Goal: Task Accomplishment & Management: Use online tool/utility

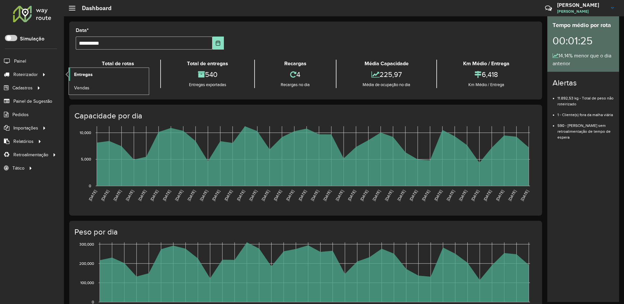
click at [91, 75] on span "Entregas" at bounding box center [83, 74] width 19 height 7
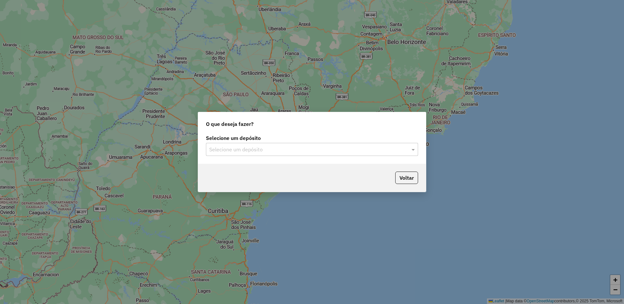
click at [272, 146] on input "text" at bounding box center [305, 150] width 192 height 8
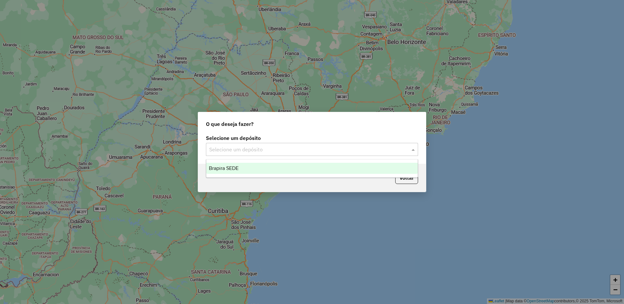
click at [266, 168] on div "Brapira SEDE" at bounding box center [311, 168] width 211 height 11
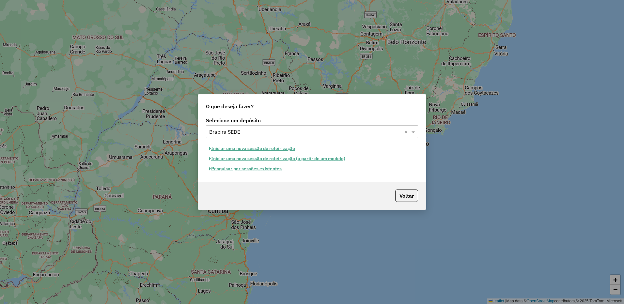
click at [276, 150] on button "Iniciar uma nova sessão de roteirização" at bounding box center [252, 149] width 92 height 10
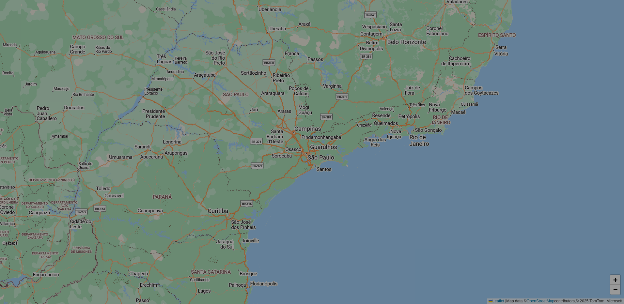
select select "*"
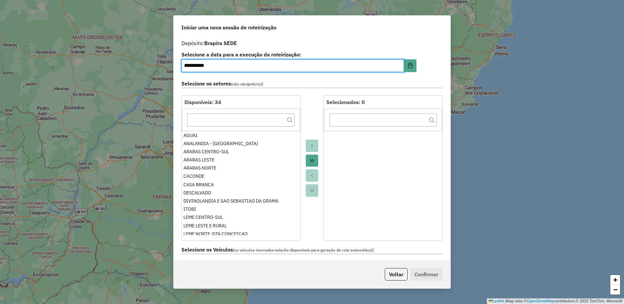
scroll to position [196, 0]
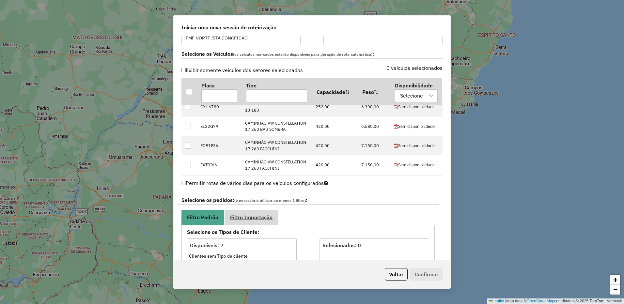
click at [255, 220] on span "Filtro Importação" at bounding box center [251, 217] width 42 height 5
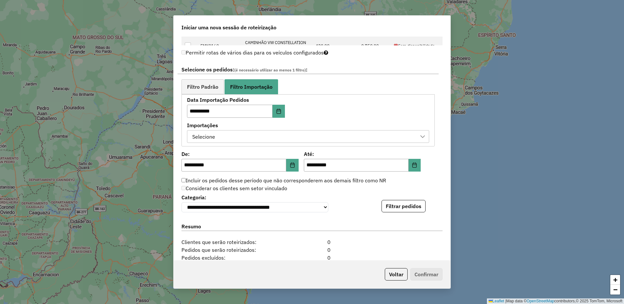
scroll to position [359, 0]
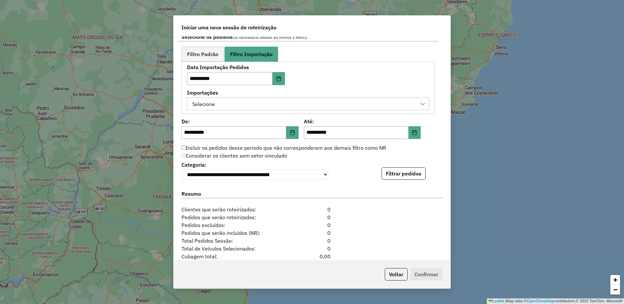
click at [420, 103] on icon at bounding box center [422, 104] width 5 height 3
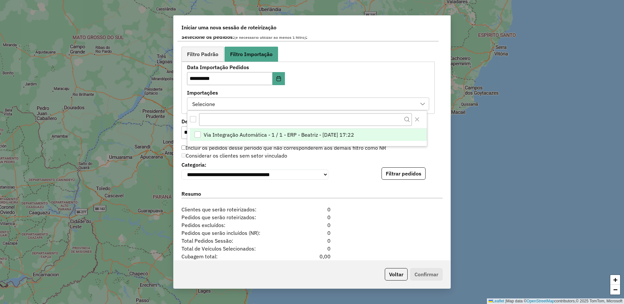
click at [202, 133] on li "Via Integração Automática - 1 / 1 - ERP - Beatriz - 15/08/2025 17:22" at bounding box center [308, 135] width 237 height 12
click at [403, 169] on button "Filtrar pedidos" at bounding box center [403, 173] width 44 height 12
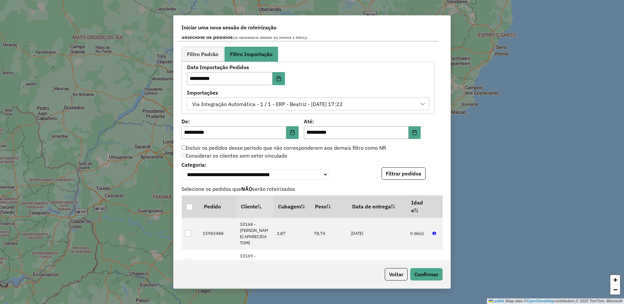
scroll to position [548, 0]
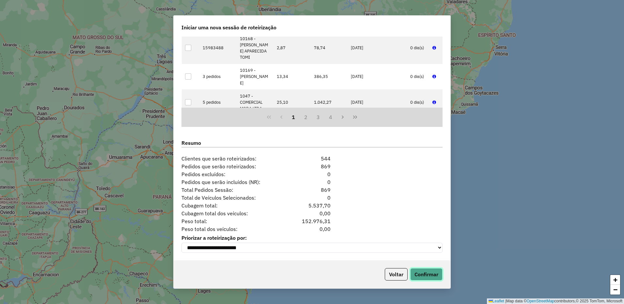
click at [433, 273] on button "Confirmar" at bounding box center [426, 274] width 32 height 12
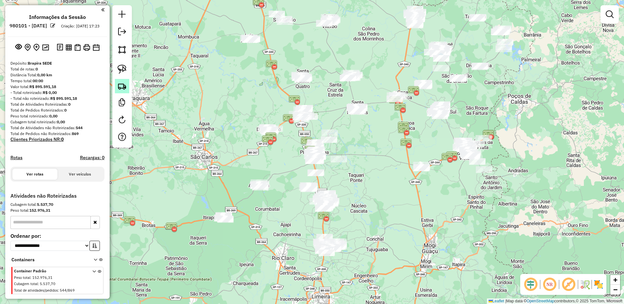
click at [122, 86] on img at bounding box center [121, 86] width 9 height 9
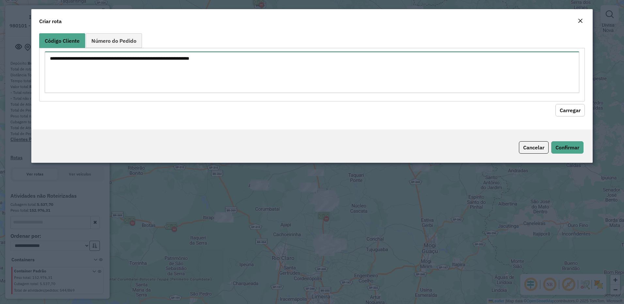
click at [278, 70] on textarea at bounding box center [312, 72] width 535 height 41
paste textarea "***** ***** **** ***** *****"
type textarea "***** ***** **** ***** *****"
drag, startPoint x: 567, startPoint y: 112, endPoint x: 201, endPoint y: 118, distance: 366.0
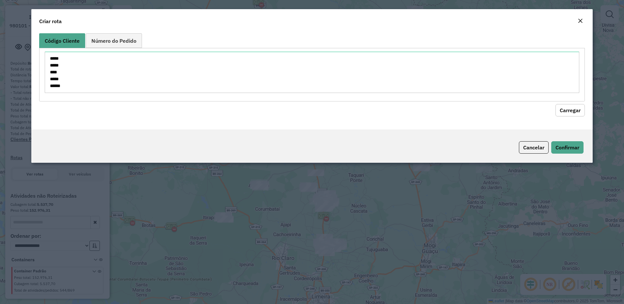
click at [567, 112] on button "Carregar" at bounding box center [569, 110] width 29 height 12
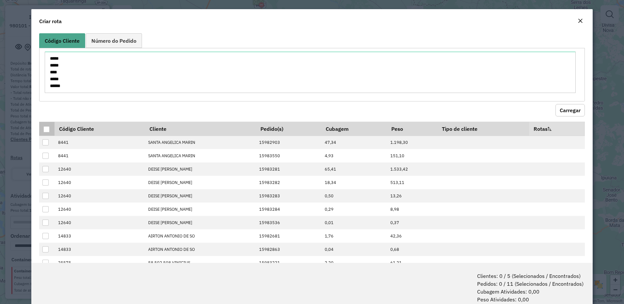
click at [46, 131] on div at bounding box center [46, 129] width 6 height 6
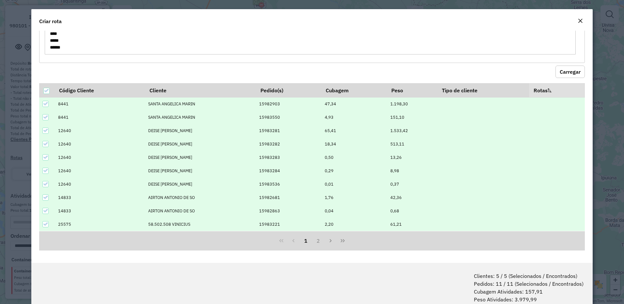
scroll to position [33, 0]
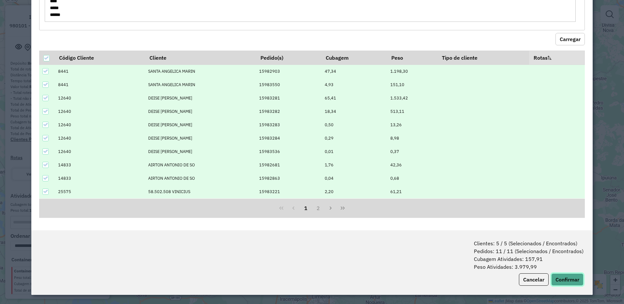
click at [574, 278] on button "Confirmar" at bounding box center [567, 279] width 32 height 12
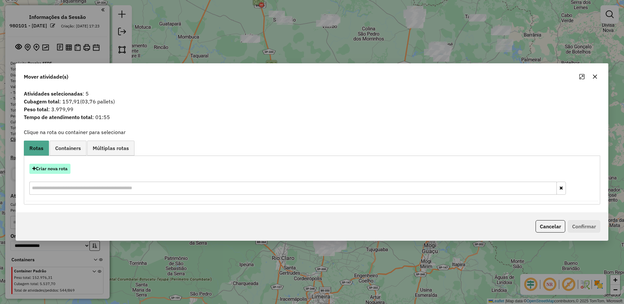
click at [64, 172] on button "Criar nova rota" at bounding box center [49, 169] width 41 height 10
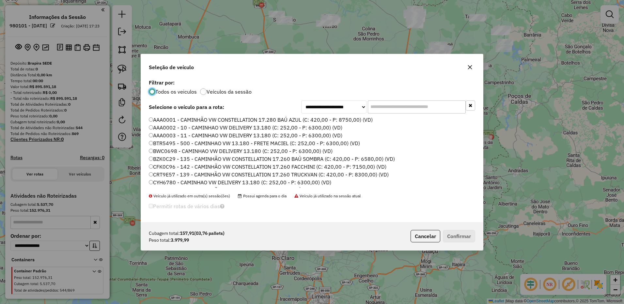
scroll to position [4, 2]
click at [338, 119] on label "AAA0001 - CAMINHÃO VW CONSTELLATION 17.280 BAÚ AZUL (C: 420,00 - P: 8750,00) (V…" at bounding box center [261, 120] width 224 height 8
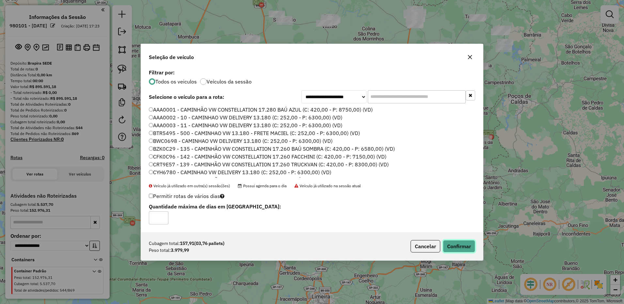
click at [453, 245] on button "Confirmar" at bounding box center [459, 246] width 32 height 12
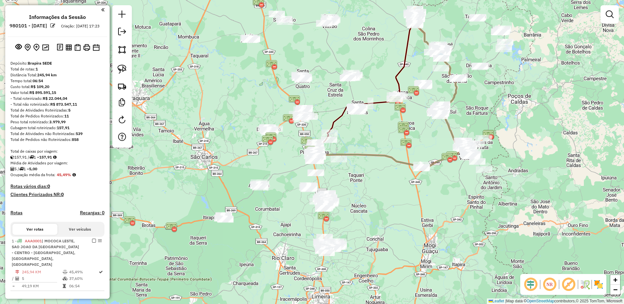
click at [526, 282] on em at bounding box center [531, 285] width 16 height 16
click at [583, 282] on img at bounding box center [584, 284] width 10 height 10
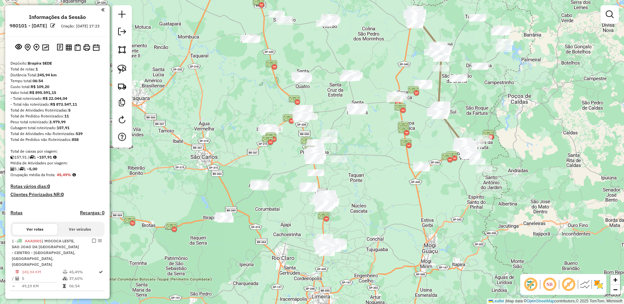
click at [595, 282] on img at bounding box center [598, 284] width 10 height 10
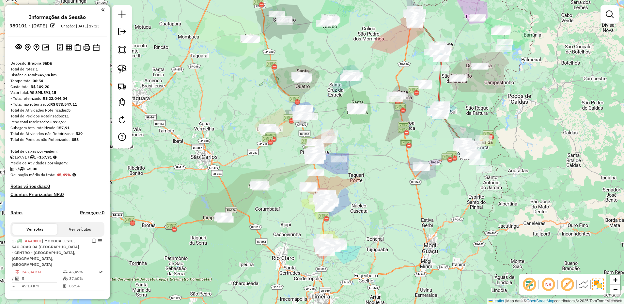
click at [70, 235] on button "Ver veículos" at bounding box center [79, 229] width 45 height 11
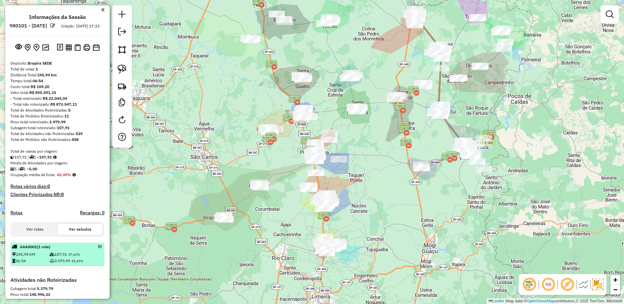
click at [73, 250] on div "AAA0001 (1 Rota)" at bounding box center [46, 247] width 69 height 6
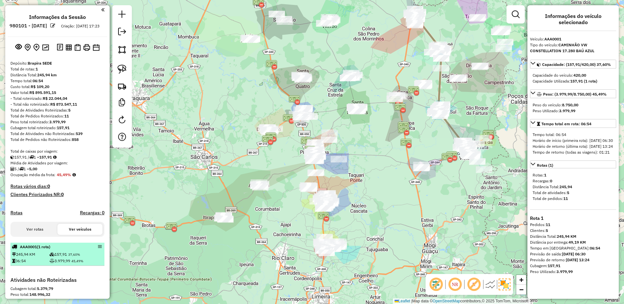
scroll to position [65, 0]
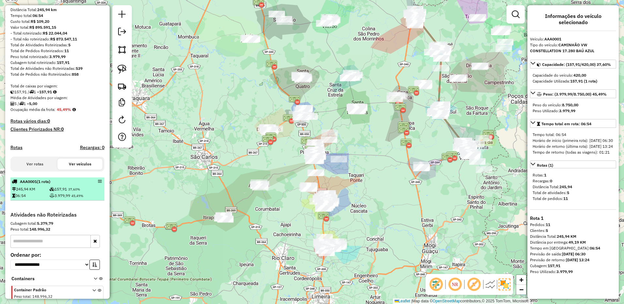
click at [98, 183] on em at bounding box center [100, 181] width 4 height 4
click at [65, 191] on li "AAA0001 (1 Rota) 245,94 KM 157,91 37,60% 06:54 3.979,99 45,49%" at bounding box center [57, 188] width 94 height 23
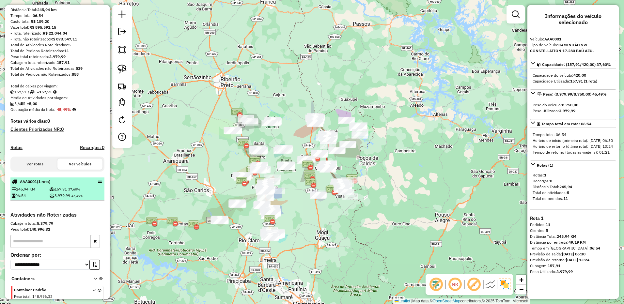
click at [64, 192] on td "157,91 37,60%" at bounding box center [76, 189] width 54 height 7
drag, startPoint x: 64, startPoint y: 197, endPoint x: 98, endPoint y: 187, distance: 35.1
click at [98, 183] on em at bounding box center [100, 181] width 4 height 4
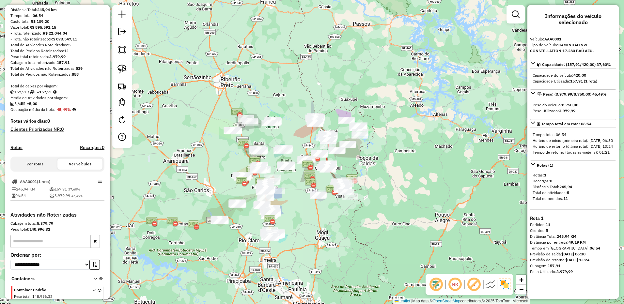
click at [96, 150] on h4 "Recargas: 0" at bounding box center [92, 148] width 24 height 6
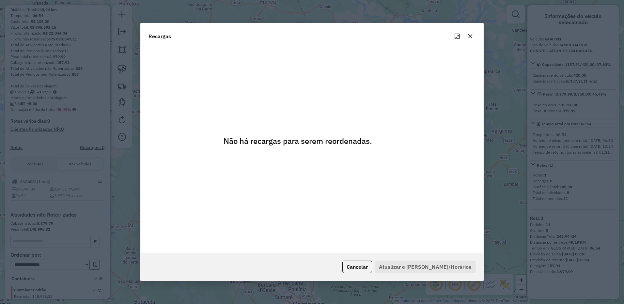
click at [79, 169] on modal-container "Recargas Não há recargas para serem reordenadas. Cancelar Atualizar e Salvar Ro…" at bounding box center [312, 152] width 624 height 304
click at [465, 38] on button "button" at bounding box center [470, 36] width 10 height 10
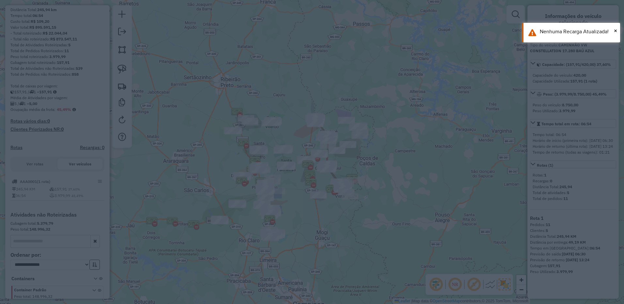
click at [469, 37] on modal-container at bounding box center [312, 152] width 624 height 304
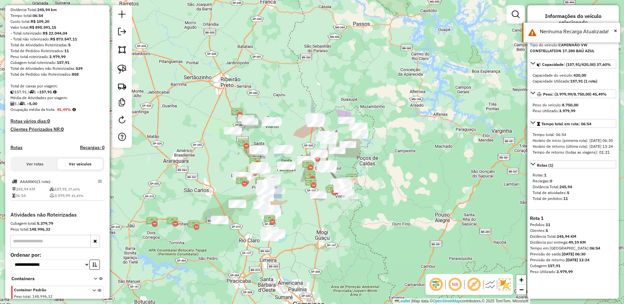
click at [33, 170] on button "Ver rotas" at bounding box center [34, 164] width 45 height 11
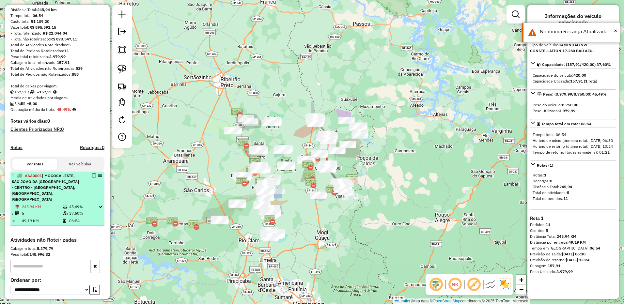
click at [80, 189] on div "1 - AAA0001 | MOCOCA LESTE, SAO JOAO DA BOA VISTA - CENTRO - AGUAS DA PRATA, SA…" at bounding box center [57, 187] width 91 height 29
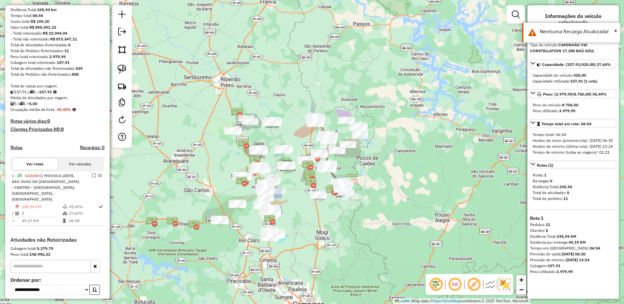
select select "**********"
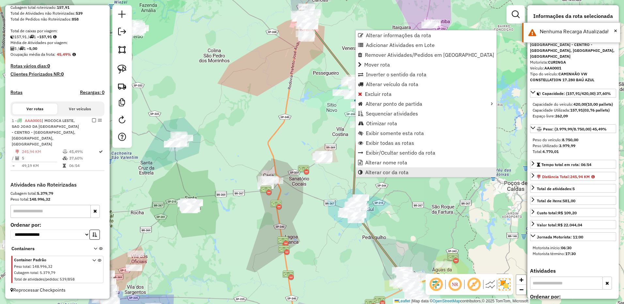
scroll to position [126, 0]
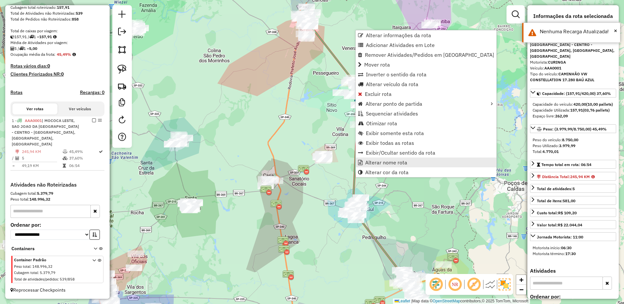
click at [373, 161] on span "Alterar nome rota" at bounding box center [386, 162] width 42 height 5
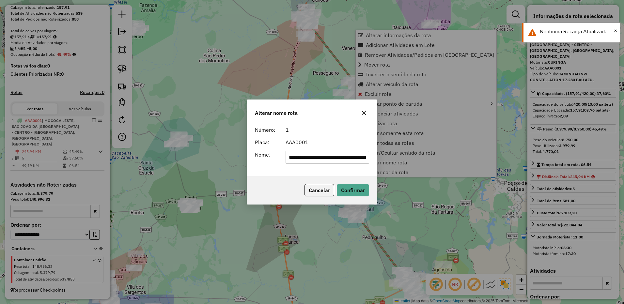
scroll to position [0, 241]
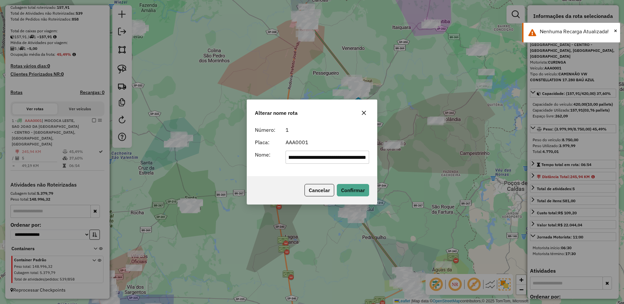
click at [314, 162] on input "**********" at bounding box center [327, 157] width 84 height 13
click at [314, 161] on input "**********" at bounding box center [327, 157] width 84 height 13
type input "*"
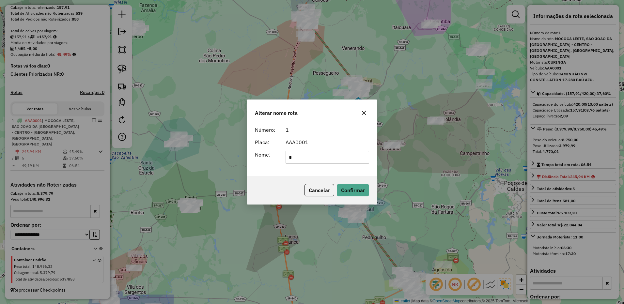
scroll to position [0, 0]
type input "******"
click at [362, 191] on button "Confirmar" at bounding box center [353, 190] width 32 height 12
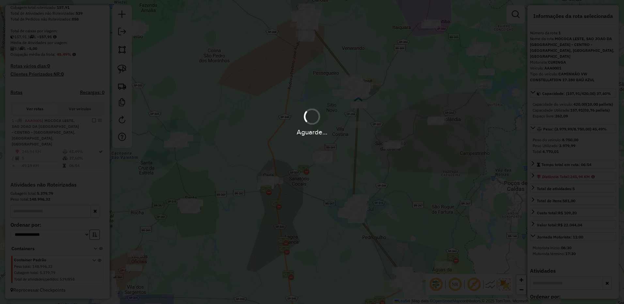
scroll to position [103, 0]
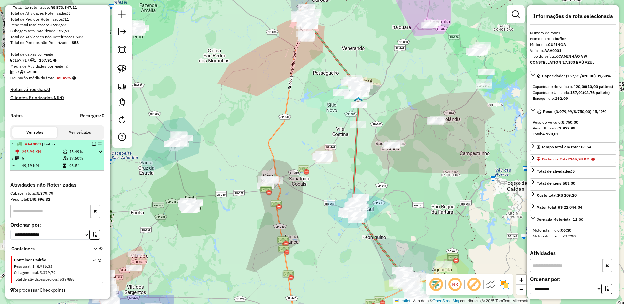
click at [92, 144] on em at bounding box center [94, 144] width 4 height 4
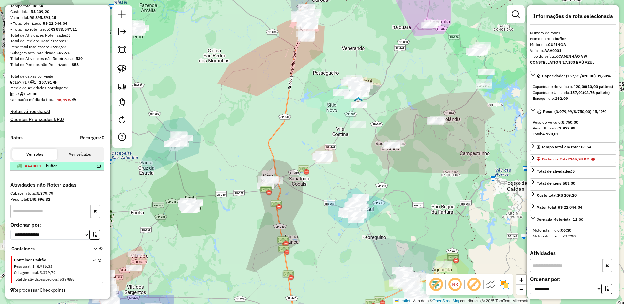
scroll to position [81, 0]
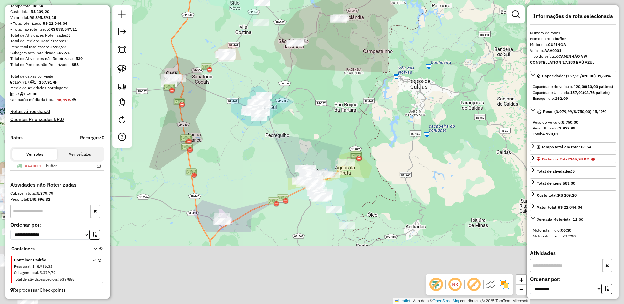
drag, startPoint x: 371, startPoint y: 163, endPoint x: 287, endPoint y: 77, distance: 120.9
click at [287, 77] on div "Janela de atendimento Grade de atendimento Capacidade Transportadoras Veículos …" at bounding box center [312, 152] width 624 height 304
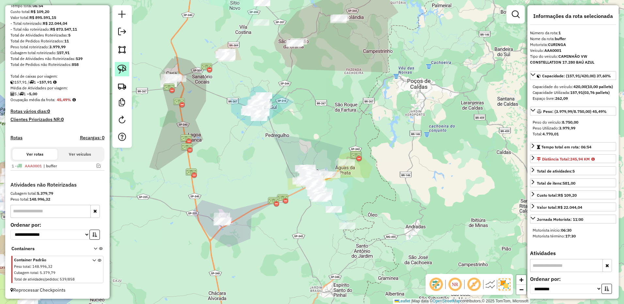
click at [122, 68] on img at bounding box center [121, 69] width 9 height 9
drag, startPoint x: 192, startPoint y: 231, endPoint x: 263, endPoint y: 225, distance: 71.0
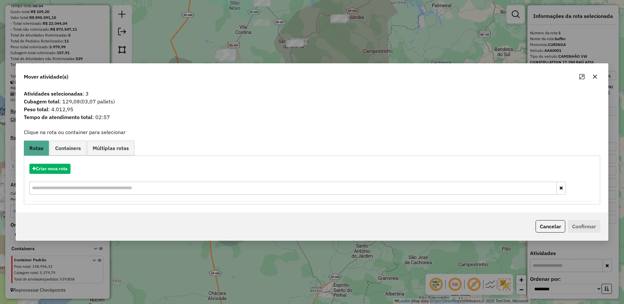
click at [596, 76] on icon "button" at bounding box center [595, 77] width 4 height 4
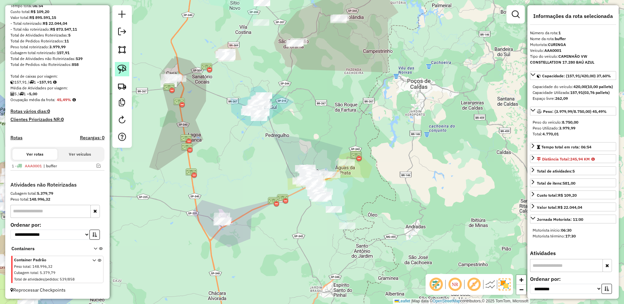
click at [121, 72] on img at bounding box center [121, 69] width 9 height 9
drag, startPoint x: 338, startPoint y: 145, endPoint x: 443, endPoint y: 228, distance: 134.0
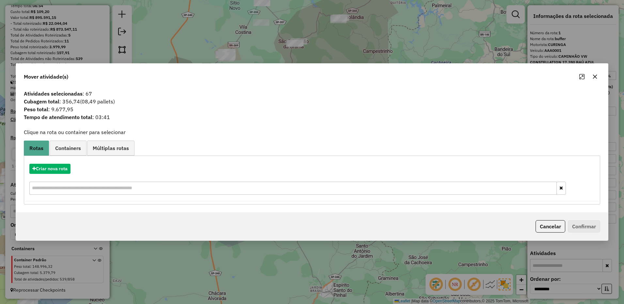
click at [595, 79] on icon "button" at bounding box center [594, 76] width 5 height 5
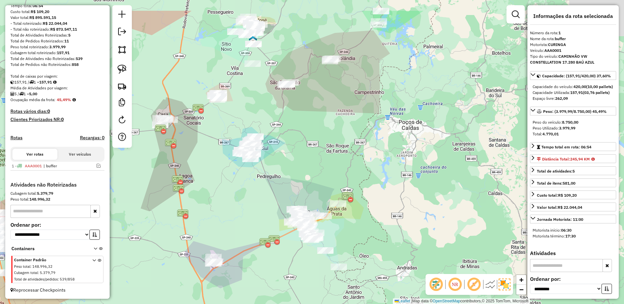
drag, startPoint x: 389, startPoint y: 102, endPoint x: 386, endPoint y: 169, distance: 66.9
click at [386, 169] on div "Janela de atendimento Grade de atendimento Capacidade Transportadoras Veículos …" at bounding box center [312, 152] width 624 height 304
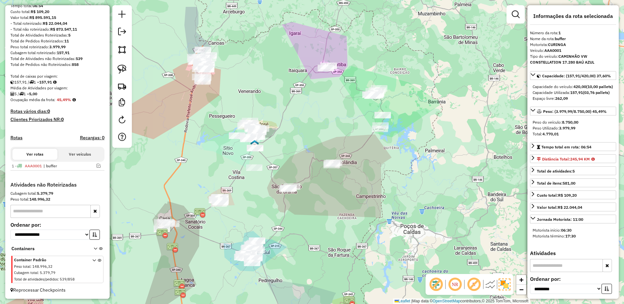
drag, startPoint x: 326, startPoint y: 94, endPoint x: 331, endPoint y: 131, distance: 37.5
click at [331, 131] on div "Janela de atendimento Grade de atendimento Capacidade Transportadoras Veículos …" at bounding box center [312, 152] width 624 height 304
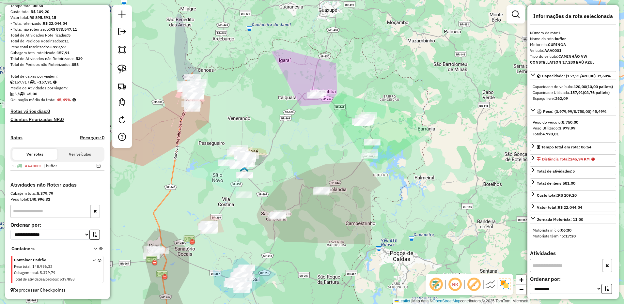
drag, startPoint x: 310, startPoint y: 134, endPoint x: 307, endPoint y: 136, distance: 4.4
click at [307, 136] on div "Janela de atendimento Grade de atendimento Capacidade Transportadoras Veículos …" at bounding box center [312, 152] width 624 height 304
click at [124, 75] on link at bounding box center [122, 69] width 14 height 14
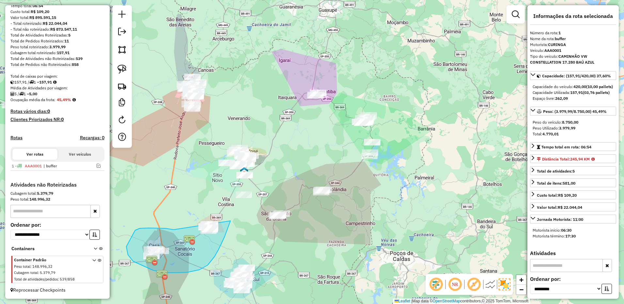
drag, startPoint x: 159, startPoint y: 228, endPoint x: 236, endPoint y: 199, distance: 82.3
click at [236, 199] on div "Janela de atendimento Grade de atendimento Capacidade Transportadoras Veículos …" at bounding box center [312, 152] width 624 height 304
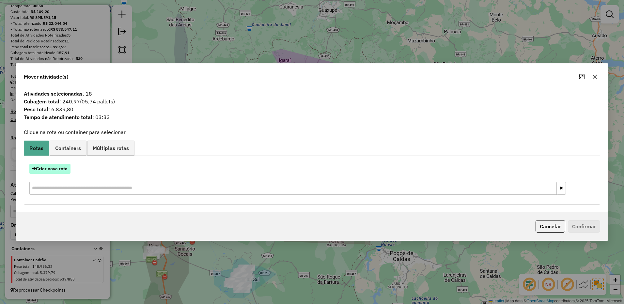
click at [56, 169] on button "Criar nova rota" at bounding box center [49, 169] width 41 height 10
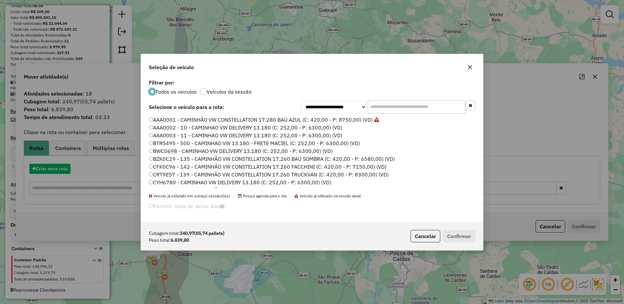
scroll to position [4, 2]
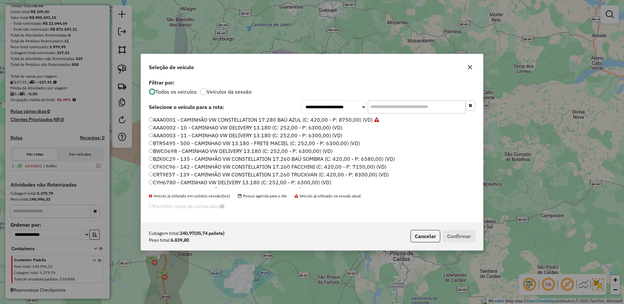
click at [420, 118] on li "AAA0001 - CAMINHÃO VW CONSTELLATION 17.280 BAÚ AZUL (C: 420,00 - P: 8750,00) (V…" at bounding box center [312, 120] width 326 height 8
click at [408, 96] on div "**********" at bounding box center [312, 150] width 342 height 144
click at [409, 101] on input "text" at bounding box center [417, 106] width 98 height 13
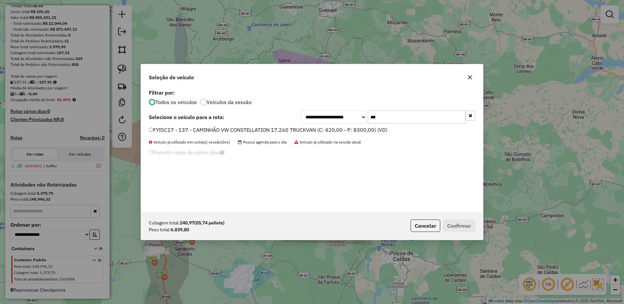
type input "***"
click at [371, 131] on label "FYI5C17 - 137 - CAMINHÃO VW CONSTELLATION 17.260 TRUCKVAN (C: 420,00 - P: 8300,…" at bounding box center [268, 130] width 238 height 8
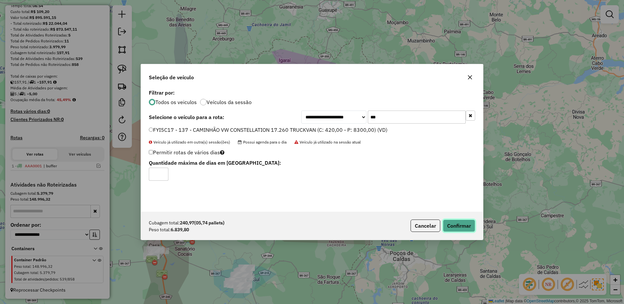
click at [459, 220] on button "Confirmar" at bounding box center [459, 226] width 32 height 12
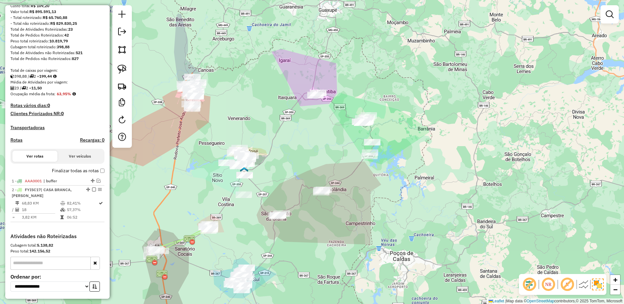
scroll to position [126, 0]
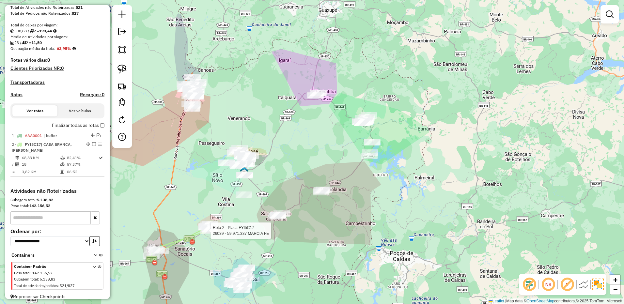
select select "**********"
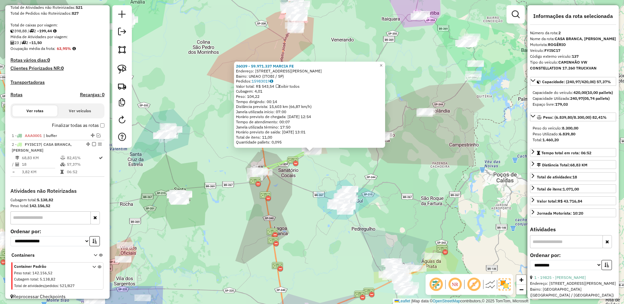
scroll to position [139, 0]
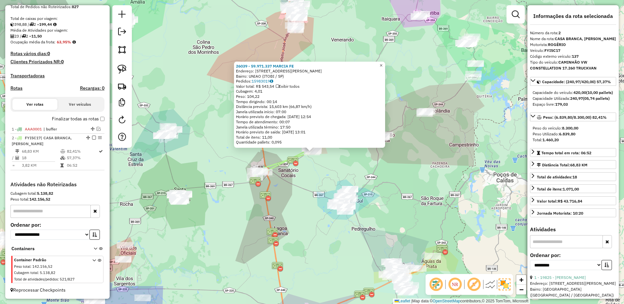
click at [382, 64] on span "×" at bounding box center [380, 66] width 3 height 6
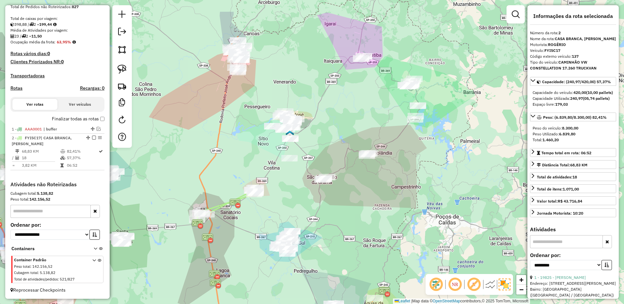
drag, startPoint x: 352, startPoint y: 131, endPoint x: 318, endPoint y: 156, distance: 42.5
click at [327, 153] on div "Janela de atendimento Grade de atendimento Capacidade Transportadoras Veículos …" at bounding box center [312, 152] width 624 height 304
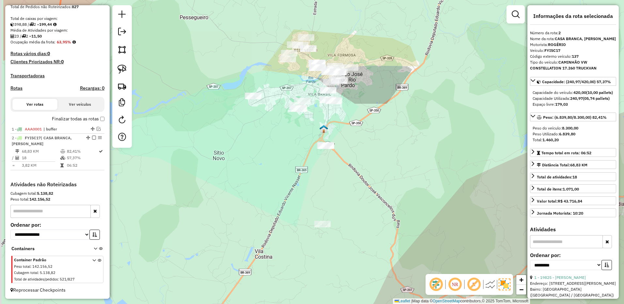
drag, startPoint x: 356, startPoint y: 165, endPoint x: 334, endPoint y: 156, distance: 23.6
click at [355, 165] on div "Janela de atendimento Grade de atendimento Capacidade Transportadoras Veículos …" at bounding box center [312, 152] width 624 height 304
click at [120, 74] on link at bounding box center [122, 69] width 14 height 14
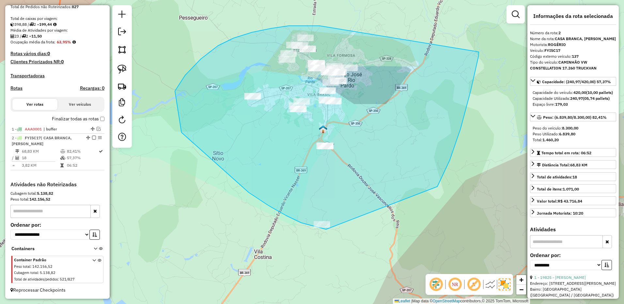
drag, startPoint x: 318, startPoint y: 26, endPoint x: 478, endPoint y: 52, distance: 162.3
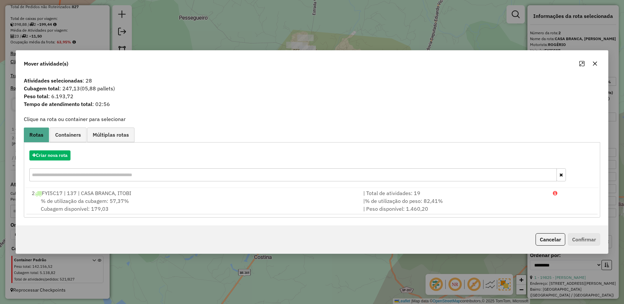
click at [598, 59] on div at bounding box center [587, 63] width 23 height 10
drag, startPoint x: 594, startPoint y: 64, endPoint x: 461, endPoint y: 96, distance: 136.5
click at [593, 66] on icon "button" at bounding box center [595, 63] width 4 height 4
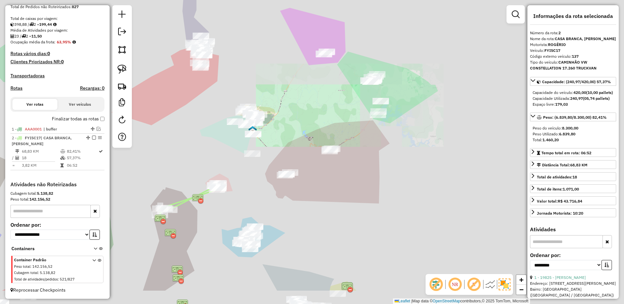
drag, startPoint x: 261, startPoint y: 161, endPoint x: 259, endPoint y: 165, distance: 4.8
click at [273, 151] on div "Janela de atendimento Grade de atendimento Capacidade Transportadoras Veículos …" at bounding box center [312, 152] width 624 height 304
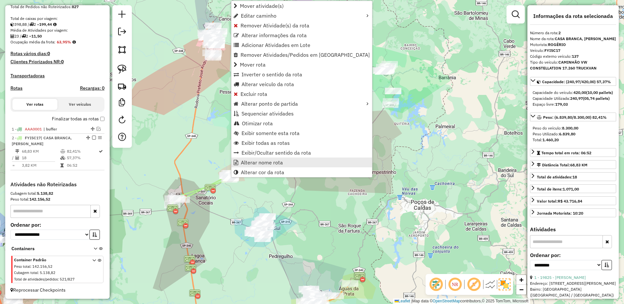
click at [258, 165] on span "Alterar nome rota" at bounding box center [262, 162] width 42 height 5
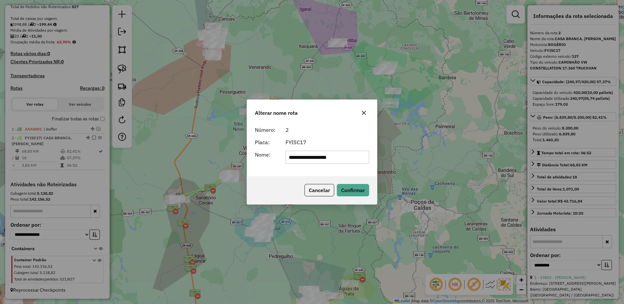
click at [326, 157] on input "**********" at bounding box center [327, 157] width 84 height 13
click at [364, 162] on input "**********" at bounding box center [327, 157] width 84 height 13
type input "**********"
click at [358, 186] on button "Confirmar" at bounding box center [353, 190] width 32 height 12
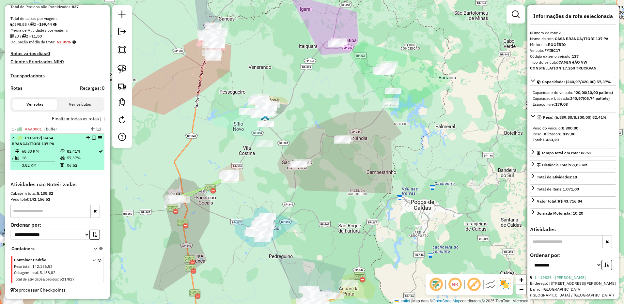
click at [92, 136] on em at bounding box center [94, 138] width 4 height 4
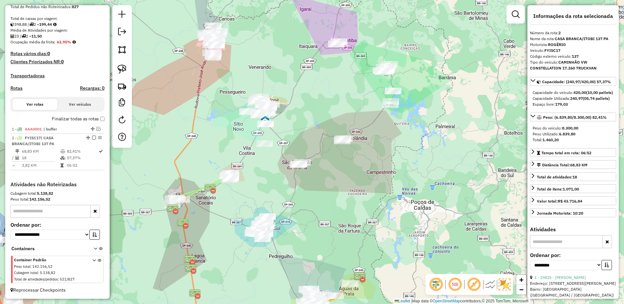
scroll to position [111, 0]
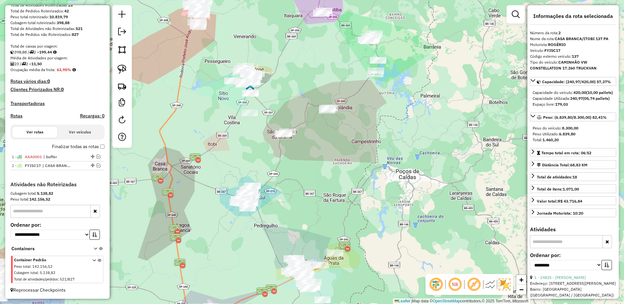
drag, startPoint x: 358, startPoint y: 207, endPoint x: 356, endPoint y: 200, distance: 6.9
click at [356, 200] on div "Janela de atendimento Grade de atendimento Capacidade Transportadoras Veículos …" at bounding box center [312, 152] width 624 height 304
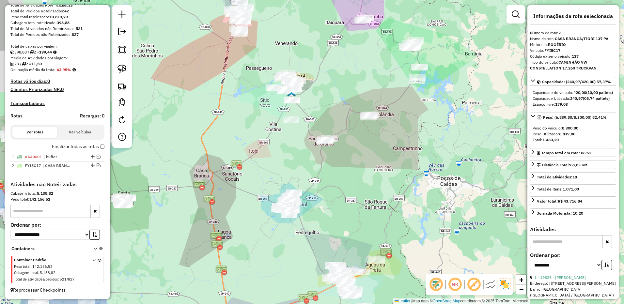
drag, startPoint x: 311, startPoint y: 137, endPoint x: 329, endPoint y: 220, distance: 85.2
click at [329, 220] on div "Janela de atendimento Grade de atendimento Capacidade Transportadoras Veículos …" at bounding box center [312, 152] width 624 height 304
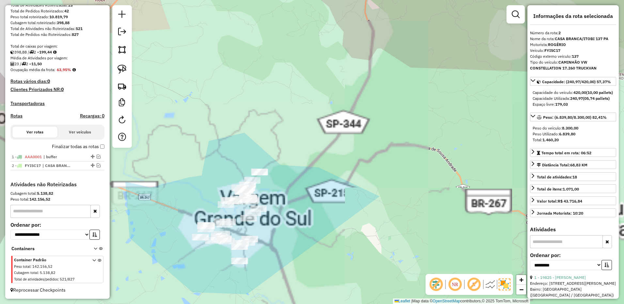
drag, startPoint x: 321, startPoint y: 204, endPoint x: 310, endPoint y: 201, distance: 11.5
click at [321, 204] on div "Janela de atendimento Grade de atendimento Capacidade Transportadoras Veículos …" at bounding box center [312, 152] width 624 height 304
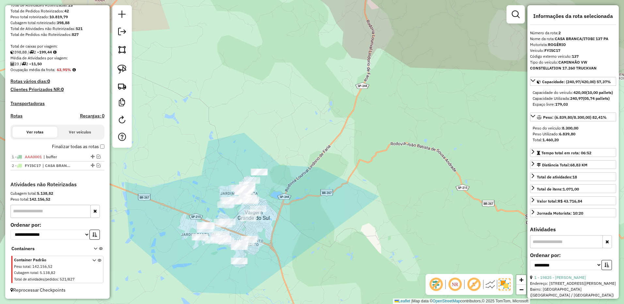
drag, startPoint x: 121, startPoint y: 66, endPoint x: 161, endPoint y: 97, distance: 50.2
click at [121, 66] on img at bounding box center [121, 69] width 9 height 9
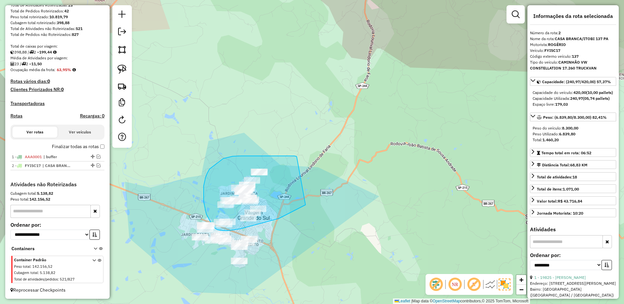
drag, startPoint x: 296, startPoint y: 156, endPoint x: 325, endPoint y: 186, distance: 41.1
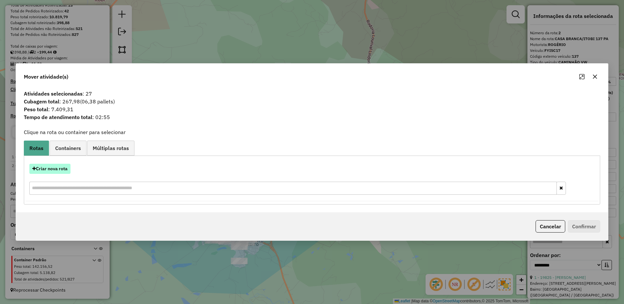
click at [62, 171] on button "Criar nova rota" at bounding box center [49, 169] width 41 height 10
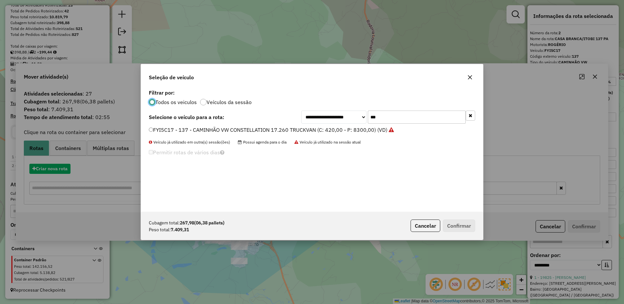
scroll to position [4, 2]
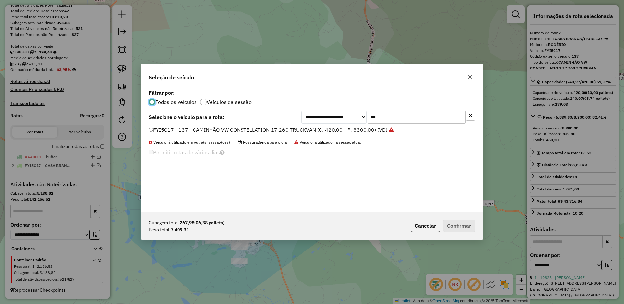
click at [385, 113] on input "***" at bounding box center [417, 117] width 98 height 13
type input "***"
click at [372, 125] on div "**********" at bounding box center [312, 150] width 342 height 124
click at [367, 129] on label "GFN2A87 - 140 - CAMINHÃO VW CONSTELLATION 17.260 TRUCKVAN (C: 420,00 - P: 8300,…" at bounding box center [269, 130] width 241 height 8
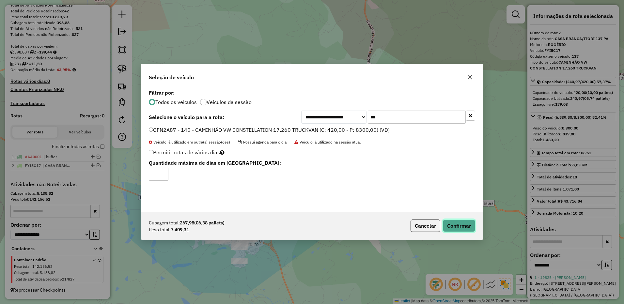
click at [456, 232] on button "Confirmar" at bounding box center [459, 226] width 32 height 12
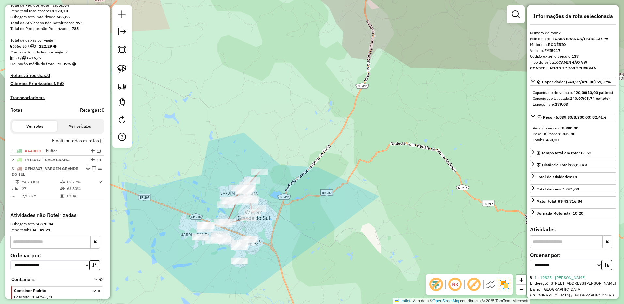
scroll to position [147, 0]
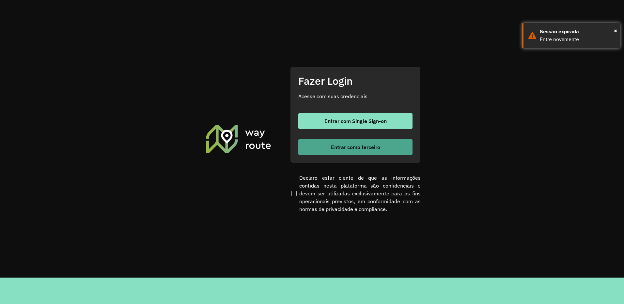
click at [356, 149] on span "Entrar como terceiro" at bounding box center [355, 146] width 49 height 5
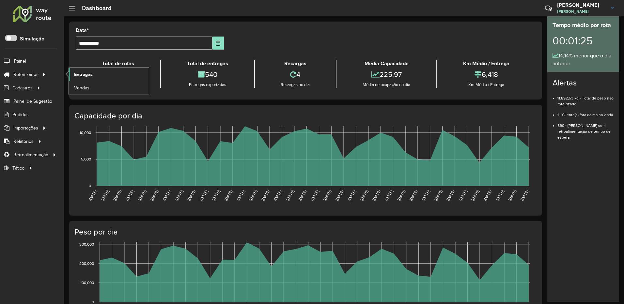
click at [80, 72] on span "Entregas" at bounding box center [83, 74] width 19 height 7
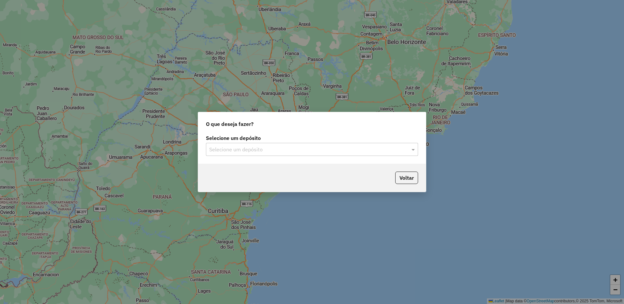
click at [224, 149] on input "text" at bounding box center [305, 150] width 192 height 8
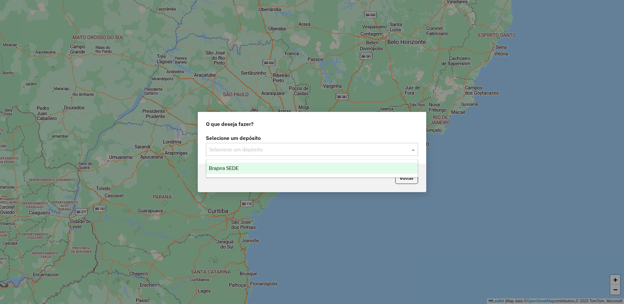
click at [242, 168] on div "Brapira SEDE" at bounding box center [311, 168] width 211 height 11
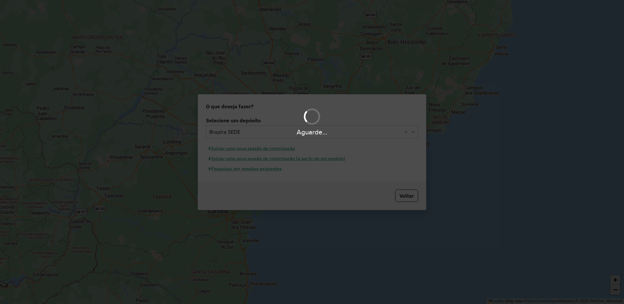
click at [270, 168] on div "Aguarde..." at bounding box center [312, 152] width 624 height 304
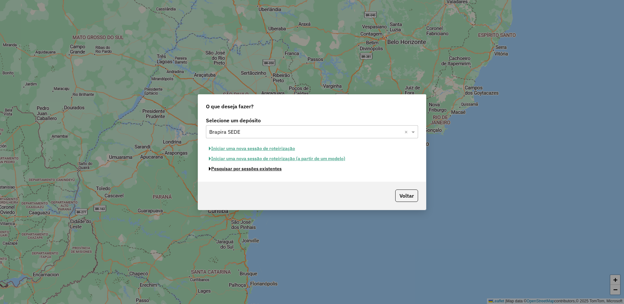
click at [270, 168] on button "Pesquisar por sessões existentes" at bounding box center [245, 169] width 79 height 10
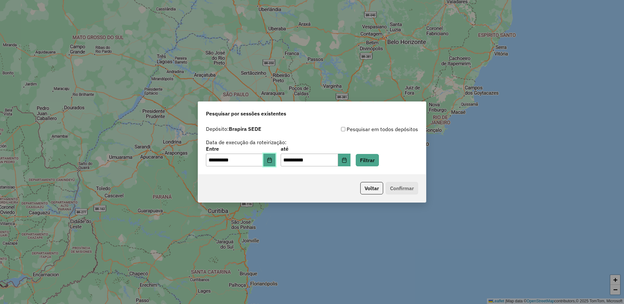
click at [272, 163] on button "Choose Date" at bounding box center [269, 160] width 12 height 13
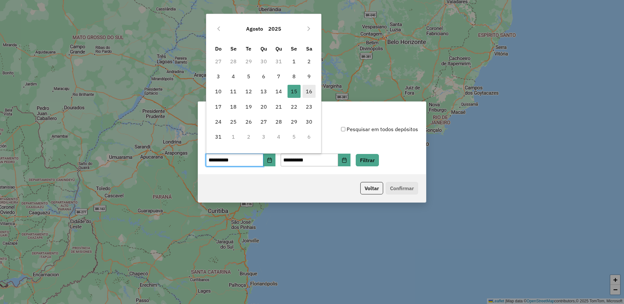
click at [307, 93] on span "16" at bounding box center [308, 91] width 13 height 13
type input "**********"
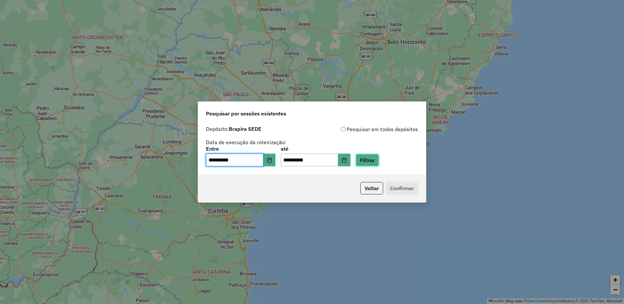
click at [379, 159] on button "Filtrar" at bounding box center [367, 160] width 23 height 12
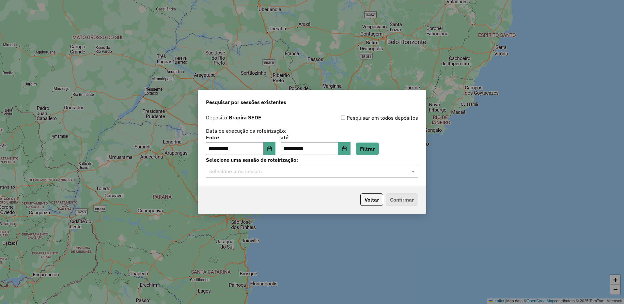
click at [283, 173] on input "text" at bounding box center [305, 172] width 192 height 8
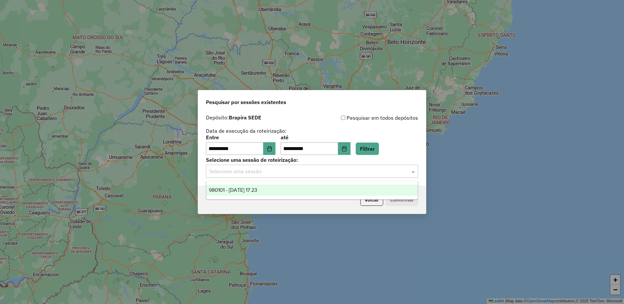
click at [279, 187] on div "980101 - 16/08/2025 17:23" at bounding box center [311, 190] width 211 height 11
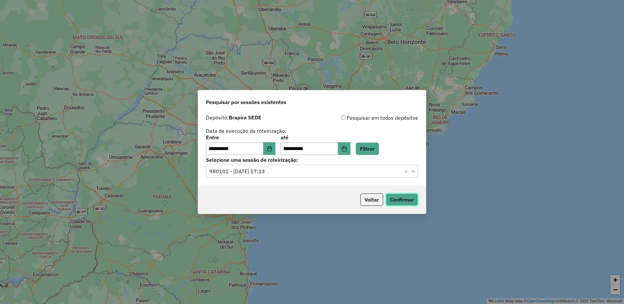
click at [396, 204] on button "Confirmar" at bounding box center [402, 199] width 32 height 12
click at [377, 153] on button "Filtrar" at bounding box center [367, 149] width 23 height 12
click at [401, 201] on button "Confirmar" at bounding box center [402, 199] width 32 height 12
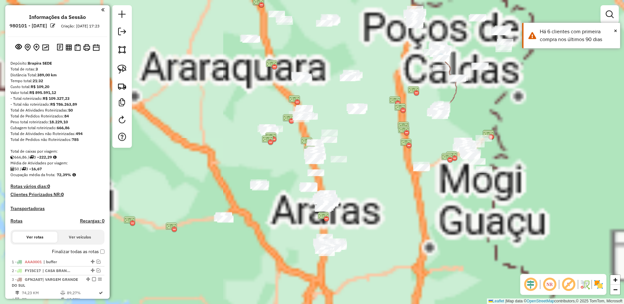
scroll to position [33, 0]
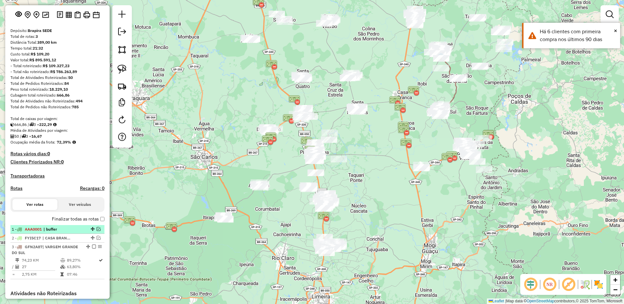
click at [97, 231] on em at bounding box center [99, 229] width 4 height 4
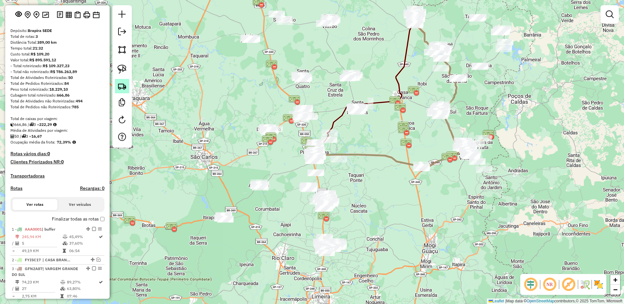
click at [127, 90] on link at bounding box center [122, 86] width 14 height 14
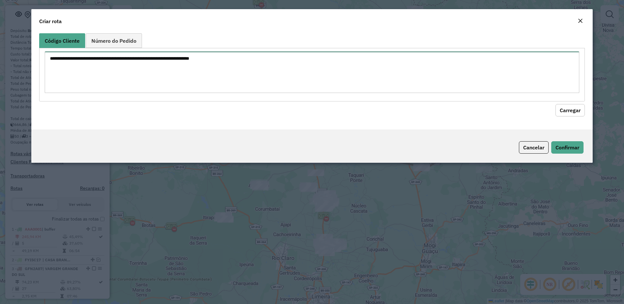
click at [406, 73] on textarea at bounding box center [312, 72] width 535 height 41
paste textarea "*****"
type textarea "*****"
click at [559, 111] on button "Carregar" at bounding box center [569, 110] width 29 height 12
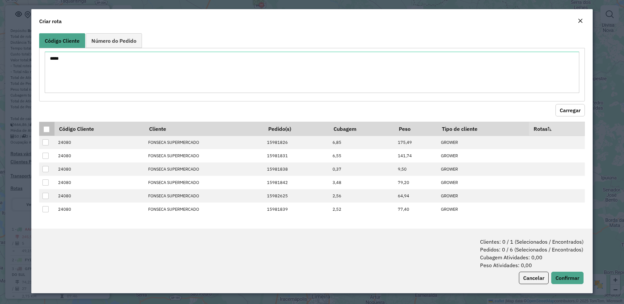
click at [50, 127] on th at bounding box center [46, 129] width 15 height 14
click at [45, 126] on div at bounding box center [46, 129] width 6 height 6
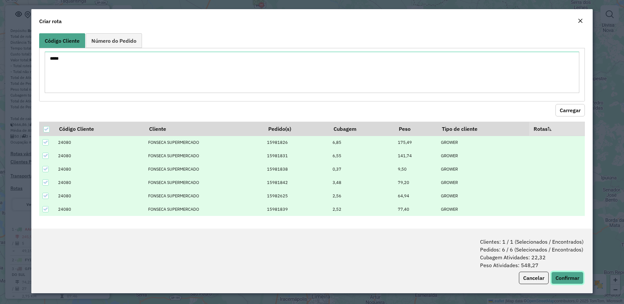
click at [561, 273] on button "Confirmar" at bounding box center [567, 278] width 32 height 12
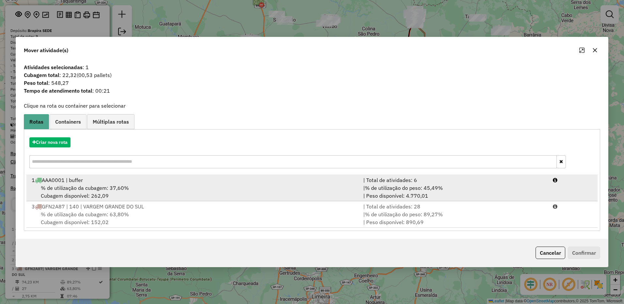
click at [361, 179] on div "| Total de atividades: 6" at bounding box center [453, 180] width 189 height 8
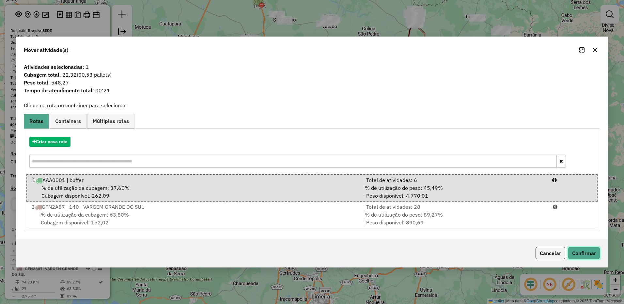
click at [582, 253] on button "Confirmar" at bounding box center [584, 253] width 32 height 12
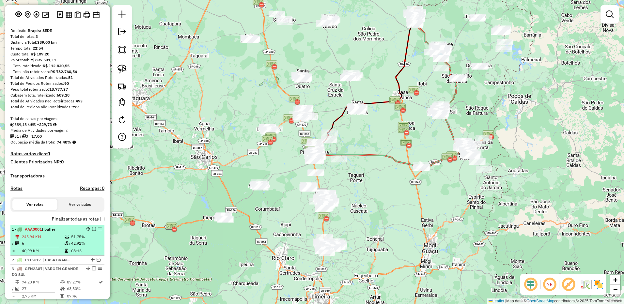
click at [92, 231] on em at bounding box center [94, 229] width 4 height 4
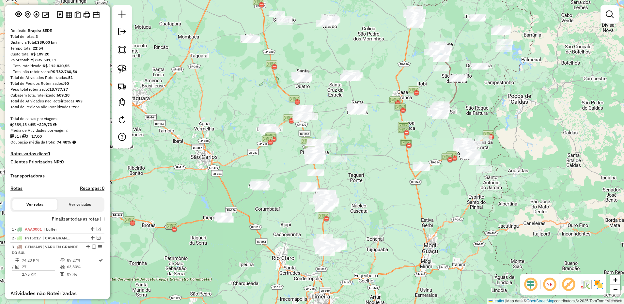
click at [526, 283] on em at bounding box center [531, 285] width 16 height 16
click at [582, 282] on img at bounding box center [584, 284] width 10 height 10
click at [593, 283] on img at bounding box center [598, 284] width 10 height 10
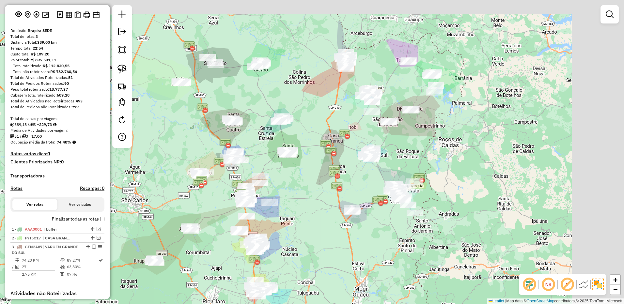
drag, startPoint x: 523, startPoint y: 114, endPoint x: 350, endPoint y: 187, distance: 187.7
click at [374, 194] on div "Janela de atendimento Grade de atendimento Capacidade Transportadoras Veículos …" at bounding box center [312, 152] width 624 height 304
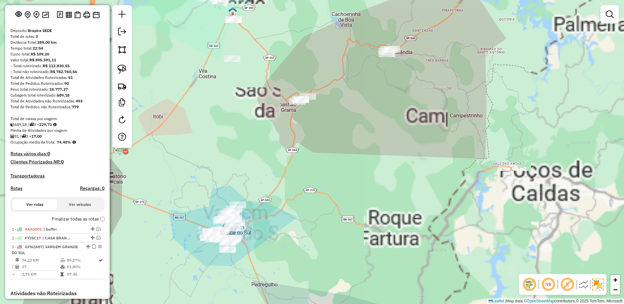
drag, startPoint x: 268, startPoint y: 235, endPoint x: 267, endPoint y: 223, distance: 12.1
click at [267, 223] on div "Janela de atendimento Grade de atendimento Capacidade Transportadoras Veículos …" at bounding box center [312, 152] width 624 height 304
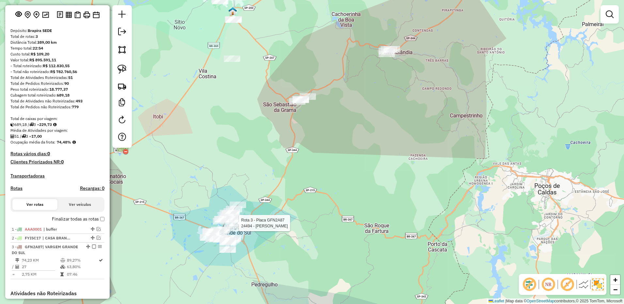
select select "**********"
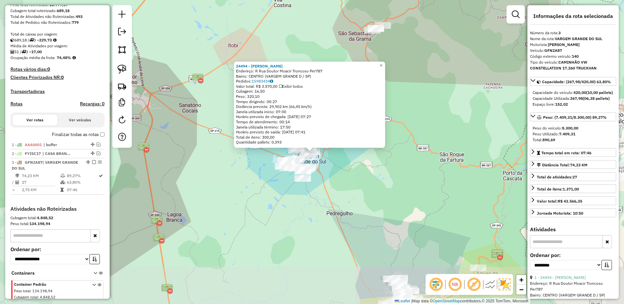
scroll to position [147, 0]
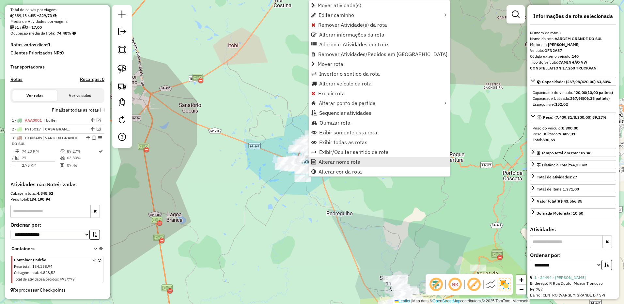
click at [330, 160] on span "Alterar nome rota" at bounding box center [339, 161] width 42 height 5
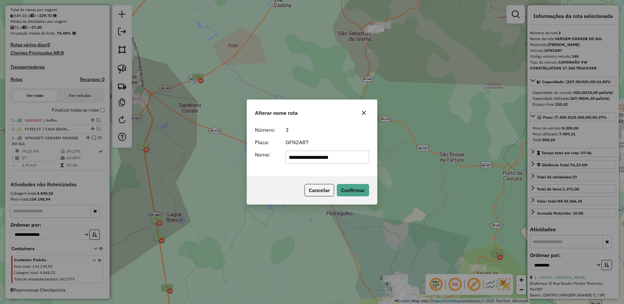
click at [411, 157] on div "**********" at bounding box center [312, 152] width 624 height 304
type input "**********"
click at [346, 191] on button "Confirmar" at bounding box center [353, 190] width 32 height 12
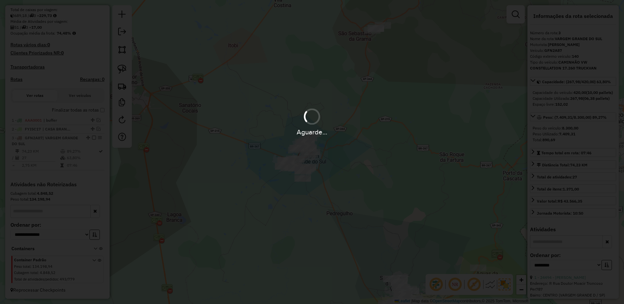
scroll to position [142, 0]
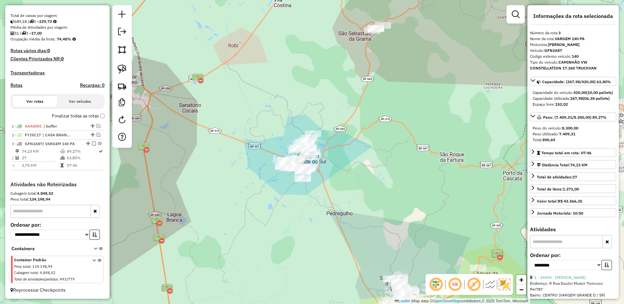
click at [92, 144] on em at bounding box center [94, 144] width 4 height 4
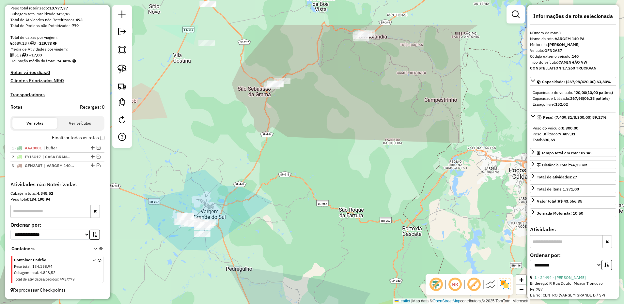
scroll to position [120, 0]
click at [290, 164] on div "Janela de atendimento Grade de atendimento Capacidade Transportadoras Veículos …" at bounding box center [312, 152] width 624 height 304
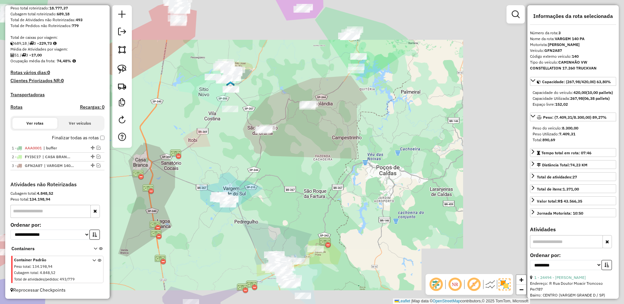
drag, startPoint x: 290, startPoint y: 159, endPoint x: 285, endPoint y: 160, distance: 4.7
click at [285, 160] on div "Janela de atendimento Grade de atendimento Capacidade Transportadoras Veículos …" at bounding box center [312, 152] width 624 height 304
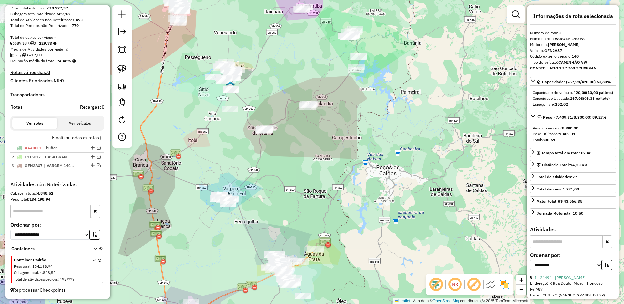
drag, startPoint x: 122, startPoint y: 68, endPoint x: 246, endPoint y: 96, distance: 127.0
click at [122, 68] on img at bounding box center [121, 69] width 9 height 9
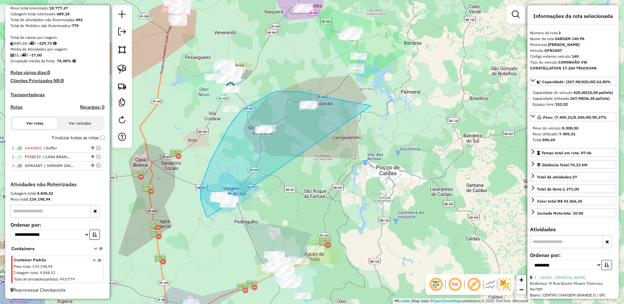
drag, startPoint x: 367, startPoint y: 105, endPoint x: 243, endPoint y: 214, distance: 164.7
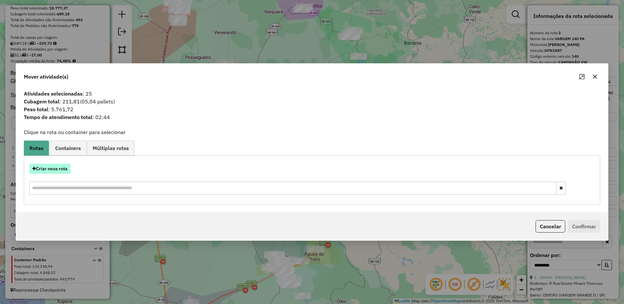
click at [52, 165] on button "Criar nova rota" at bounding box center [49, 169] width 41 height 10
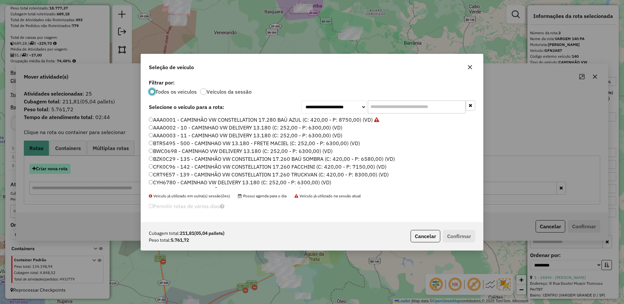
scroll to position [4, 2]
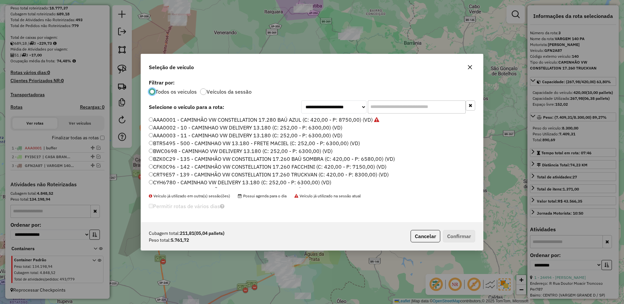
click at [408, 106] on input "text" at bounding box center [417, 106] width 98 height 13
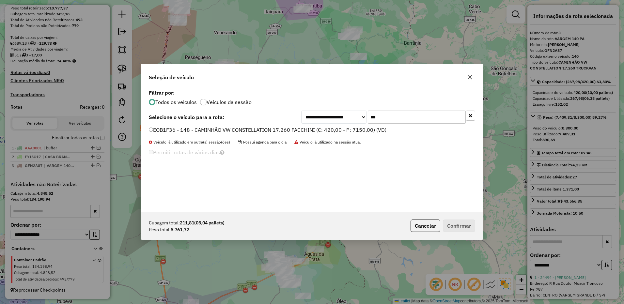
type input "***"
click at [371, 127] on label "EOB1F36 - 148 - CAMINHÃO VW CONSTELLATION 17.260 FACCHINI (C: 420,00 - P: 7150,…" at bounding box center [267, 130] width 237 height 8
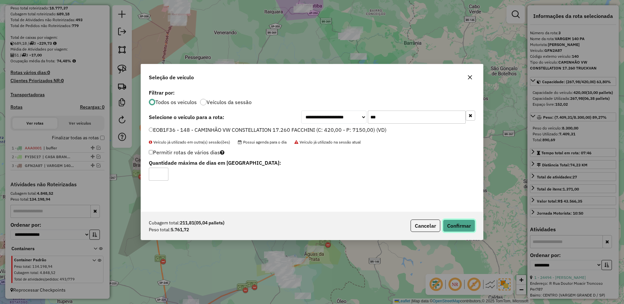
click at [453, 221] on button "Confirmar" at bounding box center [459, 226] width 32 height 12
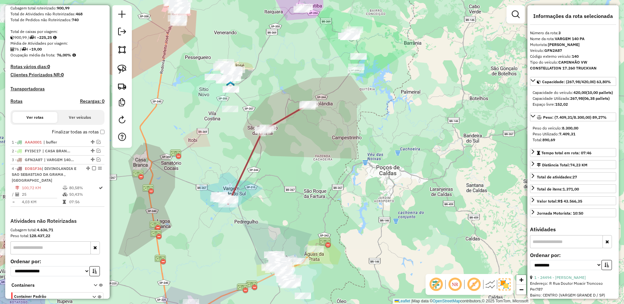
scroll to position [162, 0]
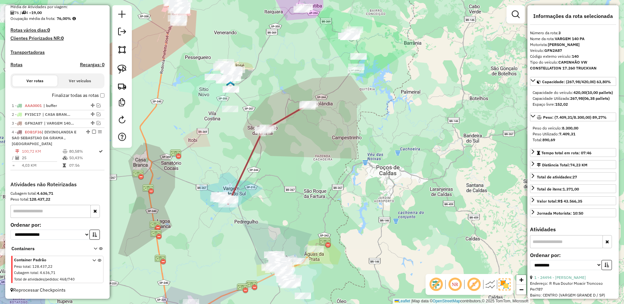
click at [219, 209] on div "Janela de atendimento Grade de atendimento Capacidade Transportadoras Veículos …" at bounding box center [312, 152] width 624 height 304
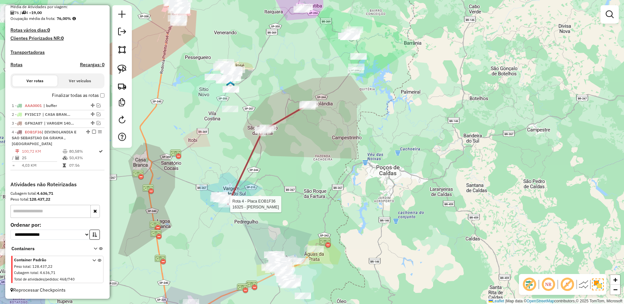
select select "**********"
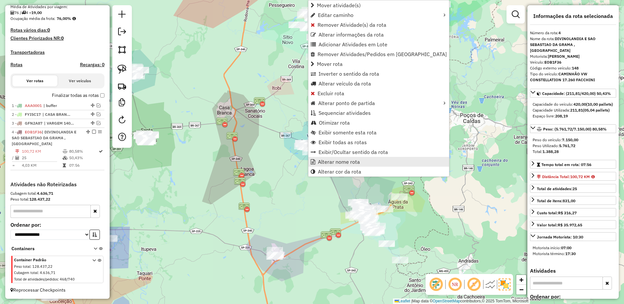
click at [335, 161] on span "Alterar nome rota" at bounding box center [339, 161] width 42 height 5
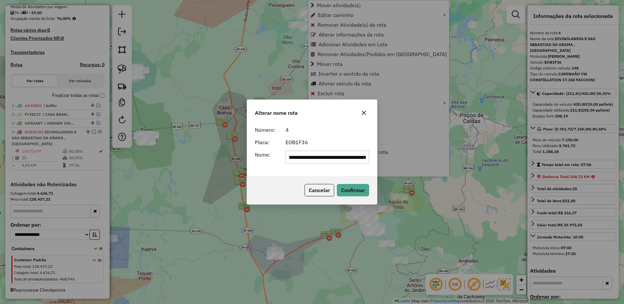
scroll to position [0, 96]
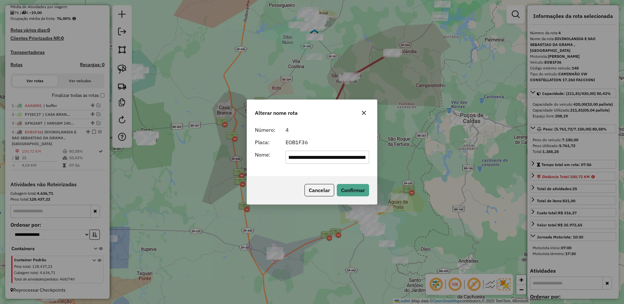
click at [306, 158] on input "**********" at bounding box center [327, 157] width 84 height 13
type input "*"
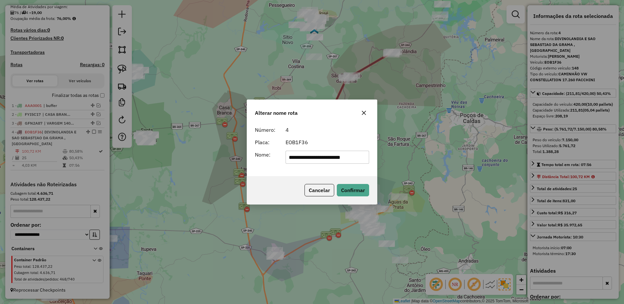
scroll to position [0, 1]
type input "**********"
click at [338, 188] on button "Confirmar" at bounding box center [353, 190] width 32 height 12
click at [92, 135] on div "4 - EOB1F36 | VARGEM/GRAMA/DIVINO 148 PA" at bounding box center [57, 138] width 91 height 18
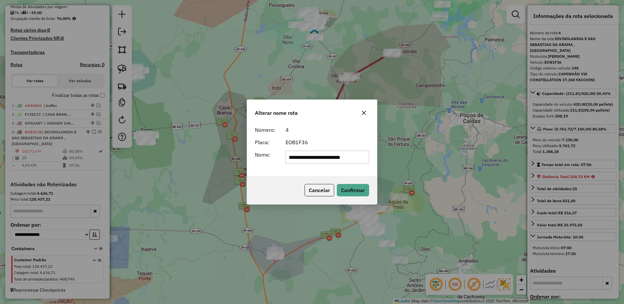
click at [92, 134] on em at bounding box center [94, 132] width 4 height 4
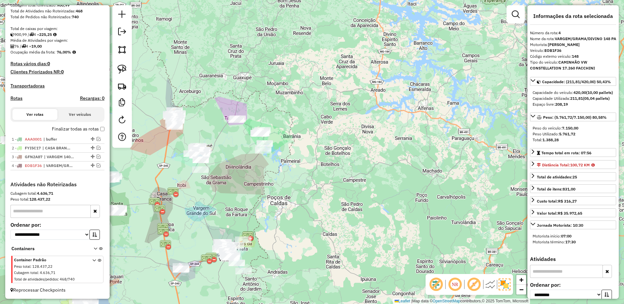
click at [234, 164] on div "Janela de atendimento Grade de atendimento Capacidade Transportadoras Veículos …" at bounding box center [312, 152] width 624 height 304
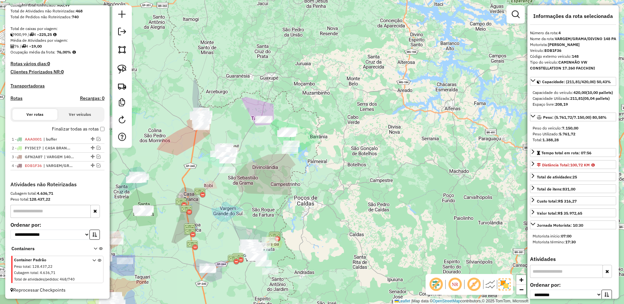
drag, startPoint x: 248, startPoint y: 155, endPoint x: 267, endPoint y: 155, distance: 19.2
click at [267, 155] on div "Janela de atendimento Grade de atendimento Capacidade Transportadoras Veículos …" at bounding box center [312, 152] width 624 height 304
drag, startPoint x: 127, startPoint y: 71, endPoint x: 166, endPoint y: 80, distance: 39.4
click at [127, 71] on link at bounding box center [122, 69] width 14 height 14
drag, startPoint x: 277, startPoint y: 86, endPoint x: 327, endPoint y: 149, distance: 81.0
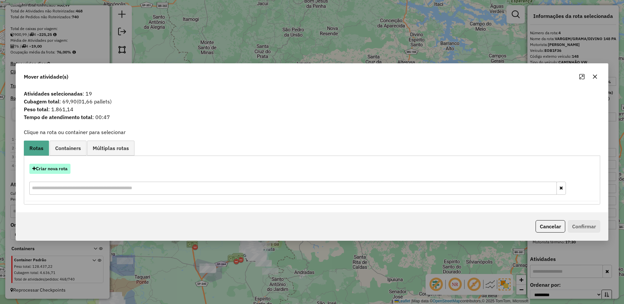
click at [63, 172] on button "Criar nova rota" at bounding box center [49, 169] width 41 height 10
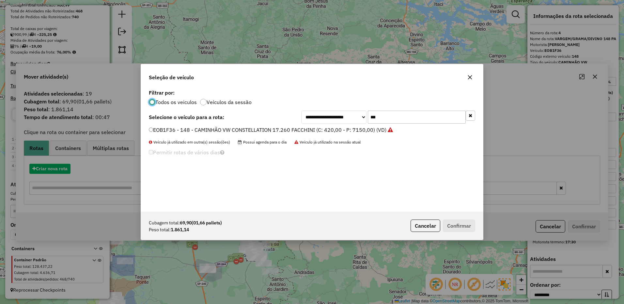
scroll to position [4, 2]
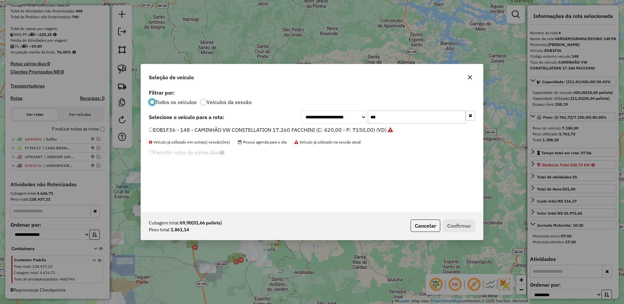
click at [383, 121] on input "***" at bounding box center [417, 117] width 98 height 13
type input "***"
click at [468, 78] on icon "button" at bounding box center [469, 77] width 5 height 5
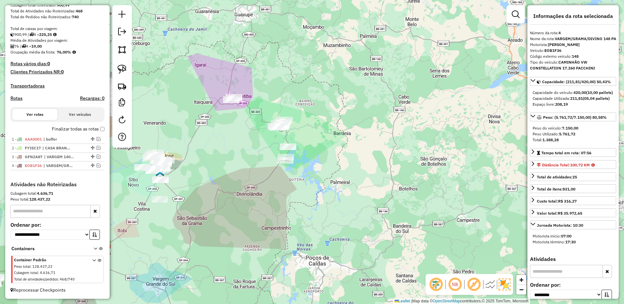
click at [123, 71] on img at bounding box center [121, 69] width 9 height 9
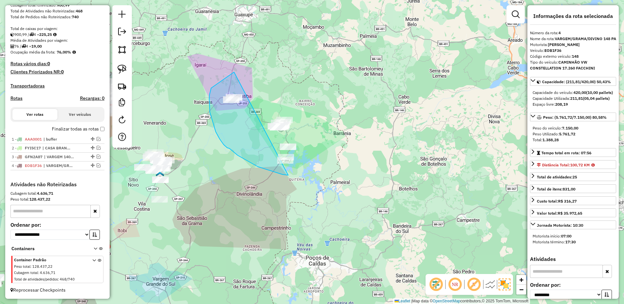
drag, startPoint x: 220, startPoint y: 139, endPoint x: 353, endPoint y: 123, distance: 134.0
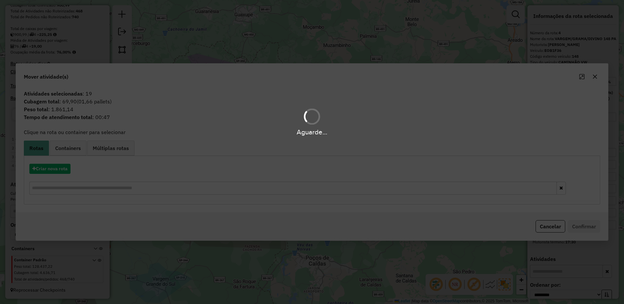
click at [63, 170] on div "Aguarde..." at bounding box center [312, 152] width 624 height 304
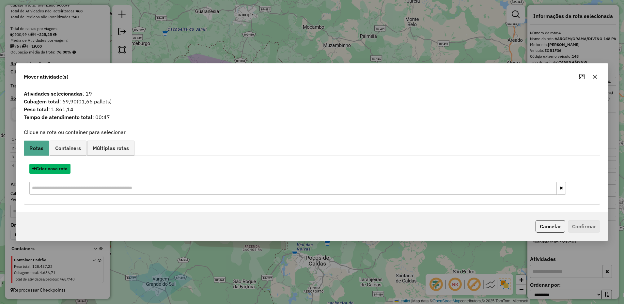
click at [63, 170] on button "Criar nova rota" at bounding box center [49, 169] width 41 height 10
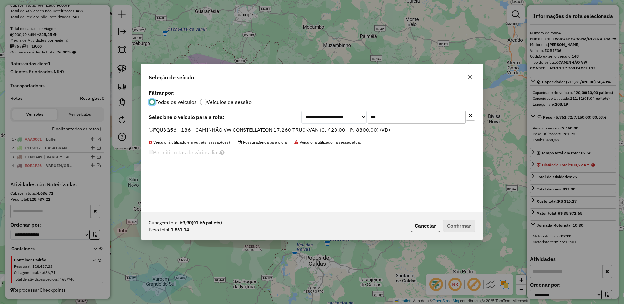
click at [432, 121] on input "***" at bounding box center [417, 117] width 98 height 13
type input "***"
click at [371, 130] on label "CRT9E57 - 139 - CAMINHÃO VW CONSTELLATION 17.260 TRUCKVAN (C: 420,00 - P: 8300,…" at bounding box center [269, 130] width 240 height 8
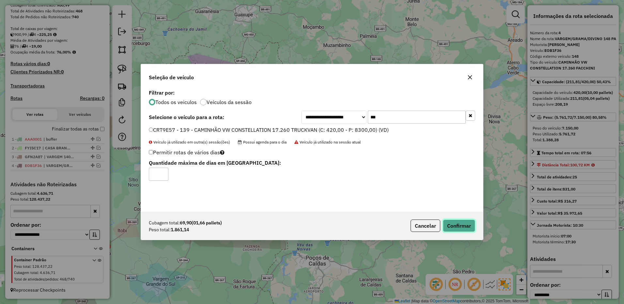
click at [457, 225] on button "Confirmar" at bounding box center [459, 226] width 32 height 12
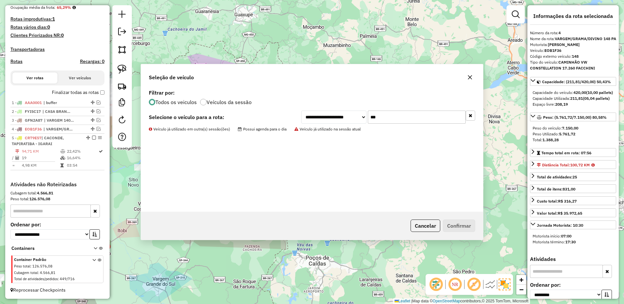
scroll to position [173, 0]
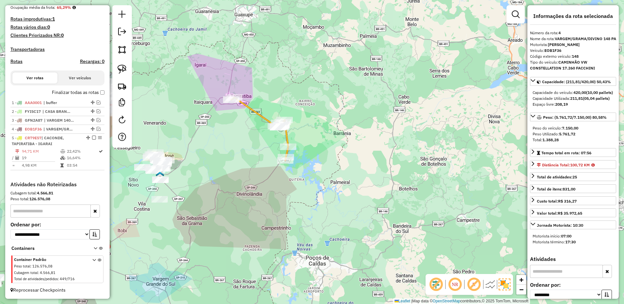
click at [249, 175] on div "Janela de atendimento Grade de atendimento Capacidade Transportadoras Veículos …" at bounding box center [312, 152] width 624 height 304
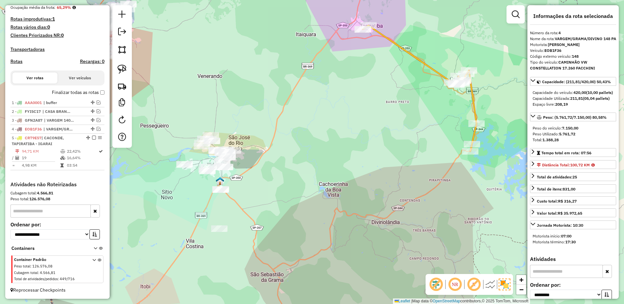
drag, startPoint x: 296, startPoint y: 207, endPoint x: 286, endPoint y: 181, distance: 28.5
click at [286, 181] on div "Janela de atendimento Grade de atendimento Capacidade Transportadoras Veículos …" at bounding box center [312, 152] width 624 height 304
click at [117, 68] on link at bounding box center [122, 69] width 14 height 14
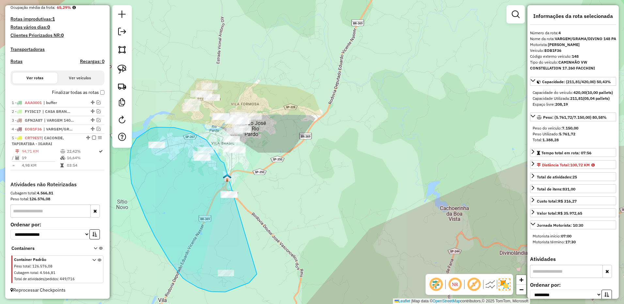
drag, startPoint x: 220, startPoint y: 159, endPoint x: 279, endPoint y: 215, distance: 81.0
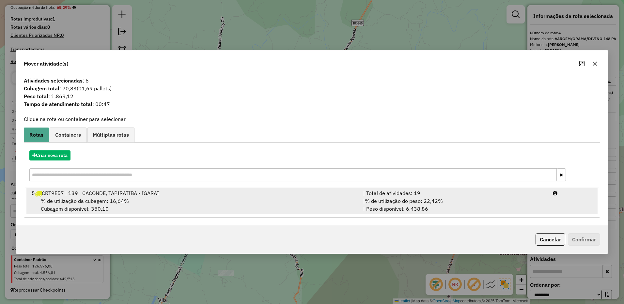
click at [455, 197] on div "| Total de atividades: 19" at bounding box center [453, 193] width 189 height 8
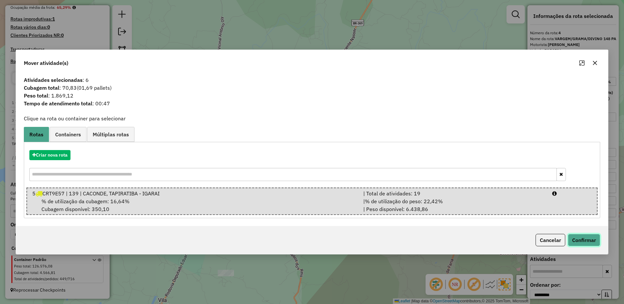
click at [568, 237] on button "Confirmar" at bounding box center [584, 240] width 32 height 12
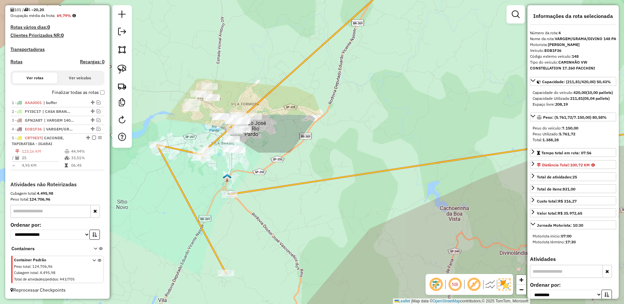
scroll to position [165, 0]
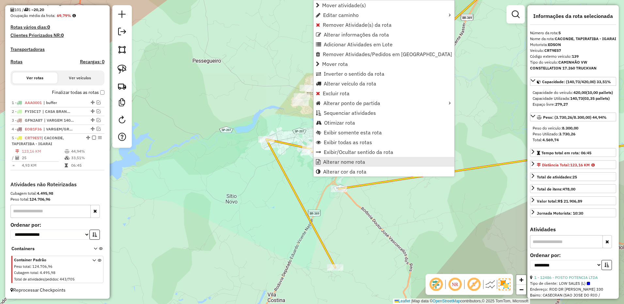
click at [326, 161] on span "Alterar nome rota" at bounding box center [344, 161] width 42 height 5
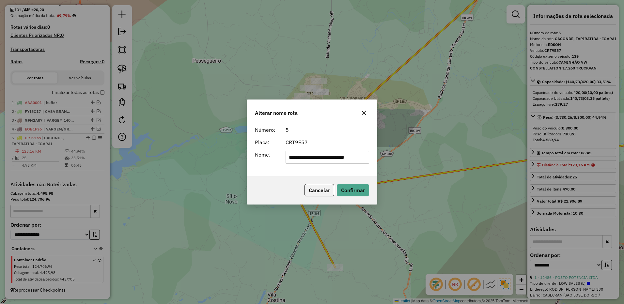
scroll to position [0, 1]
click at [314, 157] on input "**********" at bounding box center [327, 157] width 84 height 13
drag, startPoint x: 345, startPoint y: 156, endPoint x: 490, endPoint y: 156, distance: 144.8
click at [490, 156] on div "**********" at bounding box center [312, 152] width 624 height 304
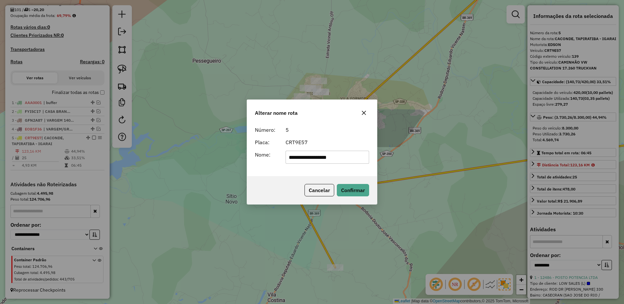
scroll to position [0, 7]
type input "**********"
click at [348, 190] on button "Confirmar" at bounding box center [353, 190] width 32 height 12
click at [89, 139] on div at bounding box center [92, 138] width 20 height 4
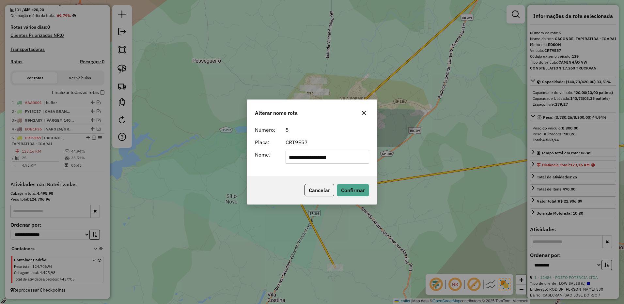
click at [92, 137] on em at bounding box center [94, 138] width 4 height 4
drag, startPoint x: 237, startPoint y: 108, endPoint x: 302, endPoint y: 175, distance: 93.7
click at [302, 175] on div "Janela de atendimento Grade de atendimento Capacidade Transportadoras Veículos …" at bounding box center [312, 152] width 624 height 304
drag, startPoint x: 235, startPoint y: 131, endPoint x: 297, endPoint y: 156, distance: 66.1
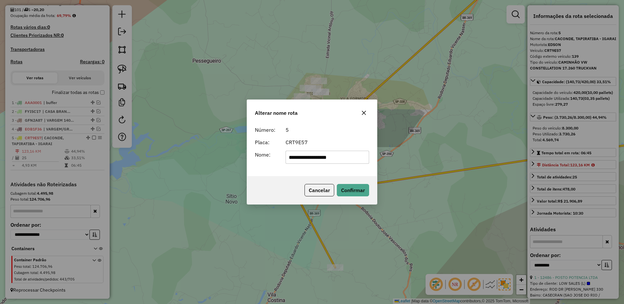
click at [297, 156] on div "Janela de atendimento Grade de atendimento Capacidade Transportadoras Veículos …" at bounding box center [312, 152] width 624 height 304
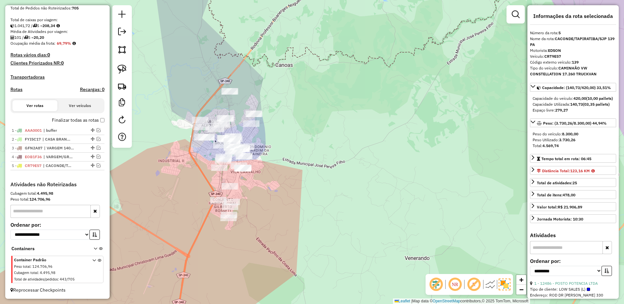
drag, startPoint x: 282, startPoint y: 142, endPoint x: 293, endPoint y: 144, distance: 11.5
click at [294, 144] on div "Janela de atendimento Grade de atendimento Capacidade Transportadoras Veículos …" at bounding box center [312, 152] width 624 height 304
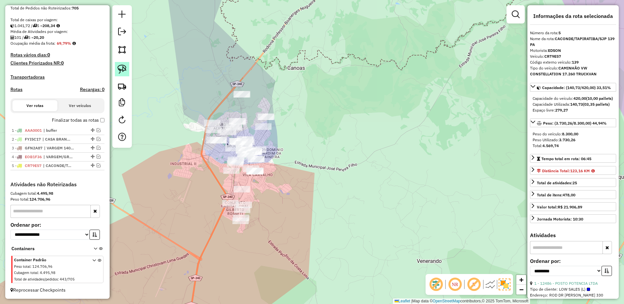
click at [123, 65] on img at bounding box center [121, 69] width 9 height 9
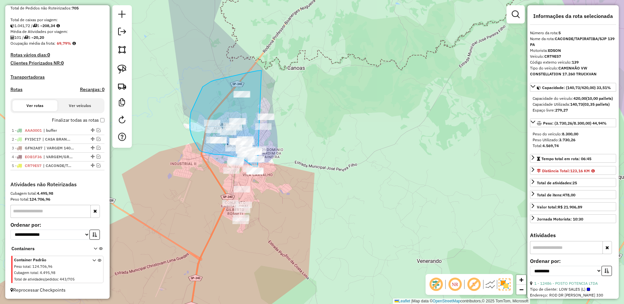
drag, startPoint x: 261, startPoint y: 70, endPoint x: 332, endPoint y: 76, distance: 71.3
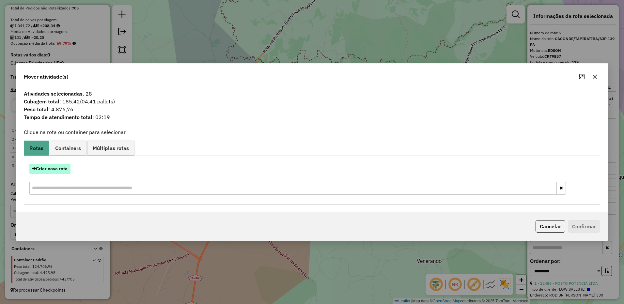
click at [65, 172] on button "Criar nova rota" at bounding box center [49, 169] width 41 height 10
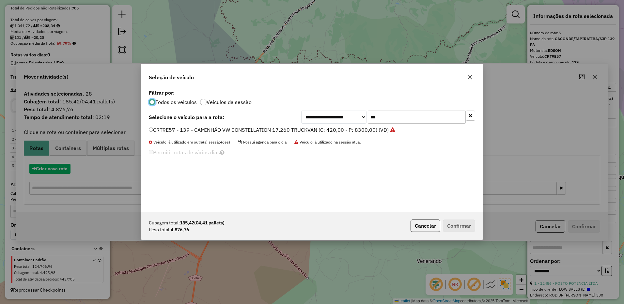
scroll to position [4, 2]
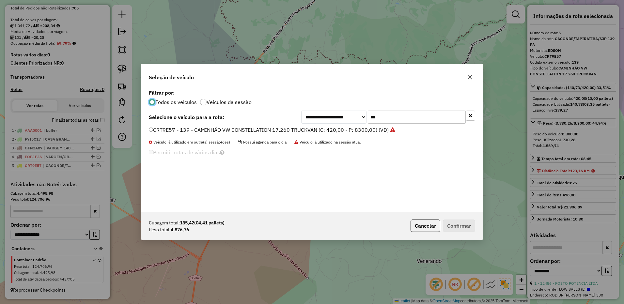
click at [399, 116] on input "***" at bounding box center [417, 117] width 98 height 13
type input "***"
click at [362, 130] on label "FXE5C06 - 143 - CAMINHÃO VW CONSTELLATION 17.260 FACCHINI (C: 420,00 - P: 7150,…" at bounding box center [267, 130] width 237 height 8
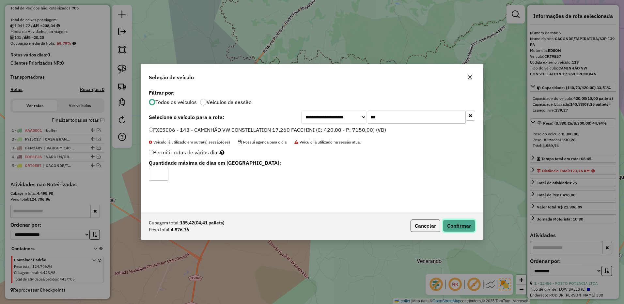
click at [459, 230] on button "Confirmar" at bounding box center [459, 226] width 32 height 12
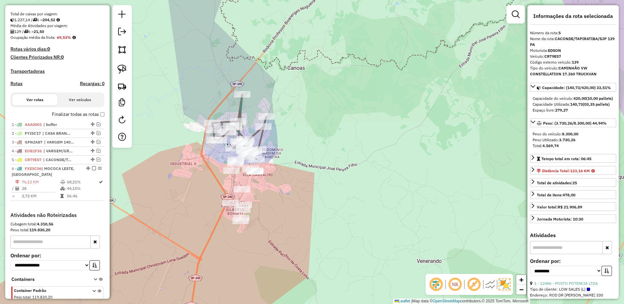
scroll to position [174, 0]
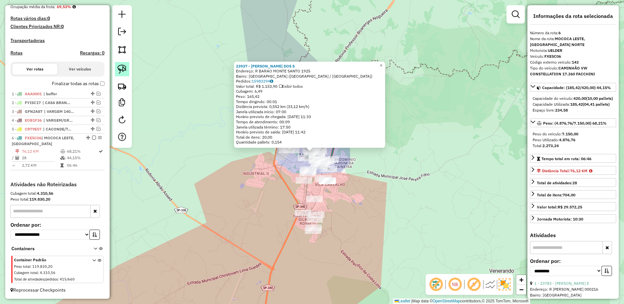
click at [127, 71] on link at bounding box center [122, 69] width 14 height 14
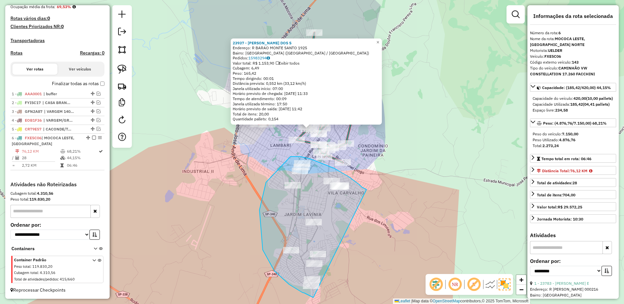
drag, startPoint x: 364, startPoint y: 189, endPoint x: 324, endPoint y: 297, distance: 115.7
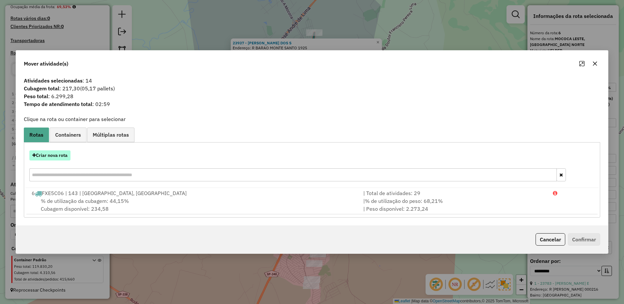
click at [58, 157] on button "Criar nova rota" at bounding box center [49, 155] width 41 height 10
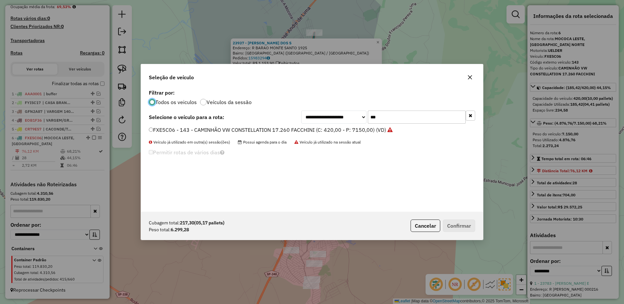
scroll to position [4, 2]
click at [391, 114] on input "***" at bounding box center [417, 117] width 98 height 13
type input "***"
click at [360, 135] on div "GDV8H66 - 147 - CAMINHÃO VW CONSTELLATION 17.260 FACCHINI (C: 420,00 - P: 7150,…" at bounding box center [312, 132] width 334 height 13
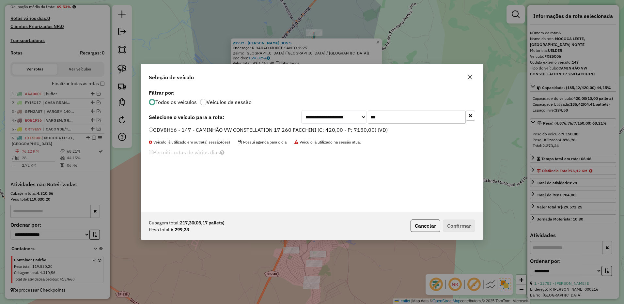
click at [364, 129] on label "GDV8H66 - 147 - CAMINHÃO VW CONSTELLATION 17.260 FACCHINI (C: 420,00 - P: 7150,…" at bounding box center [268, 130] width 239 height 8
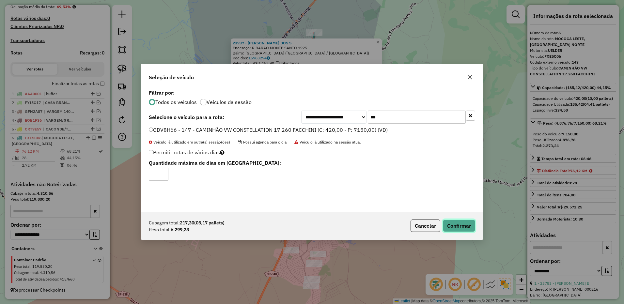
click at [450, 224] on button "Confirmar" at bounding box center [459, 226] width 32 height 12
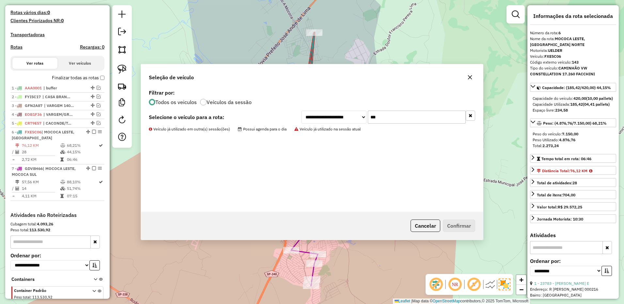
scroll to position [210, 0]
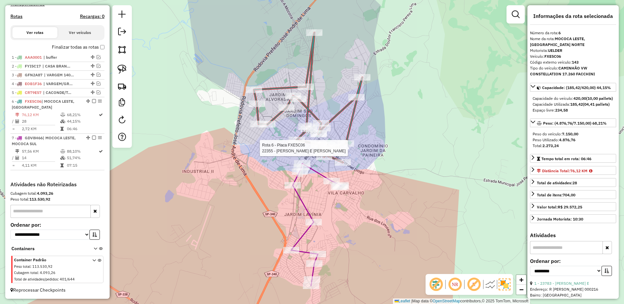
click span "Alterar nome rota"
drag, startPoint x: 310, startPoint y: 157, endPoint x: 462, endPoint y: 148, distance: 152.9
click div "**********"
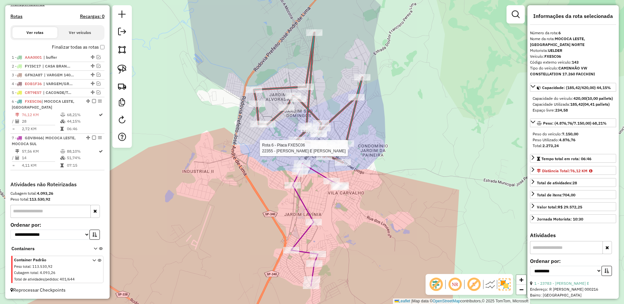
type input "**********"
click div "Cancelar Confirmar"
click button "Confirmar"
click at [92, 103] on em at bounding box center [94, 101] width 4 height 4
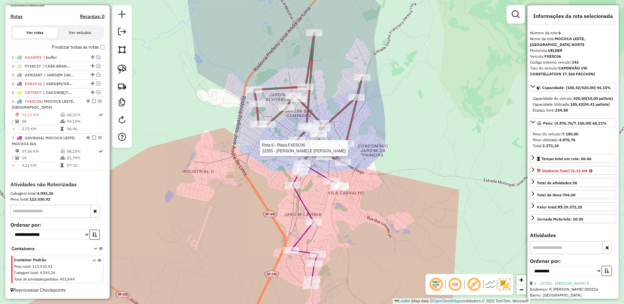
click span "Alterar nome rota"
drag, startPoint x: 311, startPoint y: 158, endPoint x: 424, endPoint y: 156, distance: 113.2
click div "**********"
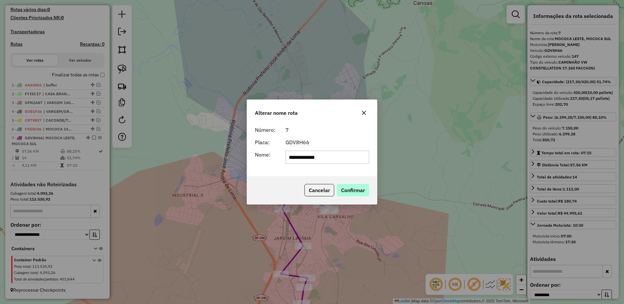
type input "**********"
drag, startPoint x: 354, startPoint y: 191, endPoint x: 102, endPoint y: 144, distance: 256.1
click at [353, 191] on button "Confirmar" at bounding box center [353, 190] width 32 height 12
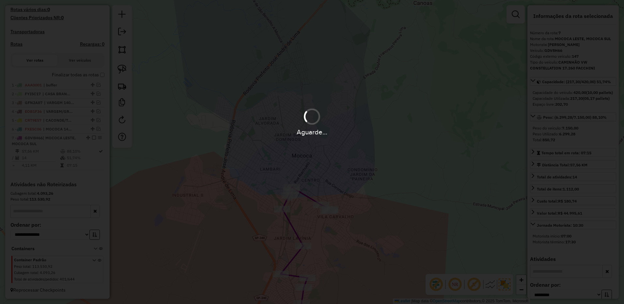
scroll to position [177, 0]
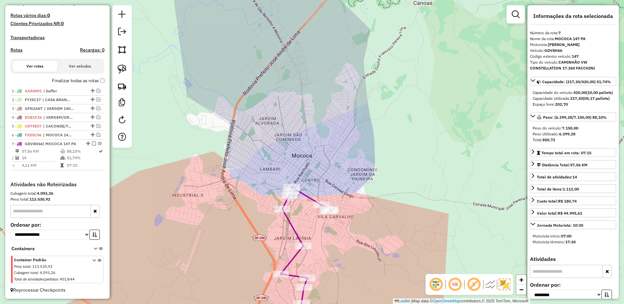
click at [92, 145] on em at bounding box center [94, 144] width 4 height 4
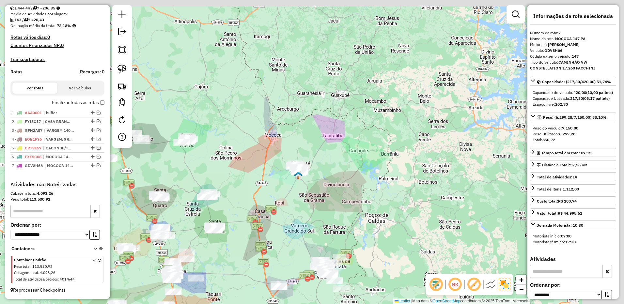
drag, startPoint x: 342, startPoint y: 149, endPoint x: 337, endPoint y: 149, distance: 5.2
click at [341, 149] on div "Janela de atendimento Grade de atendimento Capacidade Transportadoras Veículos …" at bounding box center [312, 152] width 624 height 304
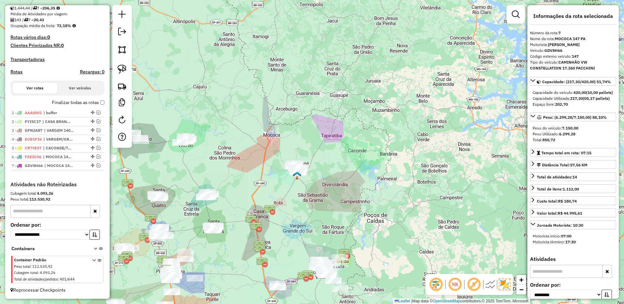
drag, startPoint x: 123, startPoint y: 66, endPoint x: 163, endPoint y: 85, distance: 44.6
click at [123, 66] on img at bounding box center [121, 69] width 9 height 9
drag, startPoint x: 313, startPoint y: 145, endPoint x: 348, endPoint y: 179, distance: 48.0
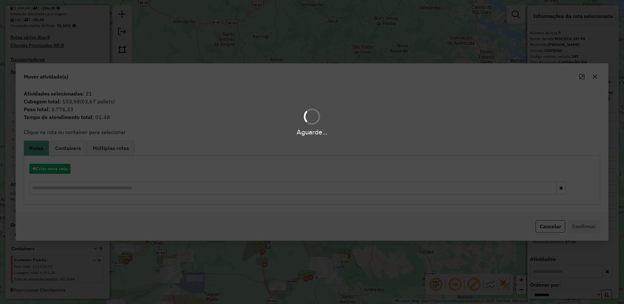
click at [61, 172] on div "Aguarde..." at bounding box center [312, 152] width 624 height 304
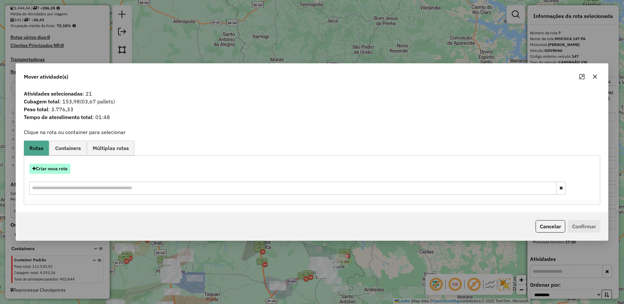
click at [61, 169] on button "Criar nova rota" at bounding box center [49, 169] width 41 height 10
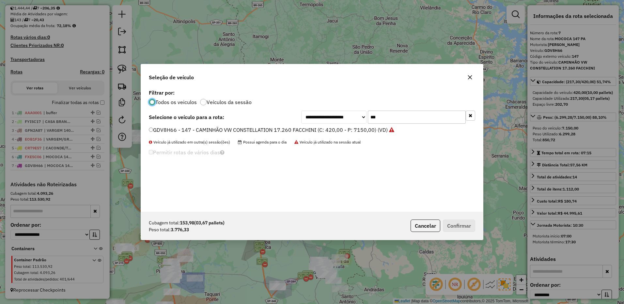
scroll to position [4, 2]
click at [391, 119] on input "***" at bounding box center [417, 117] width 98 height 13
type input "***"
click at [363, 130] on label "FLA8F37 - 138 - CAMINHÃO VW CONSTELLATION 17.260 TRUCKVAN (C: 420,00 - P: 8300,…" at bounding box center [268, 130] width 239 height 8
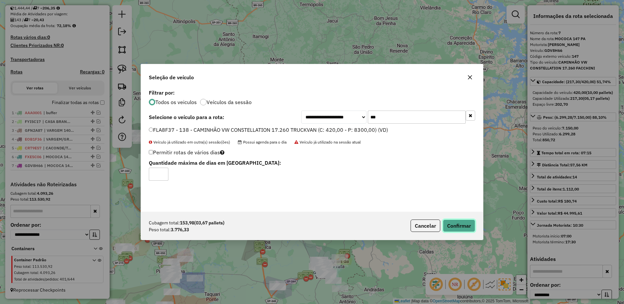
click at [457, 224] on button "Confirmar" at bounding box center [459, 226] width 32 height 12
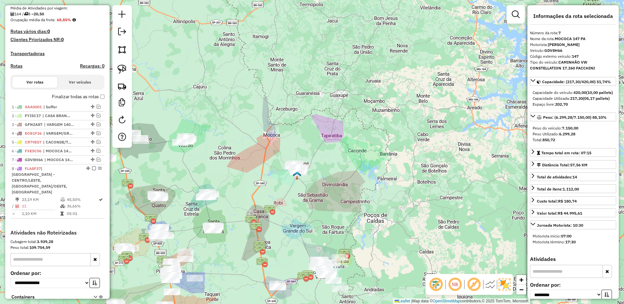
scroll to position [203, 0]
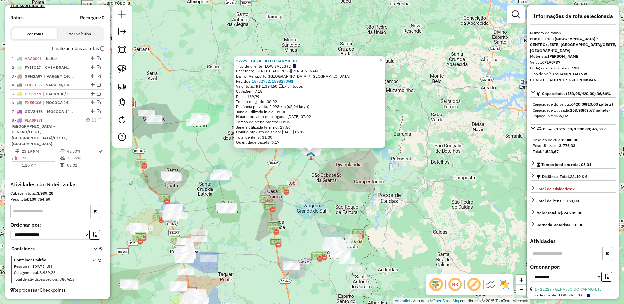
drag, startPoint x: 311, startPoint y: 150, endPoint x: 307, endPoint y: 152, distance: 4.2
click at [310, 152] on img at bounding box center [310, 155] width 8 height 8
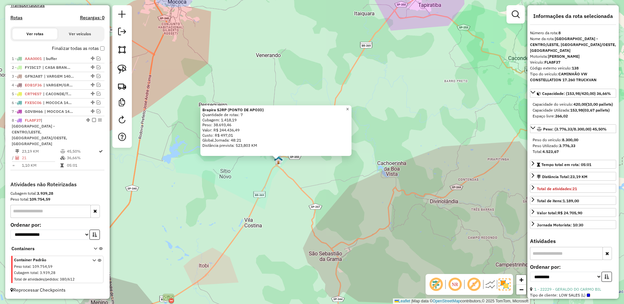
click at [349, 109] on link "×" at bounding box center [347, 109] width 8 height 8
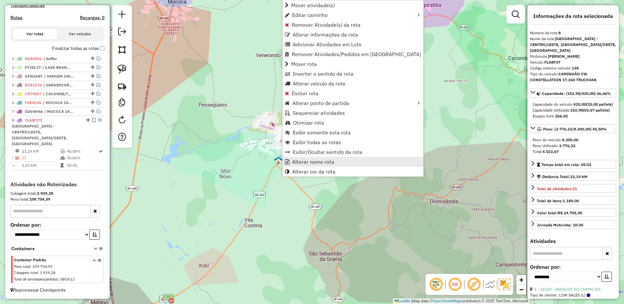
click at [310, 162] on span "Alterar nome rota" at bounding box center [313, 161] width 42 height 5
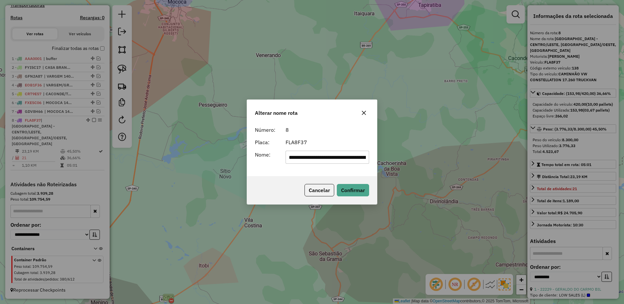
scroll to position [0, 214]
click at [302, 155] on input "**********" at bounding box center [327, 157] width 84 height 13
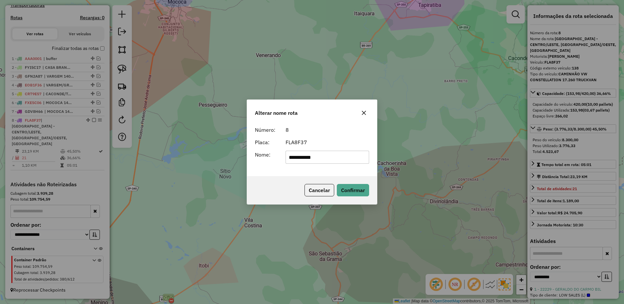
type input "**********"
click at [347, 182] on div "Cancelar Confirmar" at bounding box center [312, 190] width 130 height 28
click at [348, 188] on button "Confirmar" at bounding box center [353, 190] width 32 height 12
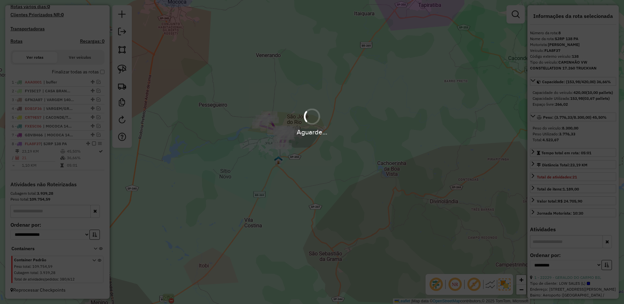
scroll to position [186, 0]
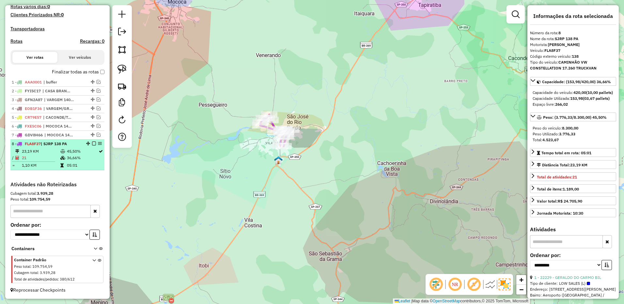
click at [93, 143] on em at bounding box center [94, 144] width 4 height 4
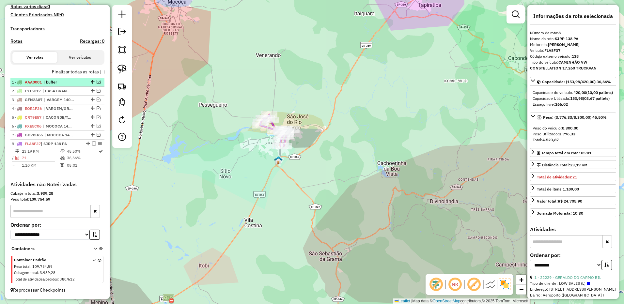
scroll to position [164, 0]
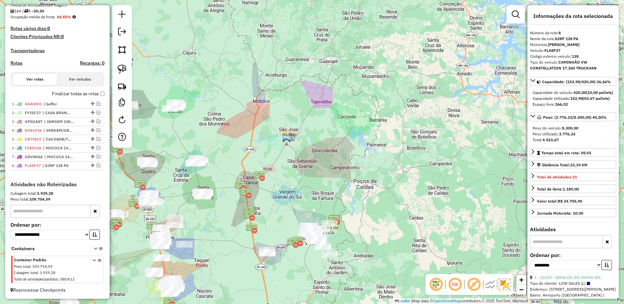
drag, startPoint x: 268, startPoint y: 169, endPoint x: 297, endPoint y: 145, distance: 37.1
click at [297, 145] on div "Janela de atendimento Grade de atendimento Capacidade Transportadoras Veículos …" at bounding box center [312, 152] width 624 height 304
drag, startPoint x: 311, startPoint y: 130, endPoint x: 350, endPoint y: 77, distance: 65.9
click at [350, 77] on div "Janela de atendimento Grade de atendimento Capacidade Transportadoras Veículos …" at bounding box center [312, 152] width 624 height 304
click at [125, 70] on img at bounding box center [121, 69] width 9 height 9
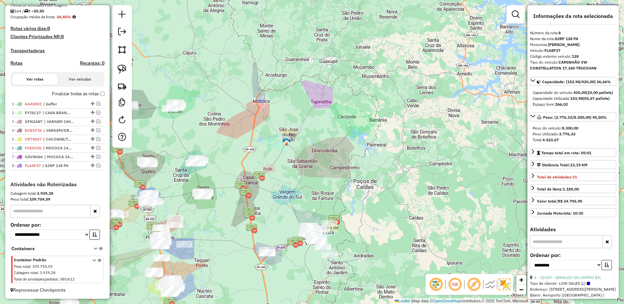
drag, startPoint x: 278, startPoint y: 140, endPoint x: 261, endPoint y: 154, distance: 22.3
click icon "button"
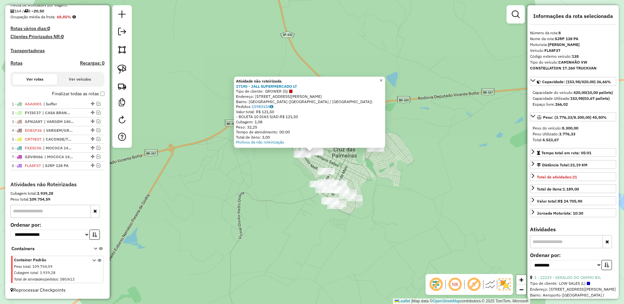
click at [382, 79] on span "×" at bounding box center [380, 81] width 3 height 6
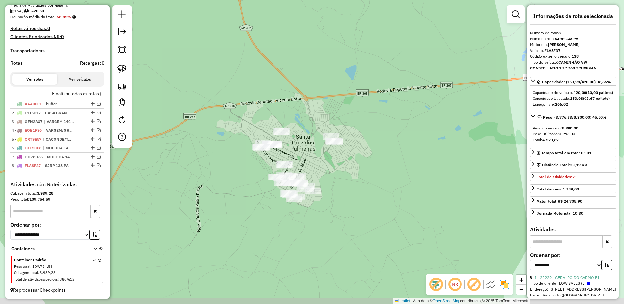
drag, startPoint x: 390, startPoint y: 160, endPoint x: 321, endPoint y: 147, distance: 70.4
click at [342, 150] on div "Janela de atendimento Grade de atendimento Capacidade Transportadoras Veículos …" at bounding box center [312, 152] width 624 height 304
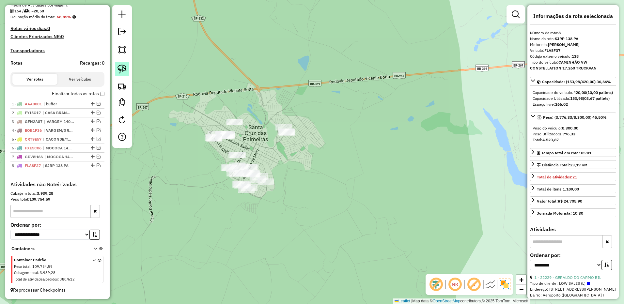
click at [118, 69] on img at bounding box center [121, 69] width 9 height 9
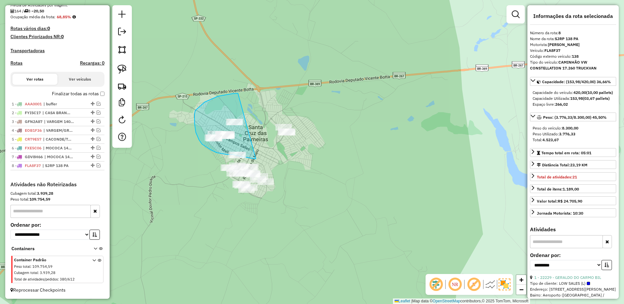
drag, startPoint x: 238, startPoint y: 93, endPoint x: 319, endPoint y: 118, distance: 85.0
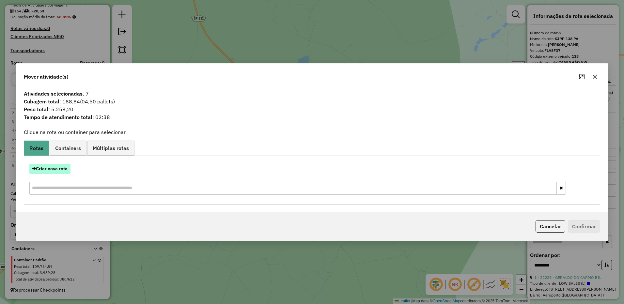
click at [63, 169] on button "Criar nova rota" at bounding box center [49, 169] width 41 height 10
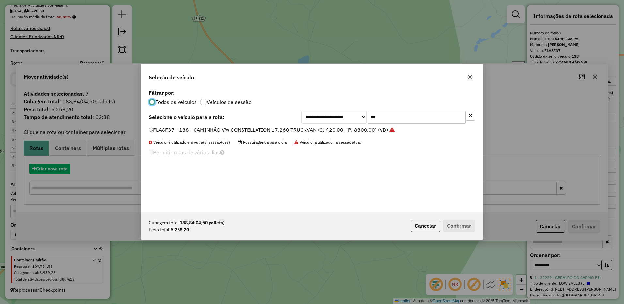
scroll to position [4, 2]
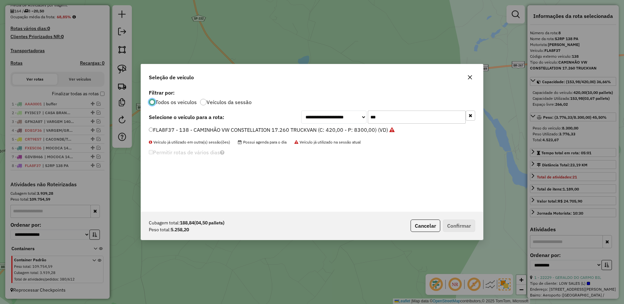
click at [385, 119] on input "***" at bounding box center [417, 117] width 98 height 13
type input "***"
click at [339, 127] on label "TJA6H77 - 151 - CAMINHÃO VW CONSTELLATION 17.260 FACCHINI (C: 420,00 - P: 7150,…" at bounding box center [267, 130] width 237 height 8
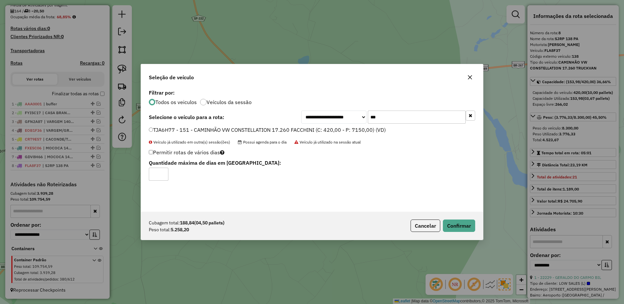
click at [456, 219] on div "Cubagem total: 188,84 (04,50 pallets) Peso total: 5.258,20 Cancelar Confirmar" at bounding box center [312, 226] width 342 height 28
click at [459, 229] on button "Confirmar" at bounding box center [459, 226] width 32 height 12
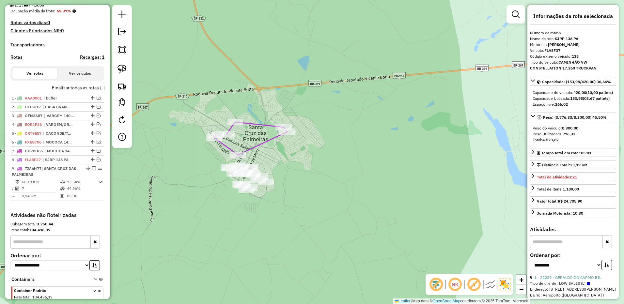
scroll to position [200, 0]
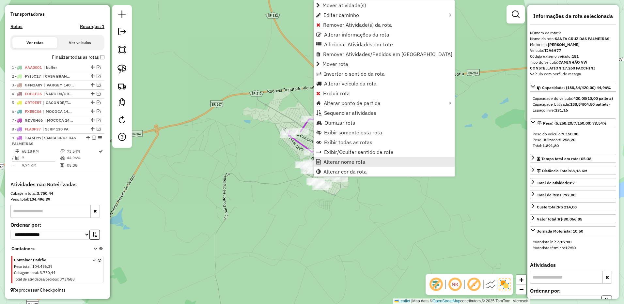
click at [333, 161] on span "Alterar nome rota" at bounding box center [344, 161] width 42 height 5
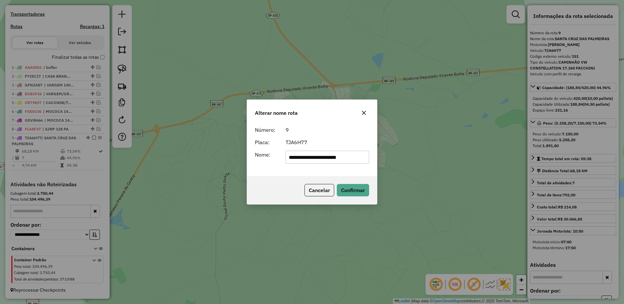
drag, startPoint x: 310, startPoint y: 157, endPoint x: 219, endPoint y: 139, distance: 92.1
click at [219, 139] on div "**********" at bounding box center [312, 152] width 624 height 304
click at [362, 156] on input "*********" at bounding box center [327, 157] width 84 height 13
type input "**********"
click at [359, 186] on button "Confirmar" at bounding box center [353, 190] width 32 height 12
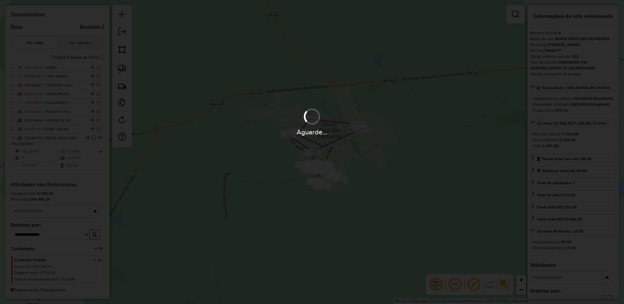
scroll to position [194, 0]
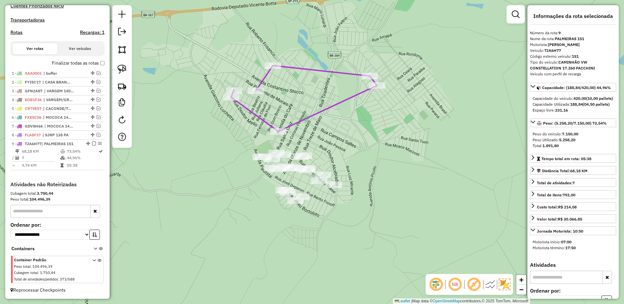
drag, startPoint x: 90, startPoint y: 143, endPoint x: 113, endPoint y: 103, distance: 45.8
click at [92, 142] on em at bounding box center [94, 144] width 4 height 4
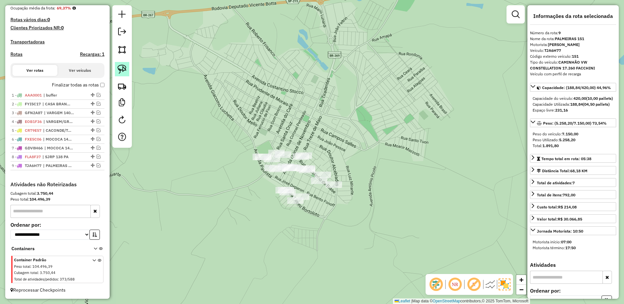
click at [122, 66] on img at bounding box center [121, 69] width 9 height 9
drag, startPoint x: 300, startPoint y: 103, endPoint x: 410, endPoint y: 143, distance: 116.4
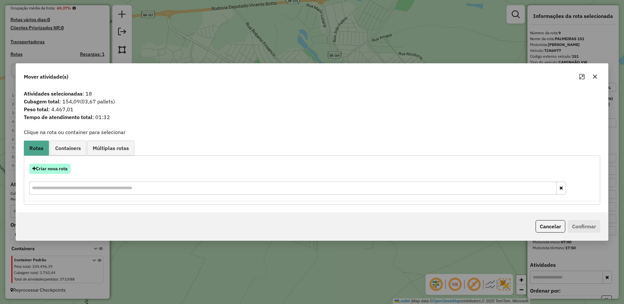
click at [47, 168] on button "Criar nova rota" at bounding box center [49, 169] width 41 height 10
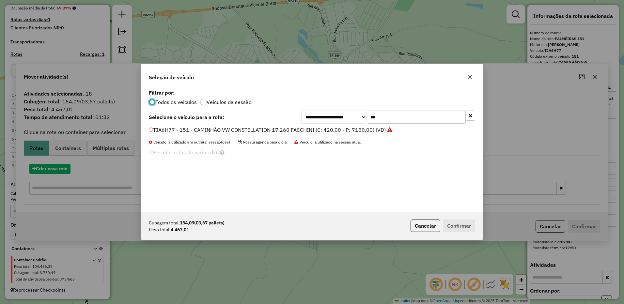
scroll to position [4, 2]
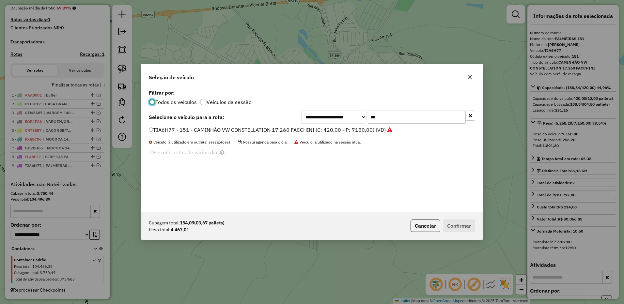
click at [385, 112] on input "***" at bounding box center [417, 117] width 98 height 13
type input "***"
click at [364, 128] on label "FPI7749 - 128 - CAMINHÃO VW CONSTELLATION 17.280 BAÚ AZUL (C: 420,00 - P: 8750,…" at bounding box center [267, 130] width 236 height 8
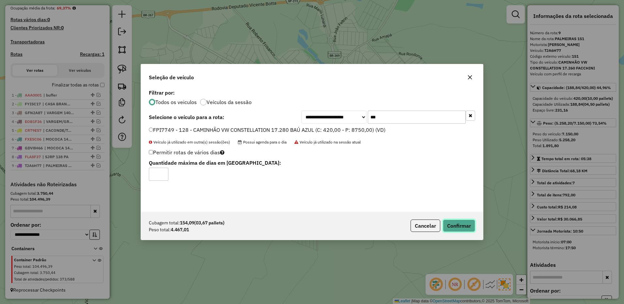
click at [455, 228] on button "Confirmar" at bounding box center [459, 226] width 32 height 12
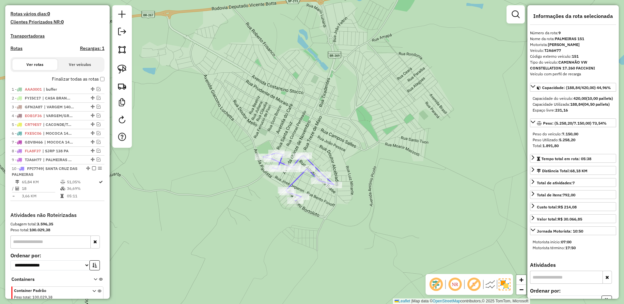
scroll to position [209, 0]
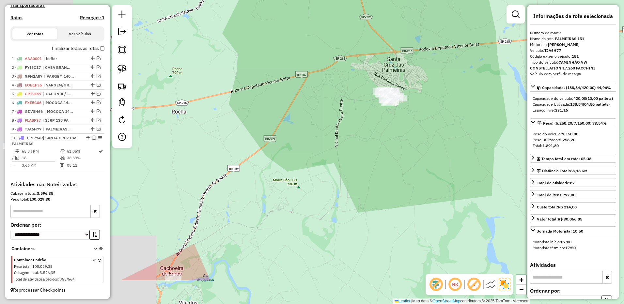
drag, startPoint x: 326, startPoint y: 131, endPoint x: 343, endPoint y: 115, distance: 23.5
click at [343, 115] on div "Rota 10 - Placa FPI7749 14911 - MARIA AURILEIDE D. D Janela de atendimento Grad…" at bounding box center [312, 152] width 624 height 304
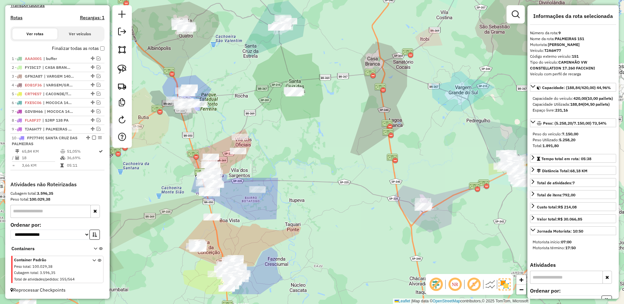
drag, startPoint x: 284, startPoint y: 168, endPoint x: 264, endPoint y: 131, distance: 42.2
click at [273, 127] on div "Janela de atendimento Grade de atendimento Capacidade Transportadoras Veículos …" at bounding box center [312, 152] width 624 height 304
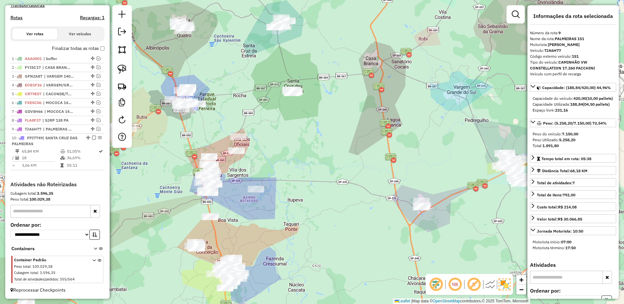
drag, startPoint x: 119, startPoint y: 70, endPoint x: 162, endPoint y: 98, distance: 51.7
click at [119, 70] on img at bounding box center [121, 69] width 9 height 9
drag, startPoint x: 268, startPoint y: 129, endPoint x: 300, endPoint y: 176, distance: 57.2
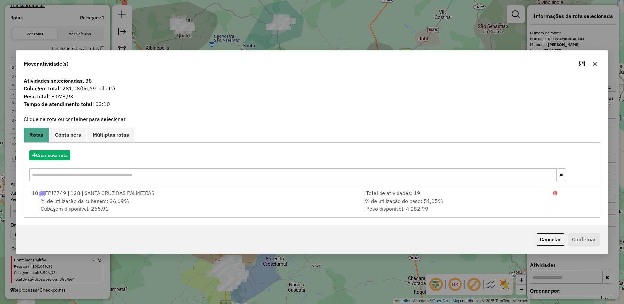
drag, startPoint x: 590, startPoint y: 60, endPoint x: 434, endPoint y: 97, distance: 159.9
click at [590, 59] on div at bounding box center [587, 63] width 23 height 10
drag, startPoint x: 595, startPoint y: 63, endPoint x: 497, endPoint y: 83, distance: 100.6
click at [596, 63] on icon "button" at bounding box center [594, 63] width 5 height 5
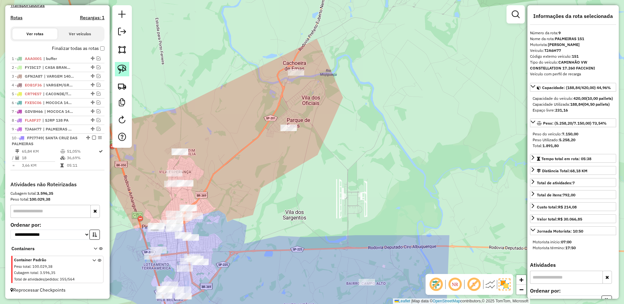
click at [115, 65] on link at bounding box center [122, 69] width 14 height 14
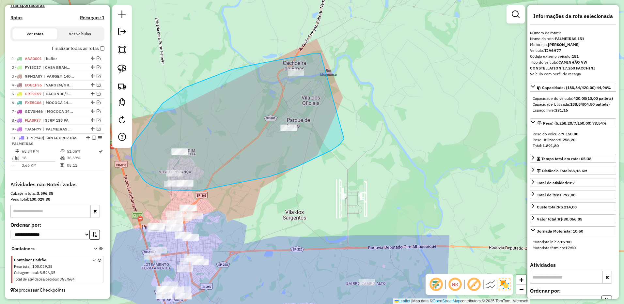
drag, startPoint x: 320, startPoint y: 53, endPoint x: 344, endPoint y: 138, distance: 87.5
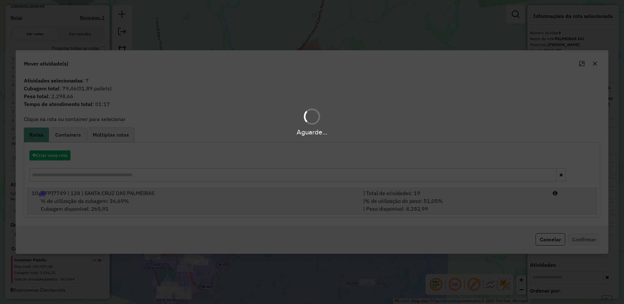
click at [491, 199] on div "| % de utilização do peso: 51,05% | Peso disponível: 4.282,99" at bounding box center [453, 205] width 189 height 16
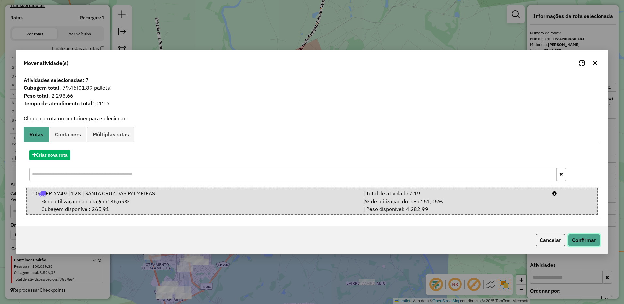
click at [590, 240] on button "Confirmar" at bounding box center [584, 240] width 32 height 12
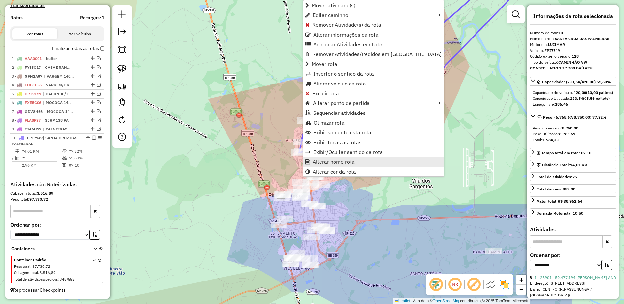
click at [319, 159] on span "Alterar nome rota" at bounding box center [333, 161] width 42 height 5
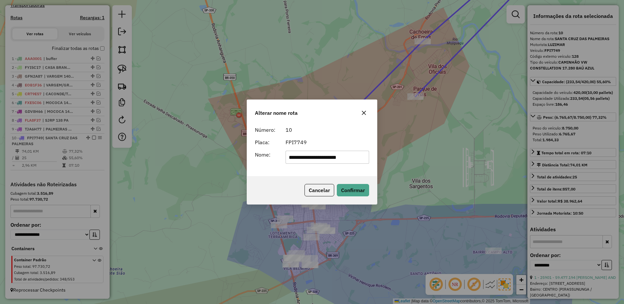
drag, startPoint x: 332, startPoint y: 157, endPoint x: 219, endPoint y: 151, distance: 113.7
click at [219, 151] on div "**********" at bounding box center [312, 152] width 624 height 304
click at [345, 154] on input "*********" at bounding box center [327, 157] width 84 height 13
type input "**********"
click at [341, 180] on div "Cancelar Confirmar" at bounding box center [312, 190] width 130 height 28
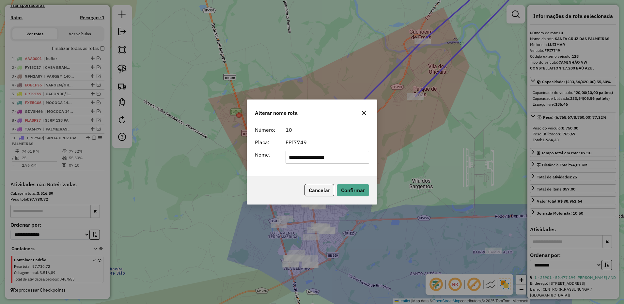
click at [345, 183] on div "Cancelar Confirmar" at bounding box center [312, 190] width 130 height 28
click at [353, 185] on button "Confirmar" at bounding box center [353, 190] width 32 height 12
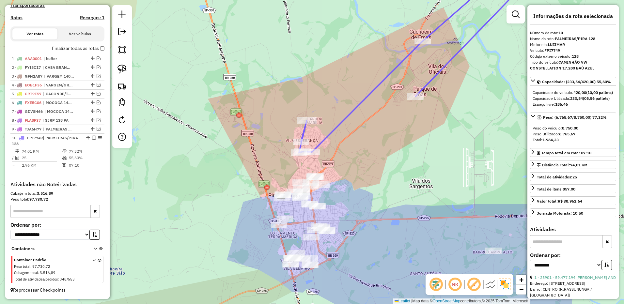
click at [92, 138] on em at bounding box center [94, 138] width 4 height 4
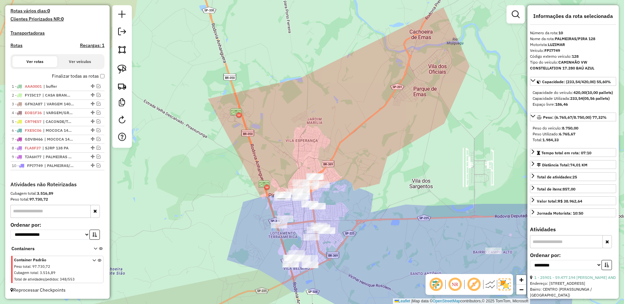
scroll to position [181, 0]
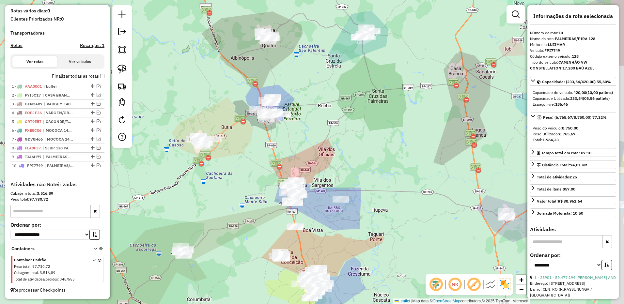
drag, startPoint x: 420, startPoint y: 121, endPoint x: 344, endPoint y: 157, distance: 84.2
click at [344, 157] on div "Janela de atendimento Grade de atendimento Capacidade Transportadoras Veículos …" at bounding box center [312, 152] width 624 height 304
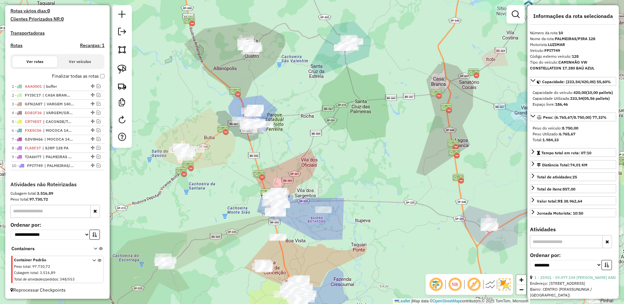
drag, startPoint x: 341, startPoint y: 86, endPoint x: 305, endPoint y: 149, distance: 71.8
click at [305, 149] on div "Janela de atendimento Grade de atendimento Capacidade Transportadoras Veículos …" at bounding box center [312, 152] width 624 height 304
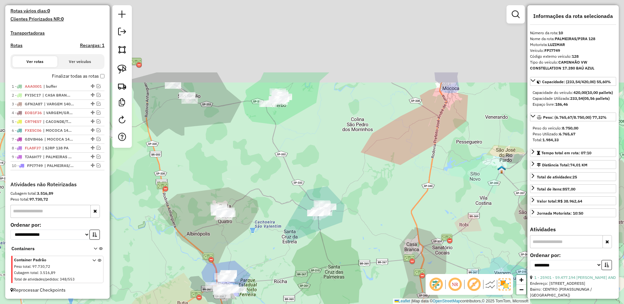
click at [301, 234] on div "Janela de atendimento Grade de atendimento Capacidade Transportadoras Veículos …" at bounding box center [312, 152] width 624 height 304
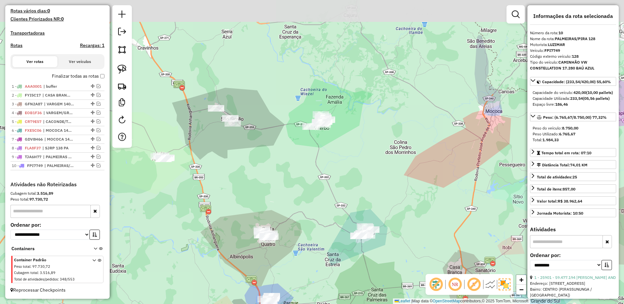
drag, startPoint x: 295, startPoint y: 146, endPoint x: 144, endPoint y: 79, distance: 165.7
click at [333, 169] on div "Janela de atendimento Grade de atendimento Capacidade Transportadoras Veículos …" at bounding box center [312, 152] width 624 height 304
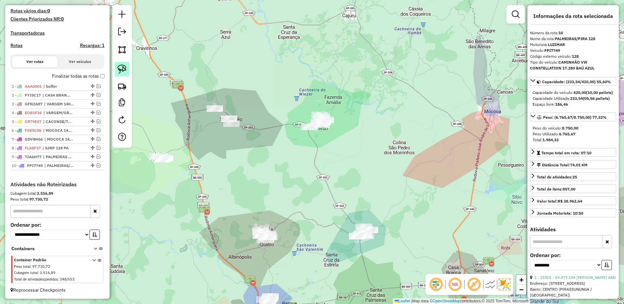
click at [120, 65] on img at bounding box center [121, 69] width 9 height 9
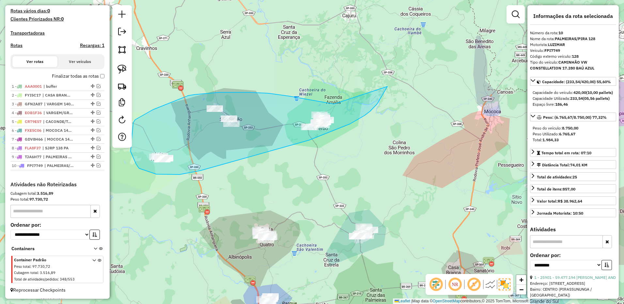
drag, startPoint x: 334, startPoint y: 104, endPoint x: 387, endPoint y: 86, distance: 56.5
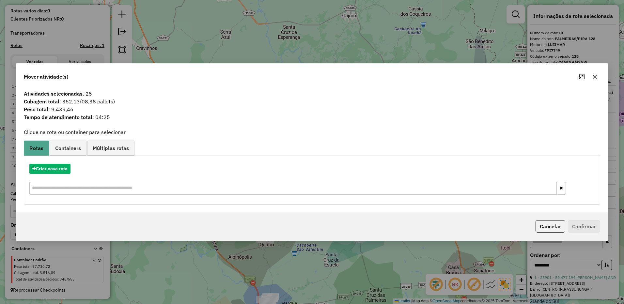
click at [592, 79] on icon "button" at bounding box center [594, 76] width 5 height 5
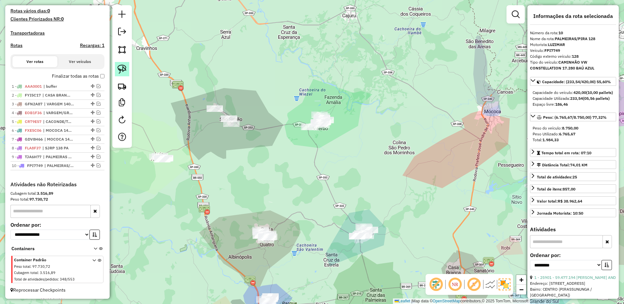
click at [121, 67] on img at bounding box center [121, 69] width 9 height 9
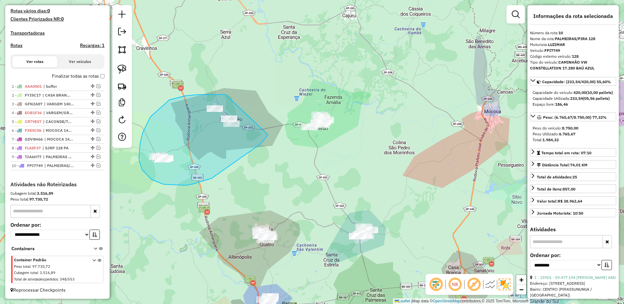
drag, startPoint x: 225, startPoint y: 95, endPoint x: 287, endPoint y: 98, distance: 61.7
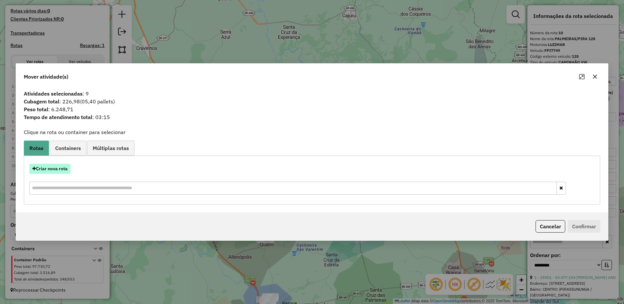
click at [61, 168] on button "Criar nova rota" at bounding box center [49, 169] width 41 height 10
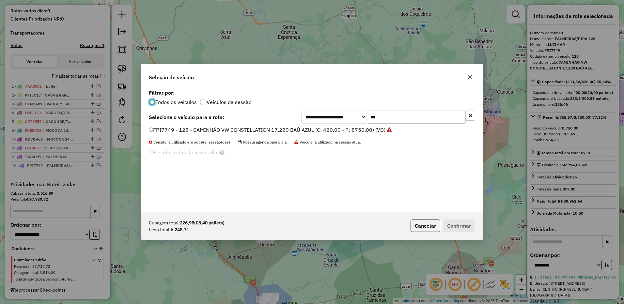
scroll to position [4, 2]
click at [385, 119] on input "***" at bounding box center [417, 117] width 98 height 13
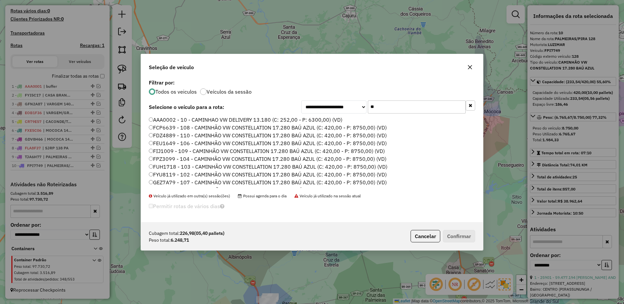
type input "*"
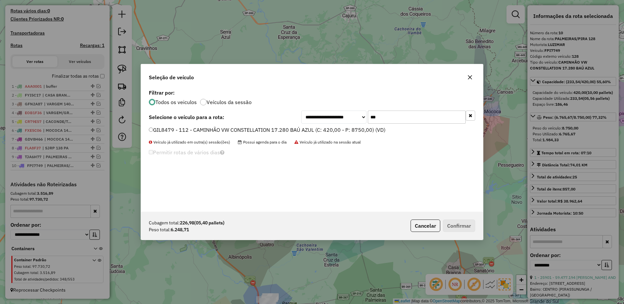
type input "***"
click at [374, 132] on label "GIL8479 - 112 - CAMINHÃO VW CONSTELLATION 17.280 BAÚ AZUL (C: 420,00 - P: 8750,…" at bounding box center [267, 130] width 236 height 8
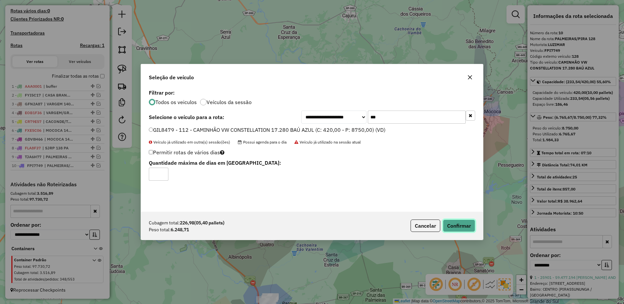
click at [455, 225] on button "Confirmar" at bounding box center [459, 226] width 32 height 12
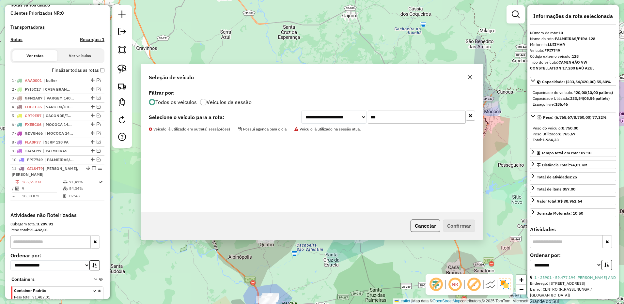
scroll to position [218, 0]
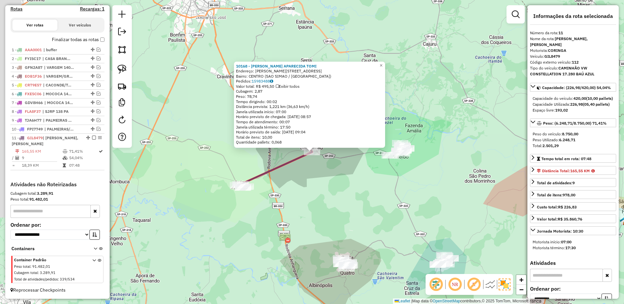
drag, startPoint x: 238, startPoint y: 78, endPoint x: 244, endPoint y: 129, distance: 51.9
click at [234, 122] on div "10168 - MARIA APARECIDA TOMI Endereço: R SIMAO DA SILVA TEIXEIRA 911 Bairro: CE…" at bounding box center [309, 105] width 151 height 86
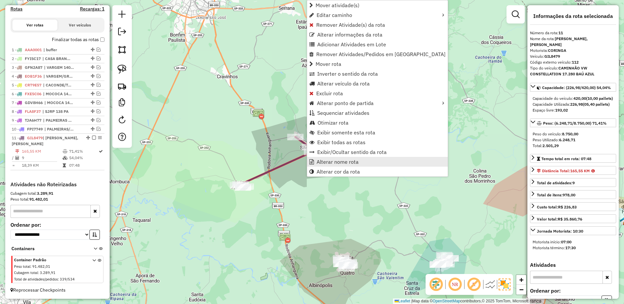
click at [320, 162] on span "Alterar nome rota" at bounding box center [337, 161] width 42 height 5
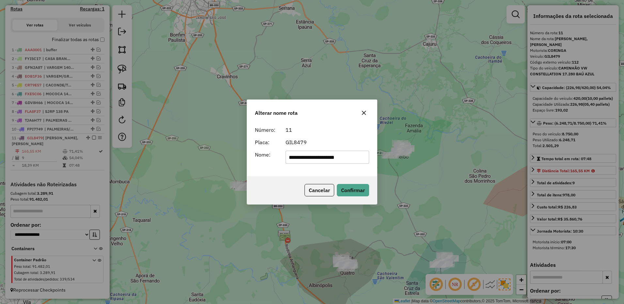
click at [327, 157] on input "**********" at bounding box center [327, 157] width 84 height 13
click at [360, 159] on input "**********" at bounding box center [327, 157] width 84 height 13
type input "**********"
click at [349, 192] on button "Confirmar" at bounding box center [353, 190] width 32 height 12
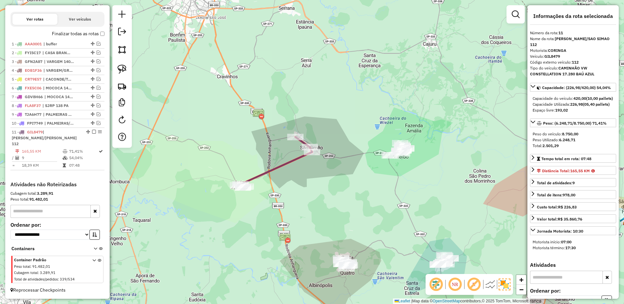
click at [93, 134] on em at bounding box center [94, 132] width 4 height 4
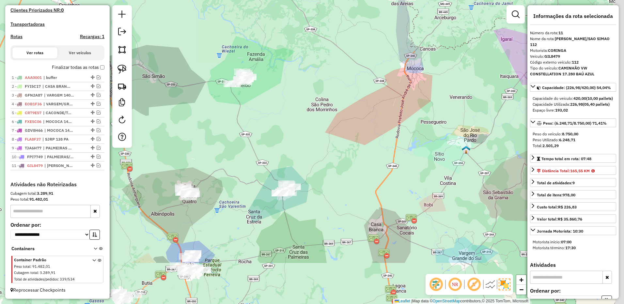
scroll to position [190, 0]
click at [226, 119] on div "Janela de atendimento Grade de atendimento Capacidade Transportadoras Veículos …" at bounding box center [312, 152] width 624 height 304
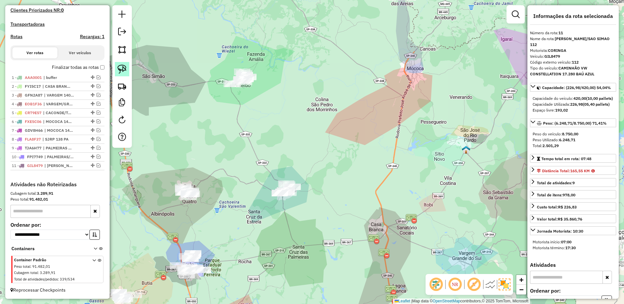
click at [123, 63] on link at bounding box center [122, 69] width 14 height 14
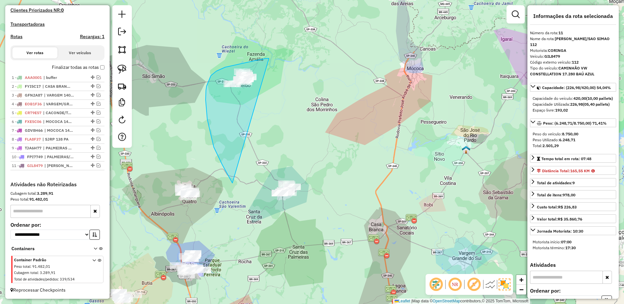
drag, startPoint x: 269, startPoint y: 58, endPoint x: 369, endPoint y: 181, distance: 158.1
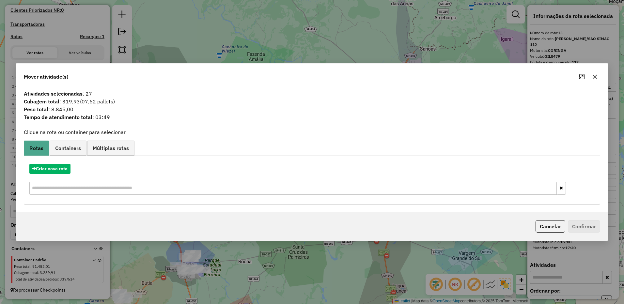
drag, startPoint x: 597, startPoint y: 75, endPoint x: 367, endPoint y: 76, distance: 230.6
click at [596, 76] on icon "button" at bounding box center [594, 76] width 5 height 5
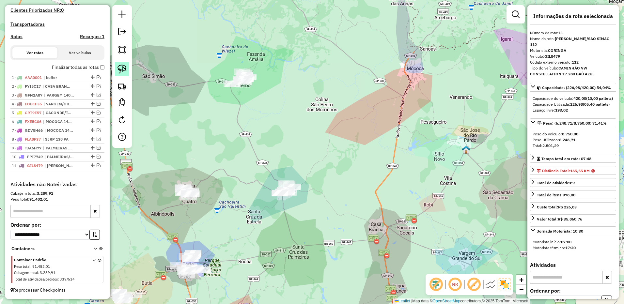
click at [128, 72] on link at bounding box center [122, 69] width 14 height 14
drag, startPoint x: 259, startPoint y: 47, endPoint x: 301, endPoint y: 84, distance: 56.1
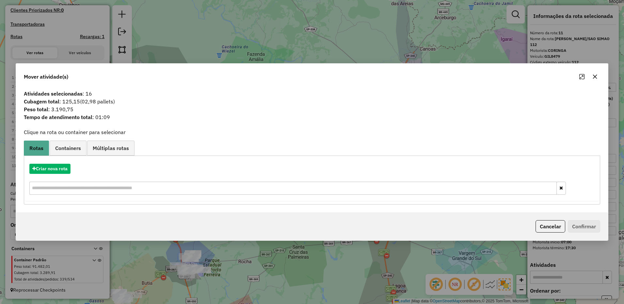
click at [596, 74] on icon "button" at bounding box center [594, 76] width 5 height 5
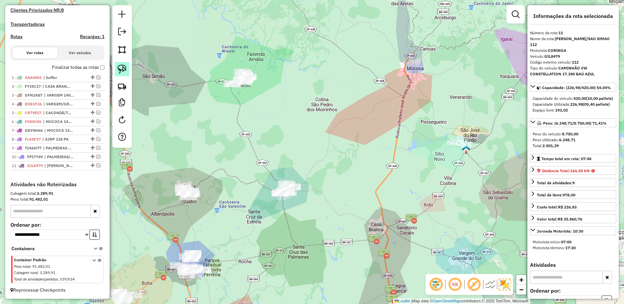
click at [124, 68] on img at bounding box center [121, 69] width 9 height 9
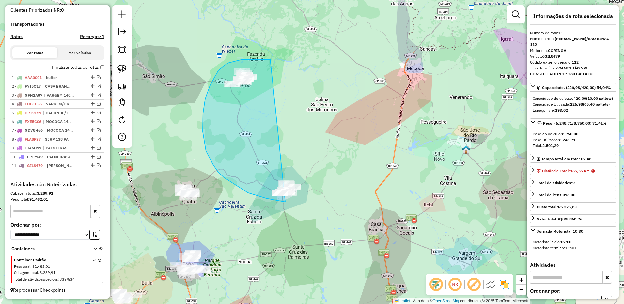
drag, startPoint x: 270, startPoint y: 59, endPoint x: 353, endPoint y: 164, distance: 134.0
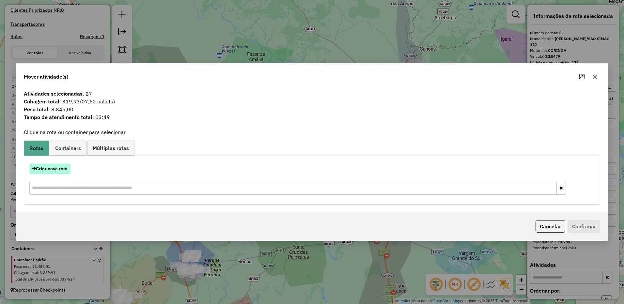
click at [58, 170] on button "Criar nova rota" at bounding box center [49, 169] width 41 height 10
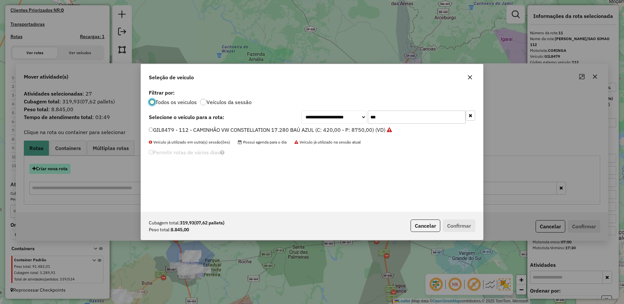
scroll to position [4, 2]
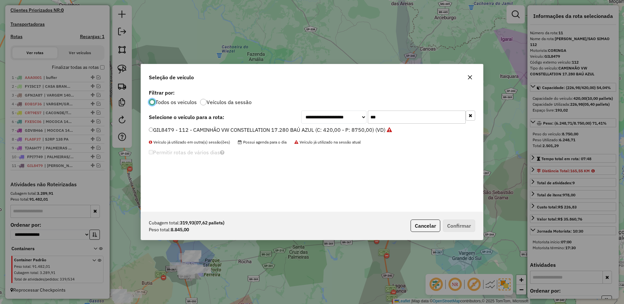
click at [468, 81] on button "button" at bounding box center [469, 77] width 10 height 10
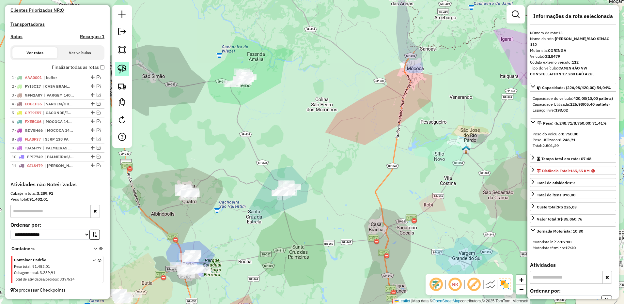
click at [124, 73] on img at bounding box center [121, 69] width 9 height 9
drag, startPoint x: 293, startPoint y: 173, endPoint x: 335, endPoint y: 204, distance: 51.7
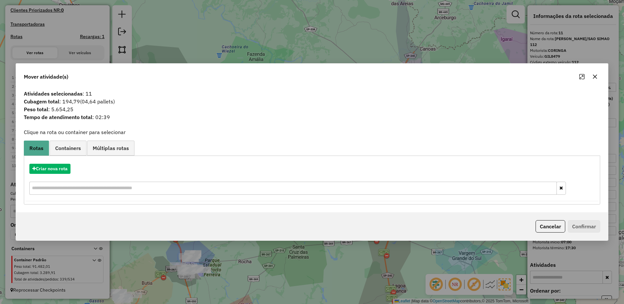
drag, startPoint x: 598, startPoint y: 79, endPoint x: 566, endPoint y: 79, distance: 32.6
click at [598, 79] on button "button" at bounding box center [594, 76] width 10 height 10
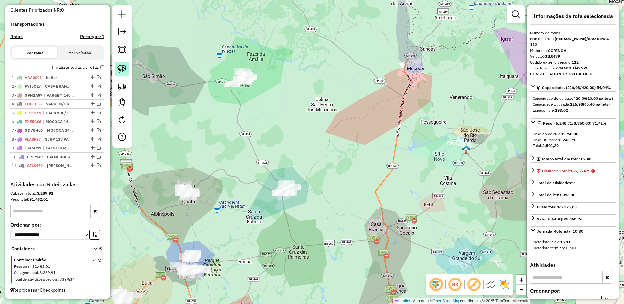
click at [125, 67] on img at bounding box center [121, 69] width 9 height 9
drag, startPoint x: 243, startPoint y: 51, endPoint x: 298, endPoint y: 91, distance: 67.9
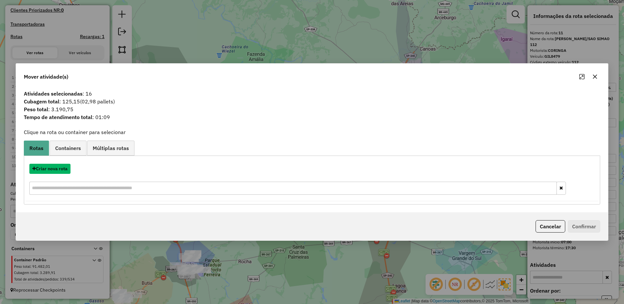
click at [63, 170] on button "Criar nova rota" at bounding box center [49, 169] width 41 height 10
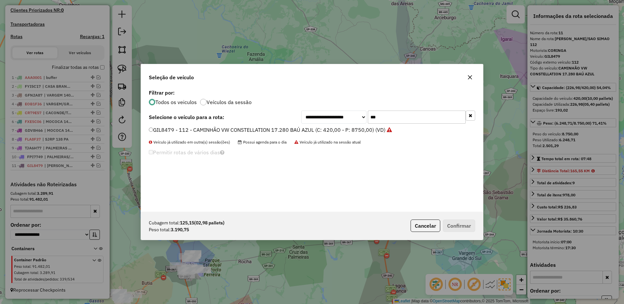
click at [405, 117] on input "***" at bounding box center [417, 117] width 98 height 13
type input "***"
click at [365, 129] on label "FWE3E96 - 149 - CAMINHÃO VW CONSTELLATION 17.260 FACCHINI (C: 420,00 - P: 7150,…" at bounding box center [268, 130] width 238 height 8
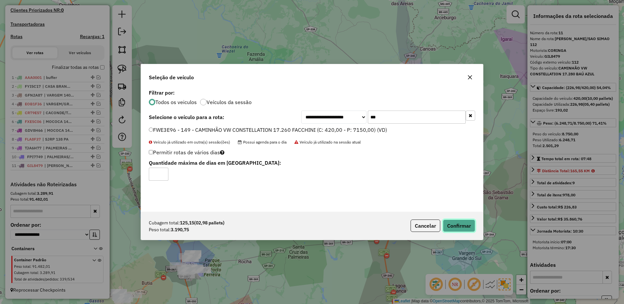
click at [452, 224] on button "Confirmar" at bounding box center [459, 226] width 32 height 12
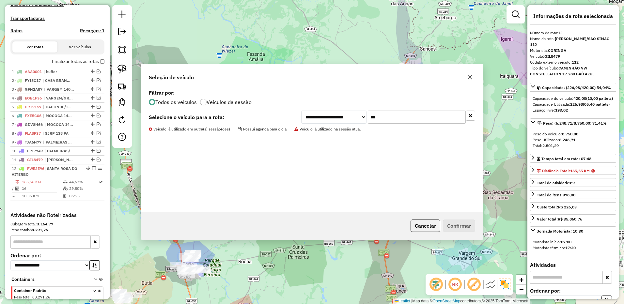
scroll to position [227, 0]
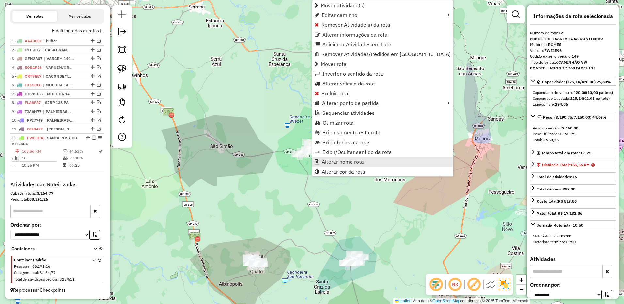
click at [327, 163] on span "Alterar nome rota" at bounding box center [343, 161] width 42 height 5
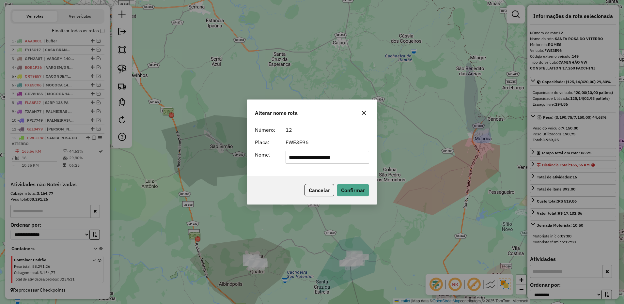
drag, startPoint x: 325, startPoint y: 158, endPoint x: 446, endPoint y: 154, distance: 121.1
click at [446, 155] on div "**********" at bounding box center [312, 152] width 624 height 304
type input "**********"
click at [358, 190] on button "Confirmar" at bounding box center [353, 190] width 32 height 12
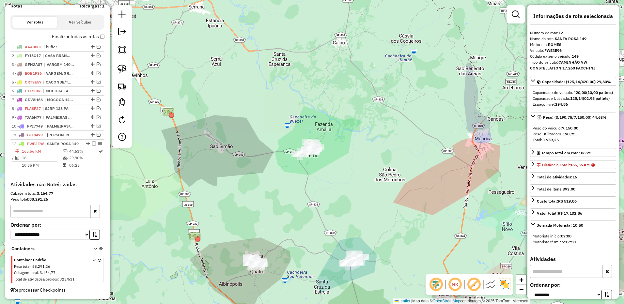
click at [92, 142] on em at bounding box center [94, 144] width 4 height 4
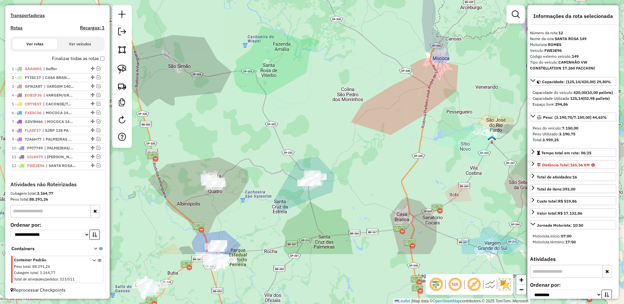
scroll to position [199, 0]
click at [271, 134] on div "Janela de atendimento Grade de atendimento Capacidade Transportadoras Veículos …" at bounding box center [312, 152] width 624 height 304
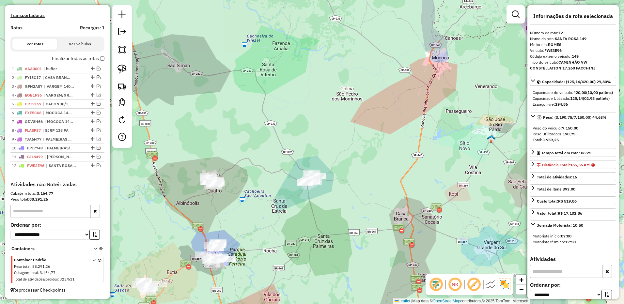
drag, startPoint x: 123, startPoint y: 67, endPoint x: 168, endPoint y: 103, distance: 57.7
click at [123, 67] on img at bounding box center [121, 69] width 9 height 9
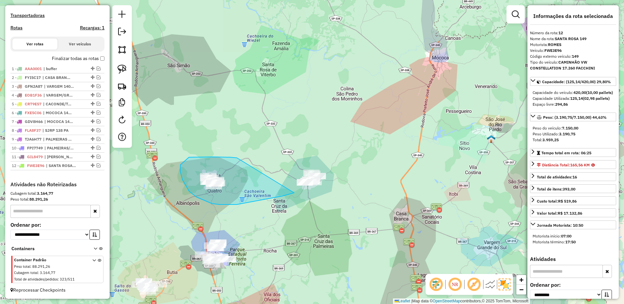
drag, startPoint x: 237, startPoint y: 158, endPoint x: 359, endPoint y: 151, distance: 122.2
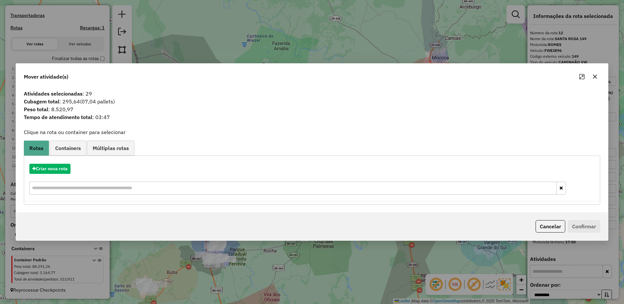
click at [600, 75] on div "Mover atividade(s)" at bounding box center [312, 75] width 592 height 23
click at [592, 75] on icon "button" at bounding box center [594, 76] width 5 height 5
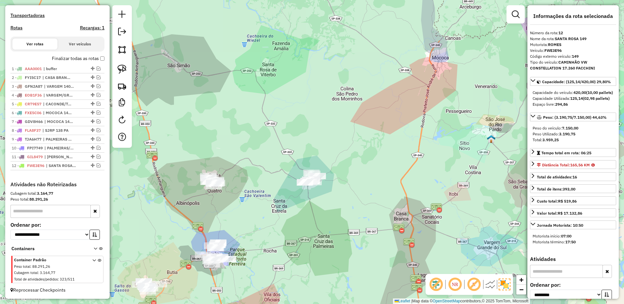
click at [118, 61] on div at bounding box center [122, 76] width 20 height 143
click at [120, 63] on link at bounding box center [122, 69] width 14 height 14
drag, startPoint x: 314, startPoint y: 151, endPoint x: 371, endPoint y: 174, distance: 62.2
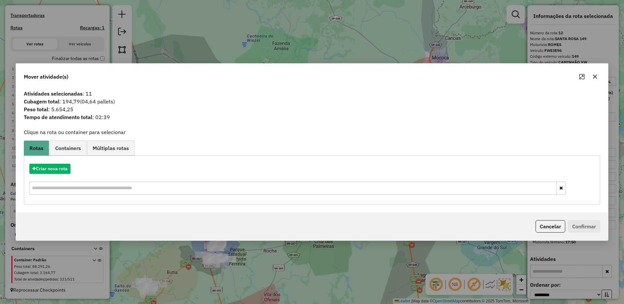
click at [62, 171] on hb-app "Aguarde... Pop-up bloqueado! Seu navegador bloqueou automáticamente a abertura …" at bounding box center [312, 152] width 624 height 304
click at [62, 171] on button "Criar nova rota" at bounding box center [49, 169] width 41 height 10
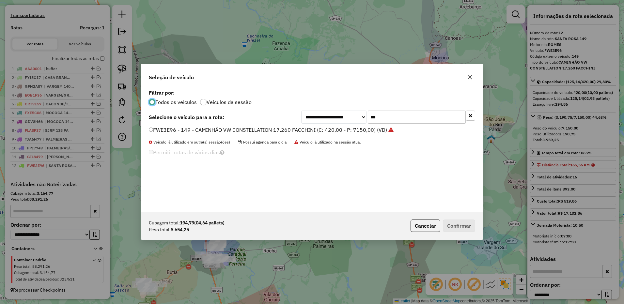
scroll to position [4, 2]
click at [395, 117] on input "***" at bounding box center [417, 117] width 98 height 13
type input "***"
drag, startPoint x: 364, startPoint y: 133, endPoint x: 387, endPoint y: 144, distance: 24.8
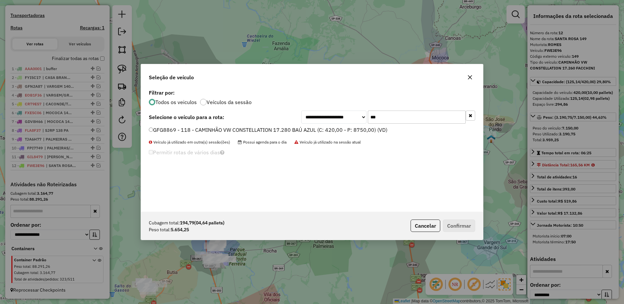
click at [364, 133] on label "GFG8869 - 118 - CAMINHÃO VW CONSTELLATION 17.280 BAÚ AZUL (C: 420,00 - P: 8750,…" at bounding box center [268, 130] width 238 height 8
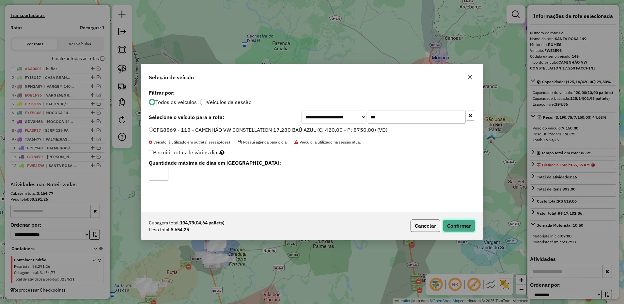
click at [454, 226] on button "Confirmar" at bounding box center [459, 226] width 32 height 12
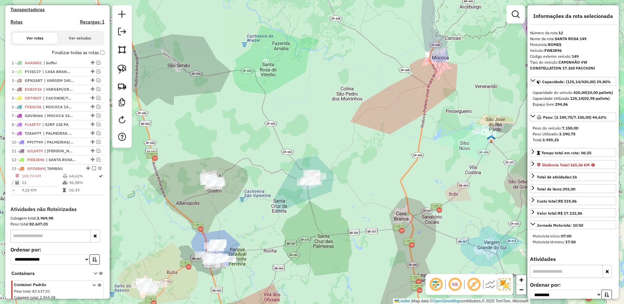
scroll to position [230, 0]
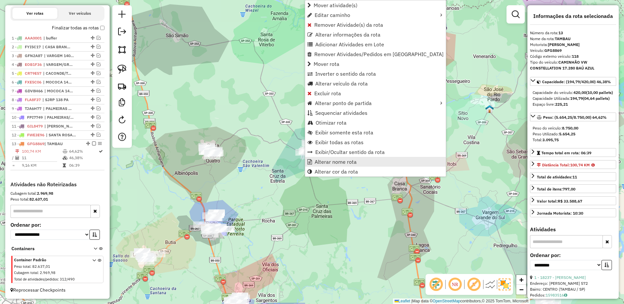
click at [331, 158] on link "Alterar nome rota" at bounding box center [375, 162] width 141 height 10
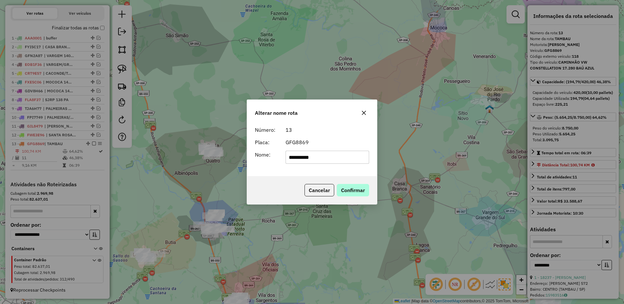
type input "**********"
click at [359, 190] on button "Confirmar" at bounding box center [353, 190] width 32 height 12
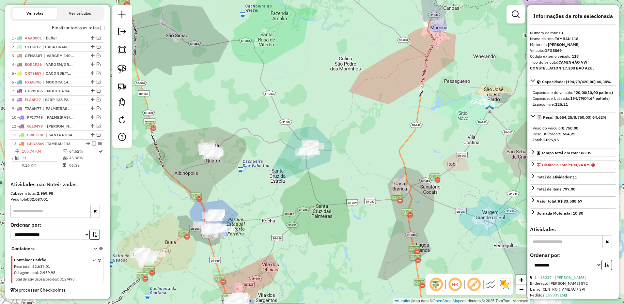
click at [91, 146] on div "13 - GFG8869 | TAMBAU 118" at bounding box center [57, 144] width 91 height 6
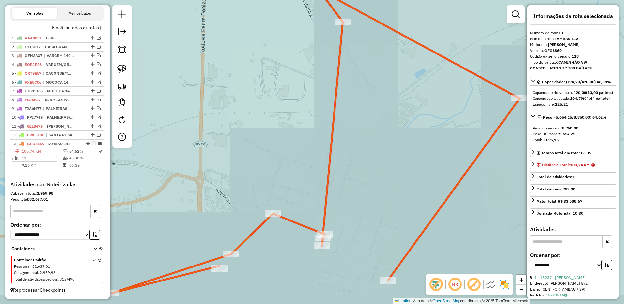
drag, startPoint x: 256, startPoint y: 182, endPoint x: 262, endPoint y: 154, distance: 28.7
click at [266, 154] on div "Janela de atendimento Grade de atendimento Capacidade Transportadoras Veículos …" at bounding box center [312, 152] width 624 height 304
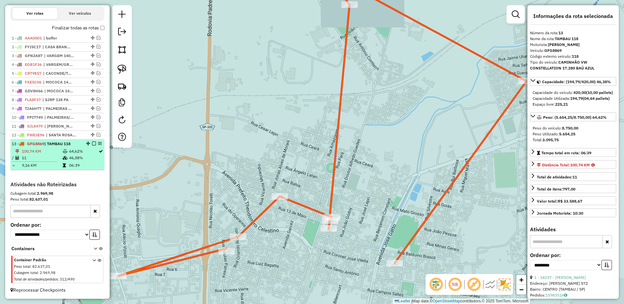
click at [92, 144] on em at bounding box center [94, 144] width 4 height 4
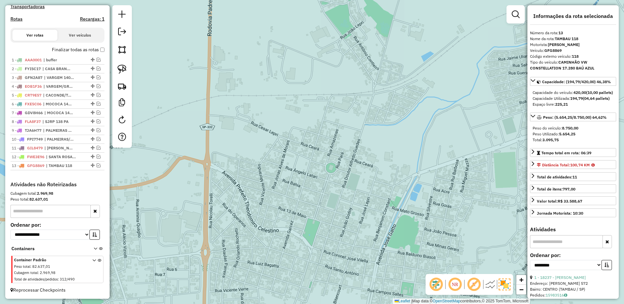
scroll to position [208, 0]
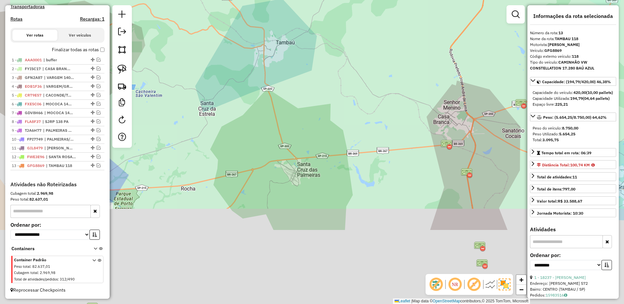
drag, startPoint x: 290, startPoint y: 131, endPoint x: 299, endPoint y: 68, distance: 63.6
click at [299, 68] on div "Janela de atendimento Grade de atendimento Capacidade Transportadoras Veículos …" at bounding box center [312, 152] width 624 height 304
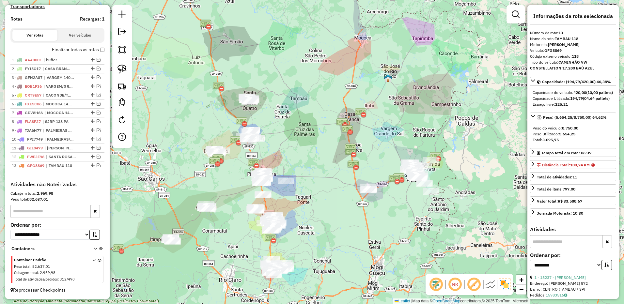
click at [262, 133] on div "Janela de atendimento Grade de atendimento Capacidade Transportadoras Veículos …" at bounding box center [312, 152] width 624 height 304
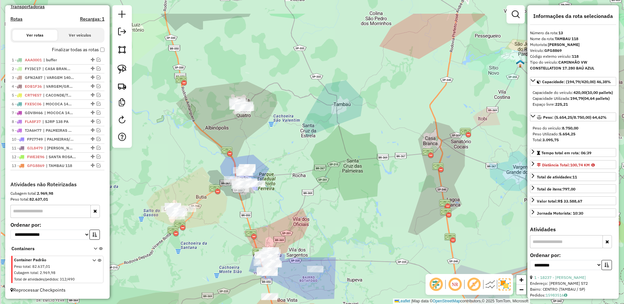
click at [269, 156] on div "Janela de atendimento Grade de atendimento Capacidade Transportadoras Veículos …" at bounding box center [312, 152] width 624 height 304
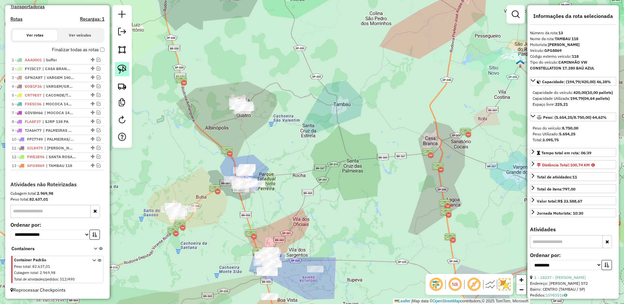
click at [117, 70] on img at bounding box center [121, 69] width 9 height 9
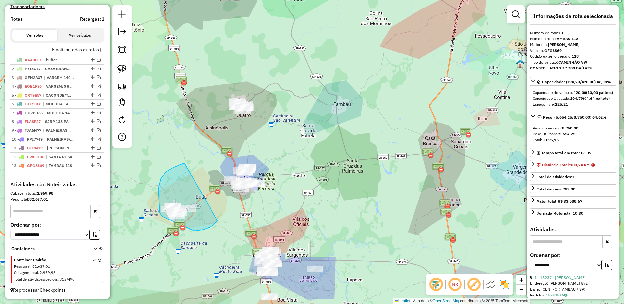
drag, startPoint x: 173, startPoint y: 168, endPoint x: 210, endPoint y: 186, distance: 41.1
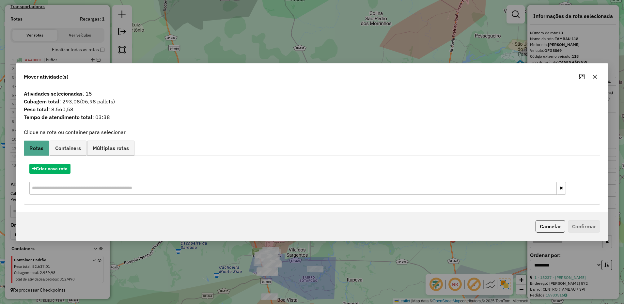
click at [51, 174] on div "Criar nova rota" at bounding box center [311, 180] width 573 height 42
click at [53, 171] on button "Criar nova rota" at bounding box center [49, 169] width 41 height 10
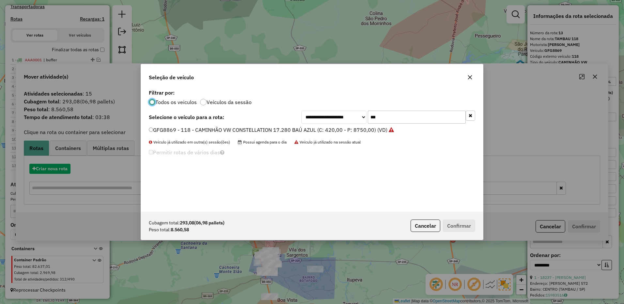
scroll to position [4, 2]
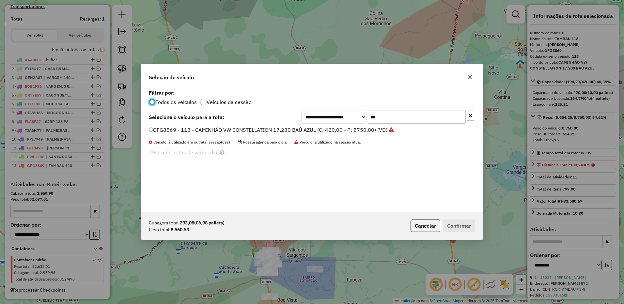
click at [399, 119] on input "***" at bounding box center [417, 117] width 98 height 13
click at [399, 122] on input "***" at bounding box center [417, 117] width 98 height 13
type input "***"
drag, startPoint x: 356, startPoint y: 131, endPoint x: 404, endPoint y: 161, distance: 56.3
click at [356, 131] on label "FWP7009 - 125 - CAMINHÃO VW CONSTELLATION 17.280 BAÚ AZUL (C: 420,00 - P: 8750,…" at bounding box center [268, 130] width 239 height 8
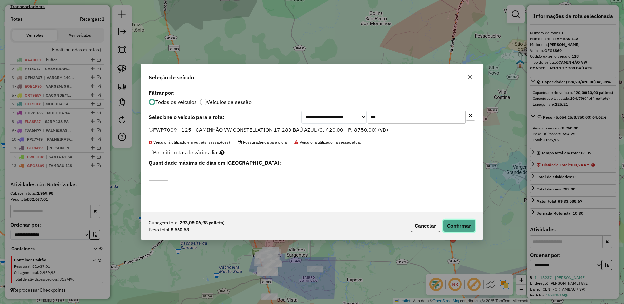
click at [456, 225] on button "Confirmar" at bounding box center [459, 226] width 32 height 12
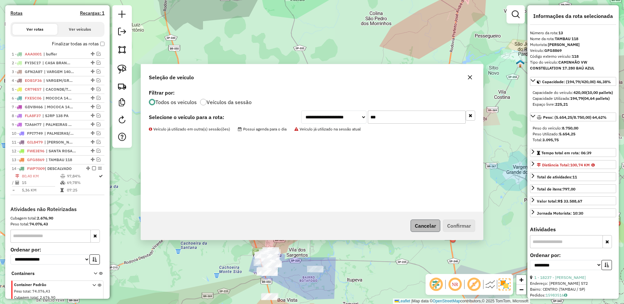
scroll to position [238, 0]
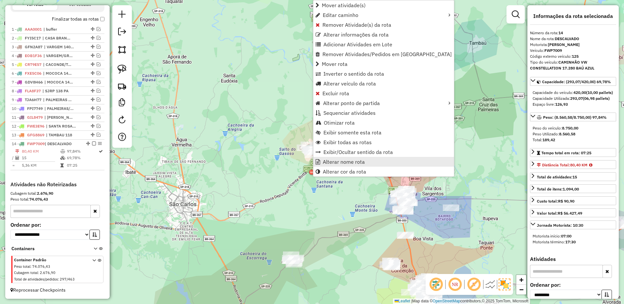
click at [328, 158] on link "Alterar nome rota" at bounding box center [383, 162] width 141 height 10
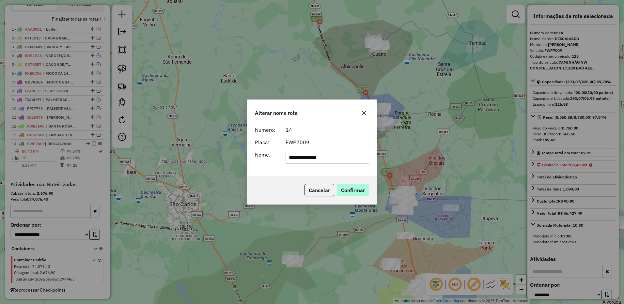
type input "**********"
click at [351, 185] on button "Confirmar" at bounding box center [353, 190] width 32 height 12
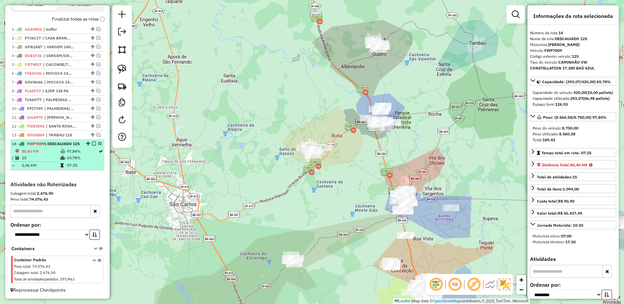
click at [92, 144] on em at bounding box center [94, 144] width 4 height 4
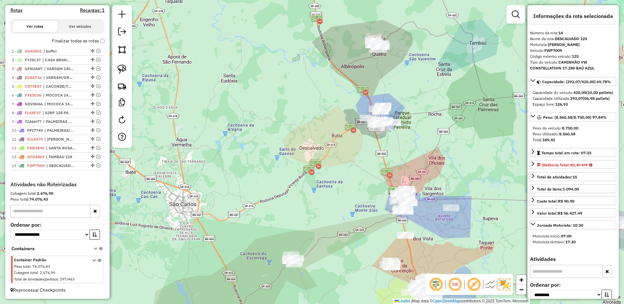
scroll to position [217, 0]
drag, startPoint x: 419, startPoint y: 127, endPoint x: 331, endPoint y: 204, distance: 117.2
click at [332, 206] on div "Janela de atendimento Grade de atendimento Capacidade Transportadoras Veículos …" at bounding box center [312, 152] width 624 height 304
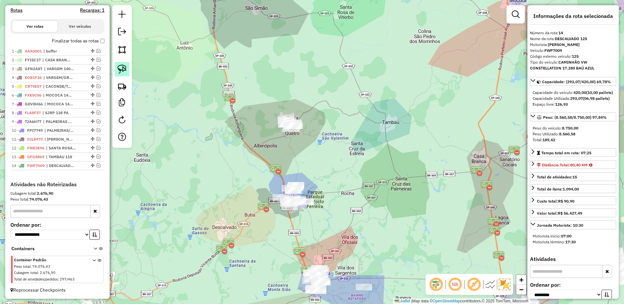
drag, startPoint x: 125, startPoint y: 70, endPoint x: 282, endPoint y: 99, distance: 159.9
click at [125, 69] on img at bounding box center [121, 69] width 9 height 9
drag, startPoint x: 322, startPoint y: 97, endPoint x: 354, endPoint y: 161, distance: 71.9
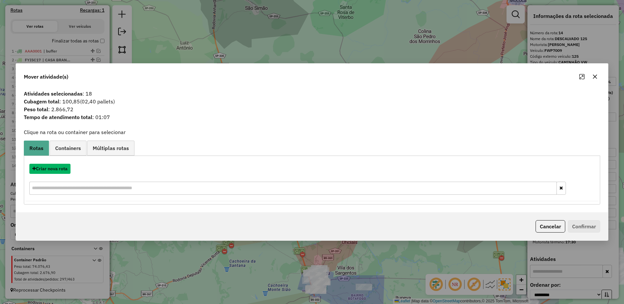
click at [65, 171] on button "Criar nova rota" at bounding box center [49, 169] width 41 height 10
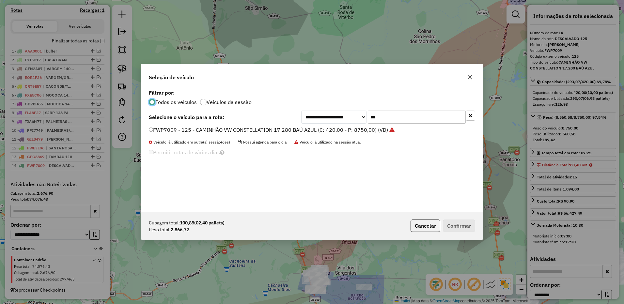
scroll to position [4, 2]
click at [387, 119] on input "***" at bounding box center [417, 117] width 98 height 13
type input "***"
drag, startPoint x: 369, startPoint y: 131, endPoint x: 401, endPoint y: 147, distance: 36.2
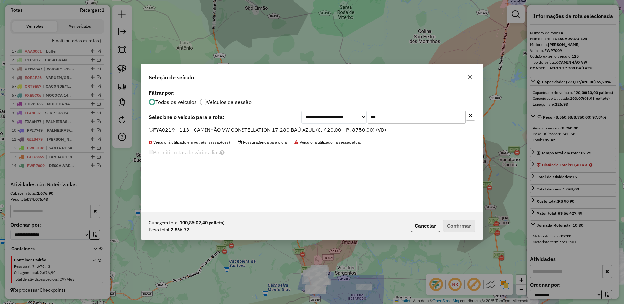
click at [369, 131] on label "FYA0219 - 113 - CAMINHÃO VW CONSTELLATION 17.280 BAÚ AZUL (C: 420,00 - P: 8750,…" at bounding box center [267, 130] width 237 height 8
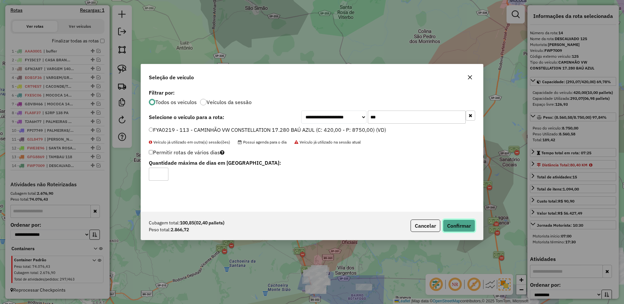
click at [462, 225] on button "Confirmar" at bounding box center [459, 226] width 32 height 12
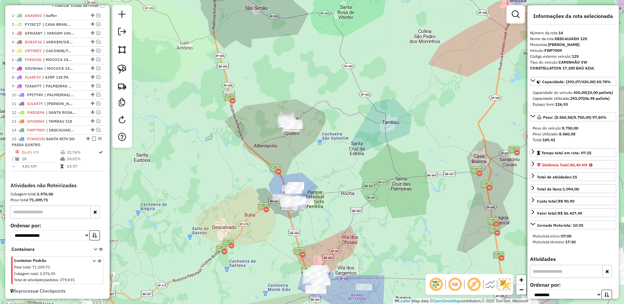
scroll to position [261, 0]
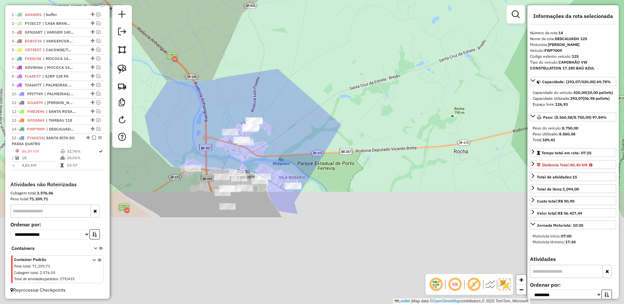
drag, startPoint x: 314, startPoint y: 206, endPoint x: 318, endPoint y: 95, distance: 111.6
click at [322, 89] on div "Janela de atendimento Grade de atendimento Capacidade Transportadoras Veículos …" at bounding box center [312, 152] width 624 height 304
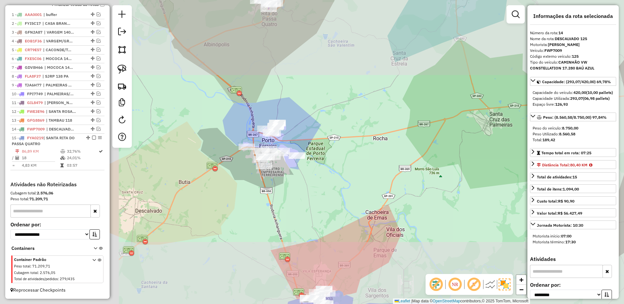
drag, startPoint x: 124, startPoint y: 73, endPoint x: 161, endPoint y: 79, distance: 37.1
click at [124, 73] on img at bounding box center [121, 69] width 9 height 9
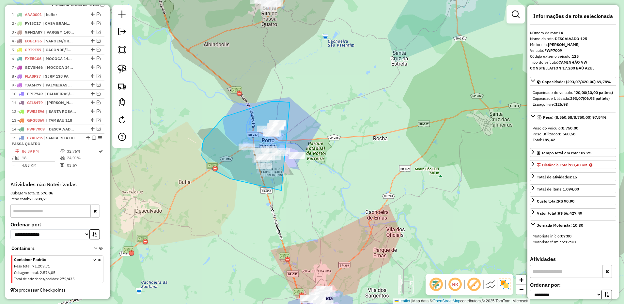
drag, startPoint x: 290, startPoint y: 102, endPoint x: 363, endPoint y: 96, distance: 73.7
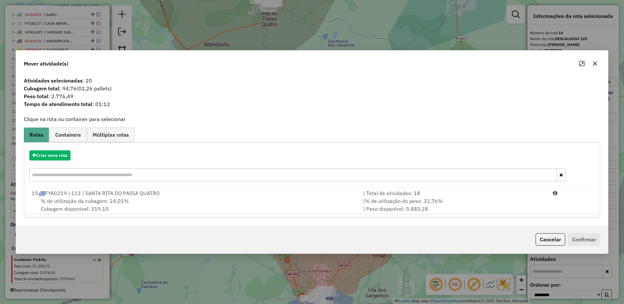
click at [595, 61] on icon "button" at bounding box center [594, 63] width 5 height 5
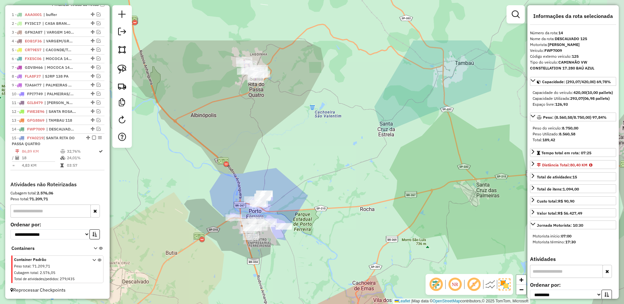
drag, startPoint x: 376, startPoint y: 109, endPoint x: 363, endPoint y: 178, distance: 69.7
click at [363, 178] on div "Janela de atendimento Grade de atendimento Capacidade Transportadoras Veículos …" at bounding box center [312, 152] width 624 height 304
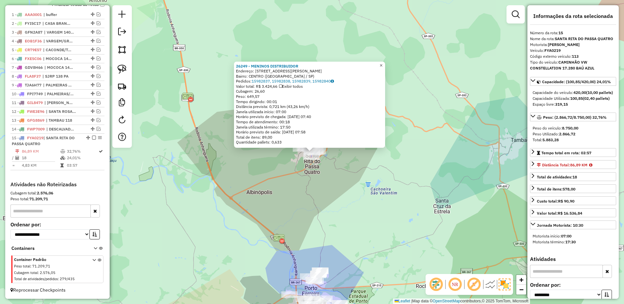
drag, startPoint x: 390, startPoint y: 66, endPoint x: 387, endPoint y: 65, distance: 3.7
click at [390, 66] on div "26249 - MENINOS DISTRIBUIDOR Endereço: AV Avenida Severino Meireles 868 Bairro:…" at bounding box center [312, 152] width 624 height 304
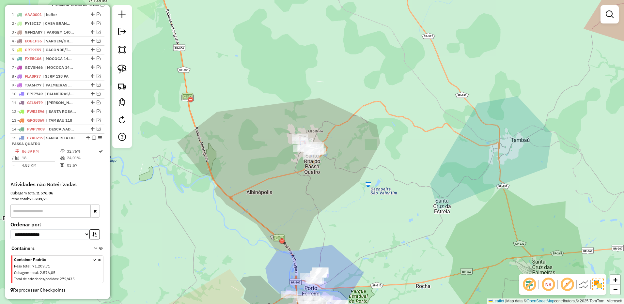
drag, startPoint x: 386, startPoint y: 65, endPoint x: 386, endPoint y: 76, distance: 10.8
click at [386, 65] on div "26249 - MENINOS DISTRIBUIDOR Endereço: AV Avenida Severino Meireles 868 Bairro:…" at bounding box center [312, 152] width 624 height 304
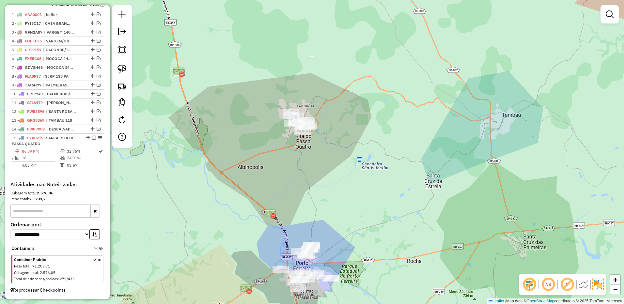
drag, startPoint x: 401, startPoint y: 188, endPoint x: 342, endPoint y: 79, distance: 124.0
click at [343, 77] on div "Janela de atendimento Grade de atendimento Capacidade Transportadoras Veículos …" at bounding box center [312, 152] width 624 height 304
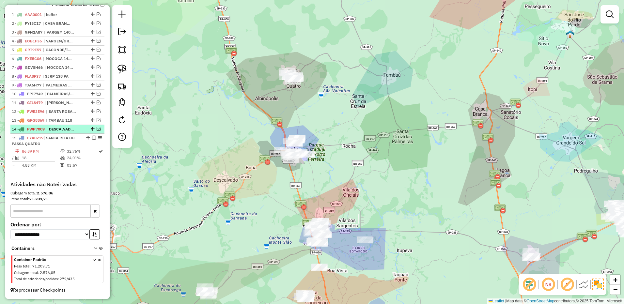
click at [97, 128] on em at bounding box center [99, 129] width 4 height 4
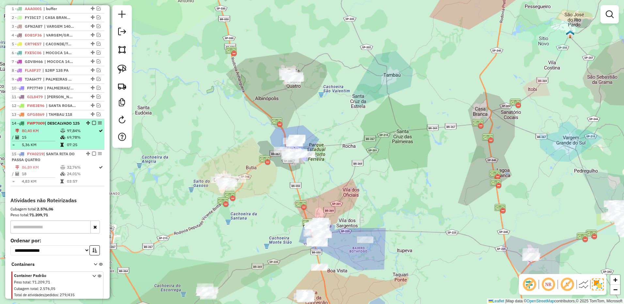
click at [76, 126] on div "14 - FWP7009 | DESCALVADO 125" at bounding box center [46, 123] width 69 height 6
select select "**********"
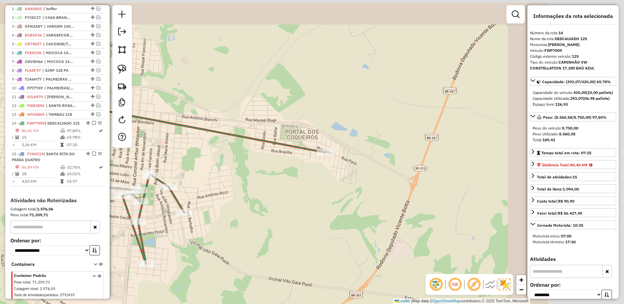
drag, startPoint x: 329, startPoint y: 185, endPoint x: 236, endPoint y: 202, distance: 94.5
click at [236, 203] on div "Janela de atendimento Grade de atendimento Capacidade Transportadoras Veículos …" at bounding box center [312, 152] width 624 height 304
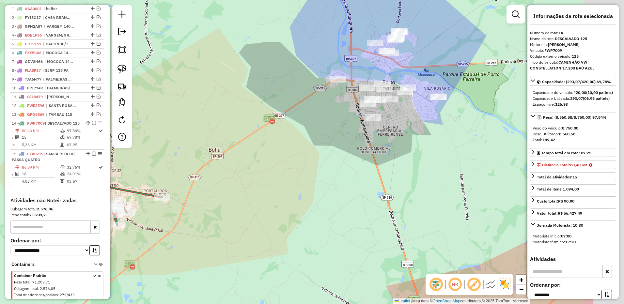
drag, startPoint x: 275, startPoint y: 198, endPoint x: 271, endPoint y: 199, distance: 4.0
click at [271, 199] on div "Janela de atendimento Grade de atendimento Capacidade Transportadoras Veículos …" at bounding box center [312, 152] width 624 height 304
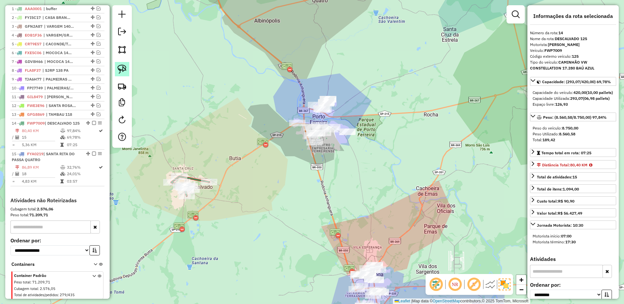
click at [124, 70] on img at bounding box center [121, 69] width 9 height 9
drag, startPoint x: 315, startPoint y: 75, endPoint x: 354, endPoint y: 105, distance: 48.9
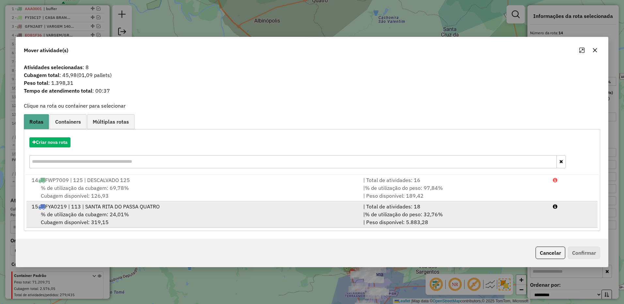
click at [485, 212] on div "| % de utilização do peso: 32,76% | Peso disponível: 5.883,28" at bounding box center [453, 218] width 189 height 16
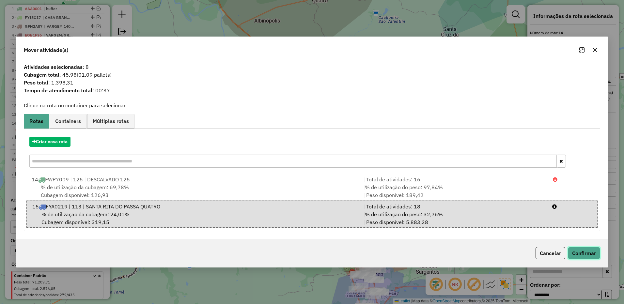
click at [584, 249] on button "Confirmar" at bounding box center [584, 253] width 32 height 12
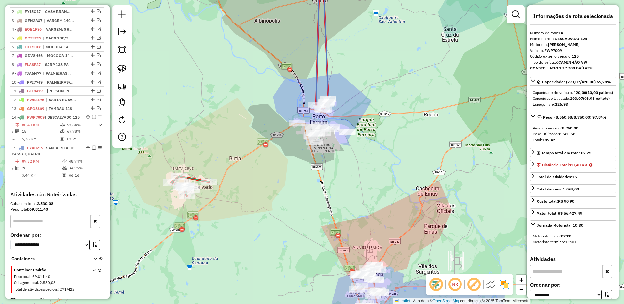
scroll to position [281, 0]
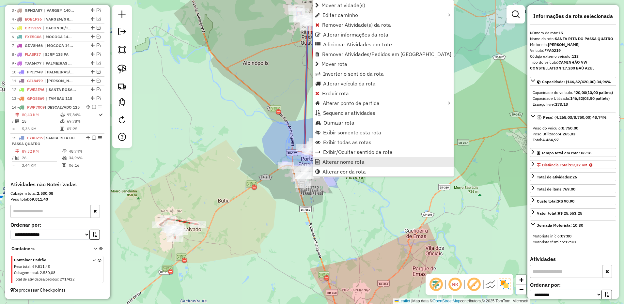
click at [327, 159] on span "Alterar nome rota" at bounding box center [343, 161] width 42 height 5
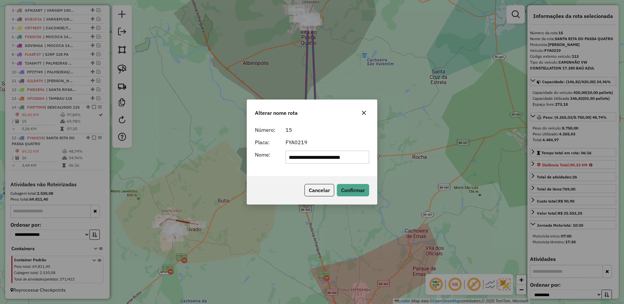
drag, startPoint x: 319, startPoint y: 157, endPoint x: 473, endPoint y: 153, distance: 153.7
click at [476, 155] on div "**********" at bounding box center [312, 152] width 624 height 304
type input "**********"
click at [363, 188] on button "Confirmar" at bounding box center [353, 190] width 32 height 12
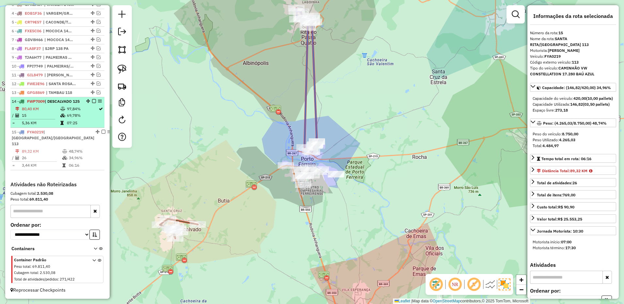
click at [92, 101] on em at bounding box center [94, 101] width 4 height 4
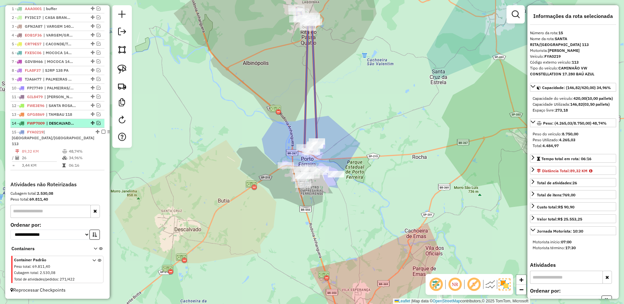
scroll to position [253, 0]
click at [129, 64] on link at bounding box center [122, 69] width 14 height 14
click at [98, 125] on em at bounding box center [99, 123] width 4 height 4
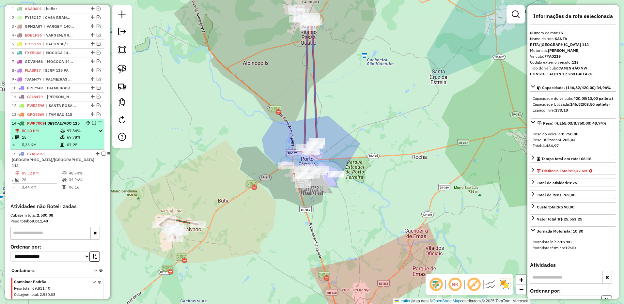
scroll to position [281, 0]
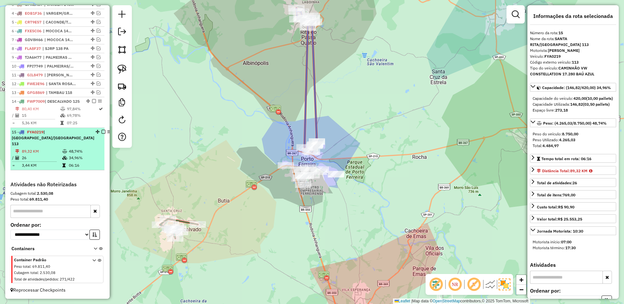
click at [101, 134] on em at bounding box center [103, 132] width 4 height 4
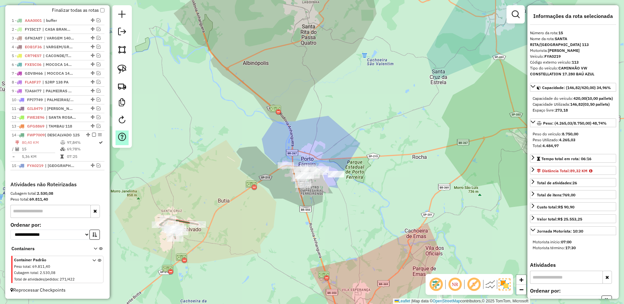
scroll to position [253, 0]
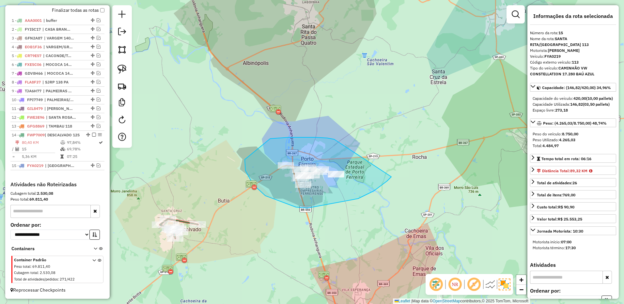
drag, startPoint x: 327, startPoint y: 138, endPoint x: 381, endPoint y: 135, distance: 54.5
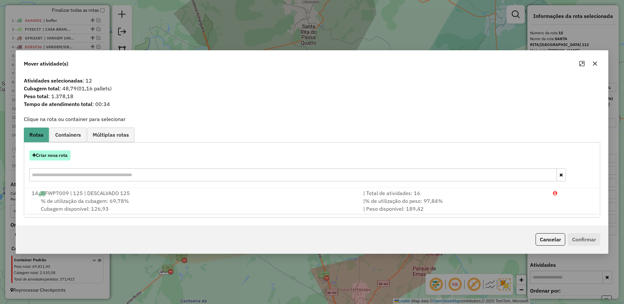
click at [60, 157] on button "Criar nova rota" at bounding box center [49, 155] width 41 height 10
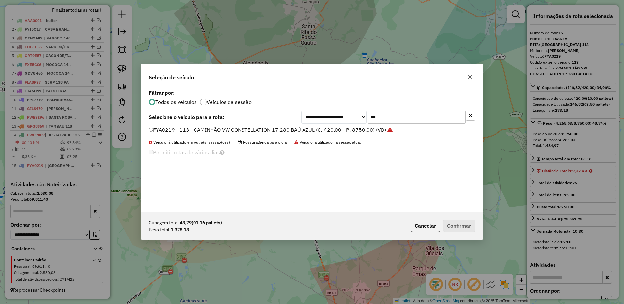
scroll to position [4, 2]
click at [381, 115] on input "***" at bounding box center [417, 117] width 98 height 13
type input "***"
click at [361, 128] on label "FMX8169 - 120 - CAMINHÃO VW CONSTELLATION 17.280 BAÚ AZUL (C: 420,00 - P: 8750,…" at bounding box center [268, 130] width 239 height 8
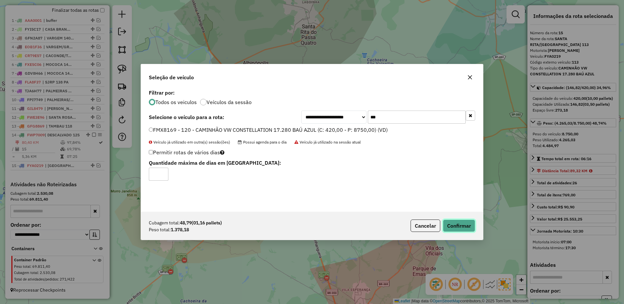
click at [457, 220] on button "Confirmar" at bounding box center [459, 226] width 32 height 12
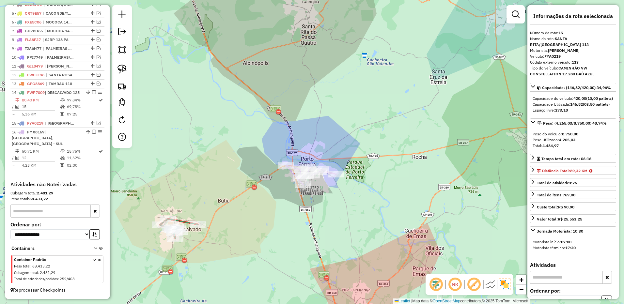
scroll to position [298, 0]
click at [120, 69] on img at bounding box center [121, 69] width 9 height 9
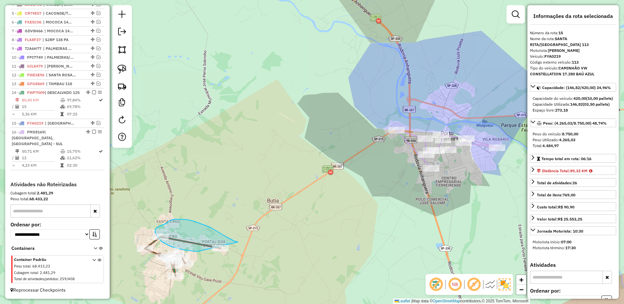
drag, startPoint x: 238, startPoint y: 242, endPoint x: 242, endPoint y: 250, distance: 8.6
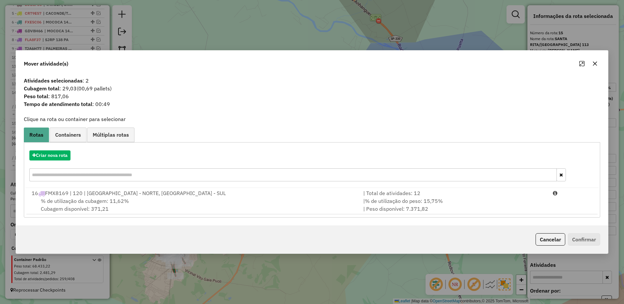
drag, startPoint x: 597, startPoint y: 67, endPoint x: 257, endPoint y: 239, distance: 380.7
click at [596, 68] on button "button" at bounding box center [594, 63] width 10 height 10
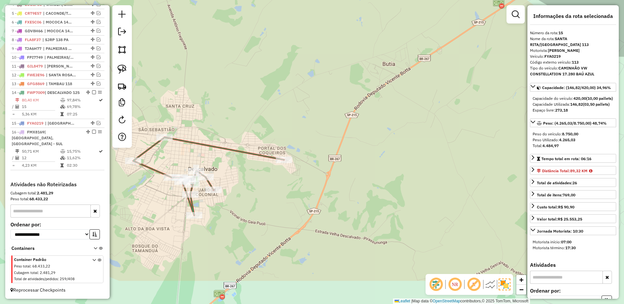
drag, startPoint x: 226, startPoint y: 249, endPoint x: 241, endPoint y: 212, distance: 40.1
click at [241, 212] on div "Janela de atendimento Grade de atendimento Capacidade Transportadoras Veículos …" at bounding box center [312, 152] width 624 height 304
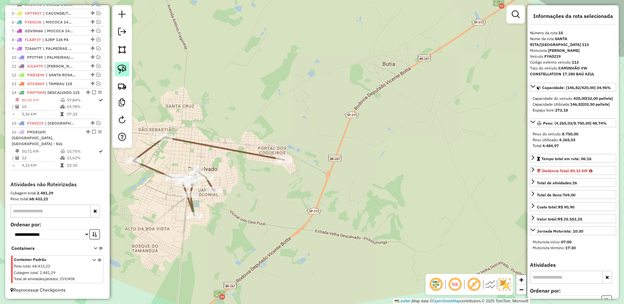
click at [125, 70] on img at bounding box center [121, 69] width 9 height 9
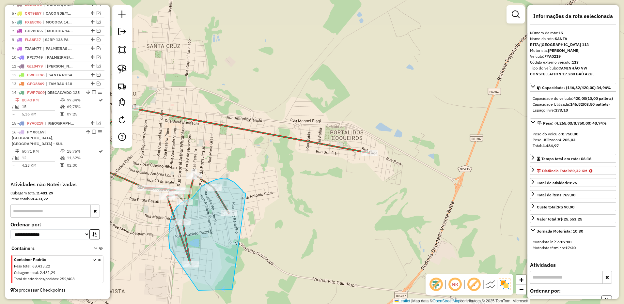
drag, startPoint x: 246, startPoint y: 194, endPoint x: 271, endPoint y: 259, distance: 70.1
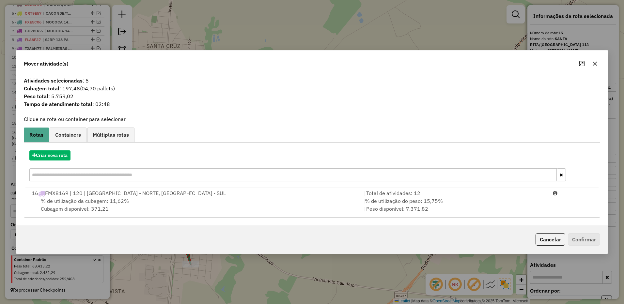
click at [594, 65] on icon "button" at bounding box center [595, 63] width 4 height 4
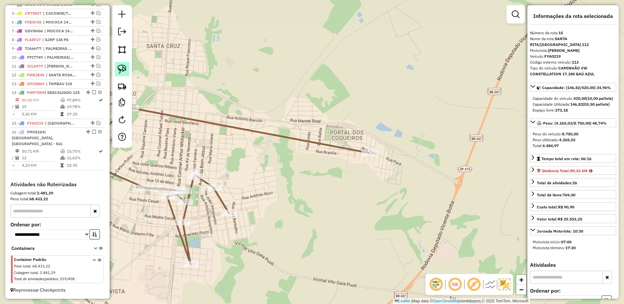
click at [126, 68] on img at bounding box center [121, 69] width 9 height 9
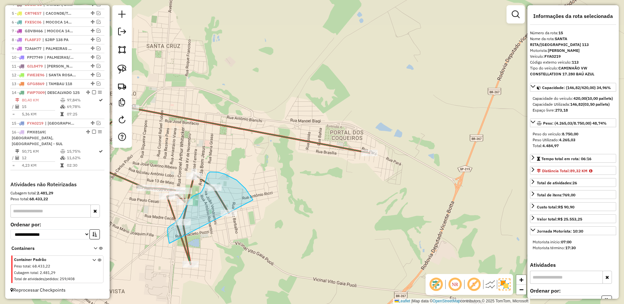
drag, startPoint x: 245, startPoint y: 189, endPoint x: 297, endPoint y: 253, distance: 82.6
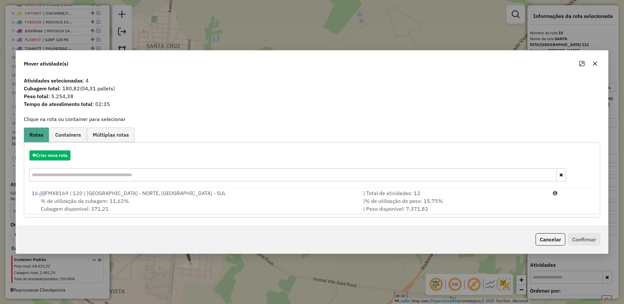
drag, startPoint x: 597, startPoint y: 62, endPoint x: 391, endPoint y: 68, distance: 205.6
click at [596, 62] on icon "button" at bounding box center [595, 63] width 4 height 4
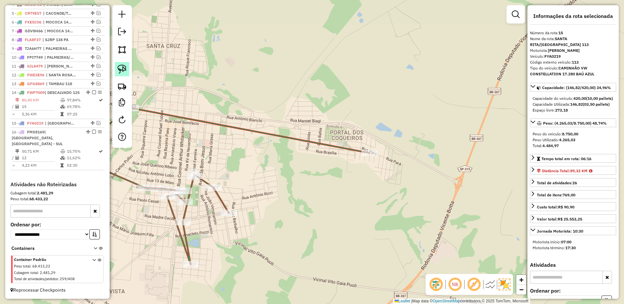
click at [123, 67] on img at bounding box center [121, 69] width 9 height 9
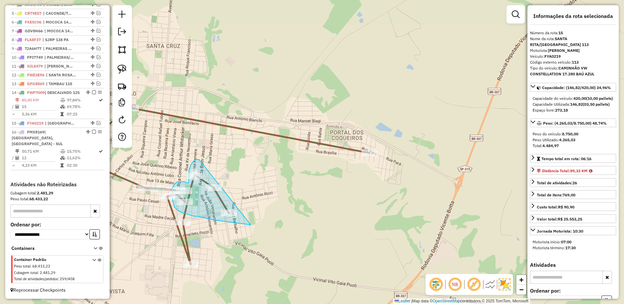
drag, startPoint x: 198, startPoint y: 159, endPoint x: 301, endPoint y: 204, distance: 112.3
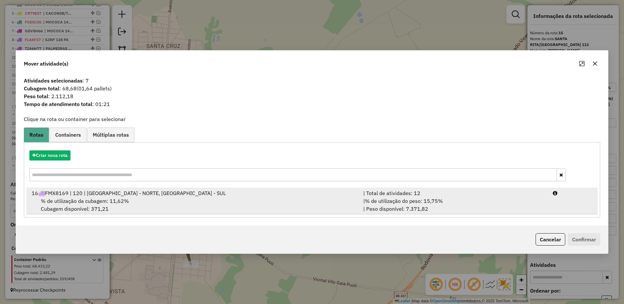
click at [469, 202] on div "| % de utilização do peso: 15,75% | Peso disponível: 7.371,82" at bounding box center [453, 205] width 189 height 16
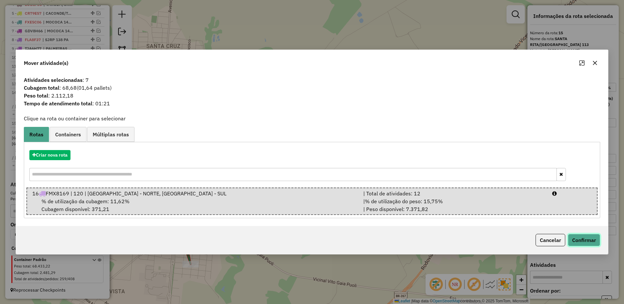
click at [586, 237] on button "Confirmar" at bounding box center [584, 240] width 32 height 12
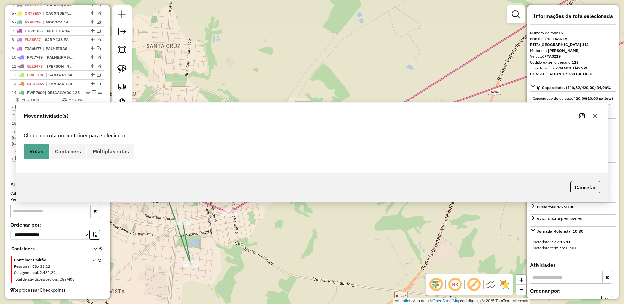
scroll to position [290, 0]
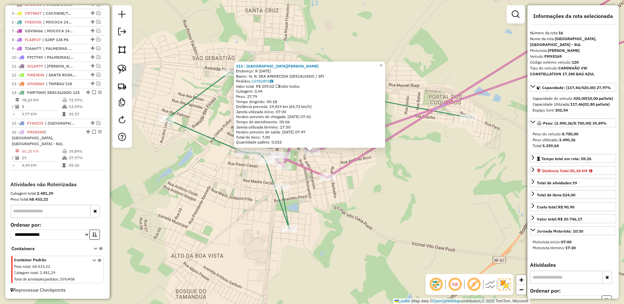
click at [258, 166] on div "313 - SEBASTIAO BERTOLUCI Endereço: R 22 DE ABRIL 279 Bairro: VL N. SRA APARECI…" at bounding box center [312, 152] width 624 height 304
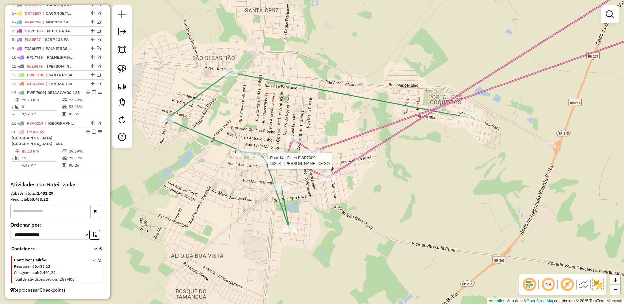
select select "**********"
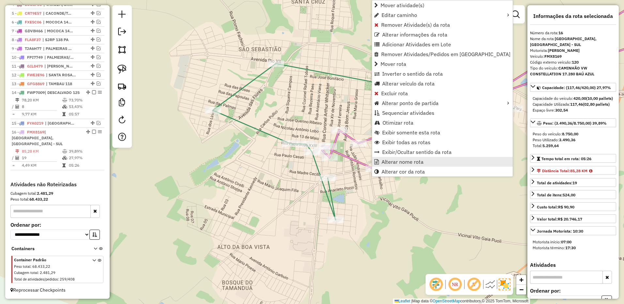
click at [393, 163] on span "Alterar nome rota" at bounding box center [402, 161] width 42 height 5
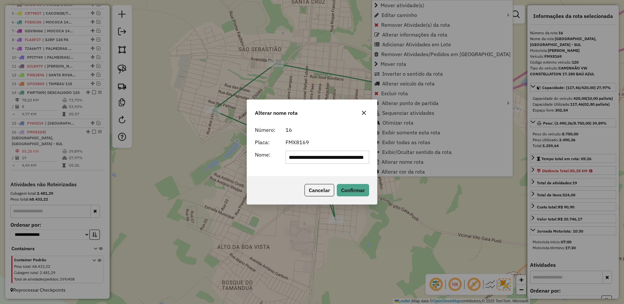
scroll to position [0, 26]
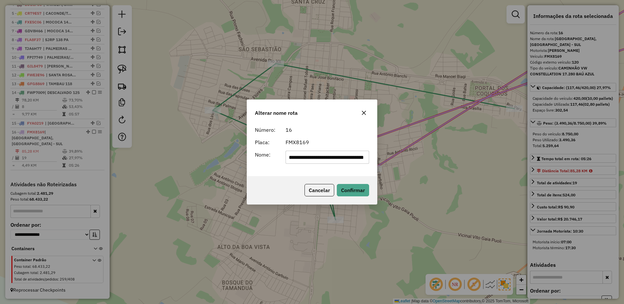
click at [316, 156] on input "**********" at bounding box center [327, 157] width 84 height 13
type input "**********"
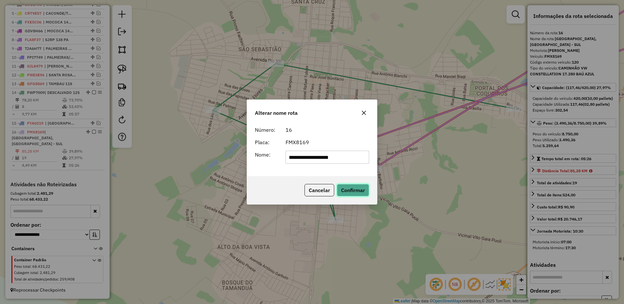
click at [346, 188] on button "Confirmar" at bounding box center [353, 190] width 32 height 12
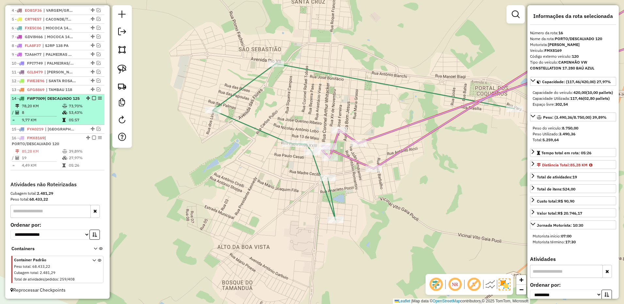
click at [92, 96] on em at bounding box center [94, 98] width 4 height 4
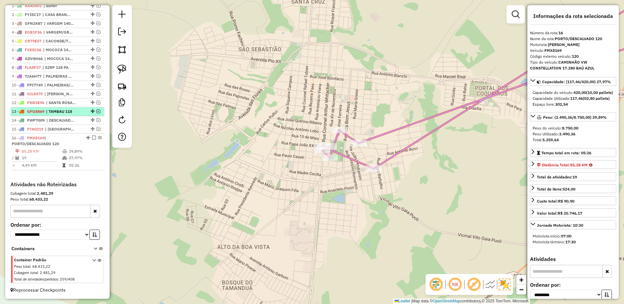
scroll to position [262, 0]
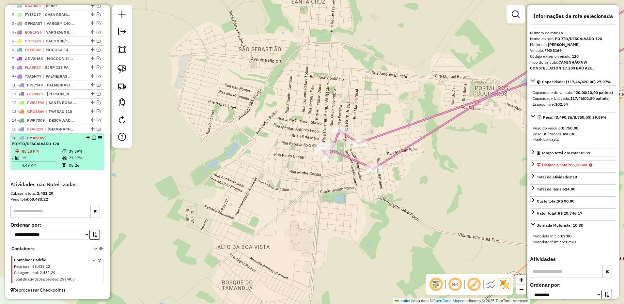
click at [91, 135] on div "16 - FMX8169 | PORTO/DESCALVADO 120" at bounding box center [57, 141] width 91 height 12
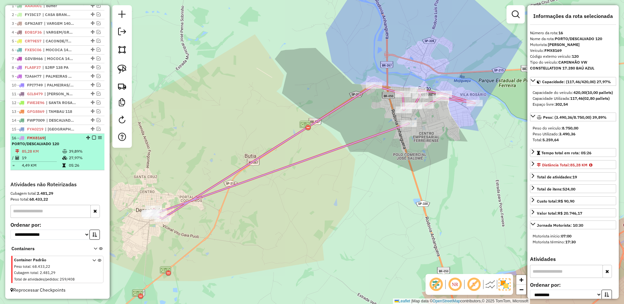
click at [92, 137] on em at bounding box center [94, 138] width 4 height 4
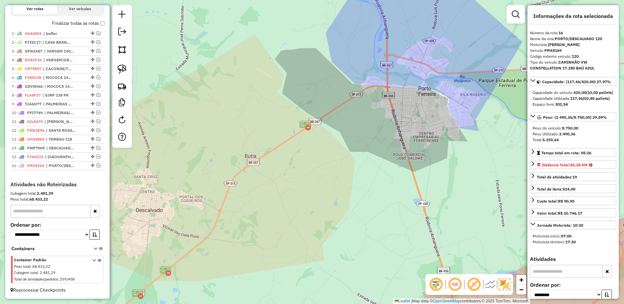
scroll to position [234, 0]
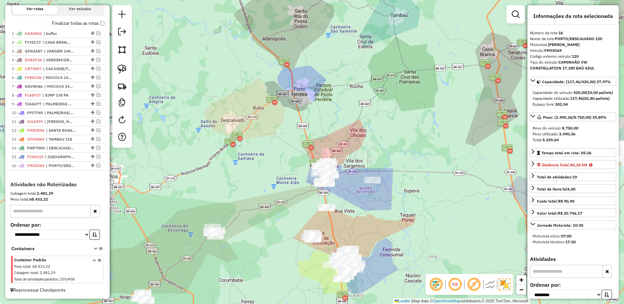
drag, startPoint x: 399, startPoint y: 177, endPoint x: 303, endPoint y: 92, distance: 128.0
click at [303, 92] on div "Janela de atendimento Grade de atendimento Capacidade Transportadoras Veículos …" at bounding box center [312, 152] width 624 height 304
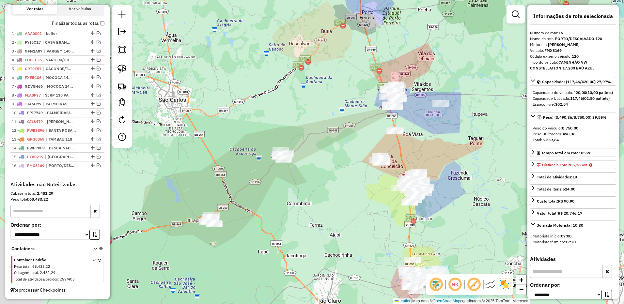
drag, startPoint x: 198, startPoint y: 126, endPoint x: 301, endPoint y: 94, distance: 107.2
click at [319, 94] on div "Janela de atendimento Grade de atendimento Capacidade Transportadoras Veículos …" at bounding box center [312, 152] width 624 height 304
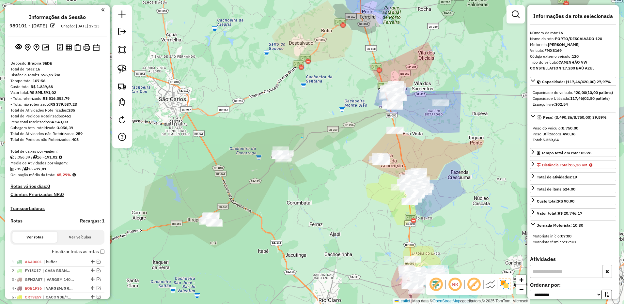
select select "**********"
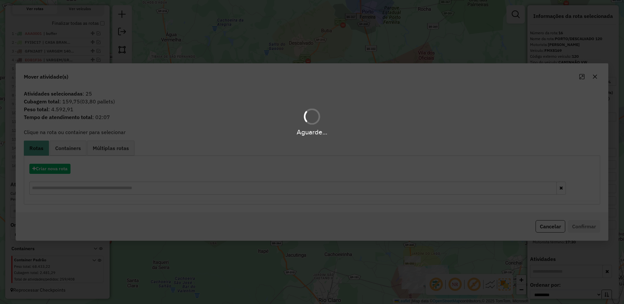
click at [52, 174] on div "Criar nova rota" at bounding box center [311, 180] width 573 height 42
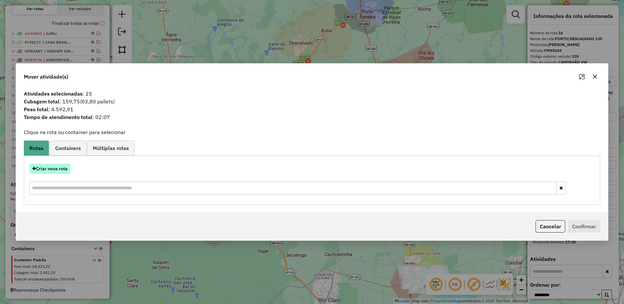
click at [54, 170] on button "Criar nova rota" at bounding box center [49, 169] width 41 height 10
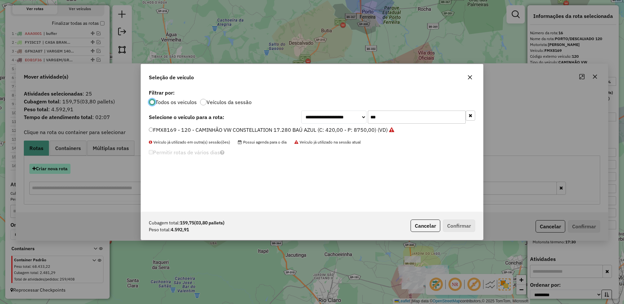
scroll to position [4, 2]
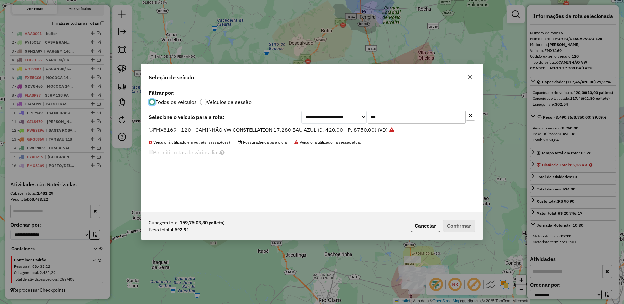
click at [385, 114] on input "***" at bounding box center [417, 117] width 98 height 13
type input "***"
click at [364, 128] on label "FAU8859 - 115 - CAMINHÃO VW CONSTELLATION 17.280 BAÚ AZUL (C: 420,00 - P: 8750,…" at bounding box center [268, 130] width 238 height 8
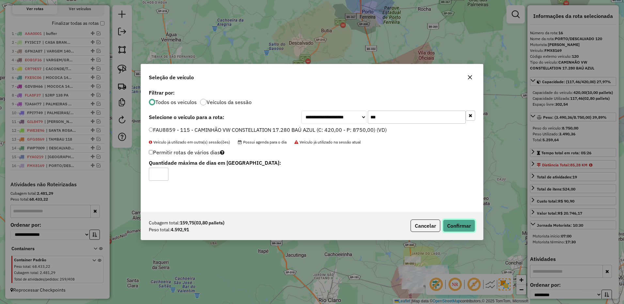
click at [455, 222] on button "Confirmar" at bounding box center [459, 226] width 32 height 12
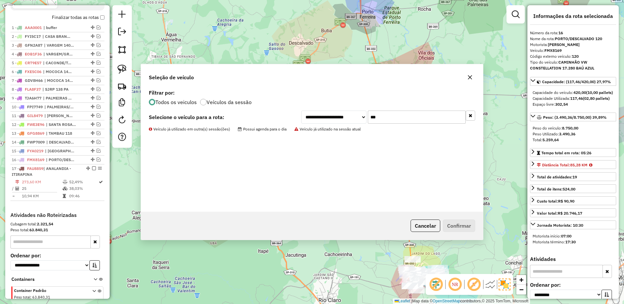
scroll to position [271, 0]
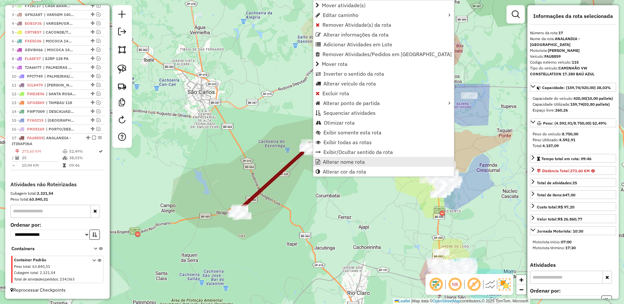
click at [327, 164] on span "Alterar nome rota" at bounding box center [344, 161] width 42 height 5
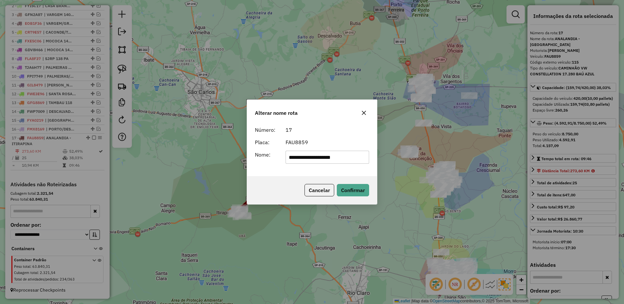
click at [323, 157] on input "**********" at bounding box center [327, 157] width 84 height 13
click at [355, 158] on input "**********" at bounding box center [327, 157] width 84 height 13
type input "**********"
click at [351, 189] on button "Confirmar" at bounding box center [353, 190] width 32 height 12
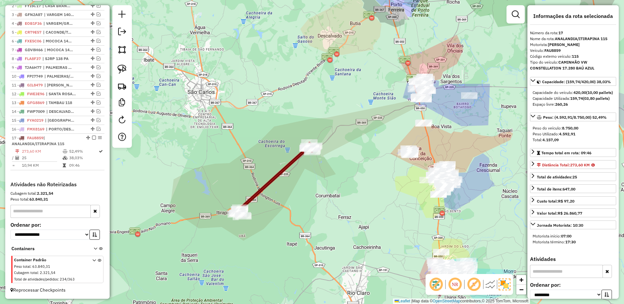
click at [92, 139] on em at bounding box center [94, 138] width 4 height 4
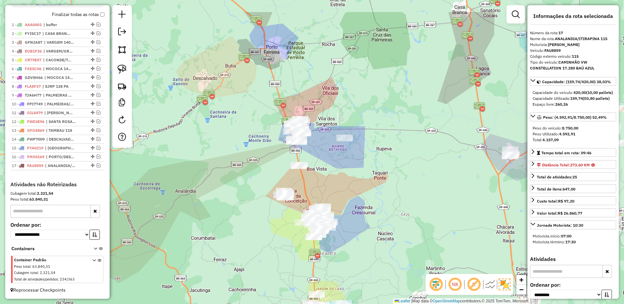
drag, startPoint x: 485, startPoint y: 111, endPoint x: 360, endPoint y: 153, distance: 131.6
click at [360, 153] on div "Janela de atendimento Grade de atendimento Capacidade Transportadoras Veículos …" at bounding box center [312, 152] width 624 height 304
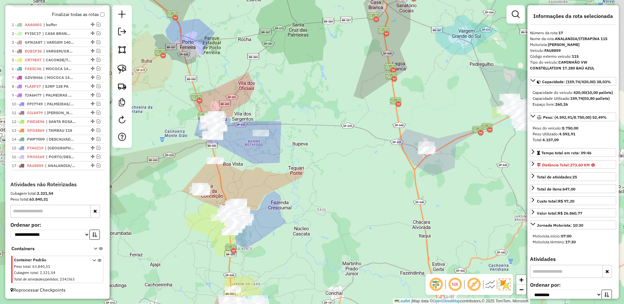
drag, startPoint x: 406, startPoint y: 190, endPoint x: 330, endPoint y: 204, distance: 77.2
click at [330, 204] on div "Janela de atendimento Grade de atendimento Capacidade Transportadoras Veículos …" at bounding box center [312, 152] width 624 height 304
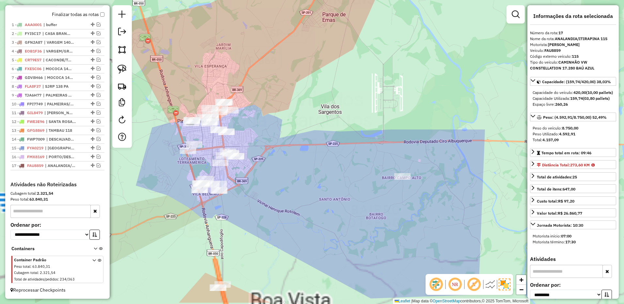
drag, startPoint x: 265, startPoint y: 149, endPoint x: 316, endPoint y: 122, distance: 57.8
click at [332, 119] on div "Janela de atendimento Grade de atendimento Capacidade Transportadoras Veículos …" at bounding box center [312, 152] width 624 height 304
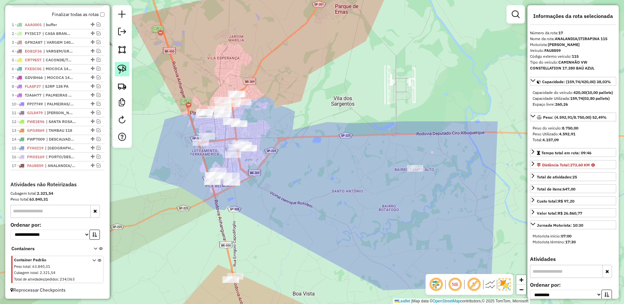
click at [125, 67] on img at bounding box center [121, 69] width 9 height 9
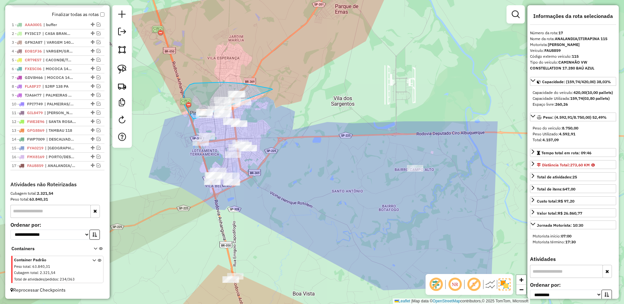
drag, startPoint x: 251, startPoint y: 85, endPoint x: 305, endPoint y: 110, distance: 59.7
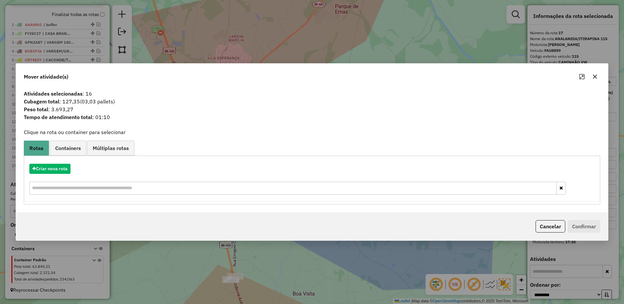
click at [596, 76] on icon "button" at bounding box center [594, 76] width 5 height 5
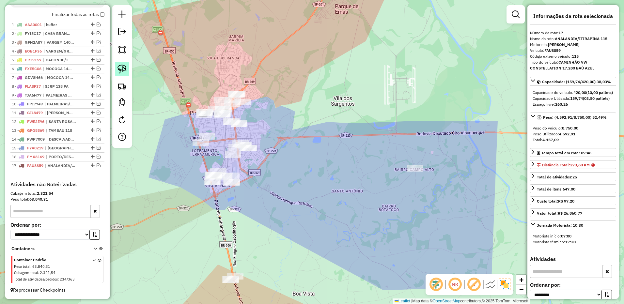
click at [129, 64] on link at bounding box center [122, 69] width 14 height 14
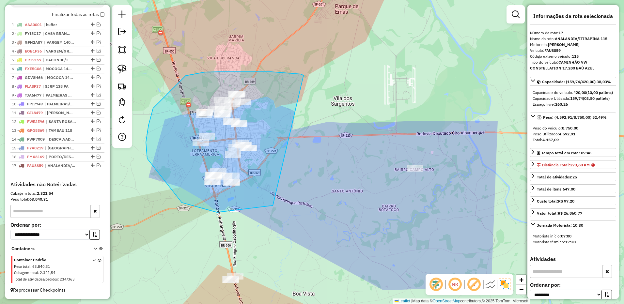
drag, startPoint x: 300, startPoint y: 74, endPoint x: 302, endPoint y: 187, distance: 113.2
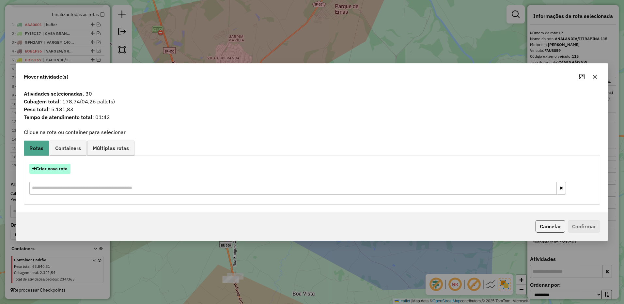
click at [63, 172] on button "Criar nova rota" at bounding box center [49, 169] width 41 height 10
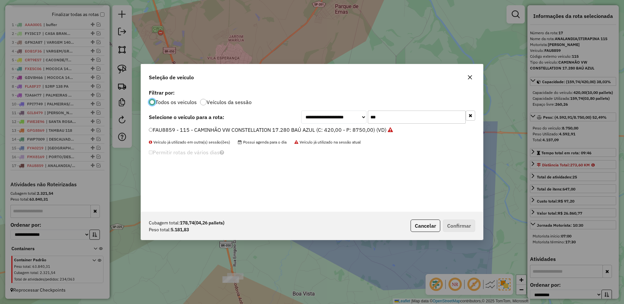
scroll to position [4, 2]
click at [384, 116] on input "***" at bounding box center [417, 117] width 98 height 13
type input "***"
click at [371, 132] on label "ELG2G79 - 134 - CAMINHÃO VW CONSTELLATION 17.260 BAÚ SOMBRA (C: 420,00 - P: 658…" at bounding box center [272, 130] width 246 height 8
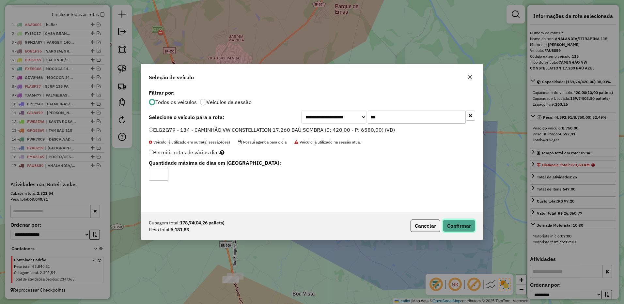
click at [464, 225] on button "Confirmar" at bounding box center [459, 226] width 32 height 12
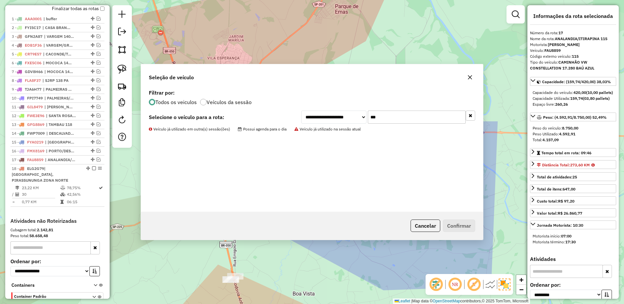
scroll to position [285, 0]
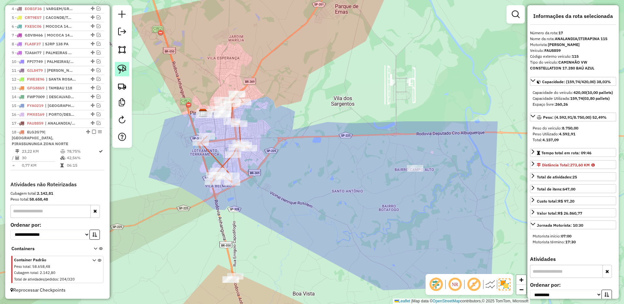
click at [123, 66] on img at bounding box center [121, 69] width 9 height 9
drag, startPoint x: 407, startPoint y: 135, endPoint x: 453, endPoint y: 167, distance: 56.4
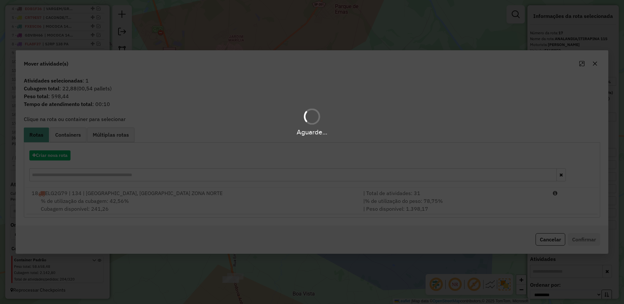
click at [472, 201] on div "Aguarde..." at bounding box center [312, 152] width 624 height 304
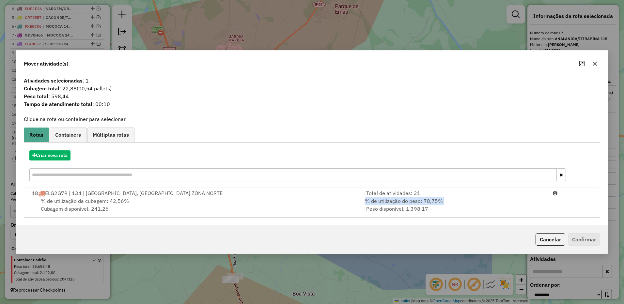
drag, startPoint x: 472, startPoint y: 201, endPoint x: 559, endPoint y: 215, distance: 87.6
click at [473, 201] on div "| % de utilização do peso: 78,75% | Peso disponível: 1.398,17" at bounding box center [453, 205] width 189 height 16
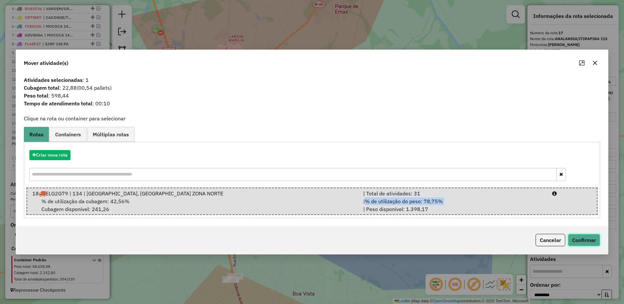
click at [580, 235] on button "Confirmar" at bounding box center [584, 240] width 32 height 12
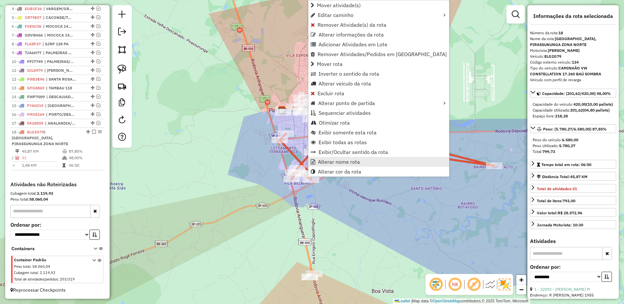
click at [334, 162] on span "Alterar nome rota" at bounding box center [339, 161] width 42 height 5
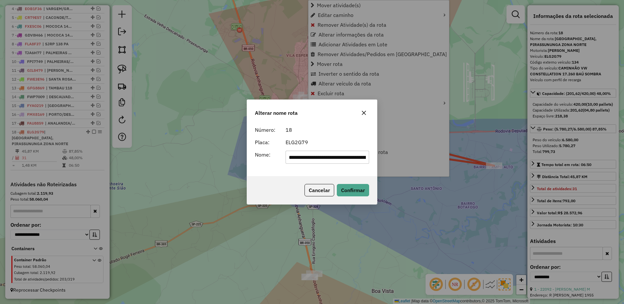
scroll to position [0, 69]
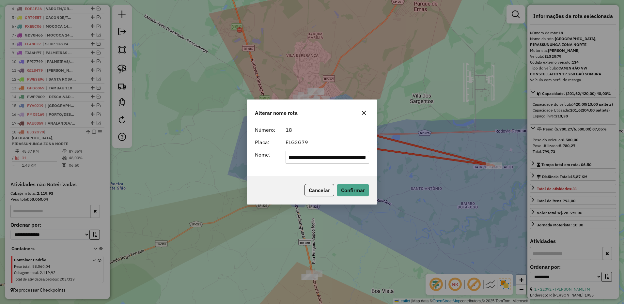
click at [301, 157] on input "**********" at bounding box center [327, 157] width 84 height 13
type input "********"
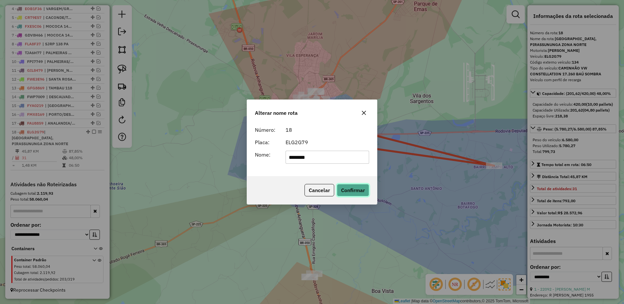
click at [346, 194] on button "Confirmar" at bounding box center [353, 190] width 32 height 12
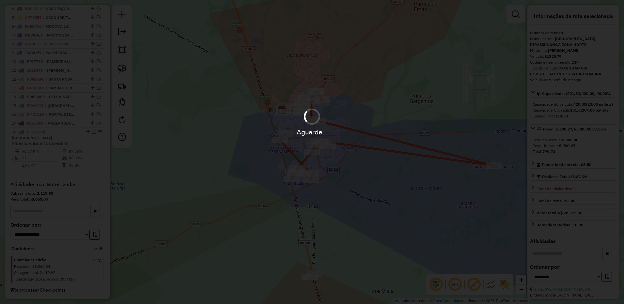
scroll to position [274, 0]
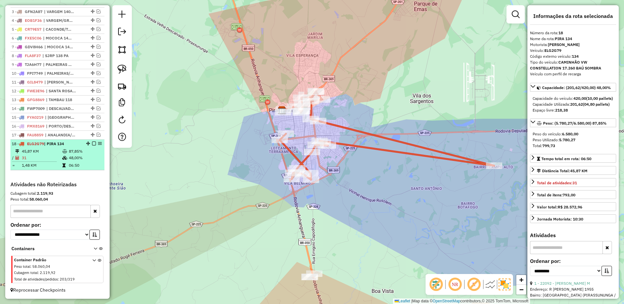
click at [92, 143] on em at bounding box center [94, 144] width 4 height 4
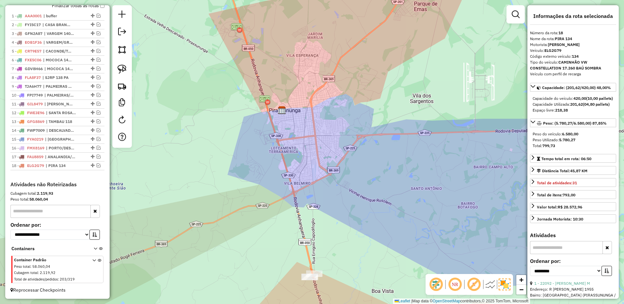
scroll to position [252, 0]
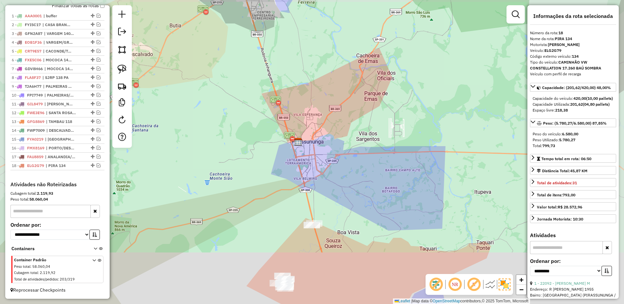
drag, startPoint x: 371, startPoint y: 200, endPoint x: 282, endPoint y: 88, distance: 142.4
click at [283, 88] on div "Janela de atendimento Grade de atendimento Capacidade Transportadoras Veículos …" at bounding box center [312, 152] width 624 height 304
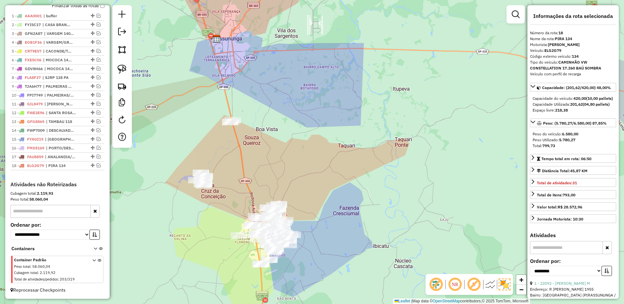
drag, startPoint x: 118, startPoint y: 67, endPoint x: 156, endPoint y: 82, distance: 40.2
click at [118, 67] on img at bounding box center [121, 69] width 9 height 9
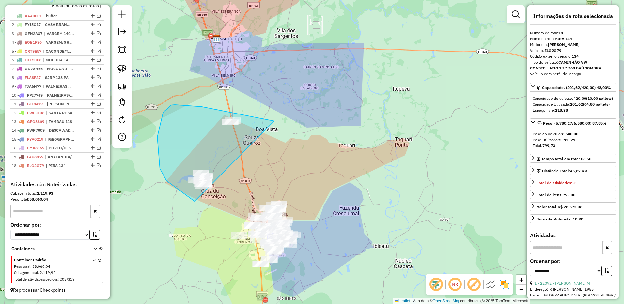
drag, startPoint x: 244, startPoint y: 115, endPoint x: 245, endPoint y: 172, distance: 57.4
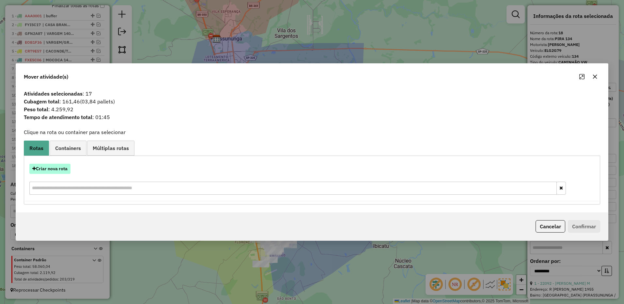
click at [59, 168] on button "Criar nova rota" at bounding box center [49, 169] width 41 height 10
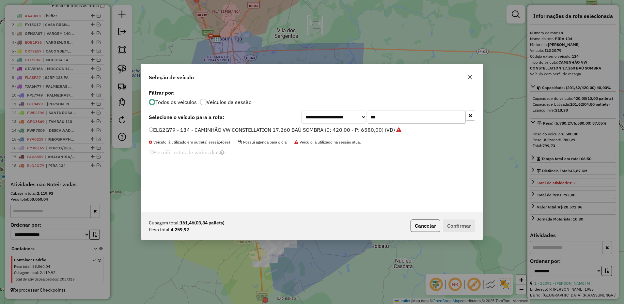
scroll to position [4, 2]
click at [388, 119] on input "***" at bounding box center [417, 117] width 98 height 13
type input "***"
click at [347, 130] on label "FYU8119 - 102 - CAMINHÃO VW CONSTELLATION 17.280 BAÚ AZUL (C: 420,00 - P: 8750,…" at bounding box center [268, 130] width 238 height 8
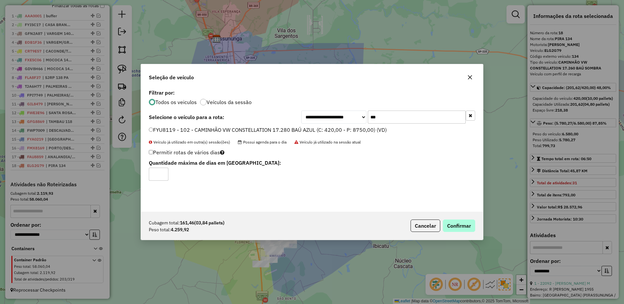
click at [333, 130] on label "FYU8119 - 102 - CAMINHÃO VW CONSTELLATION 17.280 BAÚ AZUL (C: 420,00 - P: 8750,…" at bounding box center [268, 130] width 238 height 8
click at [458, 225] on button "Confirmar" at bounding box center [459, 226] width 32 height 12
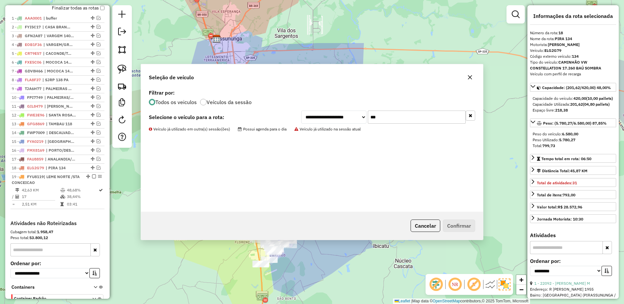
scroll to position [296, 0]
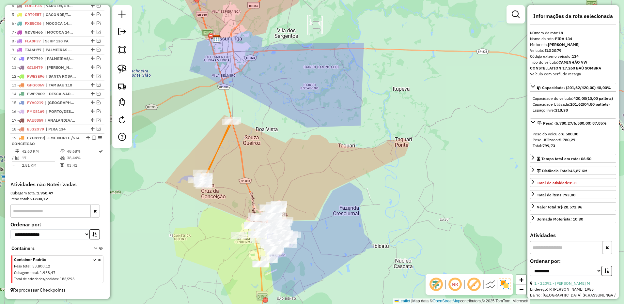
click at [329, 115] on div "Janela de atendimento Grade de atendimento Capacidade Transportadoras Veículos …" at bounding box center [312, 152] width 624 height 304
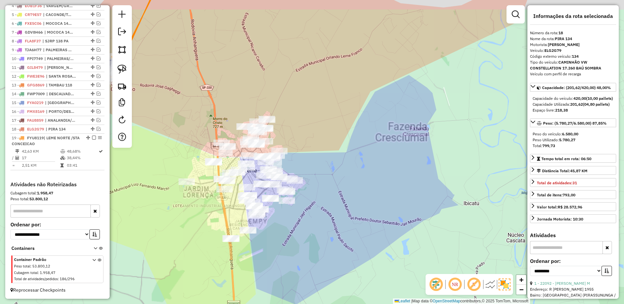
drag, startPoint x: 304, startPoint y: 129, endPoint x: 311, endPoint y: 143, distance: 15.8
click at [313, 142] on div "Janela de atendimento Grade de atendimento Capacidade Transportadoras Veículos …" at bounding box center [312, 152] width 624 height 304
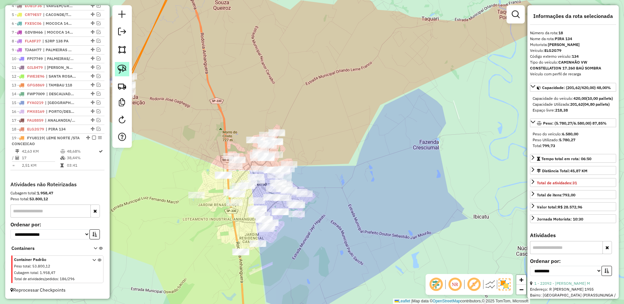
click at [120, 67] on img at bounding box center [121, 69] width 9 height 9
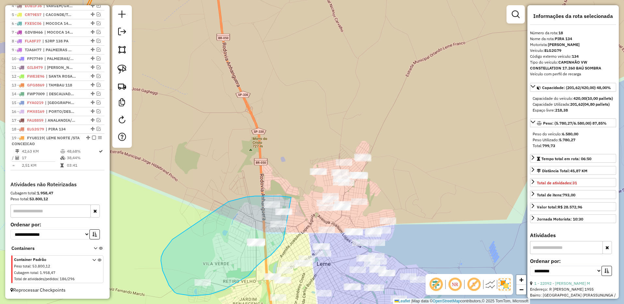
drag, startPoint x: 291, startPoint y: 197, endPoint x: 295, endPoint y: 218, distance: 20.7
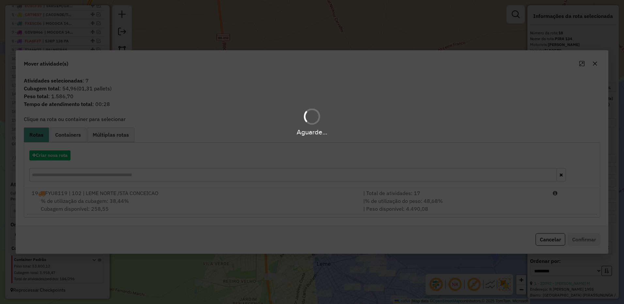
click at [441, 201] on span "% de utilização do peso: 48,68%" at bounding box center [404, 201] width 78 height 7
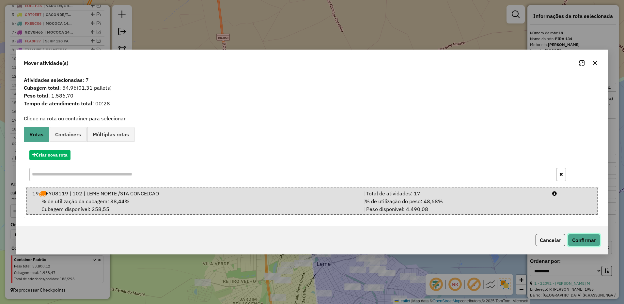
click at [579, 235] on button "Confirmar" at bounding box center [584, 240] width 32 height 12
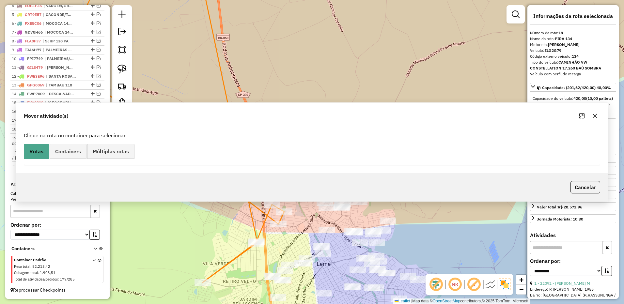
scroll to position [288, 0]
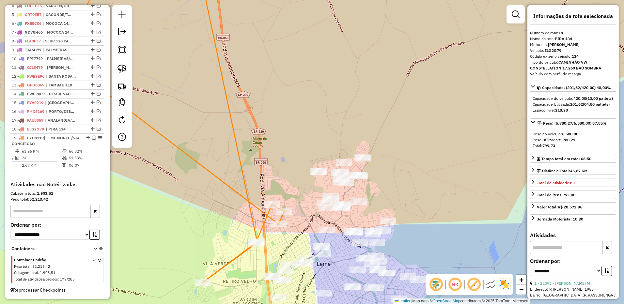
click at [280, 208] on icon at bounding box center [158, 126] width 252 height 313
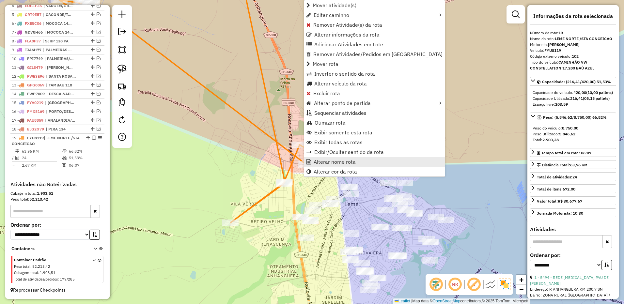
click at [331, 163] on span "Alterar nome rota" at bounding box center [334, 161] width 42 height 5
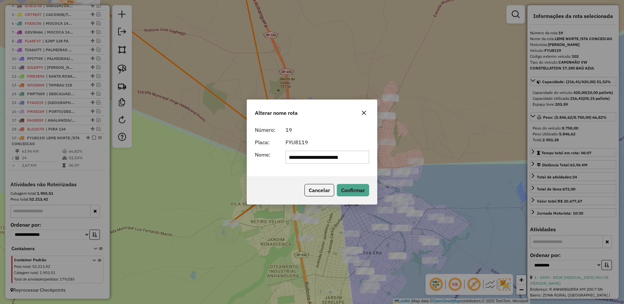
drag, startPoint x: 301, startPoint y: 156, endPoint x: 422, endPoint y: 153, distance: 121.0
click at [422, 154] on div "**********" at bounding box center [312, 152] width 624 height 304
type input "********"
click at [357, 185] on button "Confirmar" at bounding box center [353, 190] width 32 height 12
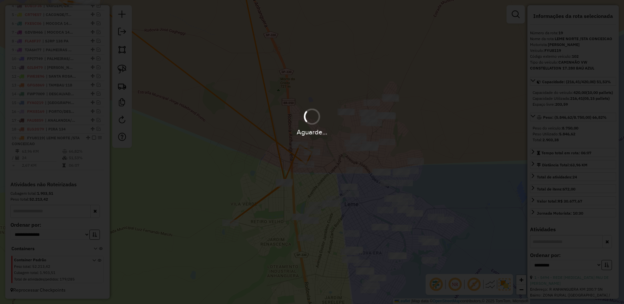
scroll to position [282, 0]
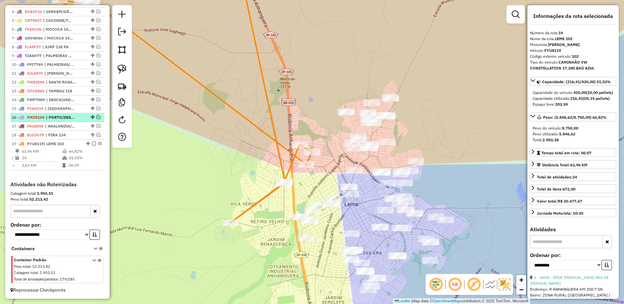
click at [92, 143] on em at bounding box center [94, 144] width 4 height 4
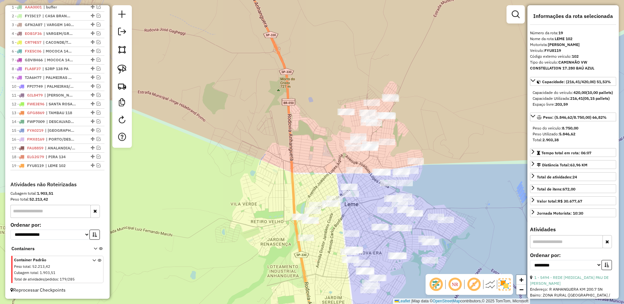
scroll to position [261, 0]
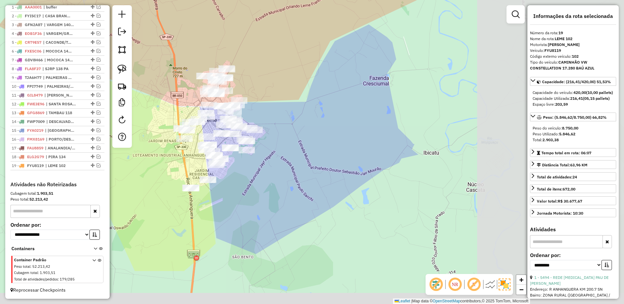
drag, startPoint x: 455, startPoint y: 165, endPoint x: 288, endPoint y: 101, distance: 178.6
click at [288, 101] on div "Janela de atendimento Grade de atendimento Capacidade Transportadoras Veículos …" at bounding box center [312, 152] width 624 height 304
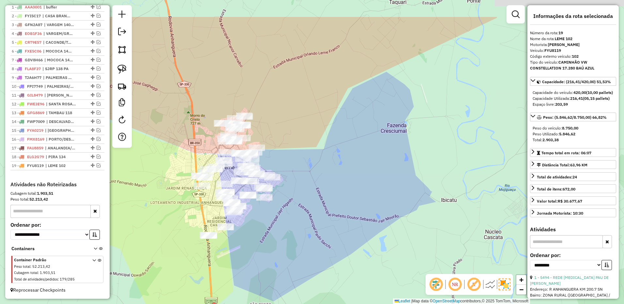
drag, startPoint x: 304, startPoint y: 154, endPoint x: 296, endPoint y: 166, distance: 14.7
click at [311, 172] on div "Janela de atendimento Grade de atendimento Capacidade Transportadoras Veículos …" at bounding box center [312, 152] width 624 height 304
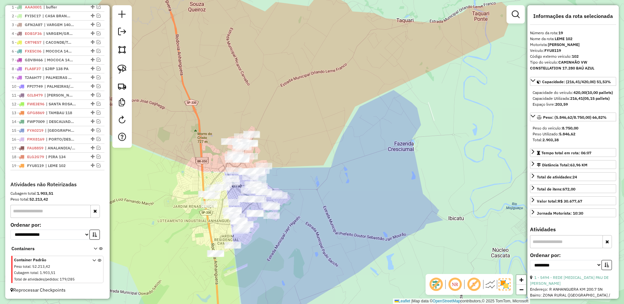
drag, startPoint x: 129, startPoint y: 68, endPoint x: 134, endPoint y: 70, distance: 6.0
click at [129, 68] on link at bounding box center [122, 69] width 14 height 14
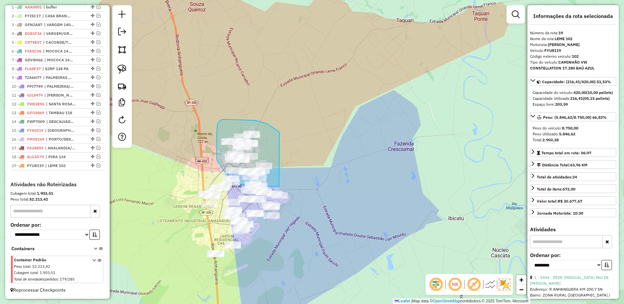
drag, startPoint x: 279, startPoint y: 132, endPoint x: 303, endPoint y: 174, distance: 48.6
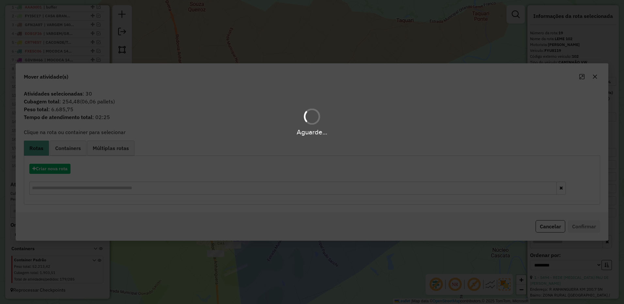
click at [53, 171] on hb-app "Aguarde... Pop-up bloqueado! Seu navegador bloqueou automáticamente a abertura …" at bounding box center [312, 152] width 624 height 304
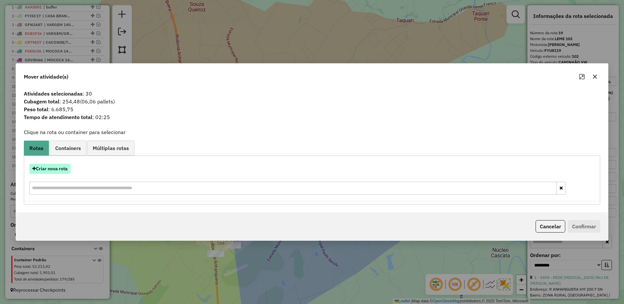
click at [55, 170] on button "Criar nova rota" at bounding box center [49, 169] width 41 height 10
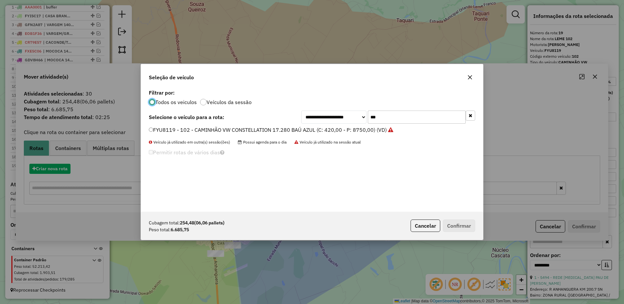
scroll to position [4, 2]
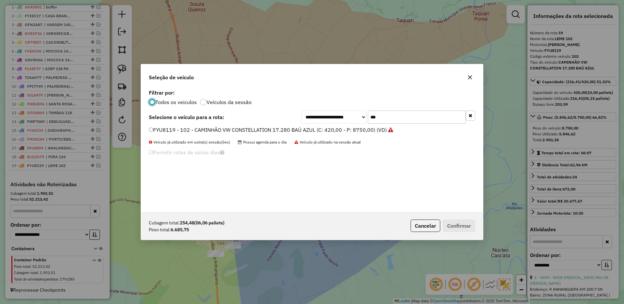
click at [395, 114] on input "***" at bounding box center [417, 117] width 98 height 13
type input "***"
click at [469, 78] on icon "button" at bounding box center [470, 77] width 4 height 4
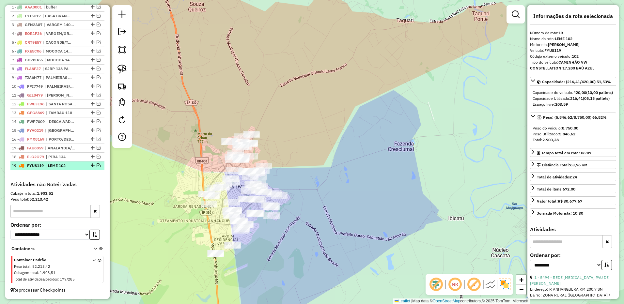
click at [97, 165] on em at bounding box center [99, 165] width 4 height 4
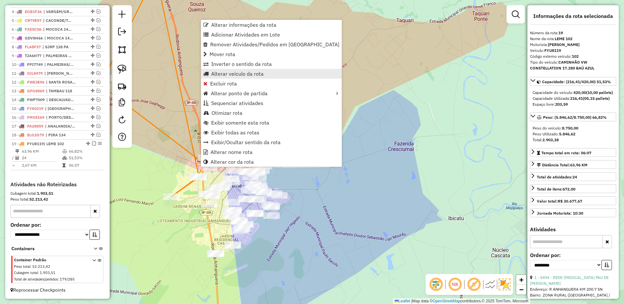
click at [238, 74] on span "Alterar veículo da rota" at bounding box center [237, 73] width 53 height 5
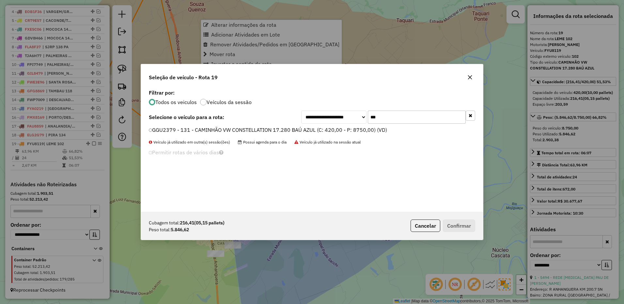
scroll to position [4, 2]
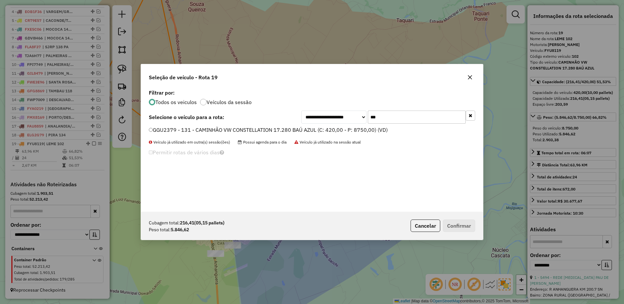
click at [386, 120] on input "***" at bounding box center [417, 117] width 98 height 13
type input "***"
click at [369, 129] on label "GCD2329 - 129 - CAMINHÃO VW CONSTELLATION 17.280 BAÚ AZUL (C: 420,00 - P: 8750,…" at bounding box center [268, 130] width 239 height 8
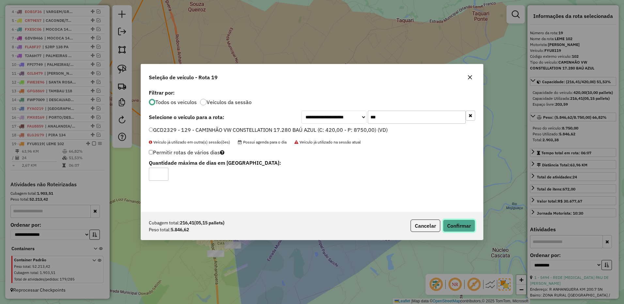
click at [455, 224] on button "Confirmar" at bounding box center [459, 226] width 32 height 12
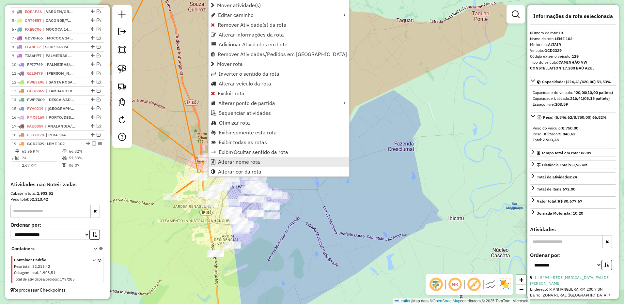
click at [231, 161] on span "Alterar nome rota" at bounding box center [239, 161] width 42 height 5
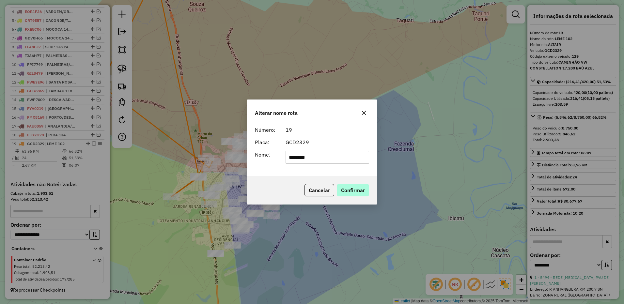
type input "********"
click at [353, 193] on button "Confirmar" at bounding box center [353, 190] width 32 height 12
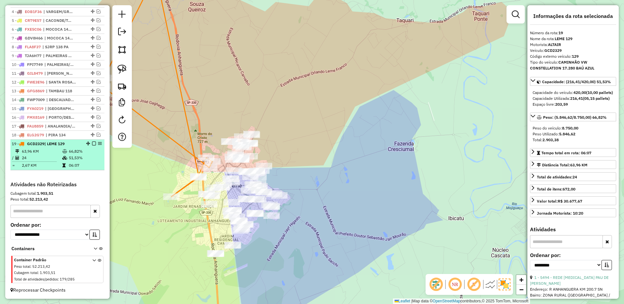
click at [92, 144] on em at bounding box center [94, 144] width 4 height 4
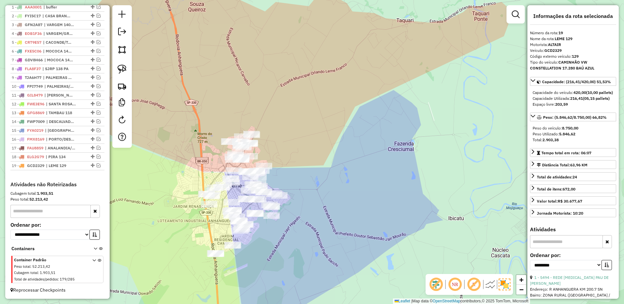
scroll to position [261, 0]
click at [123, 70] on img at bounding box center [121, 69] width 9 height 9
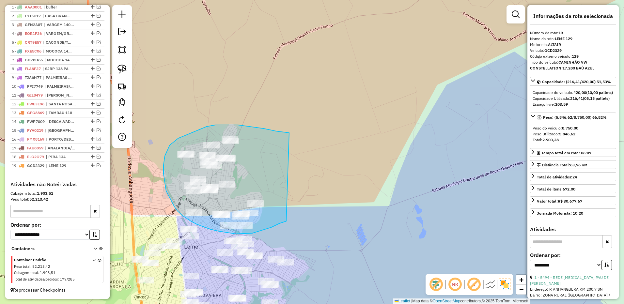
drag, startPoint x: 289, startPoint y: 133, endPoint x: 293, endPoint y: 214, distance: 81.6
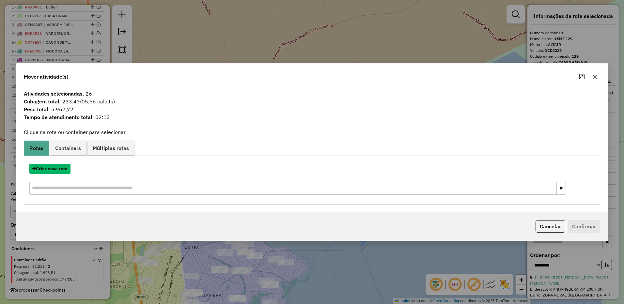
click at [69, 169] on button "Criar nova rota" at bounding box center [49, 169] width 41 height 10
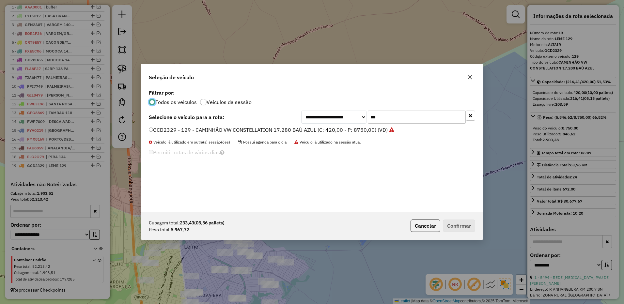
scroll to position [4, 2]
click at [50, 169] on div "**********" at bounding box center [312, 152] width 624 height 304
click at [387, 115] on input "***" at bounding box center [417, 117] width 98 height 13
type input "***"
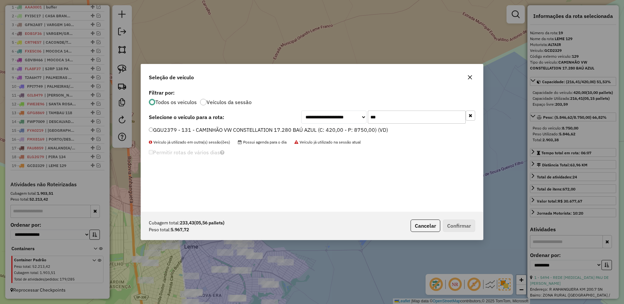
click at [364, 128] on label "GGU2379 - 131 - CAMINHÃO VW CONSTELLATION 17.280 BAÚ AZUL (C: 420,00 - P: 8750,…" at bounding box center [268, 130] width 239 height 8
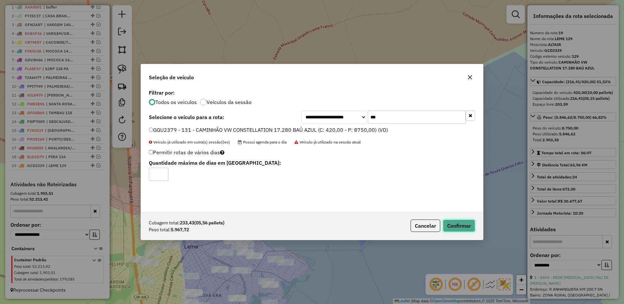
click at [453, 224] on button "Confirmar" at bounding box center [459, 226] width 32 height 12
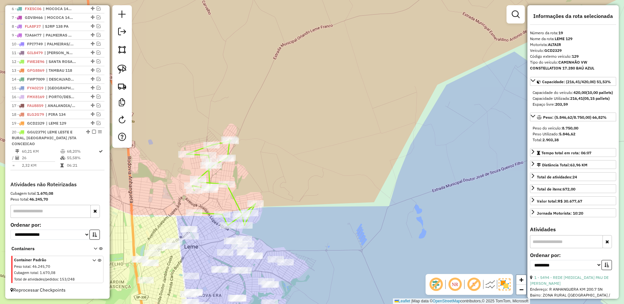
scroll to position [303, 0]
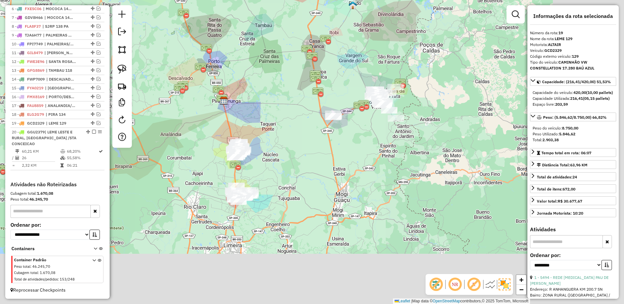
drag, startPoint x: 390, startPoint y: 181, endPoint x: 268, endPoint y: 151, distance: 126.0
click at [268, 151] on div "Janela de atendimento Grade de atendimento Capacidade Transportadoras Veículos …" at bounding box center [312, 152] width 624 height 304
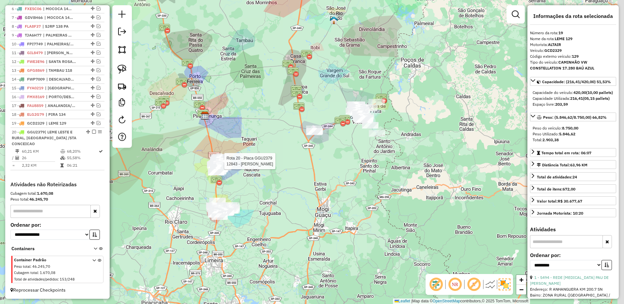
click at [276, 189] on div "Rota 20 - Placa GGU2379 12843 - ANTONIO VALDIER PEDR Janela de atendimento Grad…" at bounding box center [312, 152] width 624 height 304
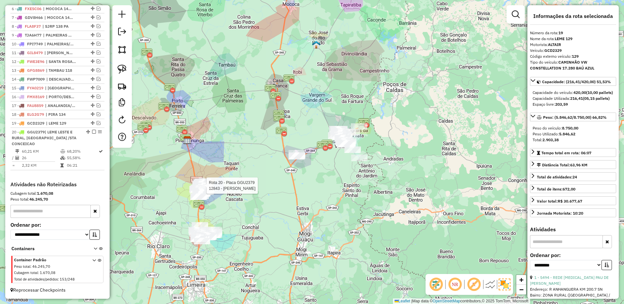
drag, startPoint x: 314, startPoint y: 188, endPoint x: 301, endPoint y: 205, distance: 21.4
click at [301, 205] on div "Rota 20 - Placa GGU2379 12843 - ANTONIO VALDIER PEDR Janela de atendimento Grad…" at bounding box center [312, 152] width 624 height 304
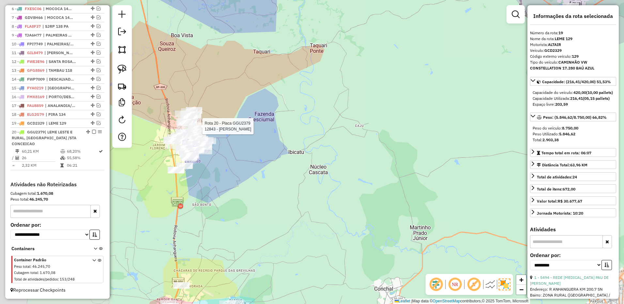
drag, startPoint x: 200, startPoint y: 222, endPoint x: 342, endPoint y: 198, distance: 144.9
click at [348, 198] on div "Rota 20 - Placa GGU2379 12843 - ANTONIO VALDIER PEDR Janela de atendimento Grad…" at bounding box center [312, 152] width 624 height 304
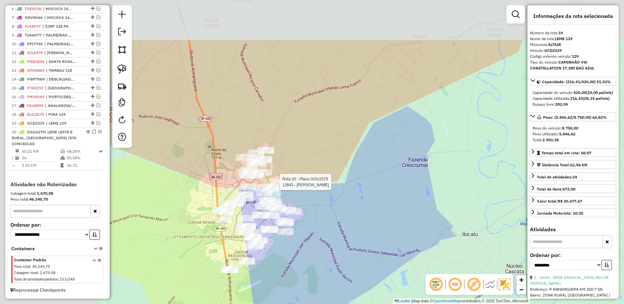
drag, startPoint x: 205, startPoint y: 118, endPoint x: 265, endPoint y: 180, distance: 86.0
click at [303, 190] on div "Rota 20 - Placa GGU2379 12843 - ANTONIO VALDIER PEDR Janela de atendimento Grad…" at bounding box center [312, 152] width 624 height 304
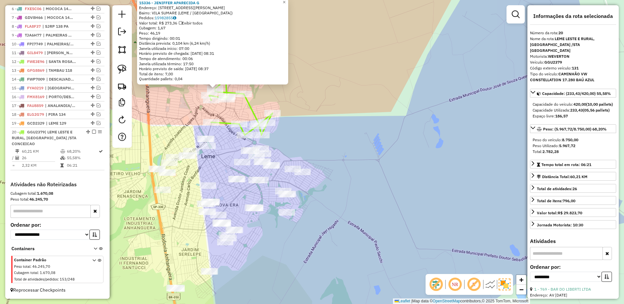
drag, startPoint x: 377, startPoint y: 169, endPoint x: 337, endPoint y: 182, distance: 42.3
click at [340, 182] on div "15336 - JENIFFER APARECIDA G Endereço: R JOAO BONFANTI 464 Bairro: VILA SUMARE …" at bounding box center [312, 152] width 624 height 304
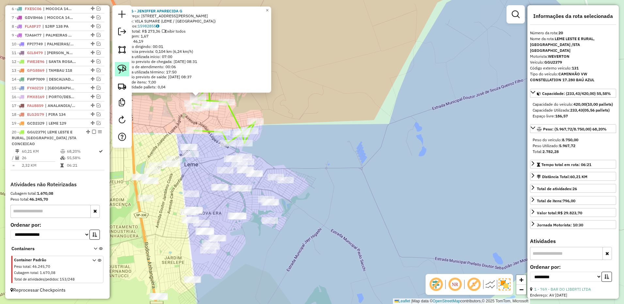
click at [127, 72] on link at bounding box center [122, 69] width 14 height 14
drag, startPoint x: 259, startPoint y: 150, endPoint x: 263, endPoint y: 170, distance: 21.0
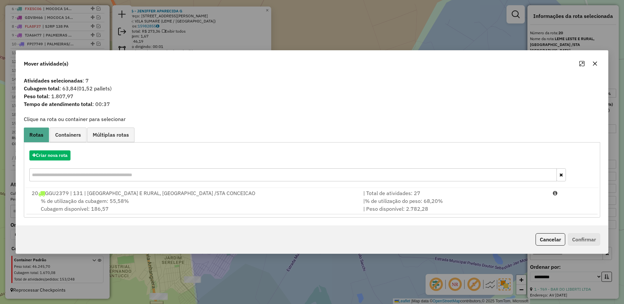
click at [595, 62] on icon "button" at bounding box center [594, 63] width 5 height 5
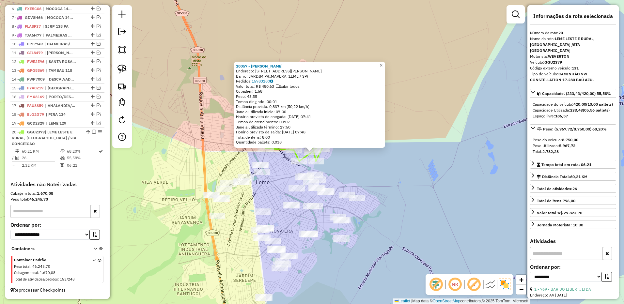
click at [385, 66] on link "×" at bounding box center [381, 66] width 8 height 8
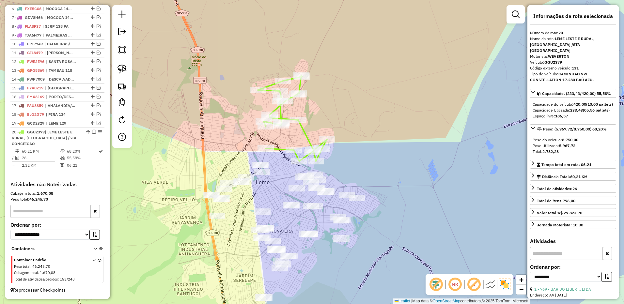
drag, startPoint x: 355, startPoint y: 137, endPoint x: 309, endPoint y: 161, distance: 51.3
click at [309, 161] on div "Janela de atendimento Grade de atendimento Capacidade Transportadoras Veículos …" at bounding box center [312, 152] width 624 height 304
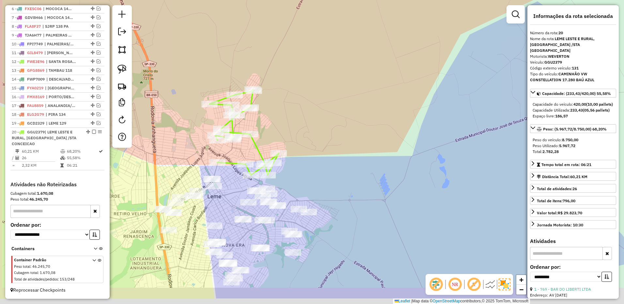
drag, startPoint x: 279, startPoint y: 186, endPoint x: 297, endPoint y: 156, distance: 35.6
click at [297, 156] on div "Janela de atendimento Grade de atendimento Capacidade Transportadoras Veículos …" at bounding box center [312, 152] width 624 height 304
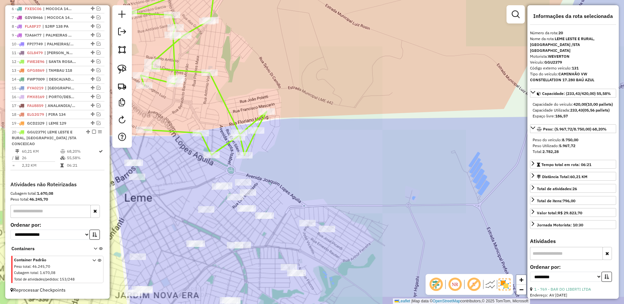
drag, startPoint x: 293, startPoint y: 180, endPoint x: 295, endPoint y: 162, distance: 18.4
click at [295, 162] on div "Janela de atendimento Grade de atendimento Capacidade Transportadoras Veículos …" at bounding box center [312, 152] width 624 height 304
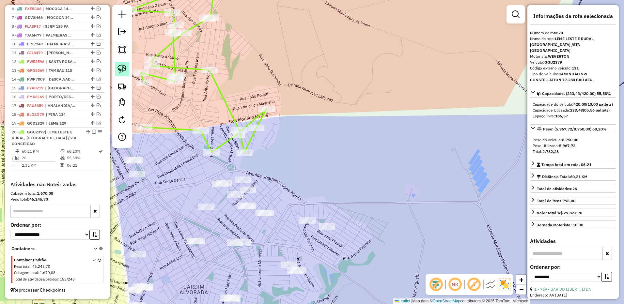
click at [123, 72] on img at bounding box center [121, 69] width 9 height 9
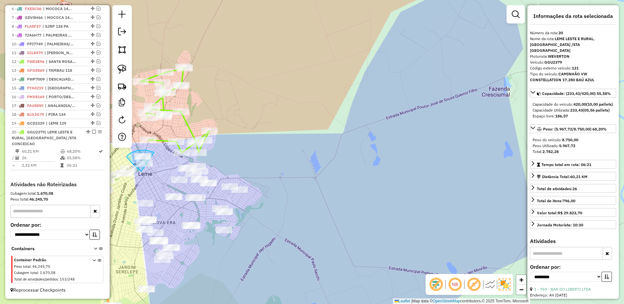
drag, startPoint x: 154, startPoint y: 152, endPoint x: 161, endPoint y: 161, distance: 10.9
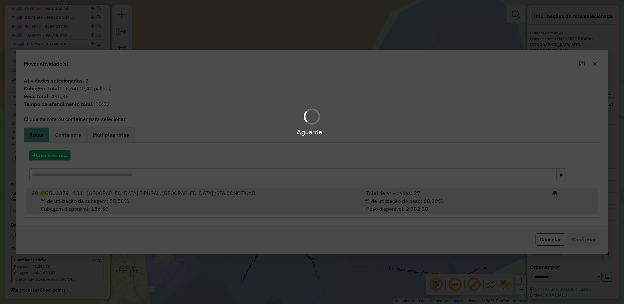
click at [483, 199] on div "| % de utilização do peso: 68,20% | Peso disponível: 2.782,28" at bounding box center [453, 205] width 189 height 16
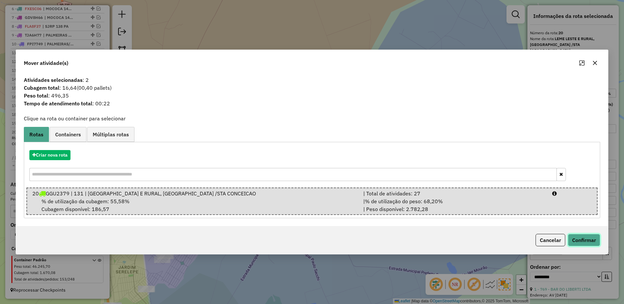
click at [584, 238] on button "Confirmar" at bounding box center [584, 240] width 32 height 12
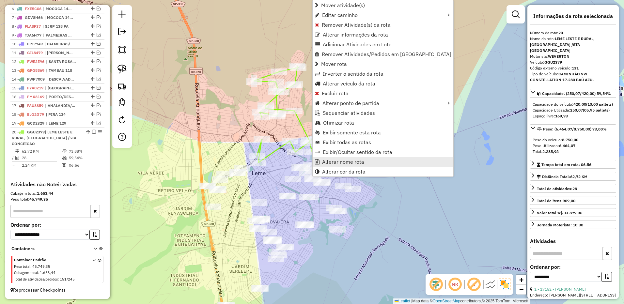
click at [333, 162] on span "Alterar nome rota" at bounding box center [343, 161] width 42 height 5
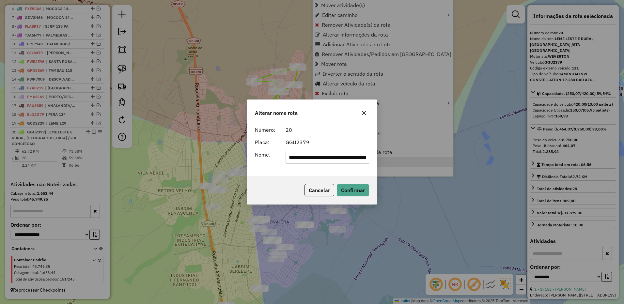
scroll to position [0, 49]
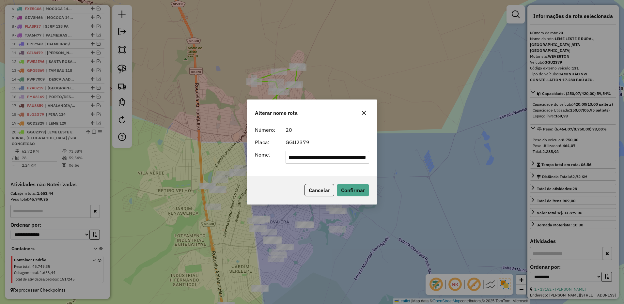
click at [311, 156] on input "**********" at bounding box center [327, 157] width 84 height 13
click at [312, 155] on input "**********" at bounding box center [327, 157] width 84 height 13
type input "********"
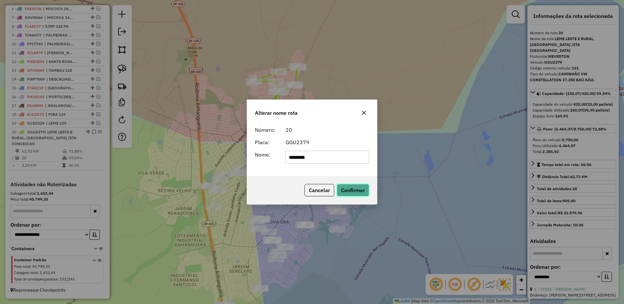
click at [349, 188] on button "Confirmar" at bounding box center [353, 190] width 32 height 12
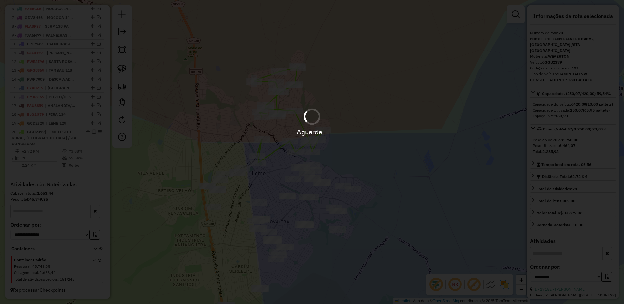
scroll to position [291, 0]
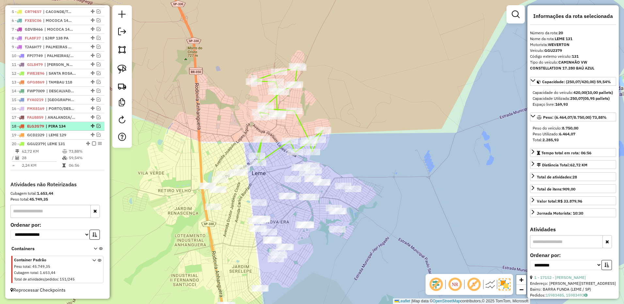
click at [92, 144] on em at bounding box center [94, 144] width 4 height 4
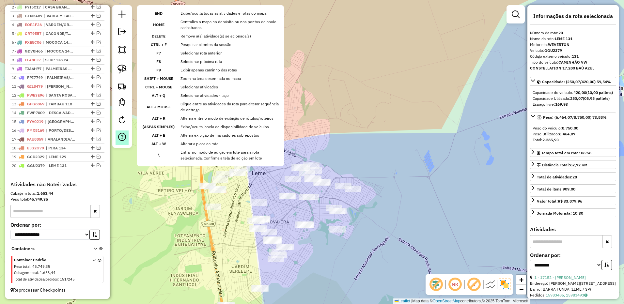
scroll to position [269, 0]
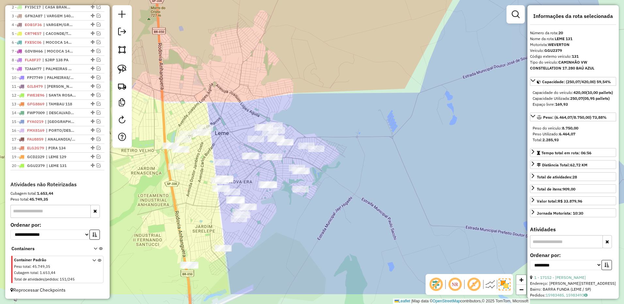
drag, startPoint x: 387, startPoint y: 120, endPoint x: 383, endPoint y: 114, distance: 7.6
click at [383, 115] on div "Janela de atendimento Grade de atendimento Capacidade Transportadoras Veículos …" at bounding box center [312, 152] width 624 height 304
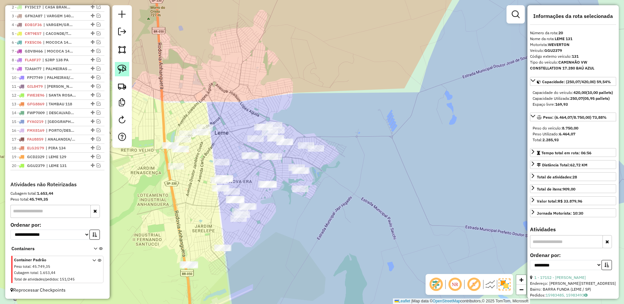
click at [127, 70] on link at bounding box center [122, 69] width 14 height 14
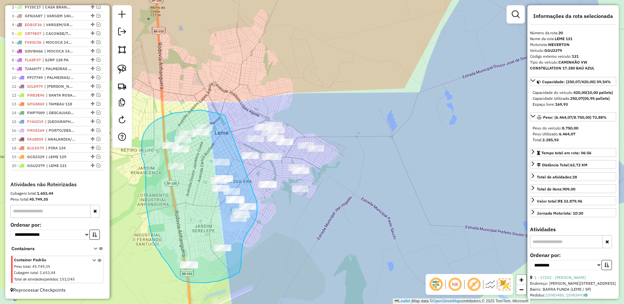
drag, startPoint x: 200, startPoint y: 110, endPoint x: 255, endPoint y: 200, distance: 104.9
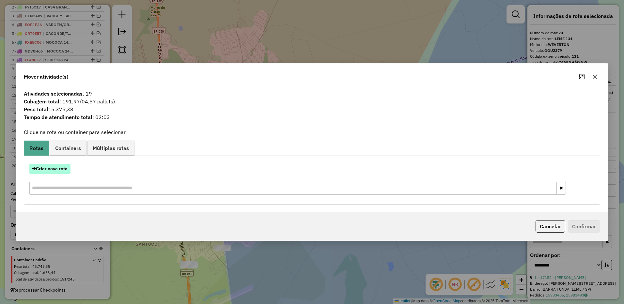
click at [51, 172] on button "Criar nova rota" at bounding box center [49, 169] width 41 height 10
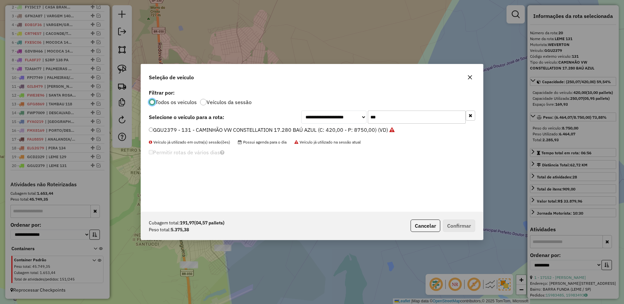
scroll to position [4, 2]
click at [384, 117] on input "***" at bounding box center [417, 117] width 98 height 13
type input "***"
drag, startPoint x: 311, startPoint y: 133, endPoint x: 333, endPoint y: 136, distance: 21.8
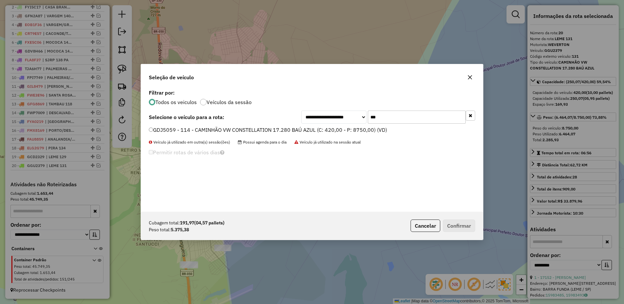
click at [311, 133] on label "GDJ5059 - 114 - CAMINHÃO VW CONSTELLATION 17.280 BAÚ AZUL (C: 420,00 - P: 8750,…" at bounding box center [268, 130] width 238 height 8
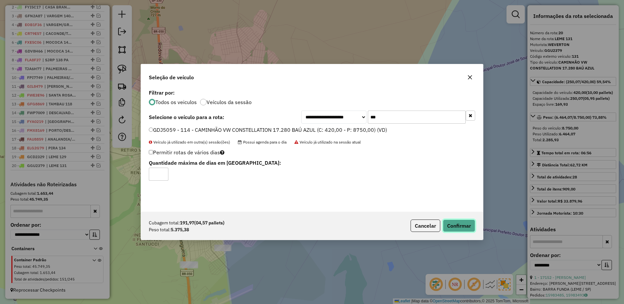
click at [465, 222] on button "Confirmar" at bounding box center [459, 226] width 32 height 12
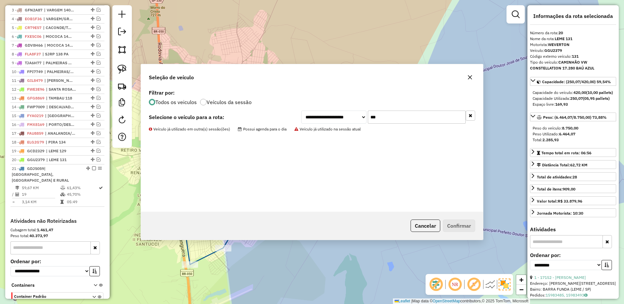
scroll to position [306, 0]
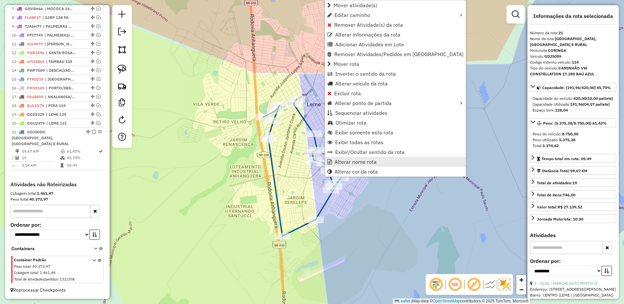
click at [357, 161] on span "Alterar nome rota" at bounding box center [355, 161] width 42 height 5
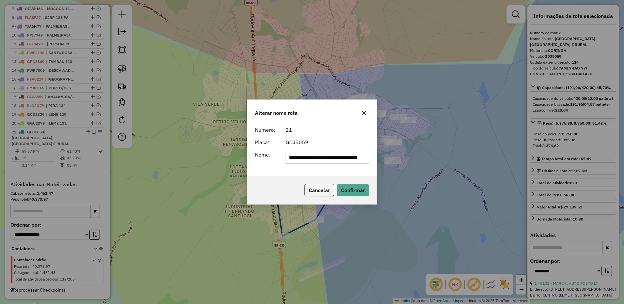
scroll to position [0, 21]
click at [315, 159] on input "**********" at bounding box center [327, 157] width 84 height 13
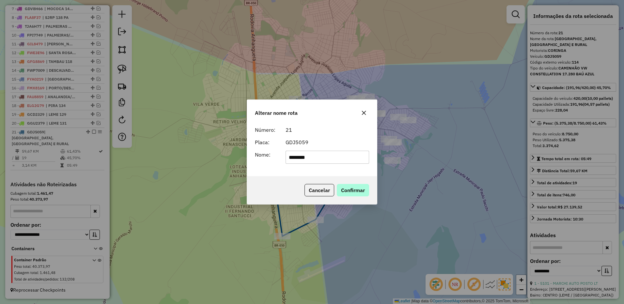
type input "********"
click at [352, 187] on button "Confirmar" at bounding box center [353, 190] width 32 height 12
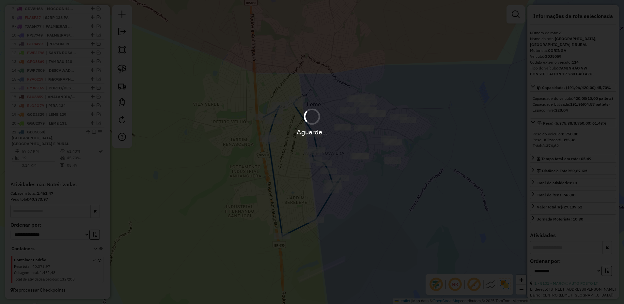
scroll to position [300, 0]
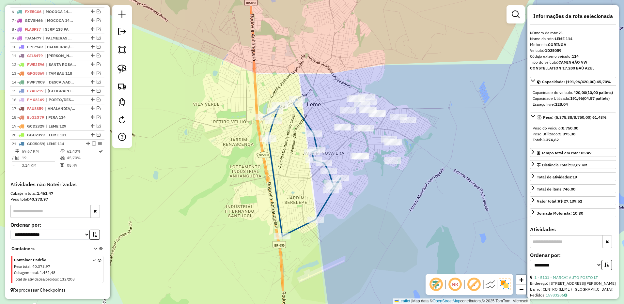
click at [92, 145] on em at bounding box center [94, 144] width 4 height 4
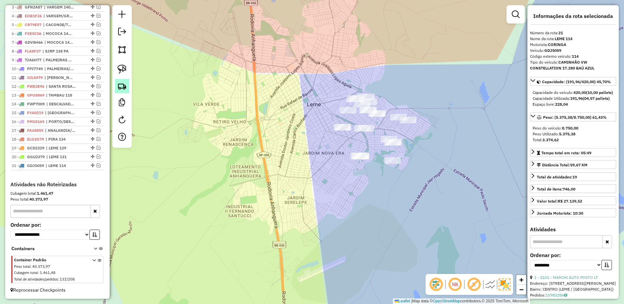
scroll to position [278, 0]
drag, startPoint x: 118, startPoint y: 67, endPoint x: 246, endPoint y: 81, distance: 128.7
click at [118, 66] on img at bounding box center [121, 69] width 9 height 9
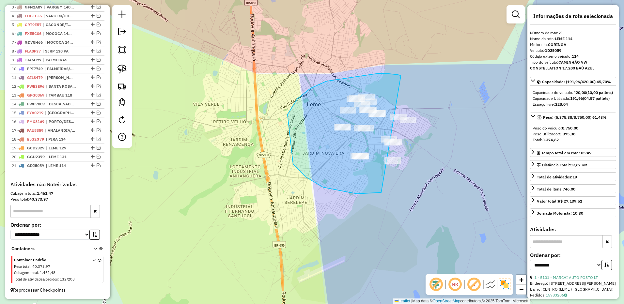
drag, startPoint x: 378, startPoint y: 73, endPoint x: 462, endPoint y: 137, distance: 105.3
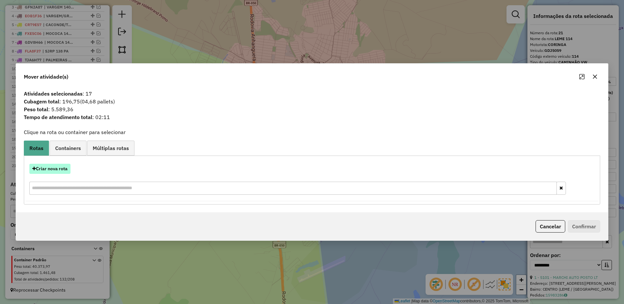
click at [62, 168] on button "Criar nova rota" at bounding box center [49, 169] width 41 height 10
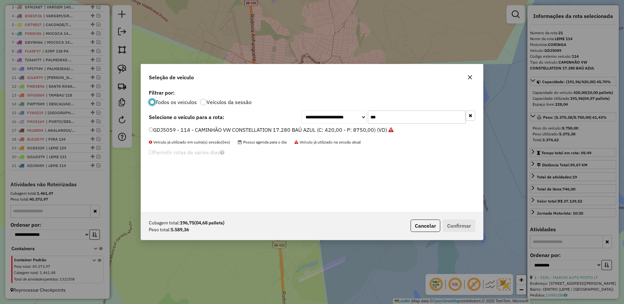
scroll to position [4, 2]
click at [389, 126] on label "GDJ5059 - 114 - CAMINHÃO VW CONSTELLATION 17.280 BAÚ AZUL (C: 420,00 - P: 8750,…" at bounding box center [271, 130] width 245 height 8
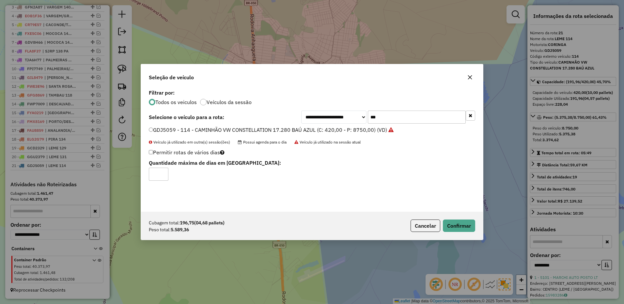
click at [390, 117] on input "***" at bounding box center [417, 117] width 98 height 13
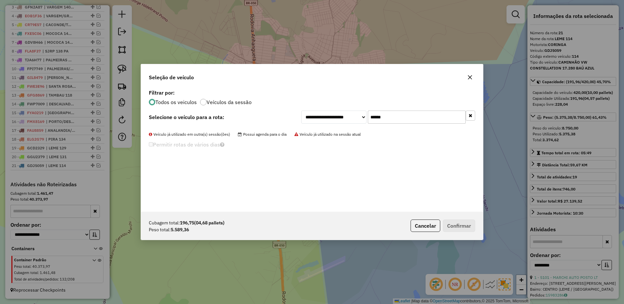
drag, startPoint x: 383, startPoint y: 117, endPoint x: 314, endPoint y: 116, distance: 68.8
click at [314, 116] on div "**********" at bounding box center [388, 117] width 174 height 13
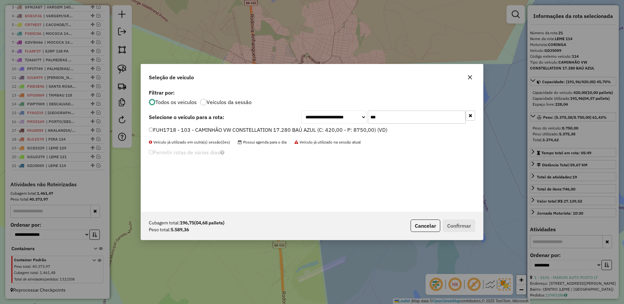
type input "***"
click at [384, 129] on label "FUH1718 - 103 - CAMINHÃO VW CONSTELLATION 17.280 BAÚ AZUL (C: 420,00 - P: 8750,…" at bounding box center [268, 130] width 238 height 8
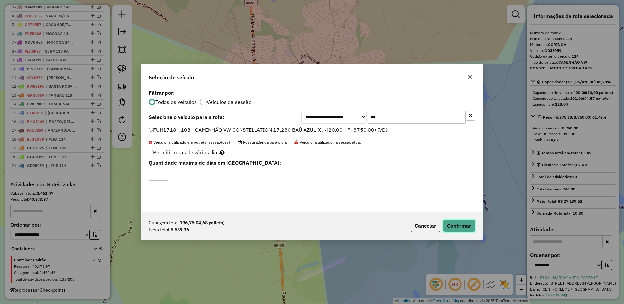
click at [461, 228] on button "Confirmar" at bounding box center [459, 226] width 32 height 12
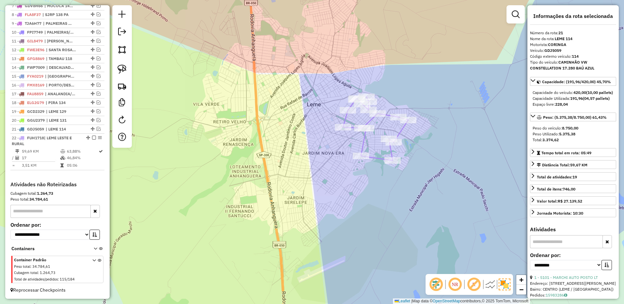
scroll to position [315, 0]
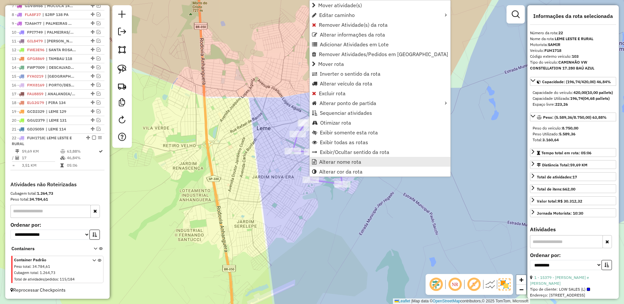
click at [325, 160] on span "Alterar nome rota" at bounding box center [340, 161] width 42 height 5
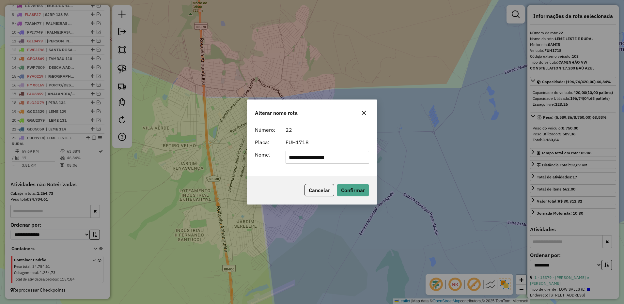
drag, startPoint x: 382, startPoint y: 160, endPoint x: 392, endPoint y: 153, distance: 11.9
click at [396, 157] on div "**********" at bounding box center [312, 152] width 624 height 304
type input "********"
click at [358, 191] on button "Confirmar" at bounding box center [353, 190] width 32 height 12
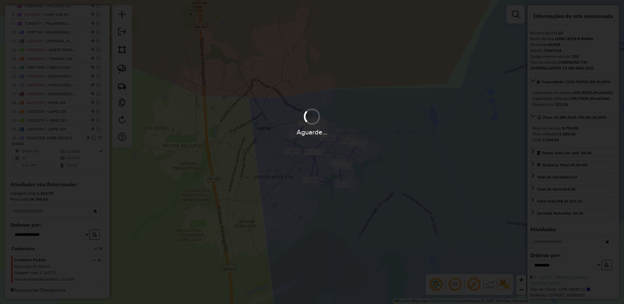
scroll to position [309, 0]
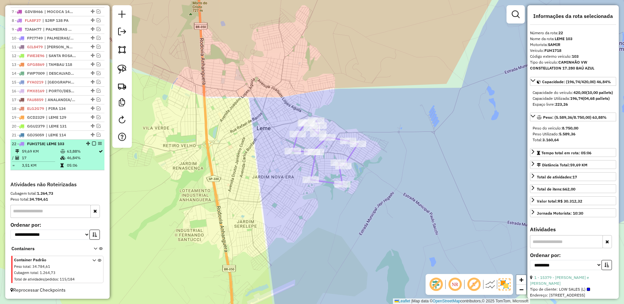
click at [93, 143] on em at bounding box center [94, 144] width 4 height 4
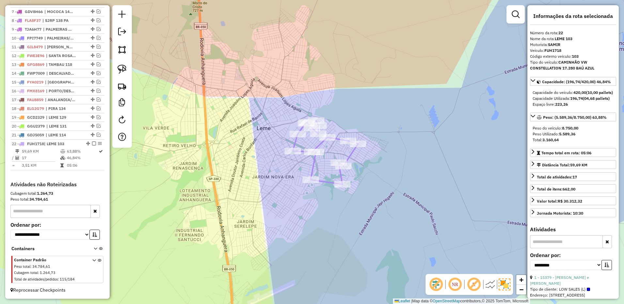
scroll to position [287, 0]
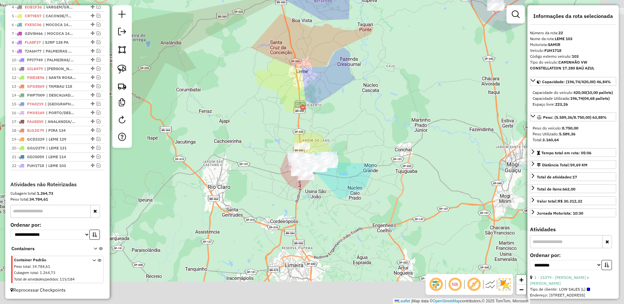
drag, startPoint x: 458, startPoint y: 167, endPoint x: 325, endPoint y: 67, distance: 166.3
click at [329, 66] on div "Janela de atendimento Grade de atendimento Capacidade Transportadoras Veículos …" at bounding box center [312, 152] width 624 height 304
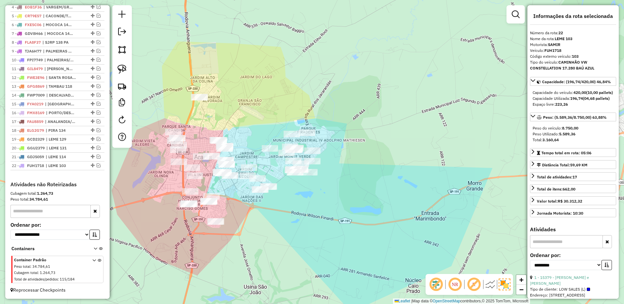
drag, startPoint x: 317, startPoint y: 116, endPoint x: 345, endPoint y: 121, distance: 28.1
click at [345, 121] on div "Janela de atendimento Grade de atendimento Capacidade Transportadoras Veículos …" at bounding box center [312, 152] width 624 height 304
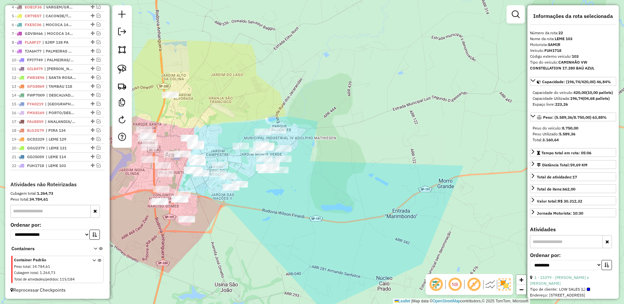
drag, startPoint x: 370, startPoint y: 115, endPoint x: 323, endPoint y: 110, distance: 46.9
click at [323, 110] on div "Janela de atendimento Grade de atendimento Capacidade Transportadoras Veículos …" at bounding box center [312, 152] width 624 height 304
drag, startPoint x: 276, startPoint y: 103, endPoint x: 199, endPoint y: 86, distance: 79.0
click at [277, 104] on div "Janela de atendimento Grade de atendimento Capacidade Transportadoras Veículos …" at bounding box center [312, 152] width 624 height 304
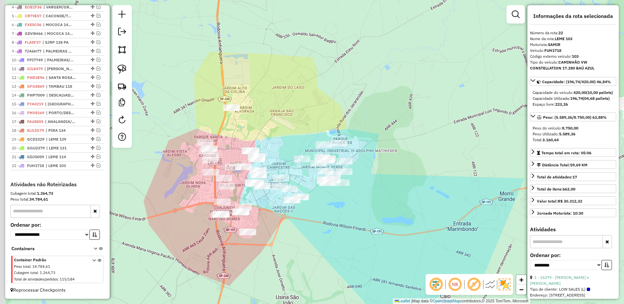
drag, startPoint x: 241, startPoint y: 87, endPoint x: 264, endPoint y: 68, distance: 29.6
click at [264, 68] on div "Janela de atendimento Grade de atendimento Capacidade Transportadoras Veículos …" at bounding box center [312, 152] width 624 height 304
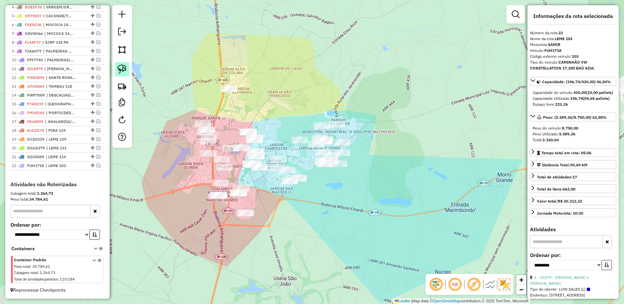
click at [124, 69] on img at bounding box center [121, 69] width 9 height 9
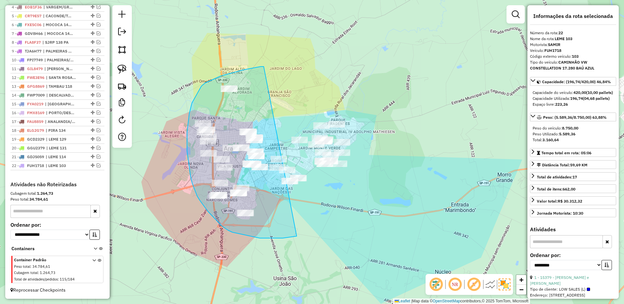
drag, startPoint x: 264, startPoint y: 67, endPoint x: 413, endPoint y: 79, distance: 149.9
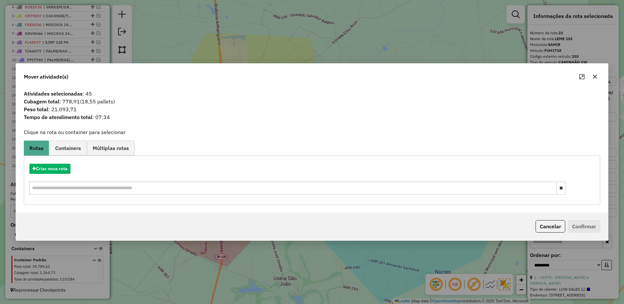
drag, startPoint x: 598, startPoint y: 76, endPoint x: 446, endPoint y: 123, distance: 159.8
click at [597, 76] on button "button" at bounding box center [594, 76] width 10 height 10
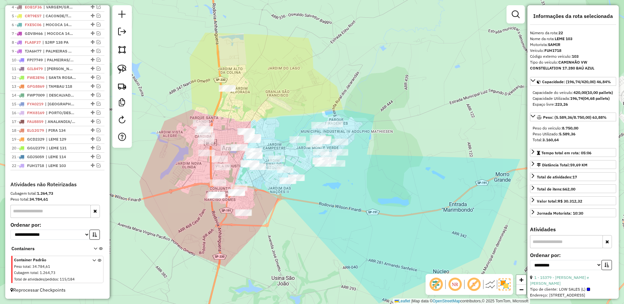
drag, startPoint x: 378, startPoint y: 141, endPoint x: 368, endPoint y: 135, distance: 12.4
click at [368, 135] on div "Janela de atendimento Grade de atendimento Capacidade Transportadoras Veículos …" at bounding box center [312, 152] width 624 height 304
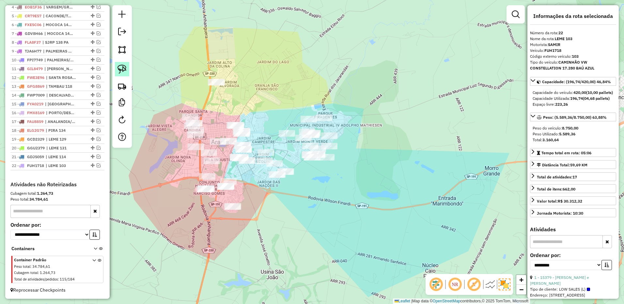
click at [126, 69] on img at bounding box center [121, 69] width 9 height 9
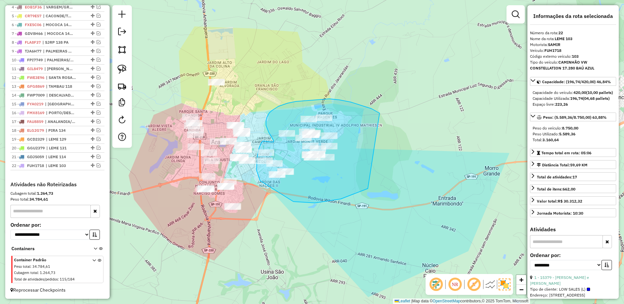
drag, startPoint x: 379, startPoint y: 113, endPoint x: 408, endPoint y: 83, distance: 42.2
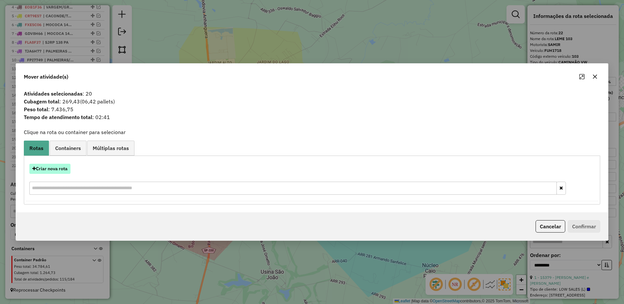
click at [55, 170] on button "Criar nova rota" at bounding box center [49, 169] width 41 height 10
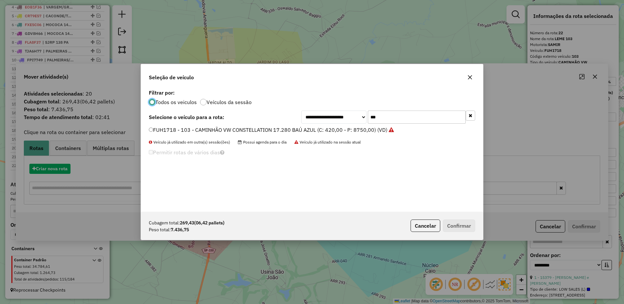
scroll to position [4, 2]
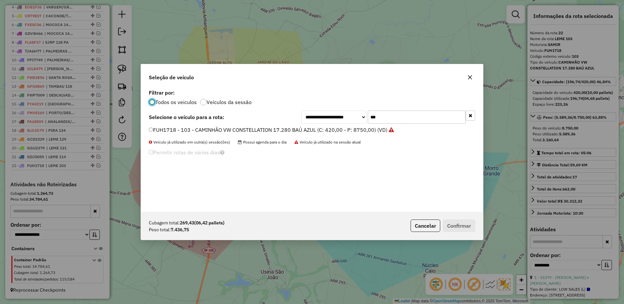
click at [391, 120] on input "***" at bounding box center [417, 117] width 98 height 13
type input "***"
click at [354, 129] on label "FPZ3099 - 104 - CAMINHÃO VW CONSTELLATION 17.280 BAÚ AZUL (C: 420,00 - P: 8750,…" at bounding box center [267, 130] width 237 height 8
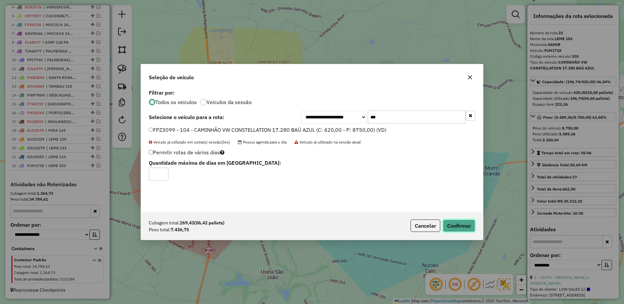
click at [455, 229] on button "Confirmar" at bounding box center [459, 226] width 32 height 12
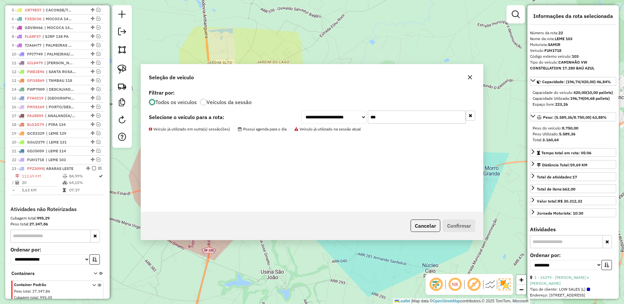
scroll to position [318, 0]
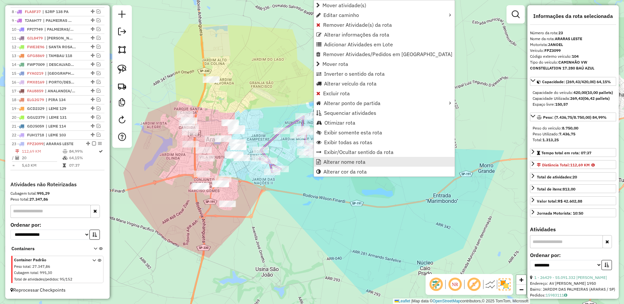
click at [335, 164] on span "Alterar nome rota" at bounding box center [344, 161] width 42 height 5
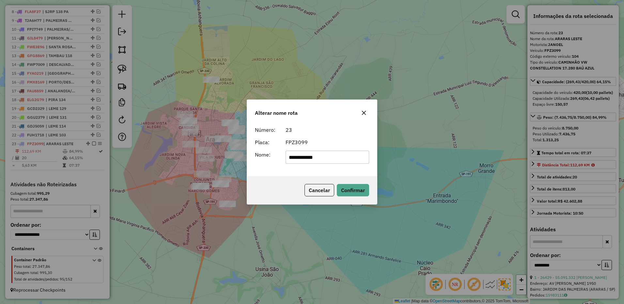
drag, startPoint x: 308, startPoint y: 158, endPoint x: 361, endPoint y: 147, distance: 54.2
click at [361, 155] on input "**********" at bounding box center [327, 157] width 84 height 13
type input "**********"
click at [352, 194] on button "Confirmar" at bounding box center [353, 190] width 32 height 12
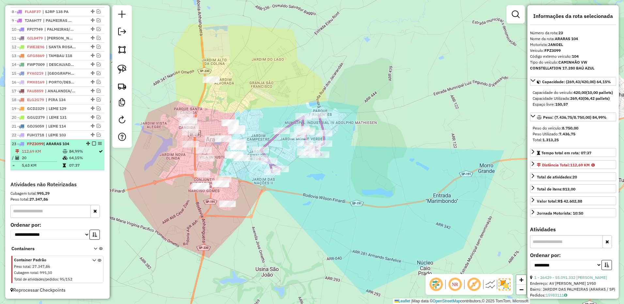
click at [91, 146] on div "23 - FPZ3099 | ARARAS 104" at bounding box center [57, 144] width 91 height 6
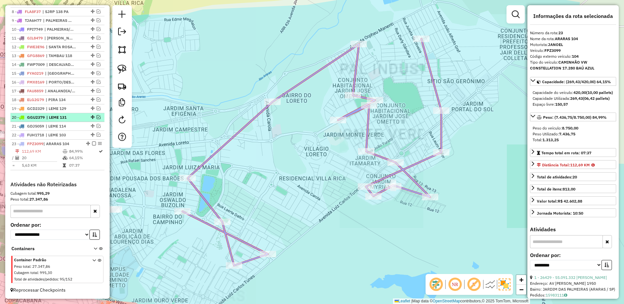
click at [92, 144] on em at bounding box center [94, 144] width 4 height 4
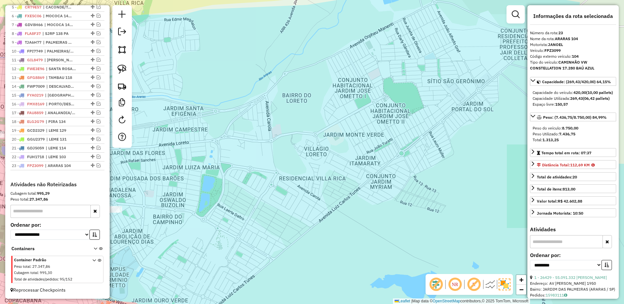
scroll to position [296, 0]
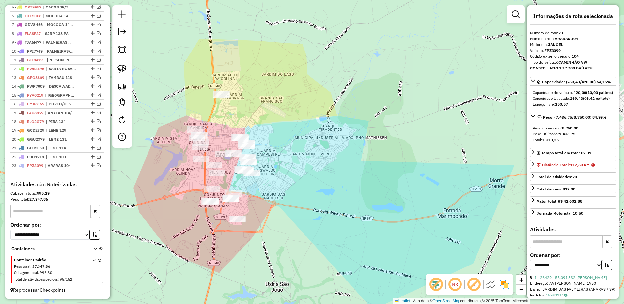
drag, startPoint x: 259, startPoint y: 147, endPoint x: 298, endPoint y: 161, distance: 41.6
click at [305, 155] on div "Janela de atendimento Grade de atendimento Capacidade Transportadoras Veículos …" at bounding box center [312, 152] width 624 height 304
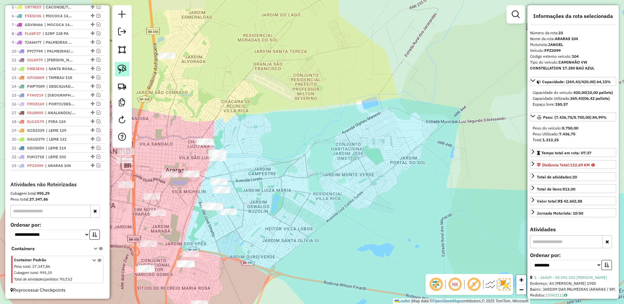
click at [119, 67] on img at bounding box center [121, 69] width 9 height 9
drag, startPoint x: 211, startPoint y: 132, endPoint x: 230, endPoint y: 130, distance: 19.0
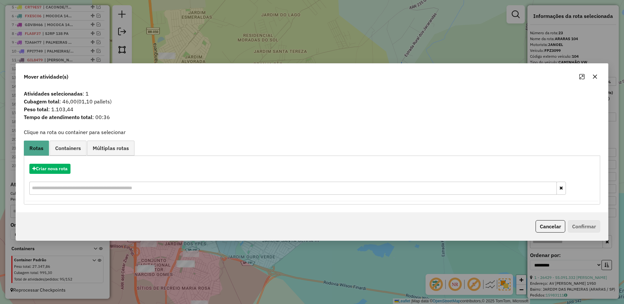
click at [593, 75] on icon "button" at bounding box center [594, 76] width 5 height 5
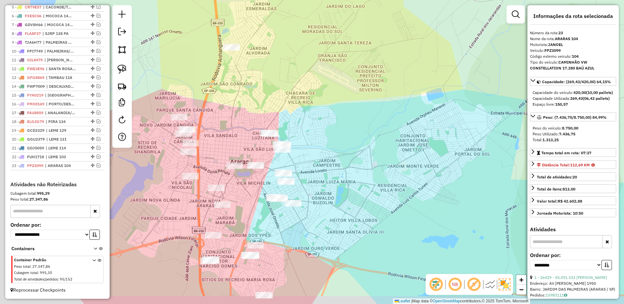
drag, startPoint x: 362, startPoint y: 159, endPoint x: 387, endPoint y: 153, distance: 25.4
click at [387, 153] on div "Janela de atendimento Grade de atendimento Capacidade Transportadoras Veículos …" at bounding box center [312, 152] width 624 height 304
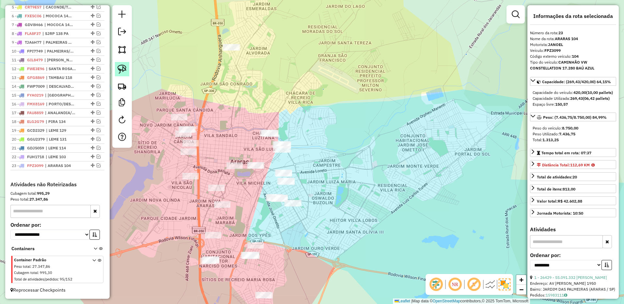
drag, startPoint x: 126, startPoint y: 70, endPoint x: 189, endPoint y: 240, distance: 180.8
click at [125, 71] on img at bounding box center [121, 69] width 9 height 9
click at [241, 256] on div "Janela de atendimento Grade de atendimento Capacidade Transportadoras Veículos …" at bounding box center [312, 152] width 624 height 304
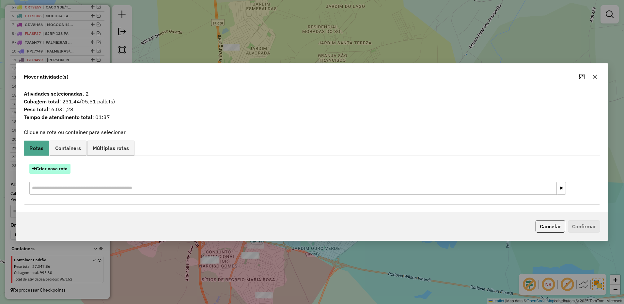
click at [56, 168] on button "Criar nova rota" at bounding box center [49, 169] width 41 height 10
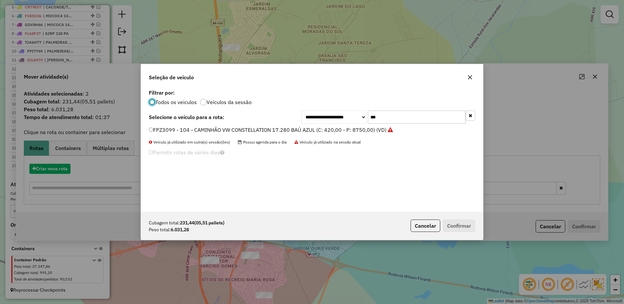
scroll to position [4, 2]
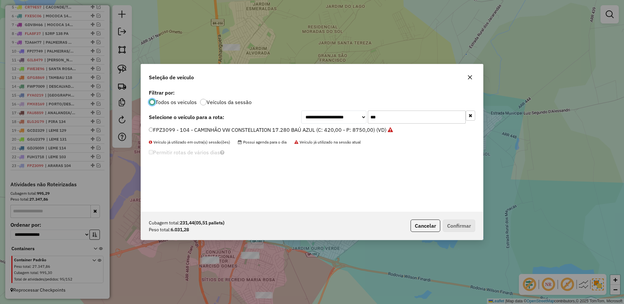
click at [403, 116] on input "***" at bounding box center [417, 117] width 98 height 13
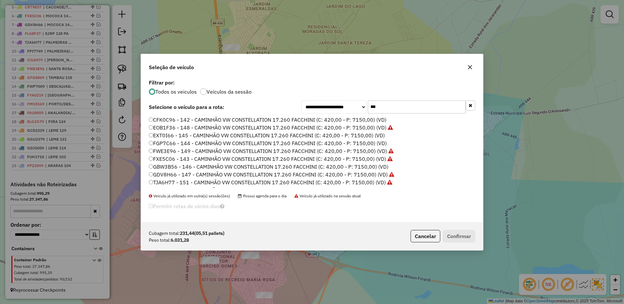
scroll to position [22, 0]
type input "***"
click at [296, 180] on label "TLV2H99 - 153 - CAMINHÃO VW CONSTELLATION 17.260 FACCHINI (C: 420,00 - P: 7150,…" at bounding box center [267, 184] width 237 height 8
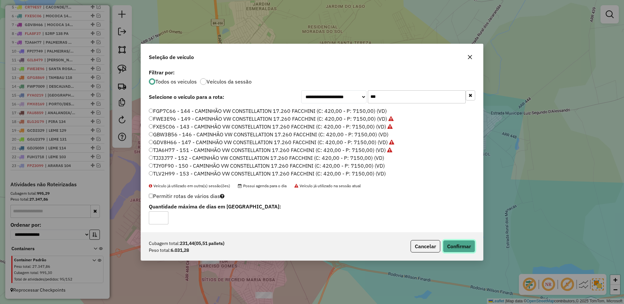
click at [454, 249] on button "Confirmar" at bounding box center [459, 246] width 32 height 12
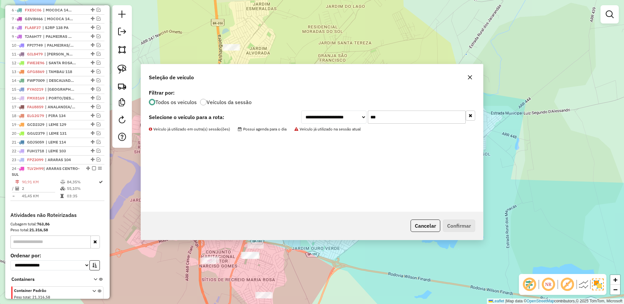
scroll to position [318, 0]
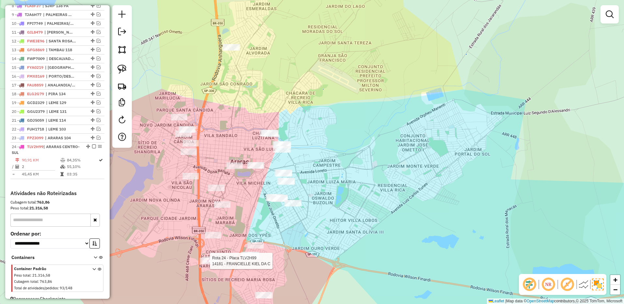
select select "**********"
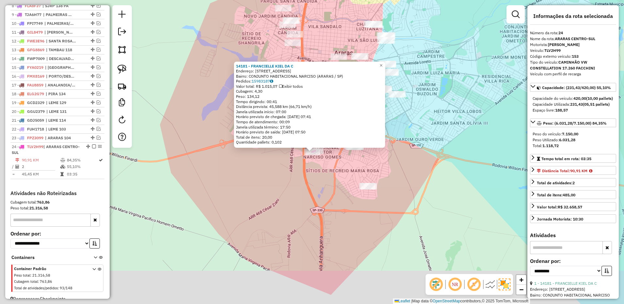
scroll to position [332, 0]
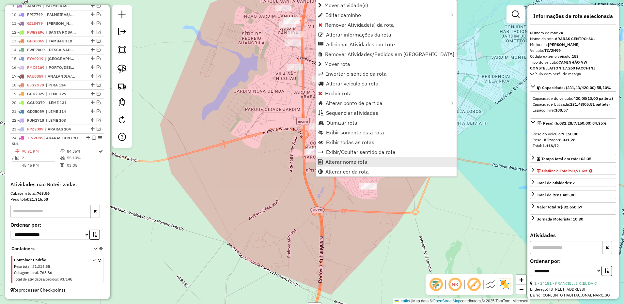
click at [334, 160] on span "Alterar nome rota" at bounding box center [346, 161] width 42 height 5
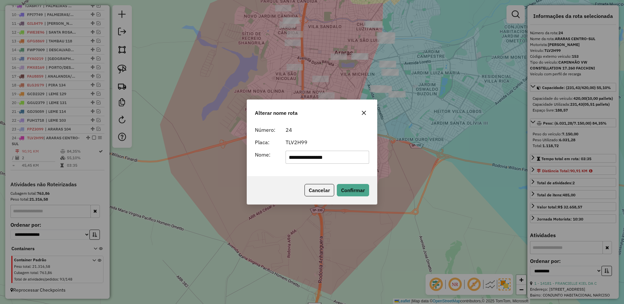
drag, startPoint x: 310, startPoint y: 158, endPoint x: 396, endPoint y: 157, distance: 86.8
click at [396, 157] on div "**********" at bounding box center [312, 152] width 624 height 304
type input "********"
click at [353, 111] on div "Alterar nome rota" at bounding box center [312, 111] width 130 height 23
click at [359, 112] on button "button" at bounding box center [363, 113] width 10 height 10
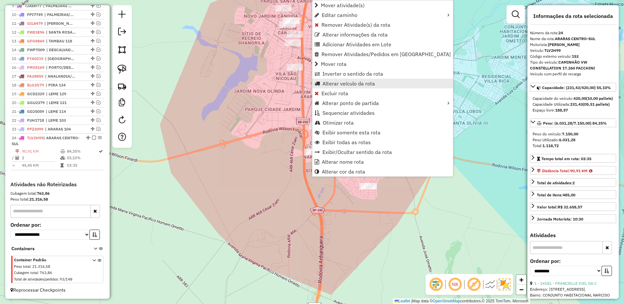
click at [347, 85] on span "Alterar veículo da rota" at bounding box center [348, 83] width 53 height 5
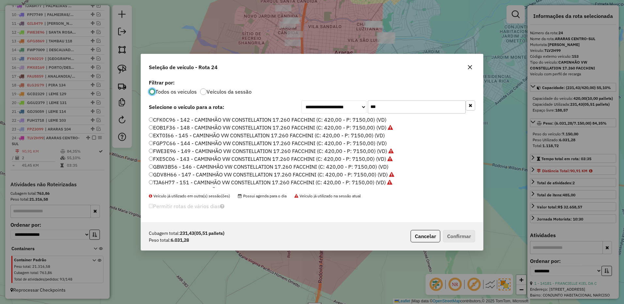
scroll to position [22, 0]
click at [224, 175] on label "TJY0F90 - 150 - CAMINHÃO VW CONSTELLATION 17.260 FACCHINI (C: 420,00 - P: 7150,…" at bounding box center [267, 176] width 236 height 8
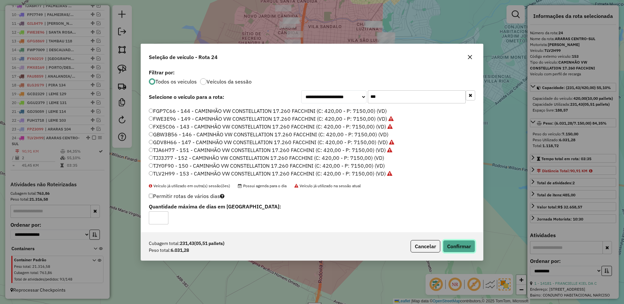
click at [457, 250] on button "Confirmar" at bounding box center [459, 246] width 32 height 12
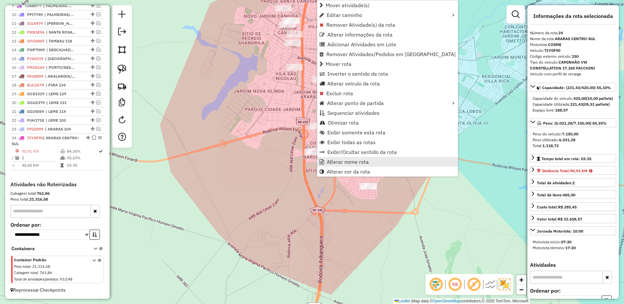
click at [335, 161] on span "Alterar nome rota" at bounding box center [347, 161] width 42 height 5
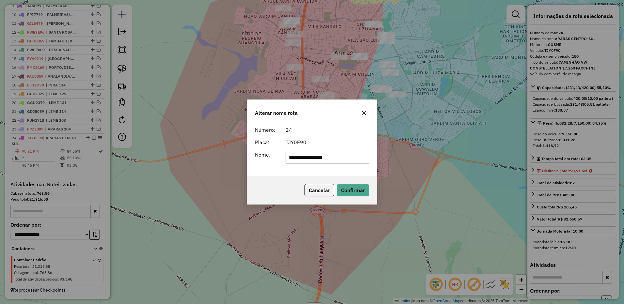
drag, startPoint x: 311, startPoint y: 158, endPoint x: 423, endPoint y: 160, distance: 111.6
click at [423, 160] on div "**********" at bounding box center [312, 152] width 624 height 304
type input "**********"
click at [356, 189] on button "Confirmar" at bounding box center [353, 190] width 32 height 12
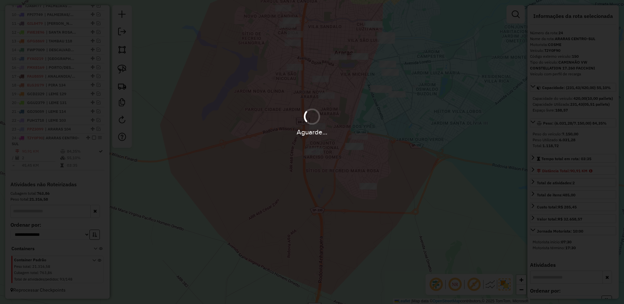
scroll to position [326, 0]
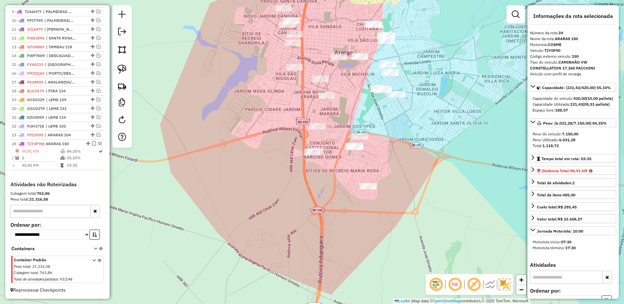
click at [91, 146] on div "24 - TJY0F90 | ARARAS 150" at bounding box center [57, 144] width 91 height 6
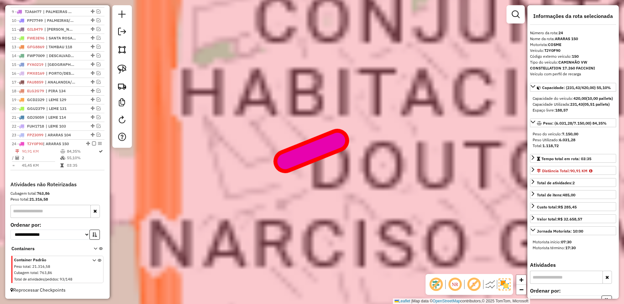
drag, startPoint x: 429, startPoint y: 129, endPoint x: 344, endPoint y: 170, distance: 94.4
click at [344, 170] on div "Janela de atendimento Grade de atendimento Capacidade Transportadoras Veículos …" at bounding box center [312, 152] width 624 height 304
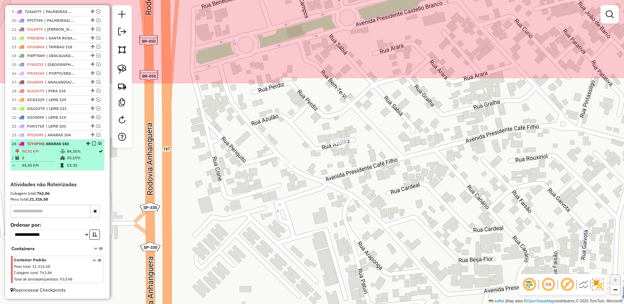
click at [92, 144] on em at bounding box center [94, 144] width 4 height 4
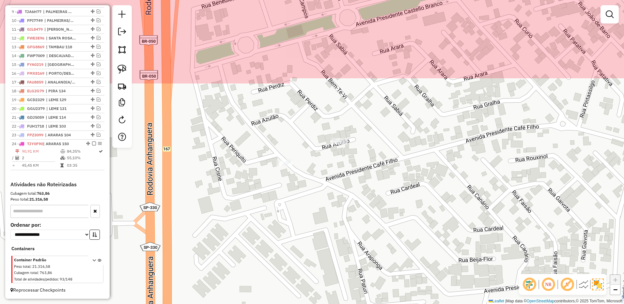
scroll to position [305, 0]
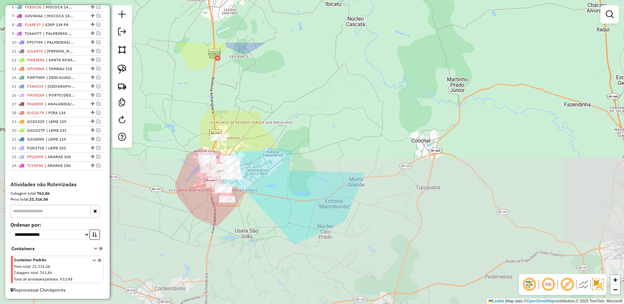
drag, startPoint x: 260, startPoint y: 106, endPoint x: 282, endPoint y: 162, distance: 60.6
click at [311, 175] on div "Janela de atendimento Grade de atendimento Capacidade Transportadoras Veículos …" at bounding box center [312, 152] width 624 height 304
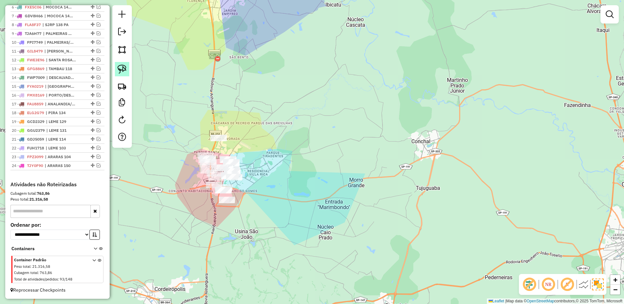
click at [125, 74] on link at bounding box center [122, 69] width 14 height 14
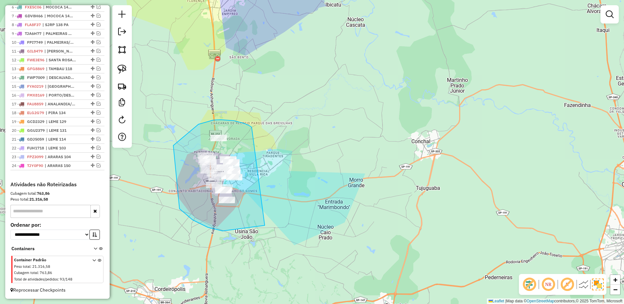
drag, startPoint x: 243, startPoint y: 123, endPoint x: 295, endPoint y: 210, distance: 101.4
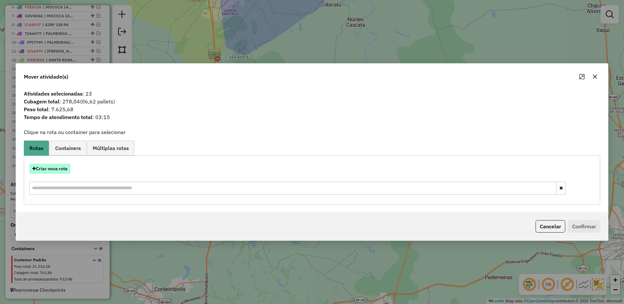
click at [53, 166] on button "Criar nova rota" at bounding box center [49, 169] width 41 height 10
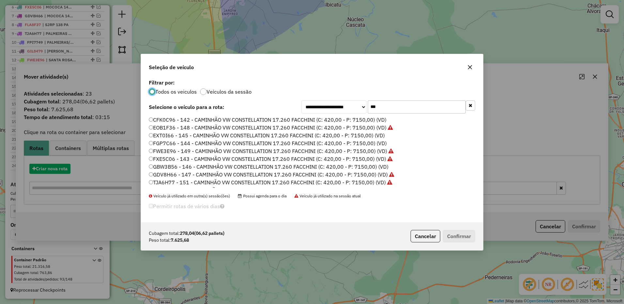
scroll to position [4, 2]
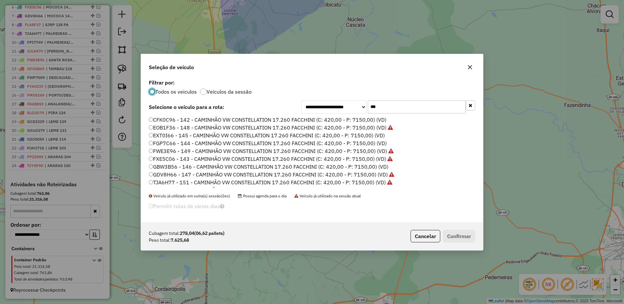
click at [392, 113] on input "***" at bounding box center [417, 106] width 98 height 13
click at [391, 111] on input "***" at bounding box center [417, 106] width 98 height 13
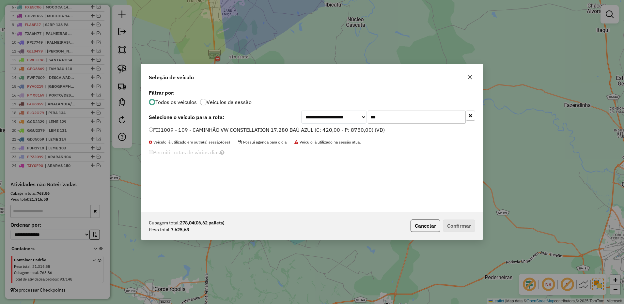
type input "***"
click at [305, 128] on label "FIJ1009 - 109 - CAMINHÃO VW CONSTELLATION 17.280 BAÚ AZUL (C: 420,00 - P: 8750,…" at bounding box center [267, 130] width 236 height 8
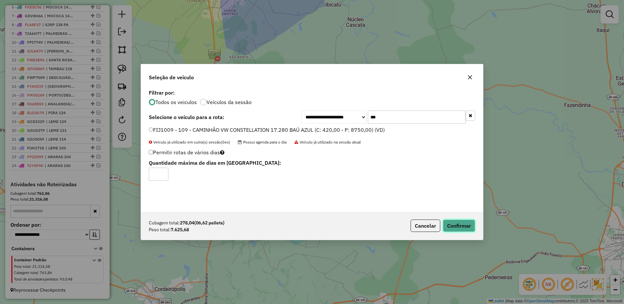
click at [456, 224] on button "Confirmar" at bounding box center [459, 226] width 32 height 12
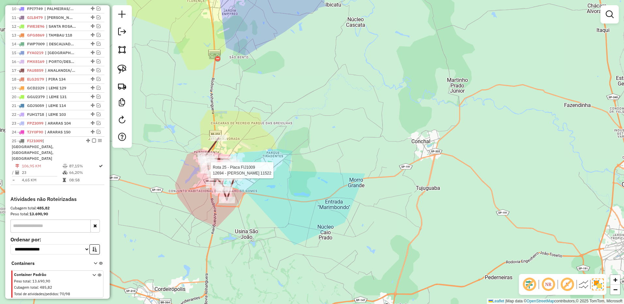
scroll to position [347, 0]
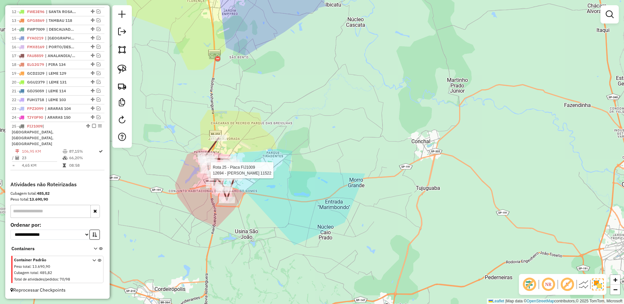
select select "**********"
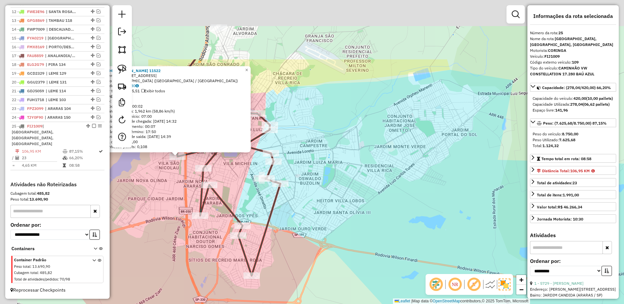
drag, startPoint x: 322, startPoint y: 107, endPoint x: 353, endPoint y: 197, distance: 95.5
click at [353, 197] on div "12694 - JAIR FERNANDES 11522 Endereço: R DAS ROSAS 310 Bairro: JARDIM SOBRADINH…" at bounding box center [312, 152] width 624 height 304
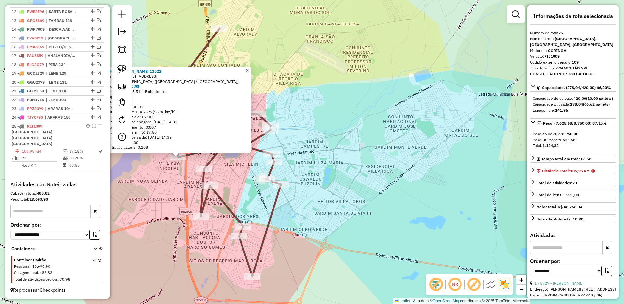
click at [249, 71] on span "×" at bounding box center [247, 71] width 3 height 6
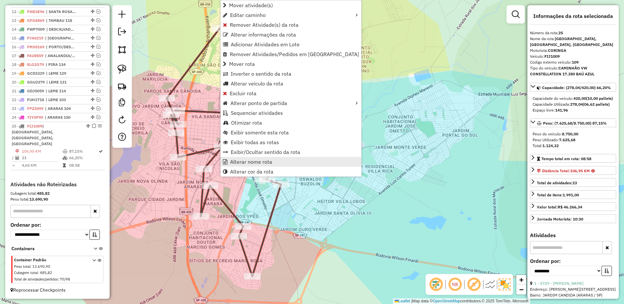
click at [258, 160] on span "Alterar nome rota" at bounding box center [251, 161] width 42 height 5
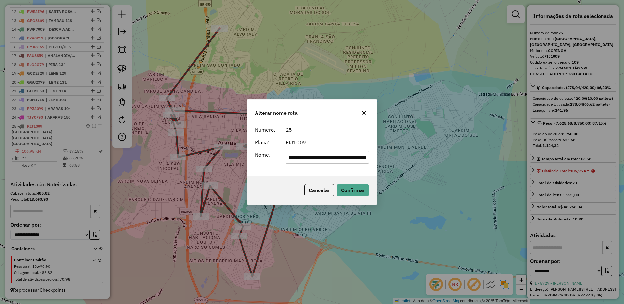
scroll to position [0, 53]
drag, startPoint x: 313, startPoint y: 158, endPoint x: 439, endPoint y: 156, distance: 126.2
click at [439, 156] on div "**********" at bounding box center [312, 152] width 624 height 304
drag, startPoint x: 311, startPoint y: 158, endPoint x: 422, endPoint y: 156, distance: 110.3
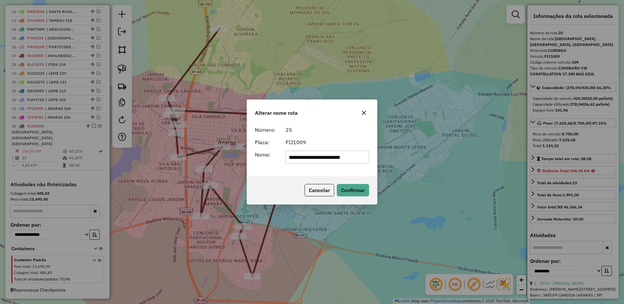
click at [422, 156] on div "**********" at bounding box center [312, 152] width 624 height 304
type input "**********"
click at [353, 189] on button "Confirmar" at bounding box center [353, 190] width 32 height 12
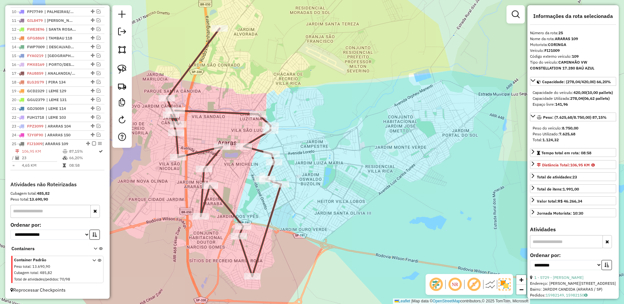
click at [93, 144] on em at bounding box center [94, 144] width 4 height 4
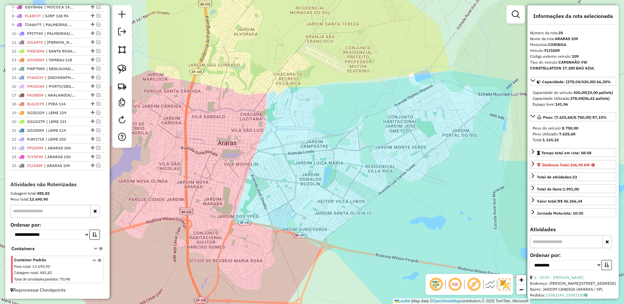
scroll to position [313, 0]
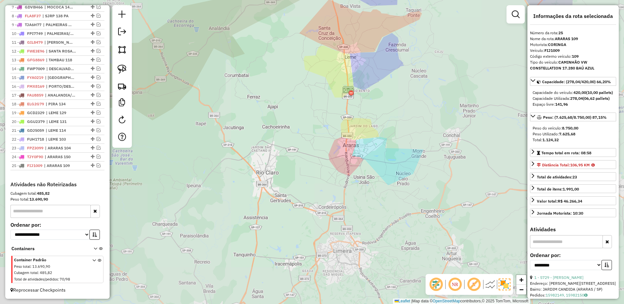
drag, startPoint x: 428, startPoint y: 139, endPoint x: 216, endPoint y: 178, distance: 215.3
click at [216, 178] on div "Janela de atendimento Grade de atendimento Capacidade Transportadoras Veículos …" at bounding box center [312, 152] width 624 height 304
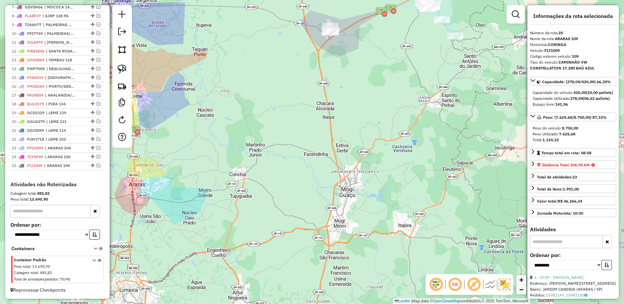
drag, startPoint x: 367, startPoint y: 129, endPoint x: 320, endPoint y: 253, distance: 132.8
click at [320, 253] on div "Janela de atendimento Grade de atendimento Capacidade Transportadoras Veículos …" at bounding box center [312, 152] width 624 height 304
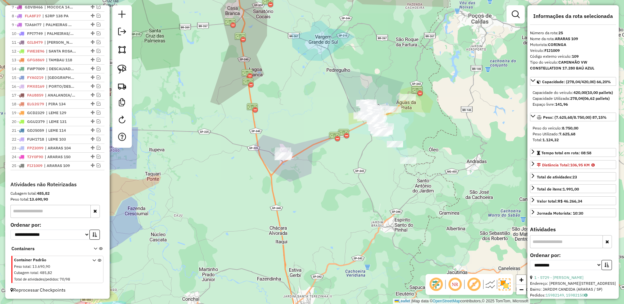
drag, startPoint x: 326, startPoint y: 192, endPoint x: 306, endPoint y: 192, distance: 20.2
click at [307, 192] on div "Janela de atendimento Grade de atendimento Capacidade Transportadoras Veículos …" at bounding box center [312, 152] width 624 height 304
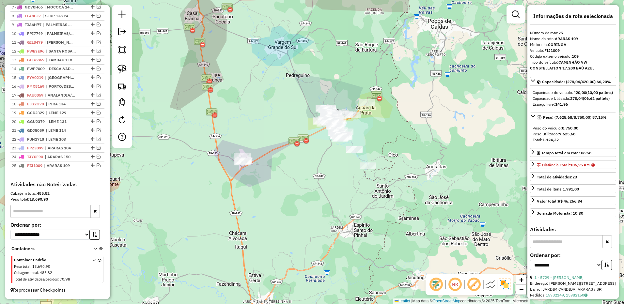
click at [129, 69] on div at bounding box center [122, 76] width 20 height 143
click at [122, 72] on img at bounding box center [121, 69] width 9 height 9
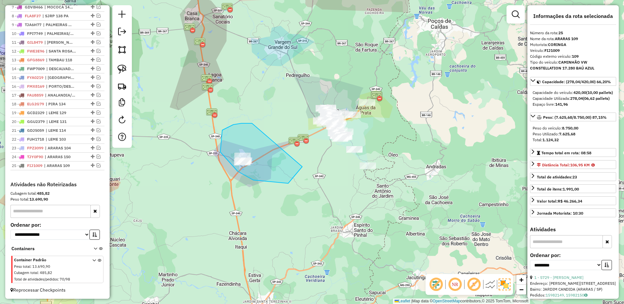
drag, startPoint x: 252, startPoint y: 123, endPoint x: 305, endPoint y: 155, distance: 61.8
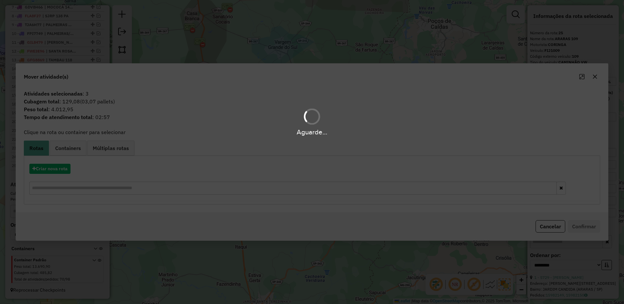
click at [56, 174] on div "Aguarde..." at bounding box center [312, 152] width 624 height 304
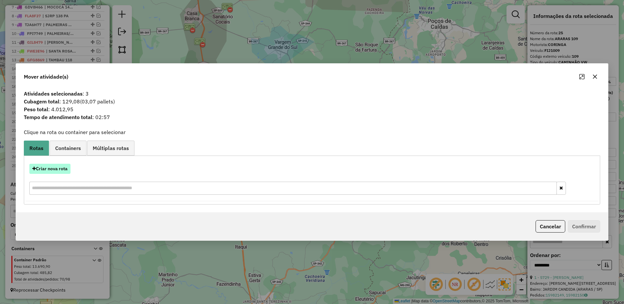
click at [56, 170] on button "Criar nova rota" at bounding box center [49, 169] width 41 height 10
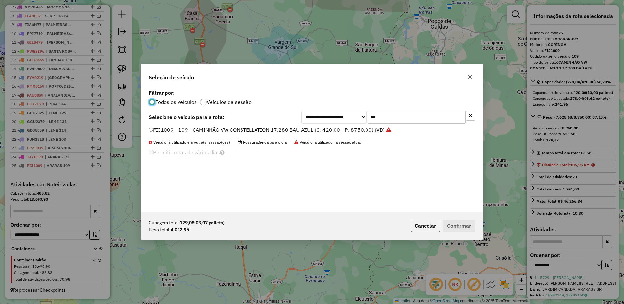
scroll to position [4, 2]
click at [392, 114] on input "***" at bounding box center [417, 117] width 98 height 13
type input "***"
click at [354, 124] on div "**********" at bounding box center [312, 150] width 342 height 124
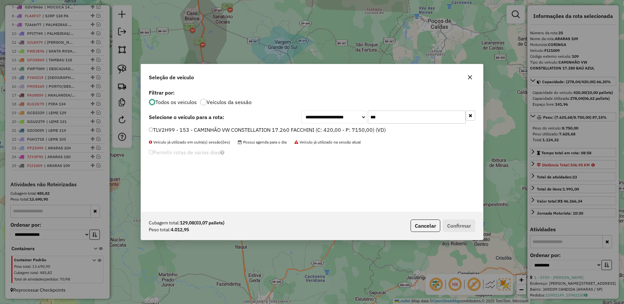
click at [346, 130] on label "TLV2H99 - 153 - CAMINHÃO VW CONSTELLATION 17.260 FACCHINI (C: 420,00 - P: 7150,…" at bounding box center [267, 130] width 237 height 8
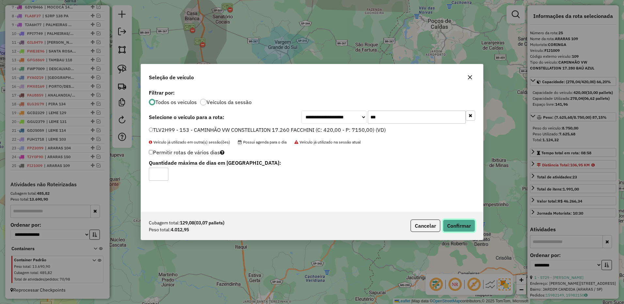
click at [462, 228] on button "Confirmar" at bounding box center [459, 226] width 32 height 12
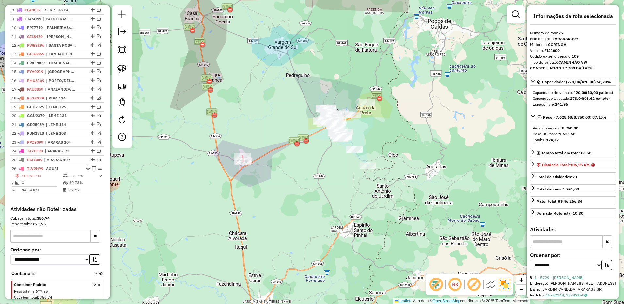
scroll to position [344, 0]
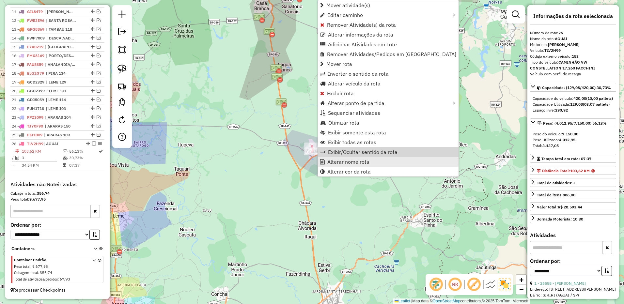
click at [328, 161] on span "Alterar nome rota" at bounding box center [348, 161] width 42 height 5
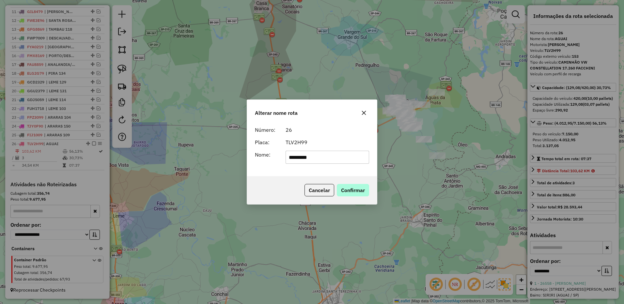
type input "*********"
click at [359, 192] on button "Confirmar" at bounding box center [353, 190] width 32 height 12
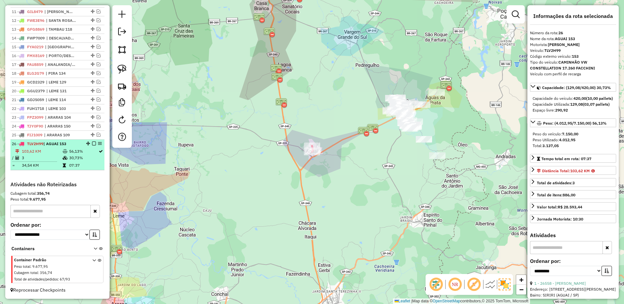
click at [92, 143] on em at bounding box center [94, 144] width 4 height 4
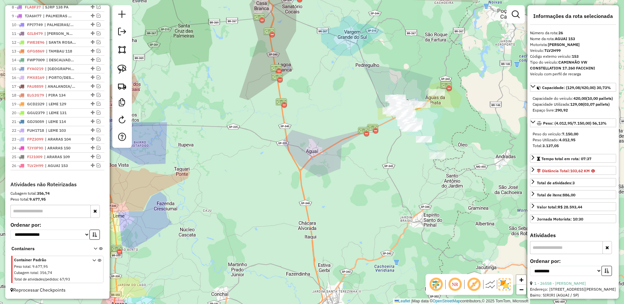
scroll to position [322, 0]
drag, startPoint x: 450, startPoint y: 98, endPoint x: 327, endPoint y: 128, distance: 126.3
click at [327, 128] on div "Janela de atendimento Grade de atendimento Capacidade Transportadoras Veículos …" at bounding box center [312, 152] width 624 height 304
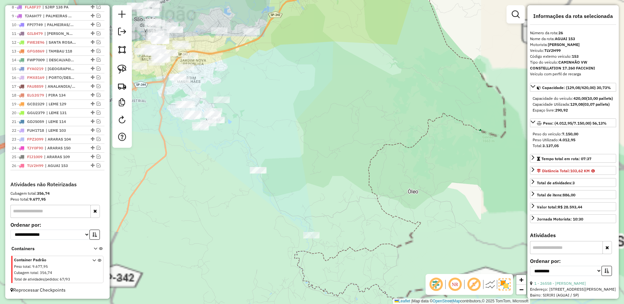
drag, startPoint x: 326, startPoint y: 148, endPoint x: 282, endPoint y: 76, distance: 83.7
click at [282, 76] on div "Janela de atendimento Grade de atendimento Capacidade Transportadoras Veículos …" at bounding box center [312, 152] width 624 height 304
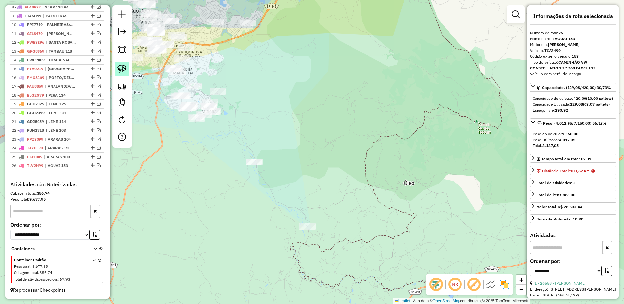
click at [121, 69] on img at bounding box center [121, 69] width 9 height 9
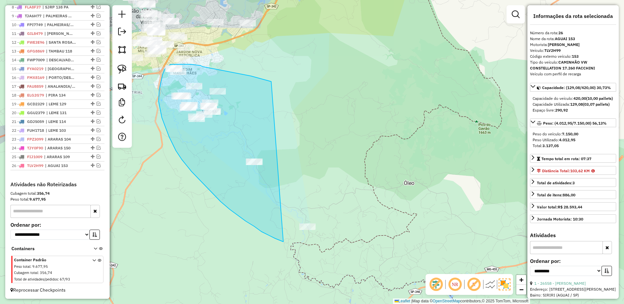
drag, startPoint x: 228, startPoint y: 71, endPoint x: 342, endPoint y: 220, distance: 187.2
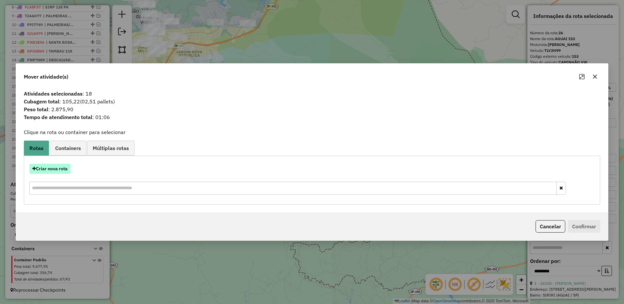
click at [56, 171] on button "Criar nova rota" at bounding box center [49, 169] width 41 height 10
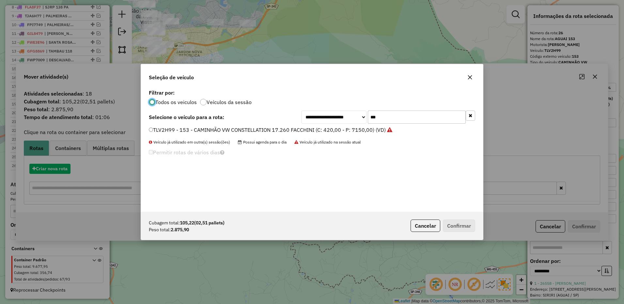
scroll to position [4, 2]
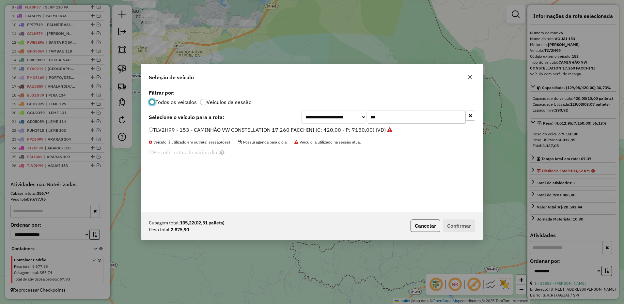
click at [390, 117] on input "***" at bounding box center [417, 117] width 98 height 13
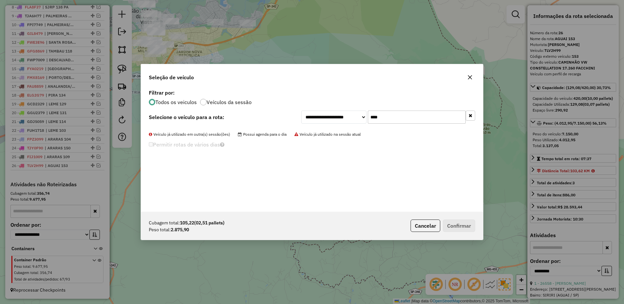
click at [379, 116] on input "****" at bounding box center [417, 117] width 98 height 13
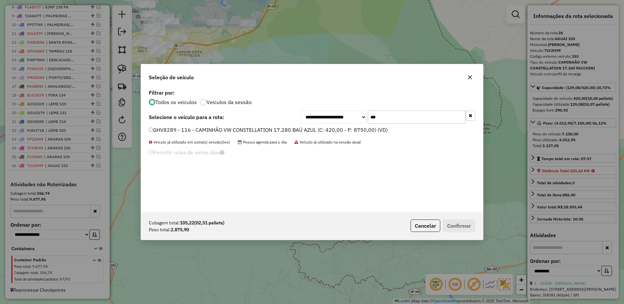
type input "***"
click at [359, 130] on label "GHV8289 - 116 - CAMINHÃO VW CONSTELLATION 17.280 BAÚ AZUL (C: 420,00 - P: 8750,…" at bounding box center [268, 130] width 239 height 8
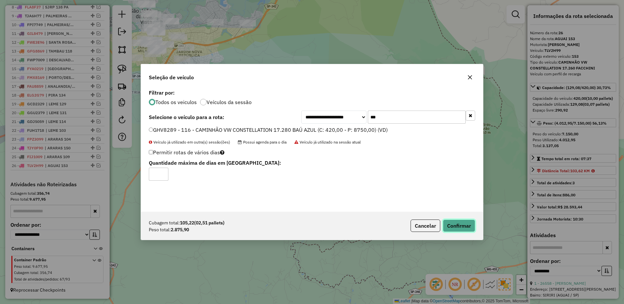
click at [454, 229] on button "Confirmar" at bounding box center [459, 226] width 32 height 12
click at [0, 0] on div "Aguarde..." at bounding box center [0, 0] width 0 height 0
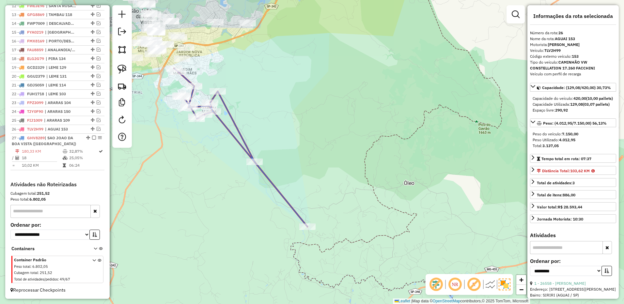
scroll to position [359, 0]
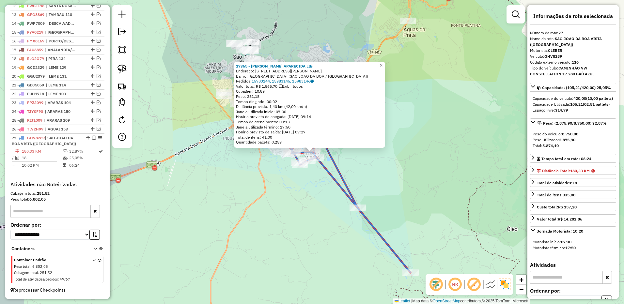
click at [382, 63] on span "×" at bounding box center [380, 66] width 3 height 6
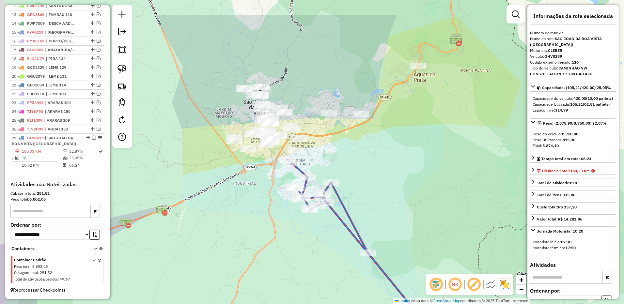
drag, startPoint x: 347, startPoint y: 114, endPoint x: 340, endPoint y: 149, distance: 35.7
click at [356, 156] on div "Janela de atendimento Grade de atendimento Capacidade Transportadoras Veículos …" at bounding box center [312, 152] width 624 height 304
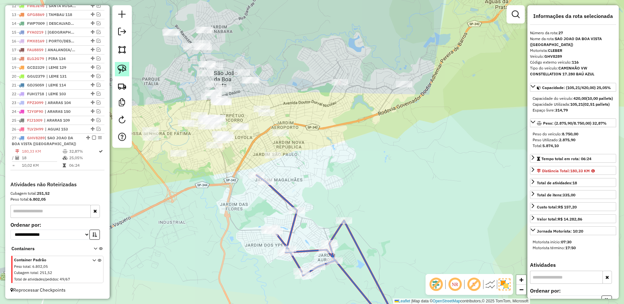
click at [124, 72] on img at bounding box center [121, 69] width 9 height 9
drag, startPoint x: 302, startPoint y: 137, endPoint x: 318, endPoint y: 157, distance: 25.7
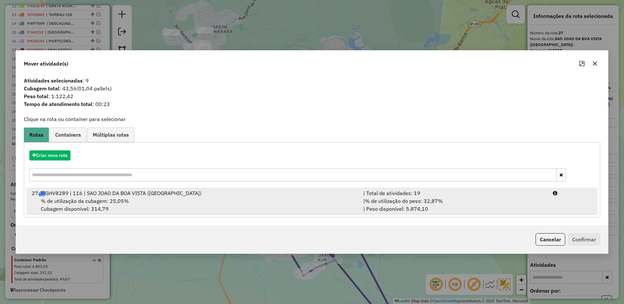
click at [464, 198] on div "| % de utilização do peso: 32,87% | Peso disponível: 5.874,10" at bounding box center [453, 205] width 189 height 16
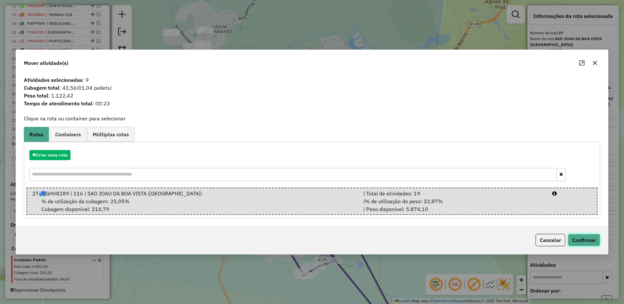
click at [587, 240] on button "Confirmar" at bounding box center [584, 240] width 32 height 12
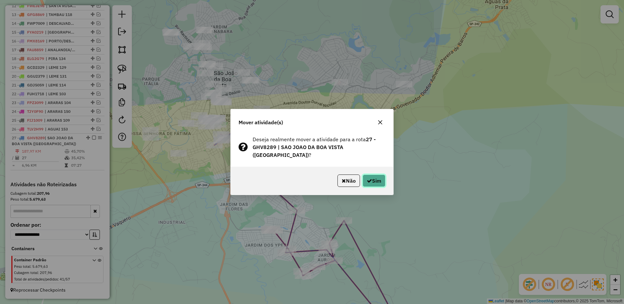
click at [370, 178] on icon "button" at bounding box center [369, 180] width 5 height 5
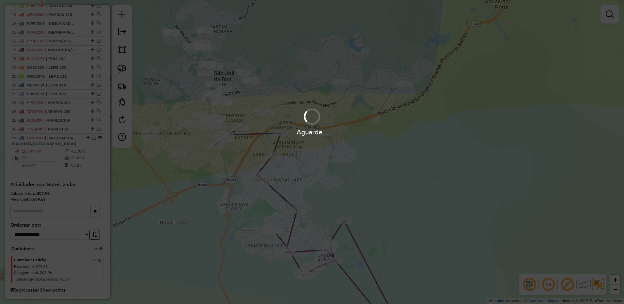
select select "**********"
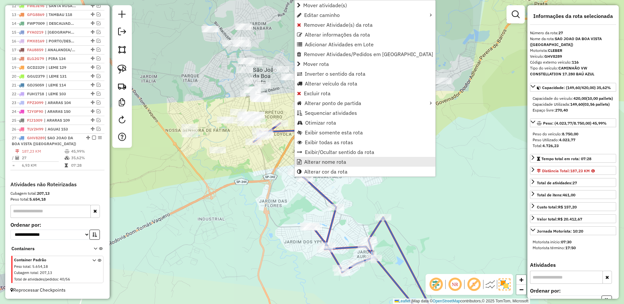
click at [322, 160] on span "Alterar nome rota" at bounding box center [325, 161] width 42 height 5
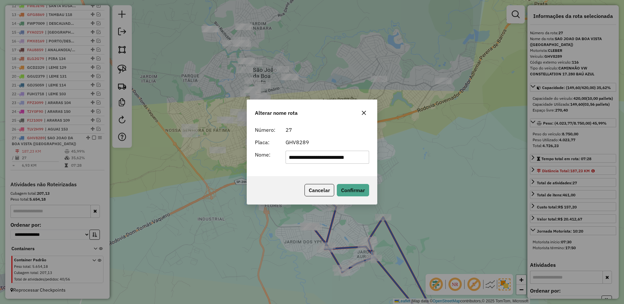
click at [321, 156] on input "**********" at bounding box center [327, 157] width 84 height 13
type input "********"
click at [346, 188] on button "Confirmar" at bounding box center [353, 190] width 32 height 12
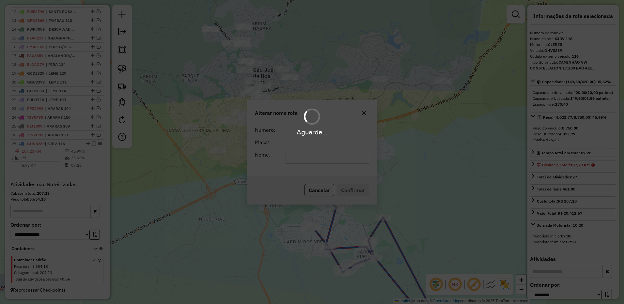
scroll to position [353, 0]
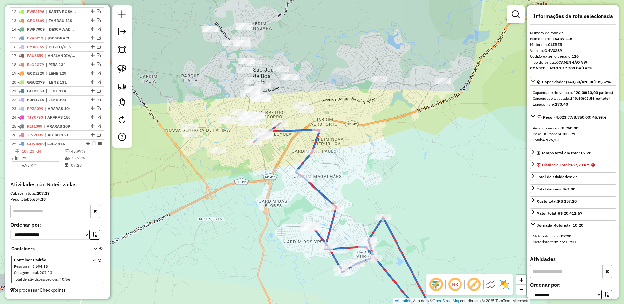
click at [92, 143] on em at bounding box center [94, 144] width 4 height 4
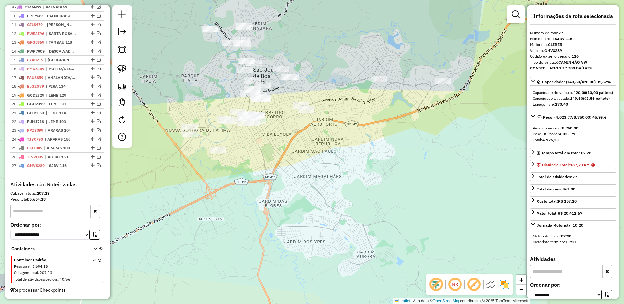
scroll to position [331, 0]
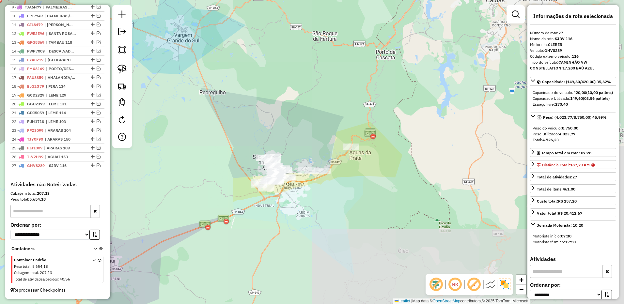
drag, startPoint x: 440, startPoint y: 176, endPoint x: 360, endPoint y: 184, distance: 80.3
click at [360, 184] on div "Janela de atendimento Grade de atendimento Capacidade Transportadoras Veículos …" at bounding box center [312, 152] width 624 height 304
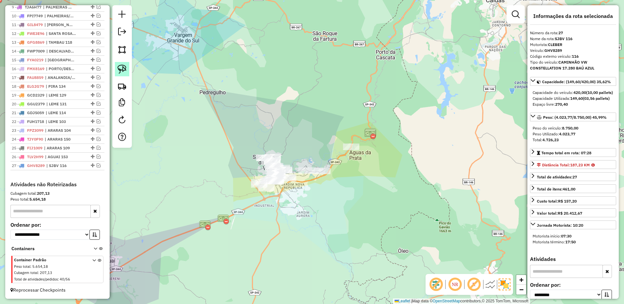
drag, startPoint x: 122, startPoint y: 67, endPoint x: 253, endPoint y: 126, distance: 143.8
click at [123, 67] on img at bounding box center [121, 69] width 9 height 9
drag, startPoint x: 293, startPoint y: 139, endPoint x: 414, endPoint y: 97, distance: 128.3
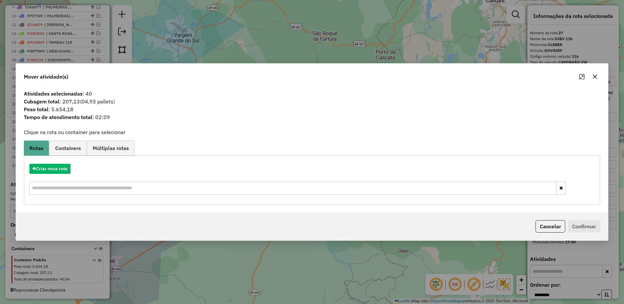
click at [595, 73] on button "button" at bounding box center [594, 76] width 10 height 10
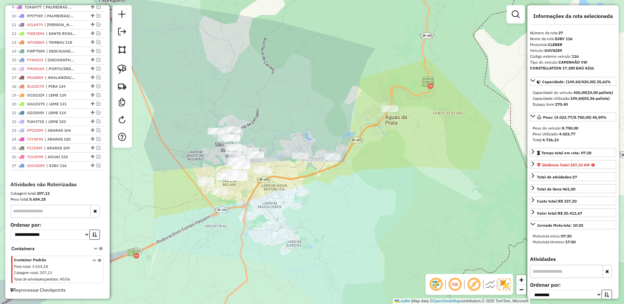
drag, startPoint x: 329, startPoint y: 175, endPoint x: 299, endPoint y: 190, distance: 32.8
click at [299, 190] on div "Janela de atendimento Grade de atendimento Capacidade Transportadoras Veículos …" at bounding box center [312, 152] width 624 height 304
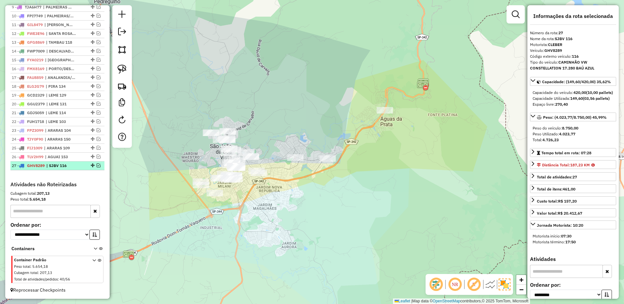
click at [97, 164] on em at bounding box center [99, 165] width 4 height 4
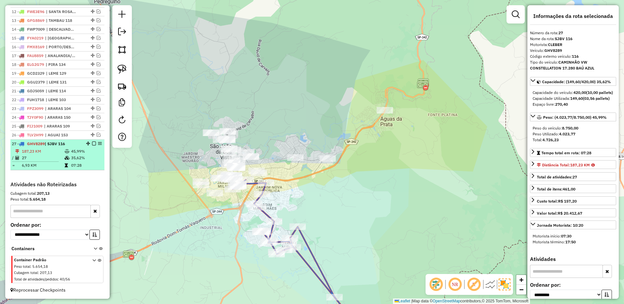
click at [93, 143] on em at bounding box center [94, 144] width 4 height 4
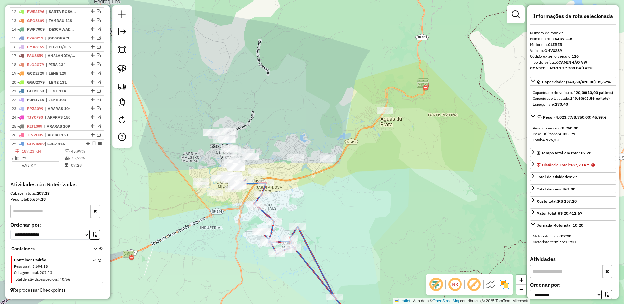
scroll to position [331, 0]
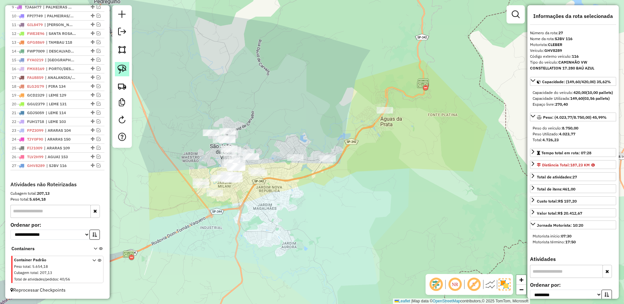
click at [122, 67] on img at bounding box center [121, 69] width 9 height 9
drag, startPoint x: 259, startPoint y: 96, endPoint x: 398, endPoint y: 150, distance: 149.2
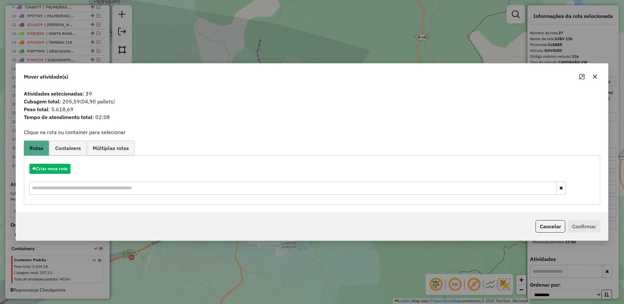
click at [591, 77] on button "button" at bounding box center [594, 76] width 10 height 10
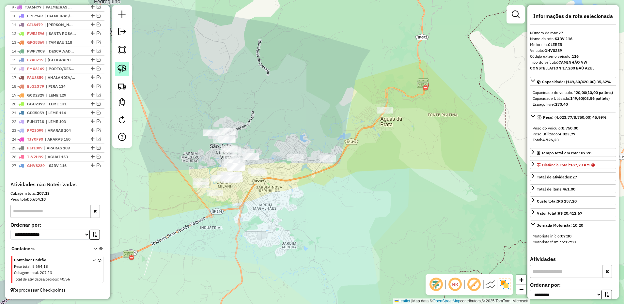
click at [127, 66] on link at bounding box center [122, 69] width 14 height 14
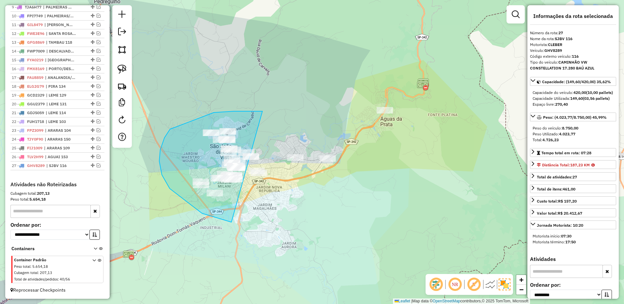
drag, startPoint x: 262, startPoint y: 111, endPoint x: 471, endPoint y: 25, distance: 225.4
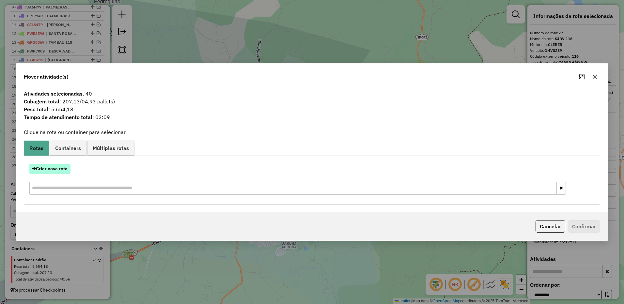
click at [56, 167] on button "Criar nova rota" at bounding box center [49, 169] width 41 height 10
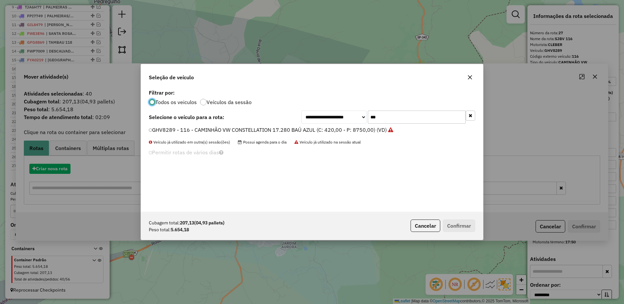
scroll to position [4, 2]
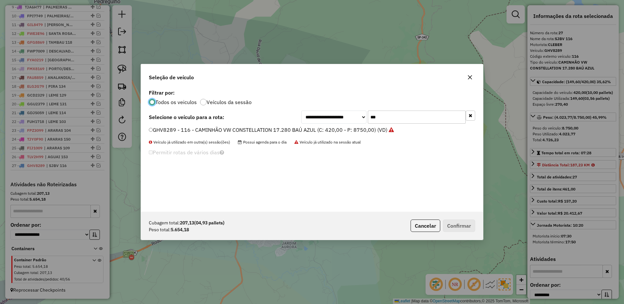
click at [396, 116] on input "***" at bounding box center [417, 117] width 98 height 13
type input "***"
click at [360, 129] on label "FXE1429 - 132 - CAMINHÃO VW CONSTELLATION 17.280 BAÚ AZUL (C: 420,00 - P: 8750,…" at bounding box center [267, 130] width 237 height 8
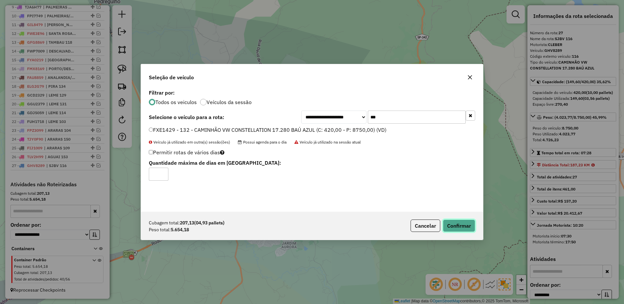
click at [457, 222] on button "Confirmar" at bounding box center [459, 226] width 32 height 12
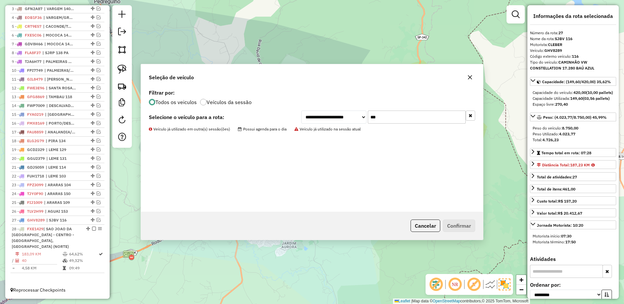
scroll to position [277, 0]
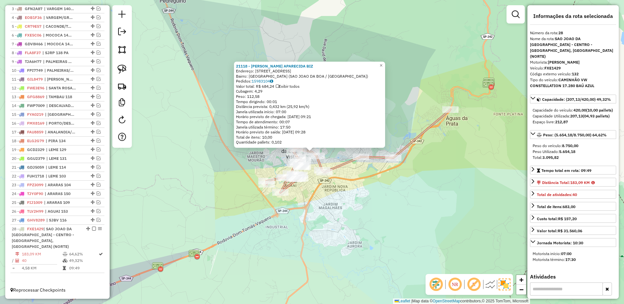
click at [243, 151] on div "Rota 28 - Placa FXE1429 21118 - SILVIA APARECIDA BIZ 21118 - SILVIA APARECIDA B…" at bounding box center [312, 152] width 624 height 304
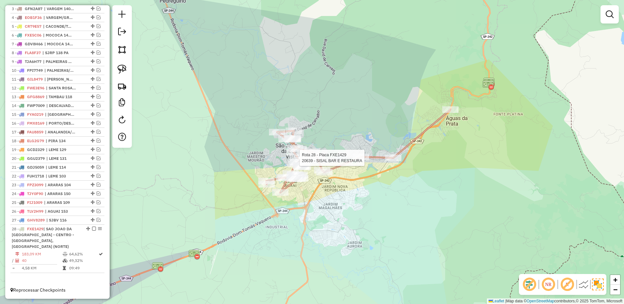
select select "**********"
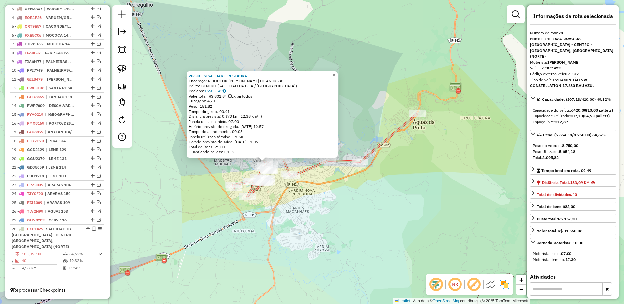
drag, startPoint x: 420, startPoint y: 220, endPoint x: 416, endPoint y: 220, distance: 3.9
click at [416, 220] on div "20639 - SISAL BAR E RESTAURA Endereço: R DOUTOR TEOFILO RIBEIRO DE ANDR538 Bair…" at bounding box center [312, 152] width 624 height 304
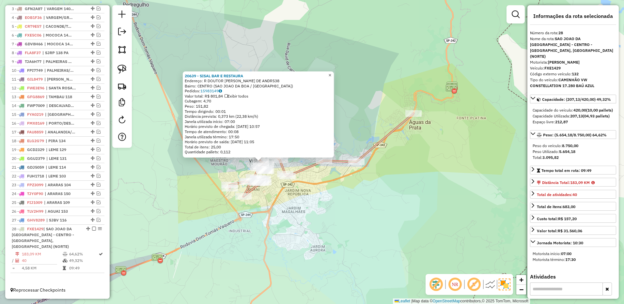
click at [334, 74] on link "×" at bounding box center [330, 75] width 8 height 8
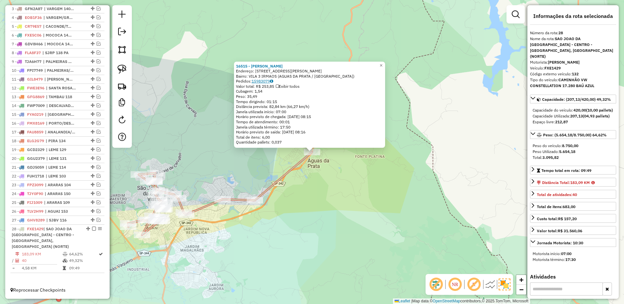
click at [267, 80] on link "15983079" at bounding box center [262, 81] width 22 height 5
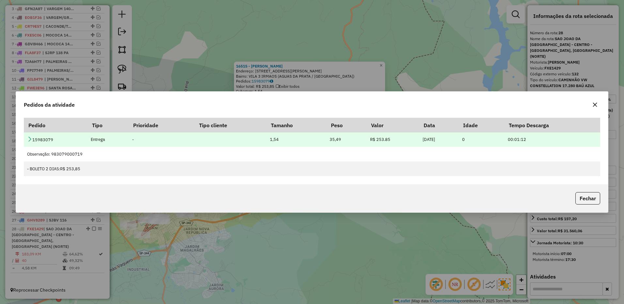
click at [28, 138] on icon at bounding box center [29, 138] width 5 height 5
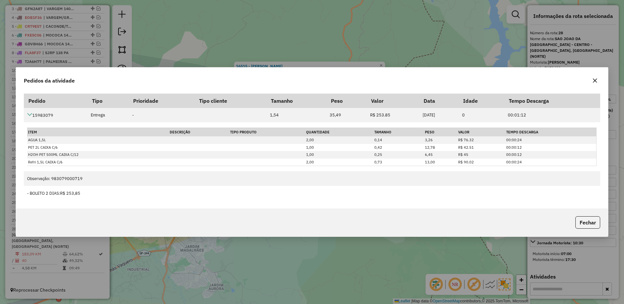
click at [597, 78] on icon "button" at bounding box center [594, 80] width 5 height 5
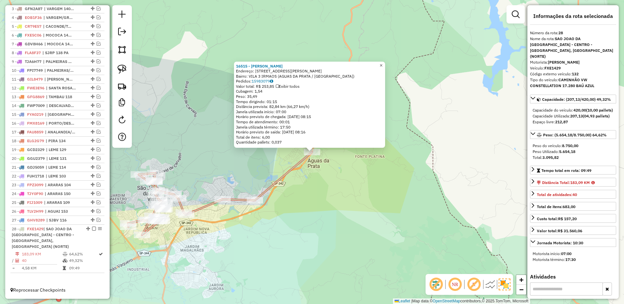
click at [382, 63] on span "×" at bounding box center [380, 66] width 3 height 6
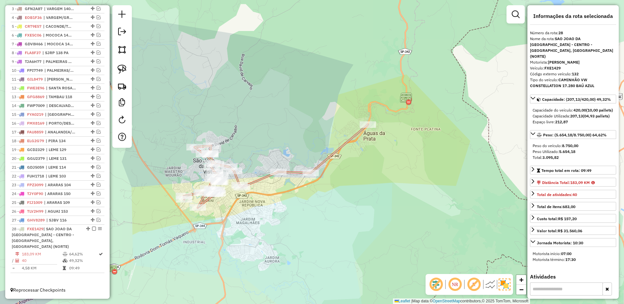
drag, startPoint x: 386, startPoint y: 167, endPoint x: 351, endPoint y: 155, distance: 37.2
click at [430, 142] on div "Janela de atendimento Grade de atendimento Capacidade Transportadoras Veículos …" at bounding box center [312, 152] width 624 height 304
click at [98, 220] on em at bounding box center [99, 220] width 4 height 4
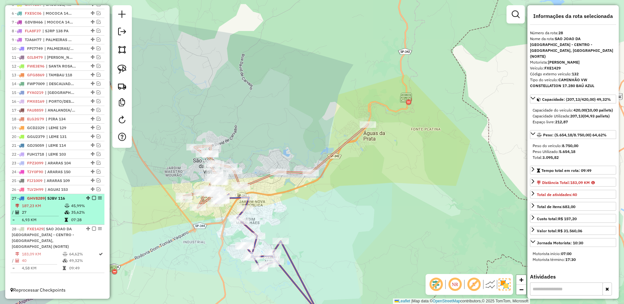
drag, startPoint x: 76, startPoint y: 216, endPoint x: 99, endPoint y: 210, distance: 23.7
click at [76, 215] on td "35,62%" at bounding box center [86, 212] width 31 height 7
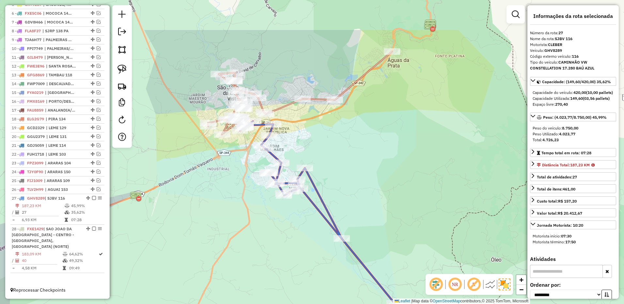
drag, startPoint x: 319, startPoint y: 134, endPoint x: 312, endPoint y: 148, distance: 15.9
click at [323, 153] on div "Janela de atendimento Grade de atendimento Capacidade Transportadoras Veículos …" at bounding box center [312, 152] width 624 height 304
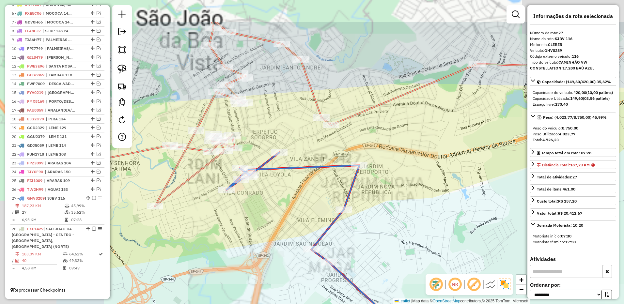
drag, startPoint x: 395, startPoint y: 167, endPoint x: 400, endPoint y: 169, distance: 4.8
click at [400, 169] on div "Janela de atendimento Grade de atendimento Capacidade Transportadoras Veículos …" at bounding box center [312, 152] width 624 height 304
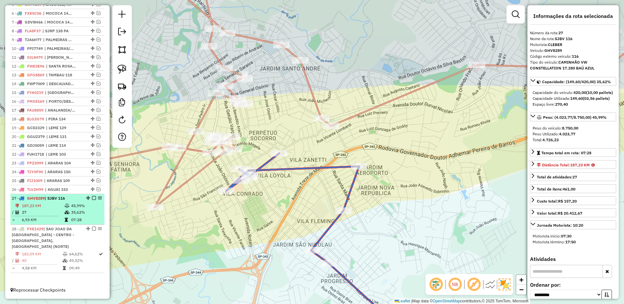
click at [92, 198] on em at bounding box center [94, 198] width 4 height 4
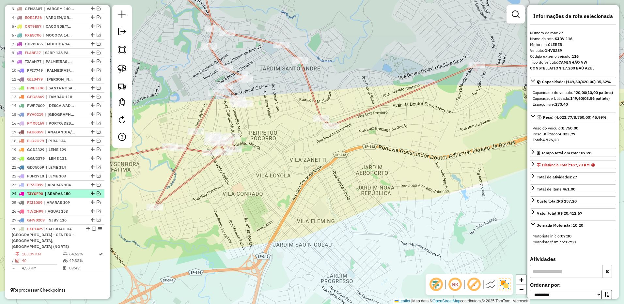
scroll to position [277, 0]
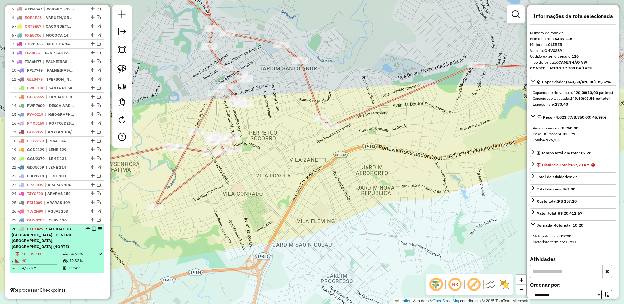
click at [92, 229] on em at bounding box center [94, 229] width 4 height 4
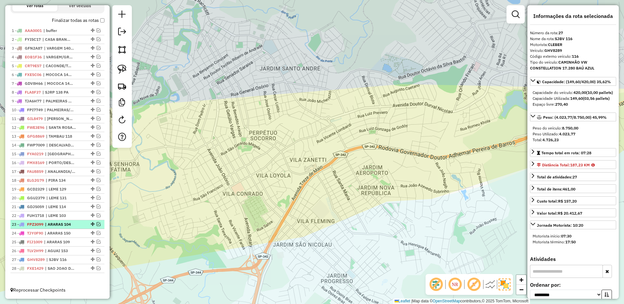
scroll to position [237, 0]
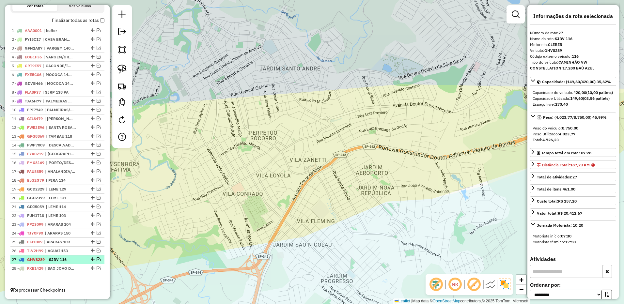
click at [98, 260] on em at bounding box center [99, 259] width 4 height 4
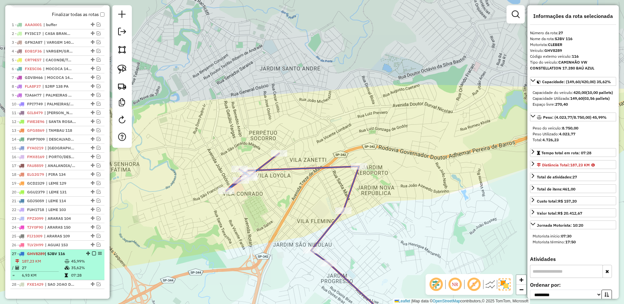
scroll to position [259, 0]
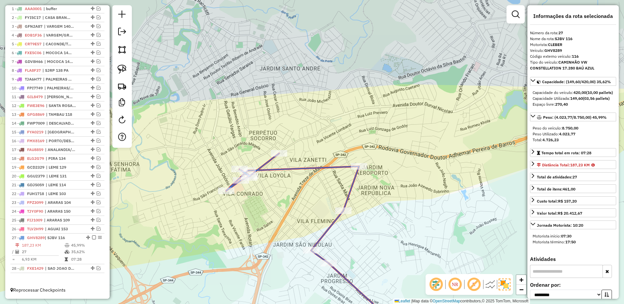
drag, startPoint x: 79, startPoint y: 254, endPoint x: 104, endPoint y: 241, distance: 28.6
click at [79, 252] on td "35,62%" at bounding box center [86, 252] width 31 height 7
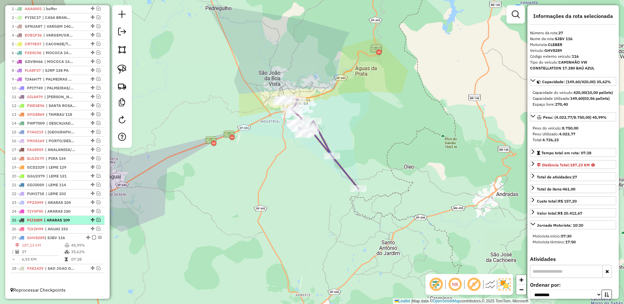
click at [93, 237] on em at bounding box center [94, 237] width 4 height 4
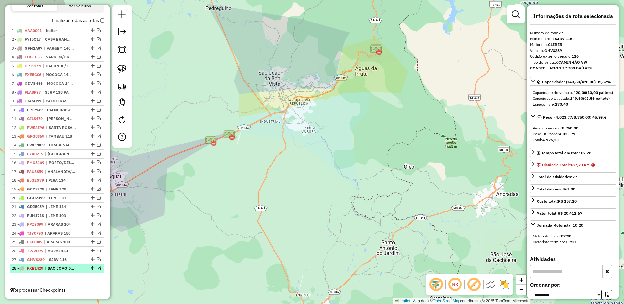
click at [97, 267] on em at bounding box center [99, 268] width 4 height 4
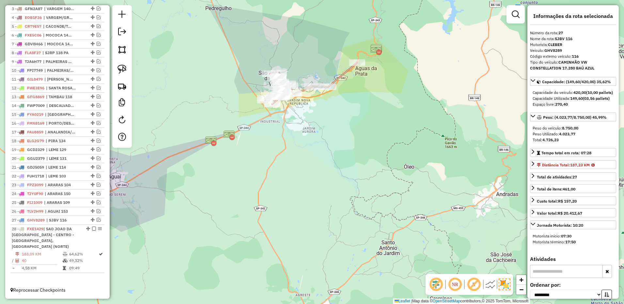
drag, startPoint x: 72, startPoint y: 269, endPoint x: 115, endPoint y: 249, distance: 47.7
click at [72, 268] on td "09:49" at bounding box center [83, 268] width 29 height 7
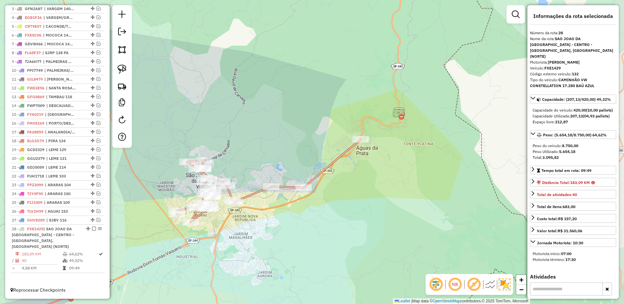
drag, startPoint x: 331, startPoint y: 211, endPoint x: 305, endPoint y: 218, distance: 26.9
click at [305, 218] on div "Janela de atendimento Grade de atendimento Capacidade Transportadoras Veículos …" at bounding box center [312, 152] width 624 height 304
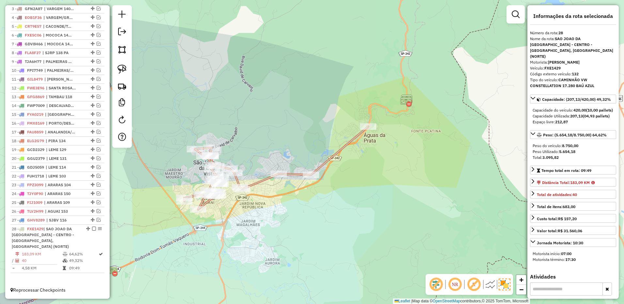
drag, startPoint x: 253, startPoint y: 220, endPoint x: 165, endPoint y: 134, distance: 123.2
click at [261, 206] on div "Janela de atendimento Grade de atendimento Capacidade Transportadoras Veículos …" at bounding box center [312, 152] width 624 height 304
click at [118, 67] on img at bounding box center [121, 69] width 9 height 9
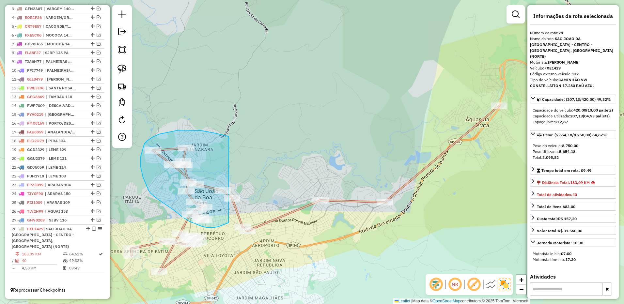
drag, startPoint x: 216, startPoint y: 133, endPoint x: 259, endPoint y: 187, distance: 68.5
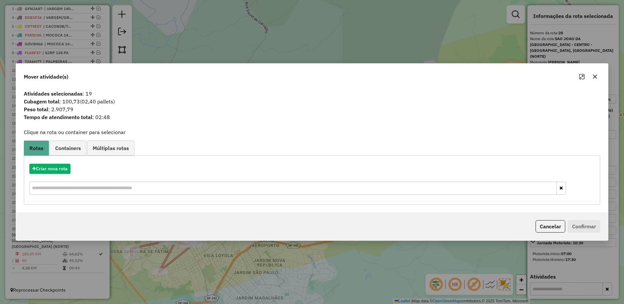
click at [592, 76] on icon "button" at bounding box center [594, 76] width 5 height 5
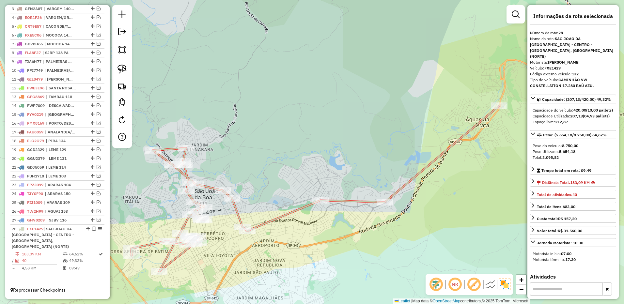
scroll to position [33, 0]
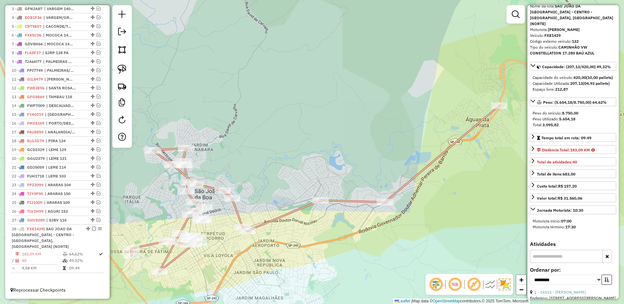
drag, startPoint x: 97, startPoint y: 220, endPoint x: 152, endPoint y: 209, distance: 55.8
click at [97, 220] on em at bounding box center [99, 220] width 4 height 4
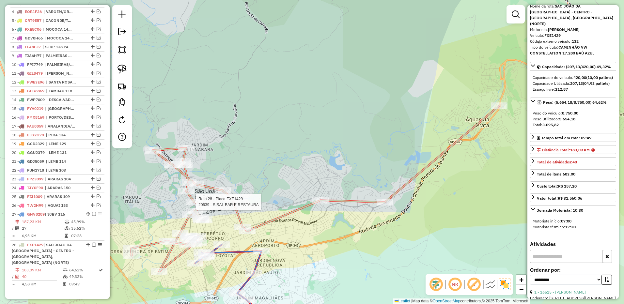
scroll to position [298, 0]
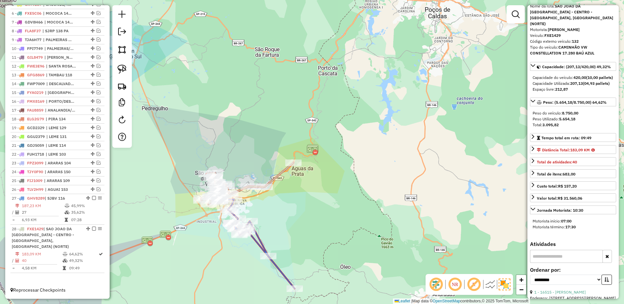
drag, startPoint x: 369, startPoint y: 201, endPoint x: 272, endPoint y: 147, distance: 110.5
click at [341, 170] on div "Janela de atendimento Grade de atendimento Capacidade Transportadoras Veículos …" at bounding box center [312, 152] width 624 height 304
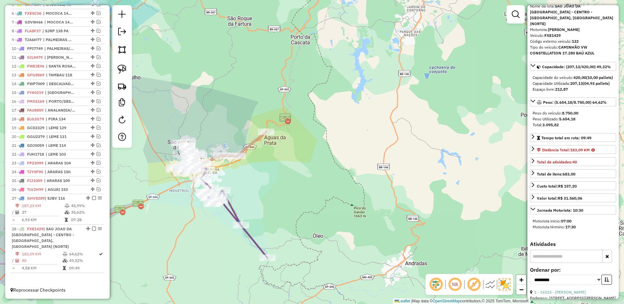
click at [134, 71] on div "Janela de atendimento Grade de atendimento Capacidade Transportadoras Veículos …" at bounding box center [312, 152] width 624 height 304
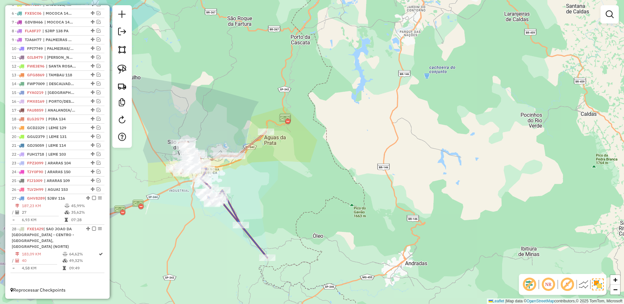
click at [121, 69] on img at bounding box center [121, 69] width 9 height 9
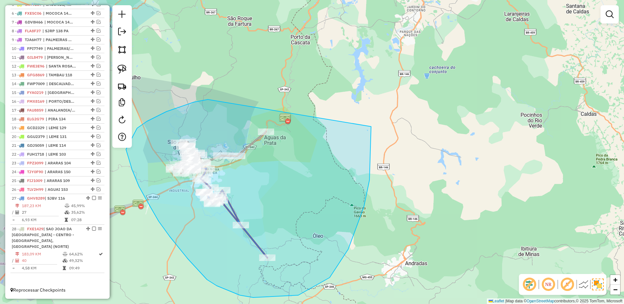
drag, startPoint x: 137, startPoint y: 128, endPoint x: 358, endPoint y: 76, distance: 227.2
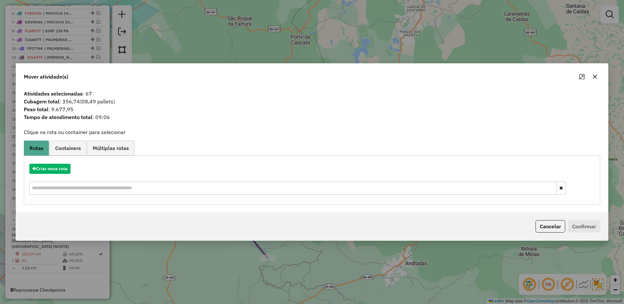
drag, startPoint x: 593, startPoint y: 77, endPoint x: 225, endPoint y: 149, distance: 374.9
click at [592, 77] on icon "button" at bounding box center [594, 76] width 5 height 5
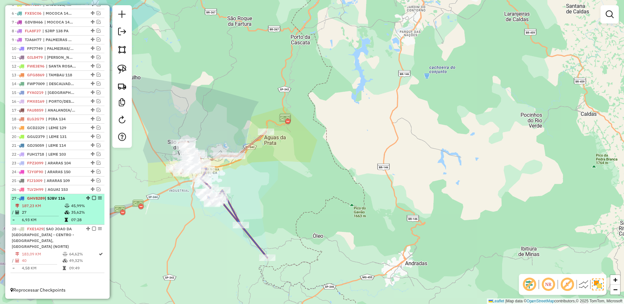
click at [92, 206] on td "45,99%" at bounding box center [86, 206] width 31 height 7
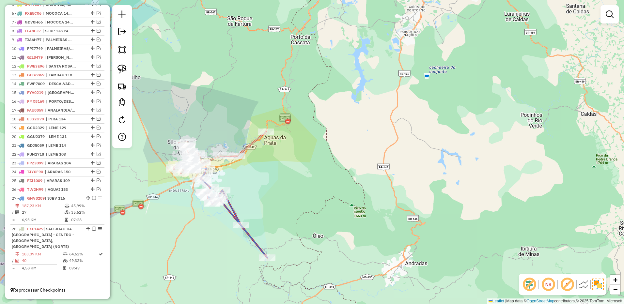
select select "**********"
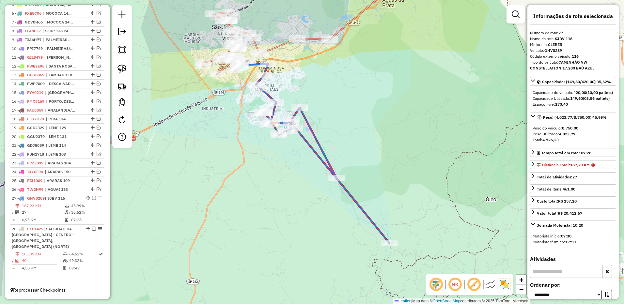
click at [325, 226] on div "Janela de atendimento Grade de atendimento Capacidade Transportadoras Veículos …" at bounding box center [312, 152] width 624 height 304
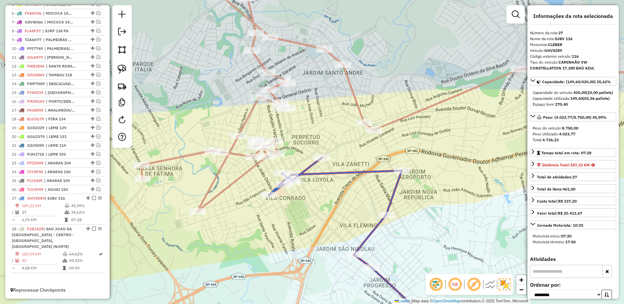
drag, startPoint x: 219, startPoint y: 194, endPoint x: 233, endPoint y: 197, distance: 13.9
click at [236, 197] on div "Rota 27 - Placa GHV8289 24404 - 52.602.114 LOURDES M Janela de atendimento Grad…" at bounding box center [312, 152] width 624 height 304
click at [122, 71] on img at bounding box center [121, 69] width 9 height 9
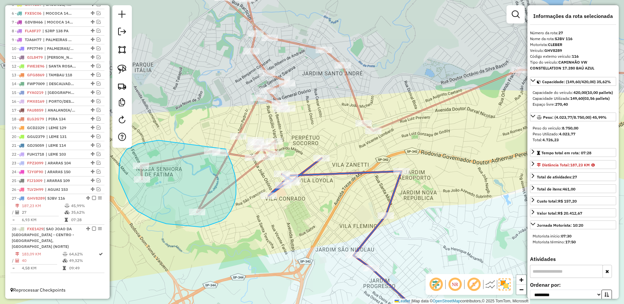
drag, startPoint x: 158, startPoint y: 140, endPoint x: 220, endPoint y: 137, distance: 61.4
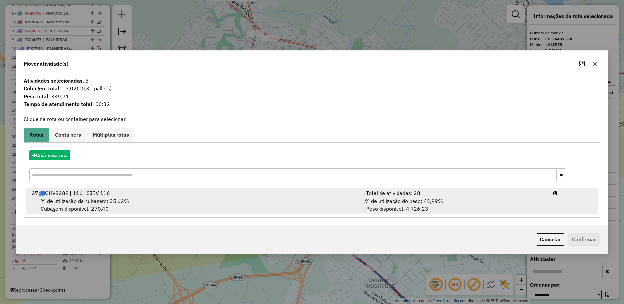
click at [470, 195] on div "| Total de atividades: 28" at bounding box center [453, 193] width 189 height 8
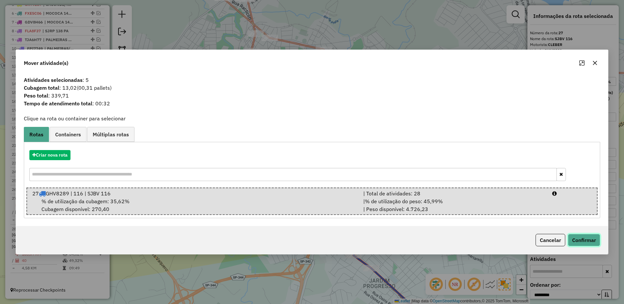
click at [593, 243] on button "Confirmar" at bounding box center [584, 240] width 32 height 12
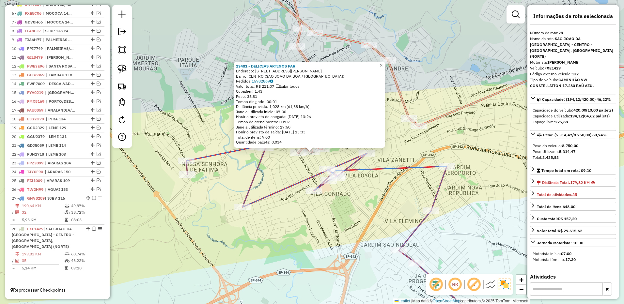
drag, startPoint x: 388, startPoint y: 62, endPoint x: 387, endPoint y: 68, distance: 5.6
click at [385, 62] on link "×" at bounding box center [381, 66] width 8 height 8
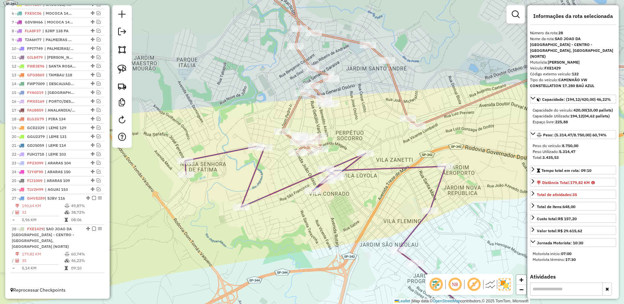
drag, startPoint x: 374, startPoint y: 116, endPoint x: 335, endPoint y: 110, distance: 39.4
click at [335, 110] on div "Janela de atendimento Grade de atendimento Capacidade Transportadoras Veículos …" at bounding box center [312, 152] width 624 height 304
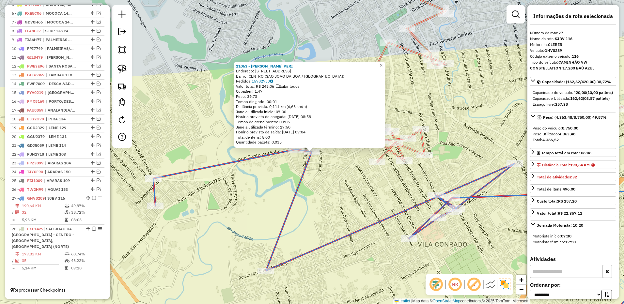
click at [382, 63] on span "×" at bounding box center [380, 66] width 3 height 6
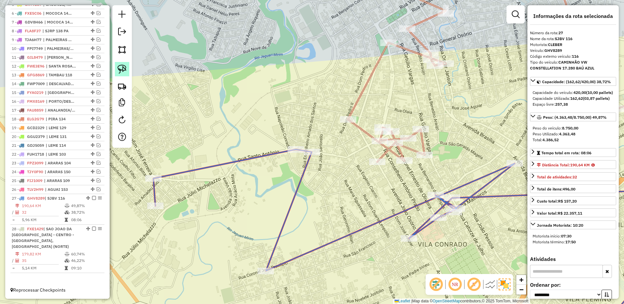
click at [123, 68] on img at bounding box center [121, 69] width 9 height 9
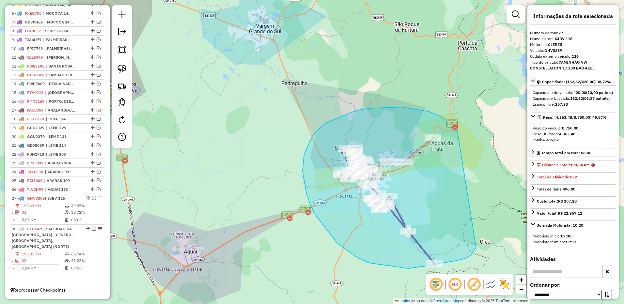
drag, startPoint x: 457, startPoint y: 129, endPoint x: 477, endPoint y: 238, distance: 111.4
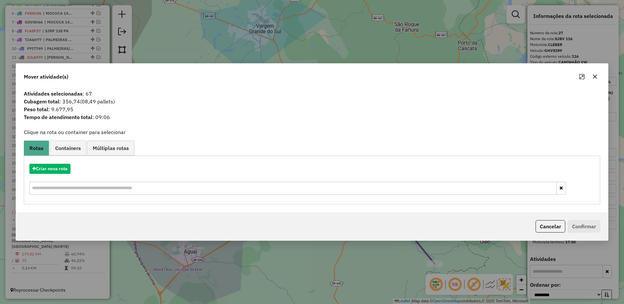
click at [593, 74] on button "button" at bounding box center [594, 76] width 10 height 10
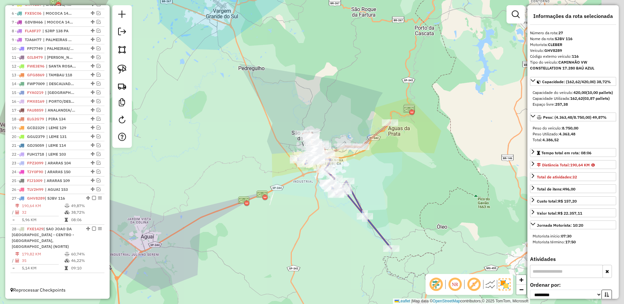
drag, startPoint x: 457, startPoint y: 188, endPoint x: 374, endPoint y: 186, distance: 83.5
click at [419, 178] on div "Janela de atendimento Grade de atendimento Capacidade Transportadoras Veículos …" at bounding box center [312, 152] width 624 height 304
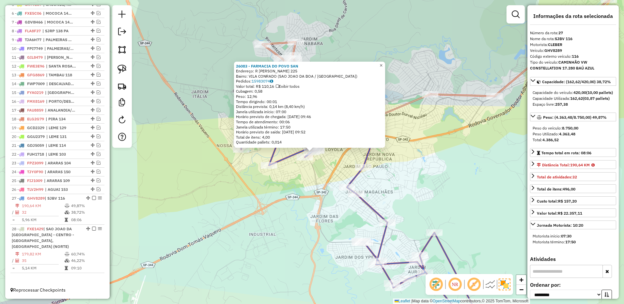
click at [382, 63] on span "×" at bounding box center [380, 66] width 3 height 6
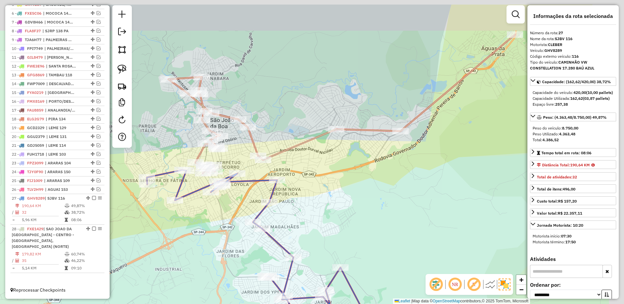
drag, startPoint x: 446, startPoint y: 151, endPoint x: 352, endPoint y: 186, distance: 100.2
click at [352, 186] on div "Janela de atendimento Grade de atendimento Capacidade Transportadoras Veículos …" at bounding box center [312, 152] width 624 height 304
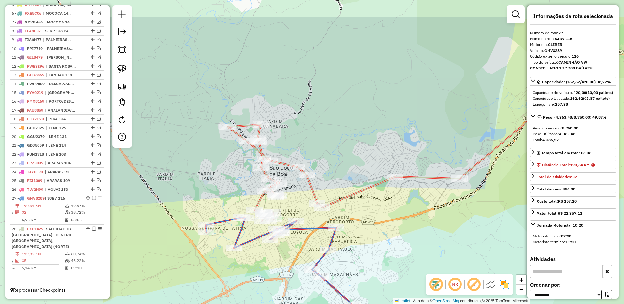
drag, startPoint x: 374, startPoint y: 213, endPoint x: 386, endPoint y: 223, distance: 15.5
click at [387, 223] on div "Janela de atendimento Grade de atendimento Capacidade Transportadoras Veículos …" at bounding box center [312, 152] width 624 height 304
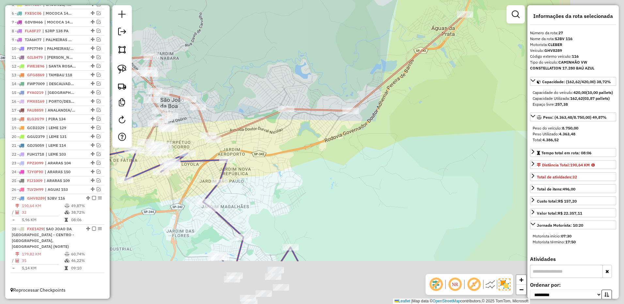
drag, startPoint x: 429, startPoint y: 231, endPoint x: 295, endPoint y: 138, distance: 163.5
click at [295, 138] on div "Janela de atendimento Grade de atendimento Capacidade Transportadoras Veículos …" at bounding box center [312, 152] width 624 height 304
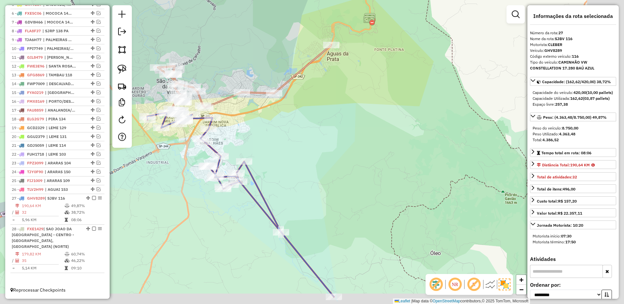
drag, startPoint x: 356, startPoint y: 168, endPoint x: 305, endPoint y: 137, distance: 59.6
click at [305, 137] on div "Janela de atendimento Grade de atendimento Capacidade Transportadoras Veículos …" at bounding box center [312, 152] width 624 height 304
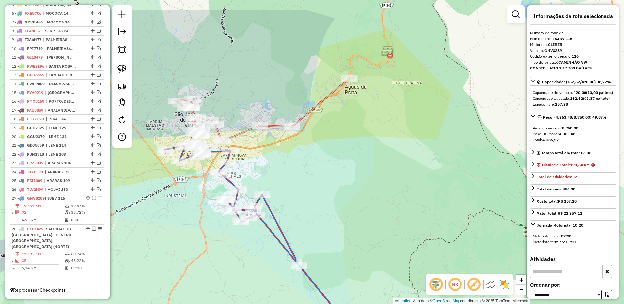
drag, startPoint x: 328, startPoint y: 176, endPoint x: 343, endPoint y: 192, distance: 22.1
click at [344, 192] on div "Janela de atendimento Grade de atendimento Capacidade Transportadoras Veículos …" at bounding box center [312, 152] width 624 height 304
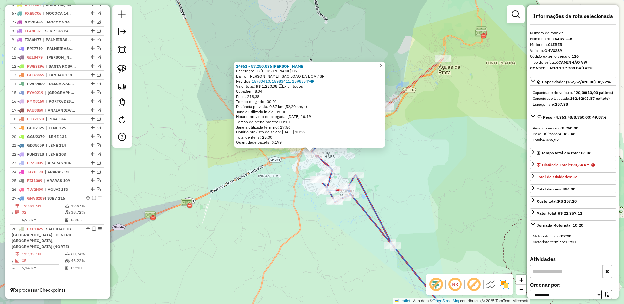
drag, startPoint x: 386, startPoint y: 66, endPoint x: 391, endPoint y: 76, distance: 10.9
click at [382, 66] on span "×" at bounding box center [380, 66] width 3 height 6
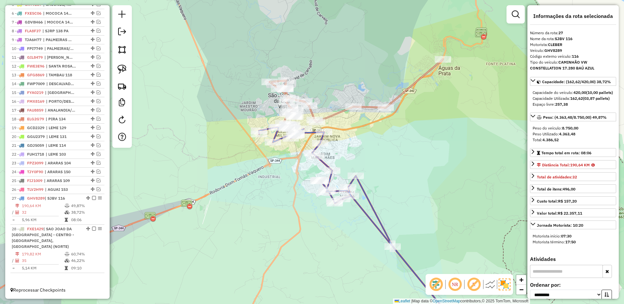
drag, startPoint x: 434, startPoint y: 151, endPoint x: 418, endPoint y: 214, distance: 65.6
click at [418, 214] on div "Janela de atendimento Grade de atendimento Capacidade Transportadoras Veículos …" at bounding box center [312, 152] width 624 height 304
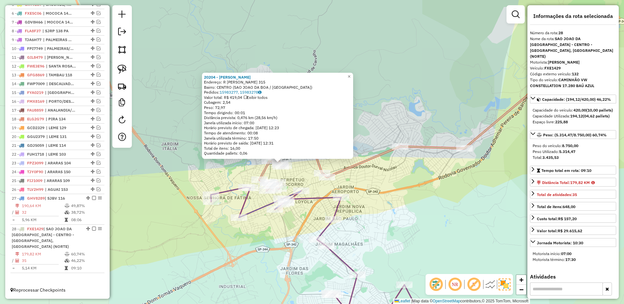
drag, startPoint x: 452, startPoint y: 190, endPoint x: 420, endPoint y: 201, distance: 33.8
click at [420, 201] on div "20204 - JOAO ALBERTO DA CRUZ Endereço: R ADEMAR DE BARROS 315 Bairro: CENTRO (S…" at bounding box center [312, 152] width 624 height 304
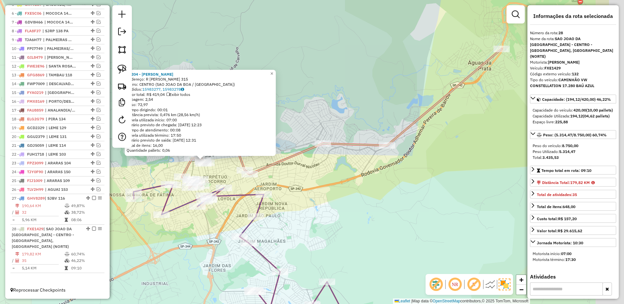
drag, startPoint x: 441, startPoint y: 203, endPoint x: 283, endPoint y: 179, distance: 159.0
click at [277, 183] on div "20204 - JOAO ALBERTO DA CRUZ Endereço: R ADEMAR DE BARROS 315 Bairro: CENTRO (S…" at bounding box center [312, 152] width 624 height 304
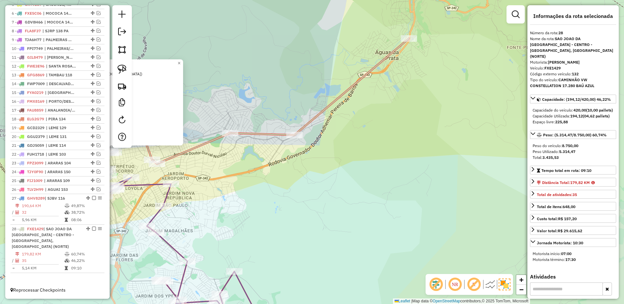
drag, startPoint x: 446, startPoint y: 75, endPoint x: 351, endPoint y: 182, distance: 142.7
click at [361, 192] on div "20204 - JOAO ALBERTO DA CRUZ Endereço: R ADEMAR DE BARROS 315 Bairro: CENTRO (S…" at bounding box center [312, 152] width 624 height 304
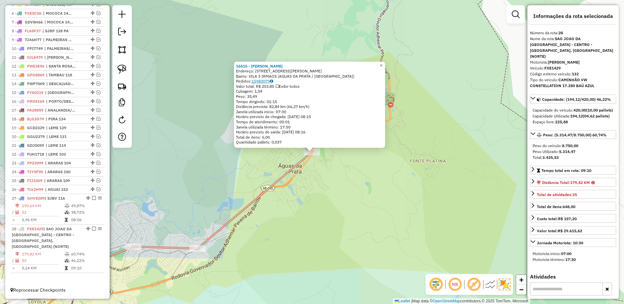
click at [256, 80] on link "15983079" at bounding box center [262, 81] width 22 height 5
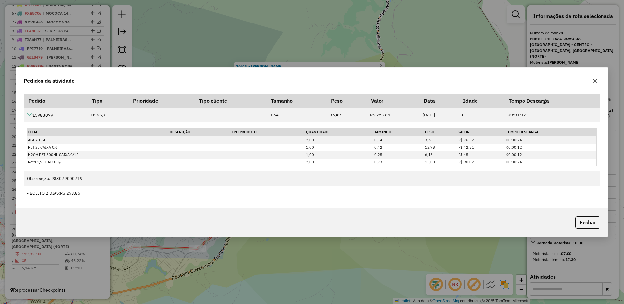
click at [592, 80] on icon "button" at bounding box center [594, 80] width 5 height 5
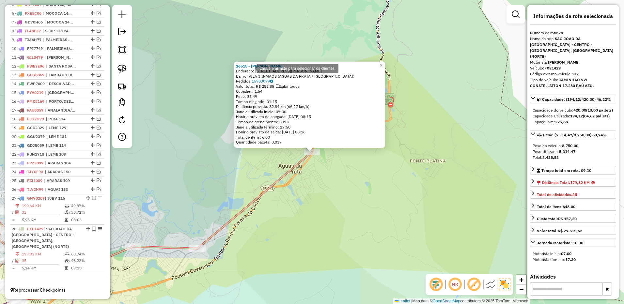
copy strong "16515"
drag, startPoint x: 235, startPoint y: 66, endPoint x: 250, endPoint y: 68, distance: 14.8
click at [250, 68] on div "16515 - MARCIA CRISTINA SIMO Endereço: R CORONEL ERNESTO DE OLIVEIRA 109 Bairro…" at bounding box center [309, 105] width 151 height 86
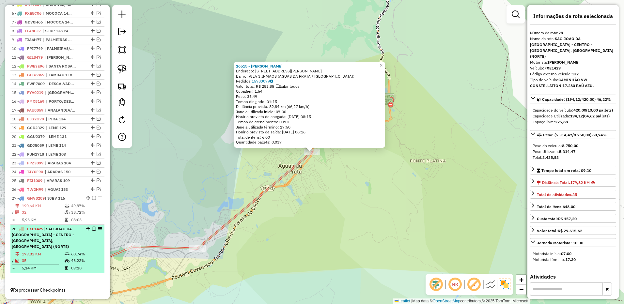
click at [69, 240] on span "| SAO JOAO DA BOA VISTA - CENTRO - AGUAS DA PRATA, SAO JOAO DA BOA VISTA (NORTE)" at bounding box center [43, 237] width 62 height 23
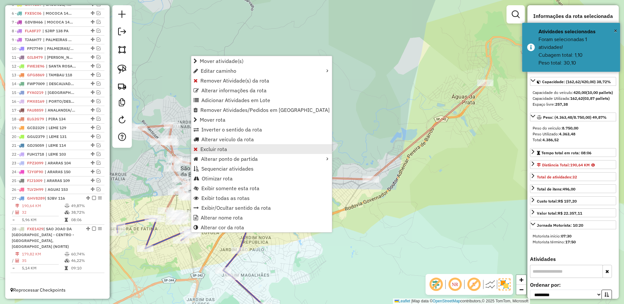
click at [218, 151] on span "Excluir rota" at bounding box center [213, 148] width 27 height 5
click at [234, 146] on link "Excluir rota" at bounding box center [261, 149] width 141 height 10
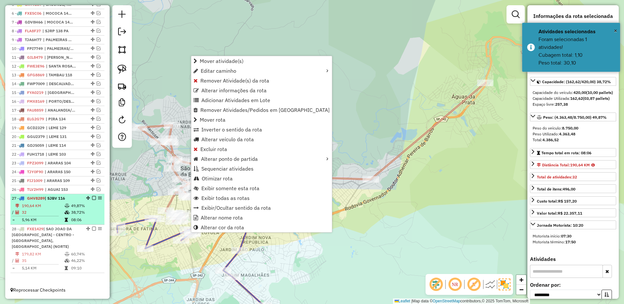
click at [69, 203] on li "27 - GHV8289 | SJBV 116 190,64 KM 49,87% / 32 38,72% = 5,96 KM 08:06" at bounding box center [57, 209] width 94 height 31
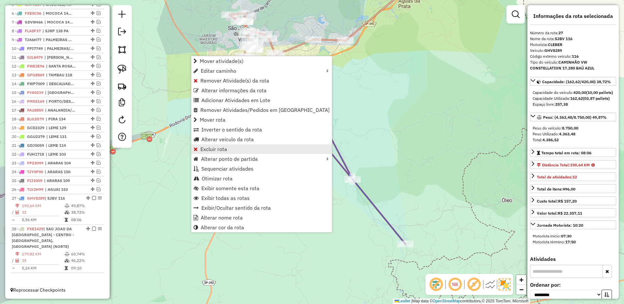
click at [230, 147] on link "Excluir rota" at bounding box center [261, 149] width 141 height 10
click at [117, 192] on div "Janela de atendimento Grade de atendimento Capacidade Transportadoras Veículos …" at bounding box center [312, 152] width 624 height 304
click at [168, 156] on div "Janela de atendimento Grade de atendimento Capacidade Transportadoras Veículos …" at bounding box center [312, 152] width 624 height 304
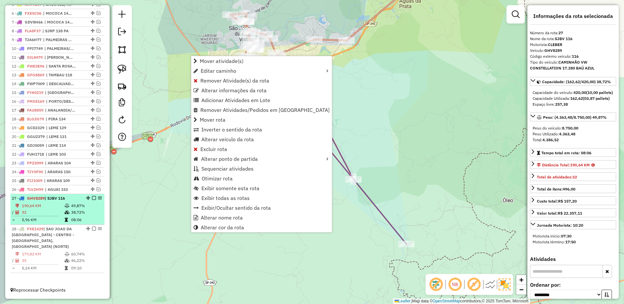
click at [67, 203] on td at bounding box center [67, 206] width 7 height 7
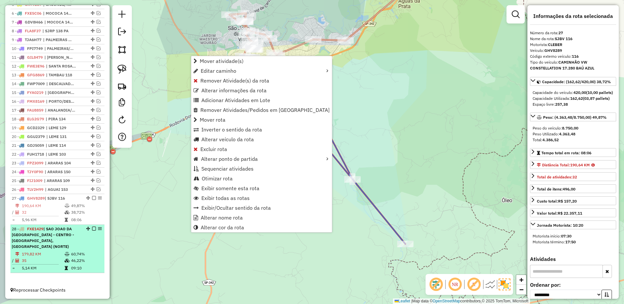
click at [73, 236] on div "28 - FXE1429 | SAO JOAO DA BOA VISTA - CENTRO - AGUAS DA PRATA, SAO JOAO DA BOA…" at bounding box center [46, 237] width 69 height 23
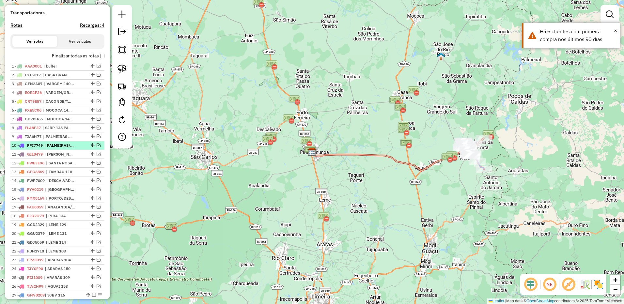
scroll to position [298, 0]
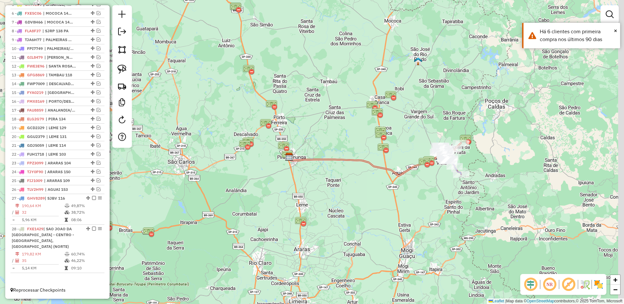
drag, startPoint x: 422, startPoint y: 218, endPoint x: 271, endPoint y: 247, distance: 154.2
click at [271, 247] on div "Janela de atendimento Grade de atendimento Capacidade Transportadoras Veículos …" at bounding box center [312, 152] width 624 height 304
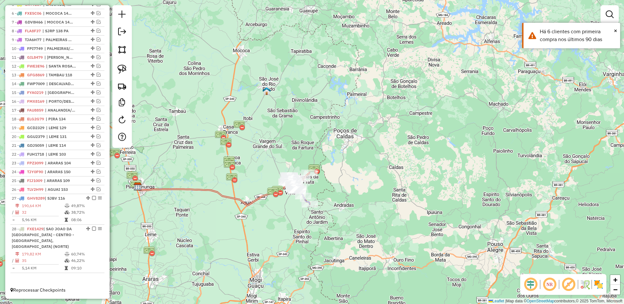
click at [533, 285] on em at bounding box center [531, 285] width 16 height 16
click at [583, 283] on img at bounding box center [584, 284] width 10 height 10
click at [592, 282] on img at bounding box center [591, 284] width 3 height 10
click at [599, 282] on img at bounding box center [598, 284] width 10 height 10
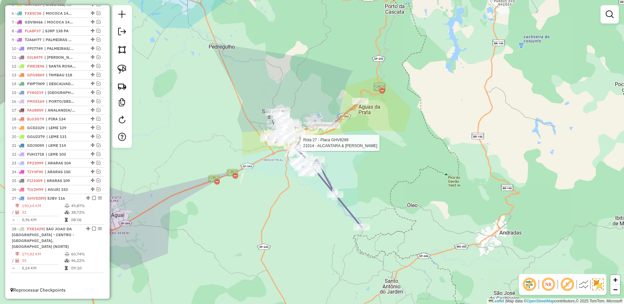
select select "**********"
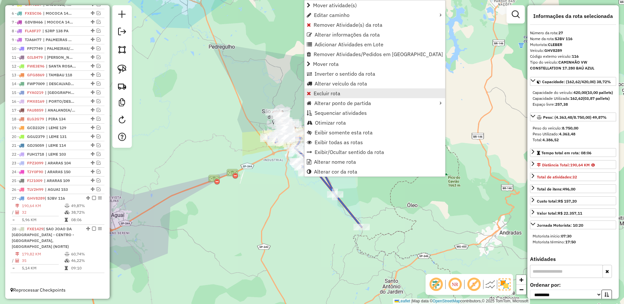
click at [326, 93] on span "Excluir rota" at bounding box center [326, 93] width 27 height 5
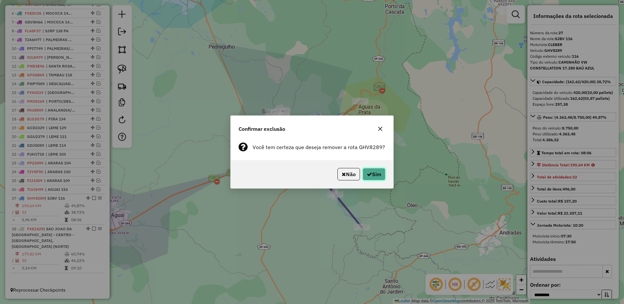
click at [374, 177] on button "Sim" at bounding box center [373, 174] width 23 height 12
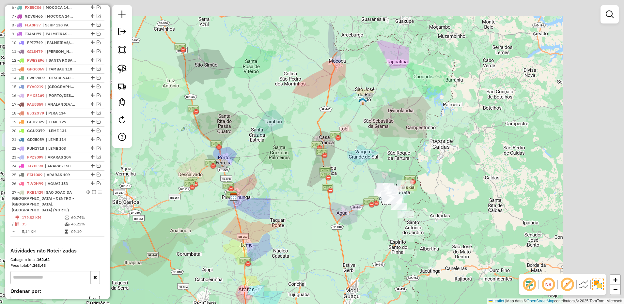
click at [430, 199] on div "Janela de atendimento Grade de atendimento Capacidade Transportadoras Veículos …" at bounding box center [312, 152] width 624 height 304
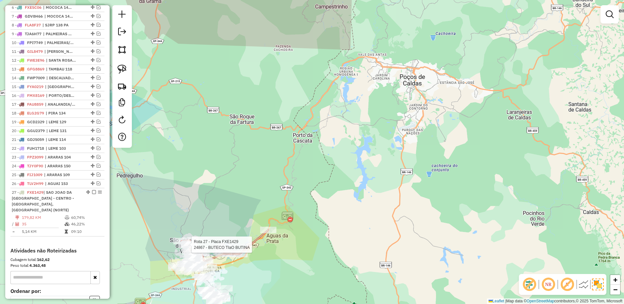
select select "**********"
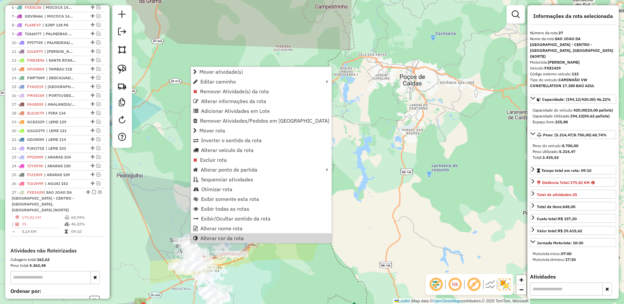
scroll to position [371, 0]
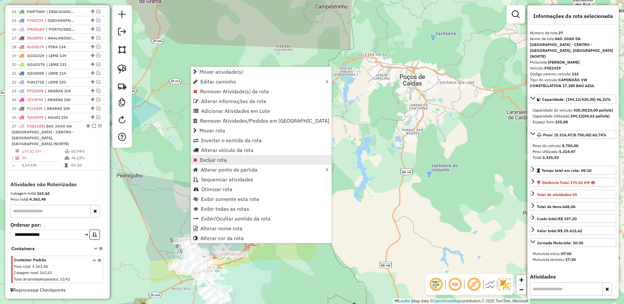
click at [228, 159] on link "Excluir rota" at bounding box center [261, 160] width 141 height 10
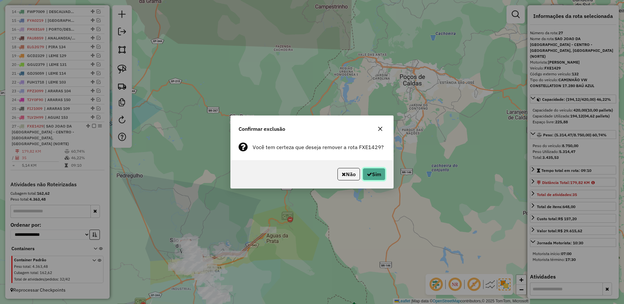
click at [374, 172] on button "Sim" at bounding box center [373, 174] width 23 height 12
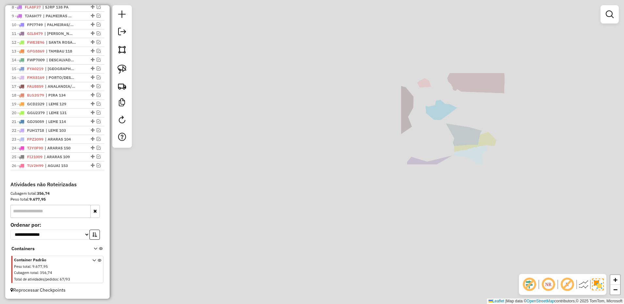
scroll to position [322, 0]
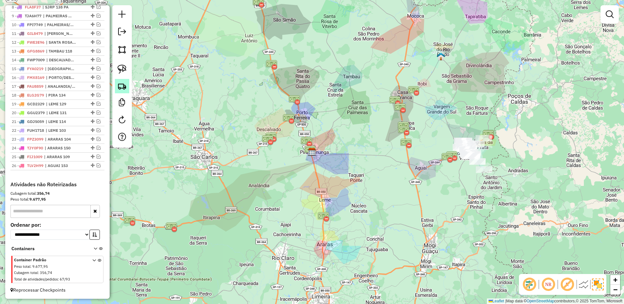
click at [123, 86] on img at bounding box center [121, 86] width 9 height 9
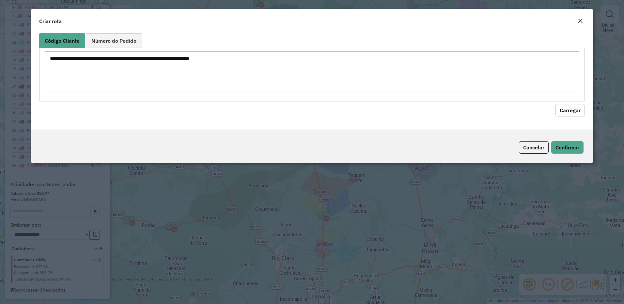
click at [381, 80] on textarea at bounding box center [312, 72] width 535 height 41
paste textarea "****** ****** ****** ****** ****** ****** ****** ****** ****** ****** ****** **…"
type textarea "****** ****** ****** ****** ****** ****** ****** ****** ****** ****** ****** **…"
click at [574, 106] on button "Carregar" at bounding box center [569, 110] width 29 height 12
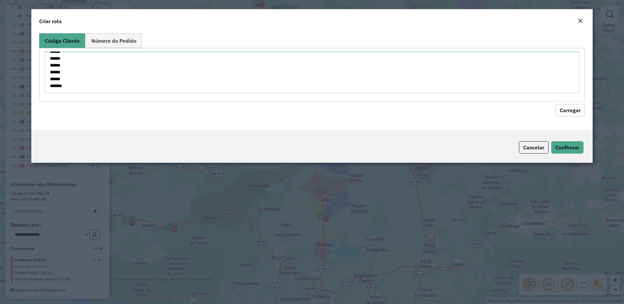
click at [574, 106] on button "Carregar" at bounding box center [569, 110] width 29 height 12
click at [563, 112] on button "Carregar" at bounding box center [569, 110] width 29 height 12
click at [568, 108] on button "Carregar" at bounding box center [569, 110] width 29 height 12
click at [323, 78] on textarea "****** ****** ****** ****** ****** ****** ****** ****** ****** ****** ****** **…" at bounding box center [312, 72] width 535 height 41
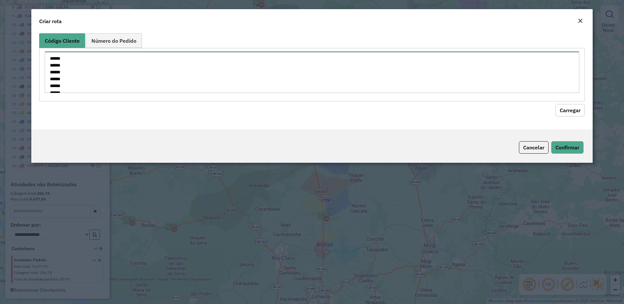
paste textarea "****** ****** ****** ****** ****** ****** ****** ****** ****** ****** ****** **…"
type textarea "**********"
click at [574, 111] on button "Carregar" at bounding box center [569, 110] width 29 height 12
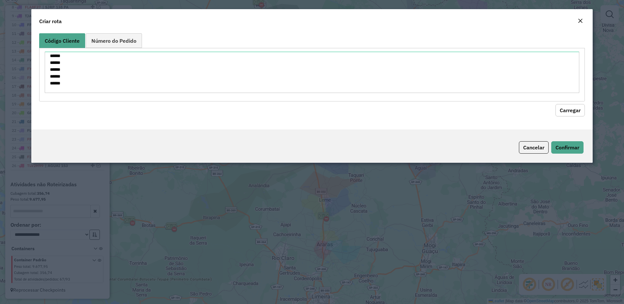
drag, startPoint x: 574, startPoint y: 111, endPoint x: 539, endPoint y: 63, distance: 58.9
click at [572, 109] on button "Carregar" at bounding box center [569, 110] width 29 height 12
click at [578, 14] on div "Criar rota" at bounding box center [311, 20] width 561 height 22
click at [579, 15] on div "Criar rota" at bounding box center [311, 20] width 561 height 22
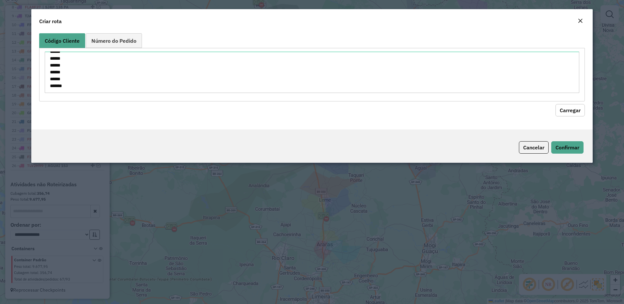
click at [579, 17] on div "Criar rota" at bounding box center [311, 20] width 561 height 22
click at [580, 20] on em "Close" at bounding box center [579, 20] width 5 height 5
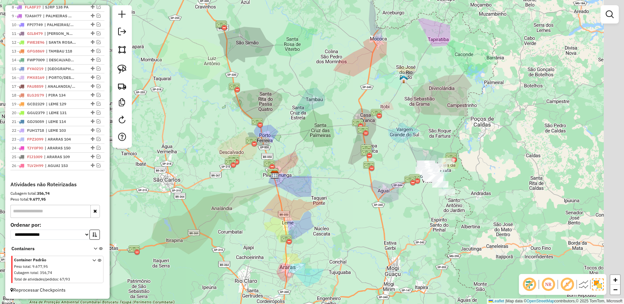
drag, startPoint x: 511, startPoint y: 133, endPoint x: 443, endPoint y: 159, distance: 72.9
click at [447, 159] on div "Janela de atendimento Grade de atendimento Capacidade Transportadoras Veículos …" at bounding box center [312, 152] width 624 height 304
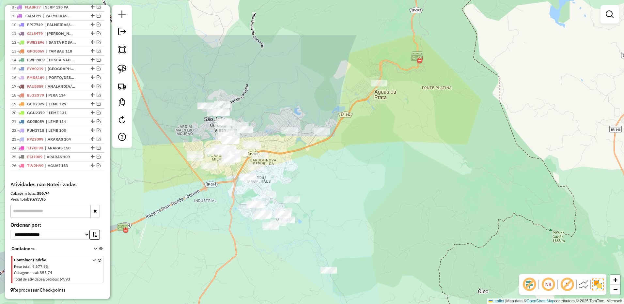
drag, startPoint x: 338, startPoint y: 145, endPoint x: 329, endPoint y: 164, distance: 20.3
click at [331, 171] on div "Janela de atendimento Grade de atendimento Capacidade Transportadoras Veículos …" at bounding box center [312, 152] width 624 height 304
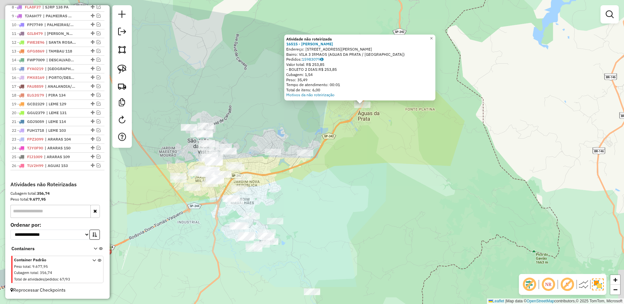
drag, startPoint x: 315, startPoint y: 185, endPoint x: 364, endPoint y: 138, distance: 68.3
click at [364, 138] on div "Atividade não roteirizada 16515 - [PERSON_NAME]: [STREET_ADDRESS][PERSON_NAME] …" at bounding box center [312, 152] width 624 height 304
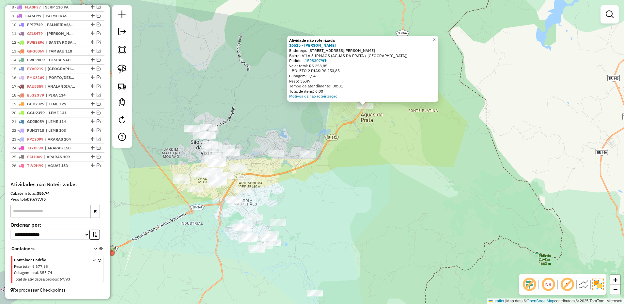
drag, startPoint x: 282, startPoint y: 171, endPoint x: 292, endPoint y: 174, distance: 10.5
click at [292, 174] on div "Atividade não roteirizada 16515 - [PERSON_NAME]: [STREET_ADDRESS][PERSON_NAME] …" at bounding box center [312, 152] width 624 height 304
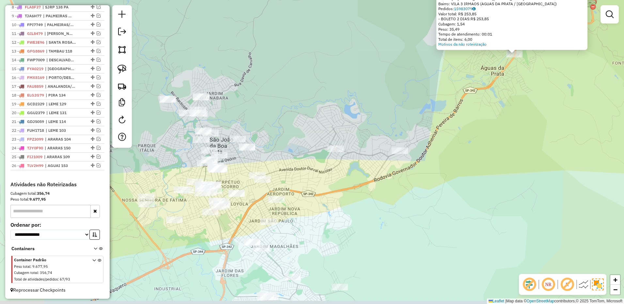
drag, startPoint x: 268, startPoint y: 149, endPoint x: 279, endPoint y: 144, distance: 11.8
click at [279, 144] on div "Atividade não roteirizada 16515 - [PERSON_NAME]: [STREET_ADDRESS][PERSON_NAME] …" at bounding box center [312, 152] width 624 height 304
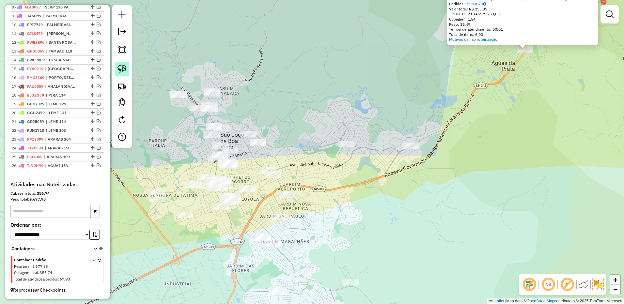
click at [120, 69] on img at bounding box center [121, 69] width 9 height 9
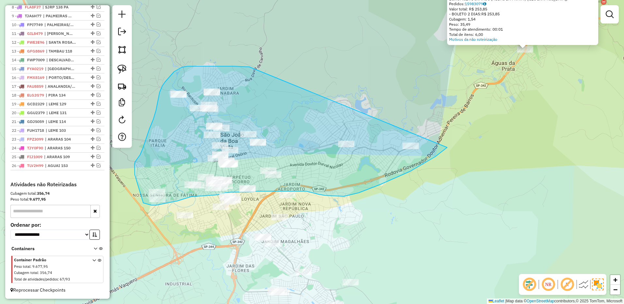
drag, startPoint x: 223, startPoint y: 66, endPoint x: 469, endPoint y: 117, distance: 250.8
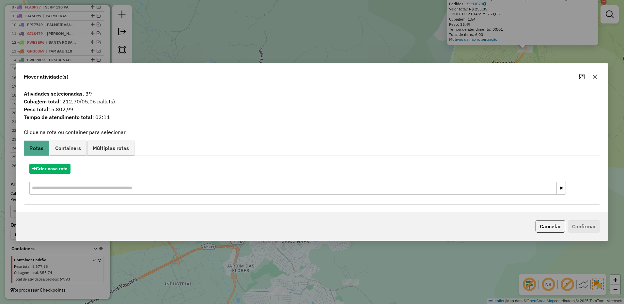
click at [596, 79] on icon "button" at bounding box center [594, 76] width 5 height 5
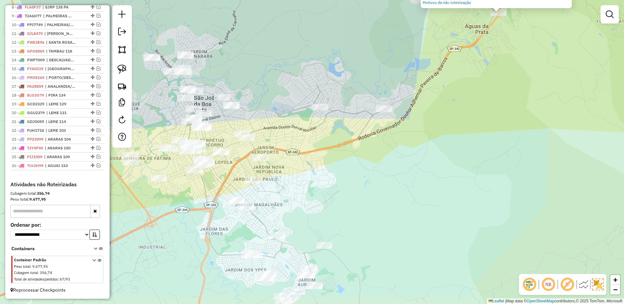
drag, startPoint x: 423, startPoint y: 205, endPoint x: 318, endPoint y: 86, distance: 158.3
click at [318, 86] on div "Atividade não roteirizada 16515 - [PERSON_NAME]: [STREET_ADDRESS][PERSON_NAME] …" at bounding box center [312, 152] width 624 height 304
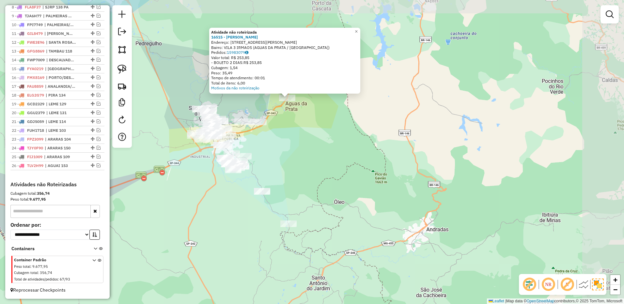
drag, startPoint x: 312, startPoint y: 140, endPoint x: 263, endPoint y: 162, distance: 54.0
click at [271, 158] on div "Atividade não roteirizada 16515 - [PERSON_NAME]: [STREET_ADDRESS][PERSON_NAME] …" at bounding box center [312, 152] width 624 height 304
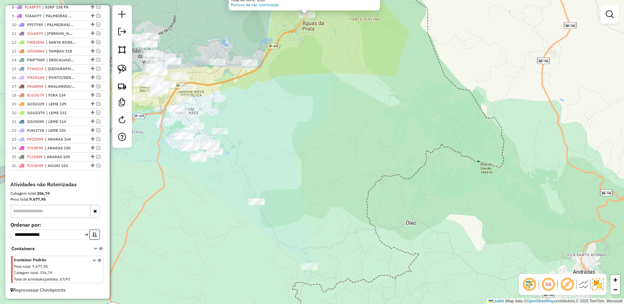
click at [256, 140] on div "Atividade não roteirizada 16515 - [PERSON_NAME]: [STREET_ADDRESS][PERSON_NAME] …" at bounding box center [312, 152] width 624 height 304
click at [124, 68] on img at bounding box center [121, 69] width 9 height 9
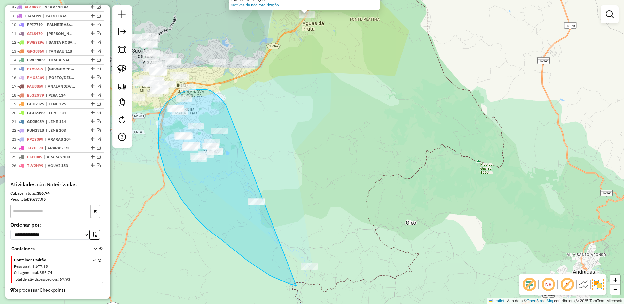
drag, startPoint x: 224, startPoint y: 104, endPoint x: 348, endPoint y: 249, distance: 190.4
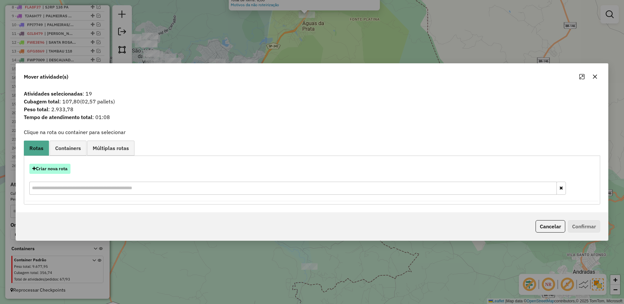
click at [64, 165] on button "Criar nova rota" at bounding box center [49, 169] width 41 height 10
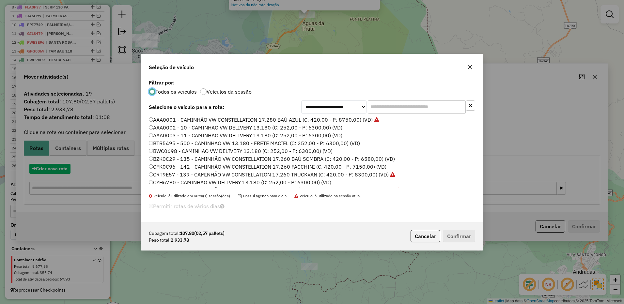
scroll to position [4, 2]
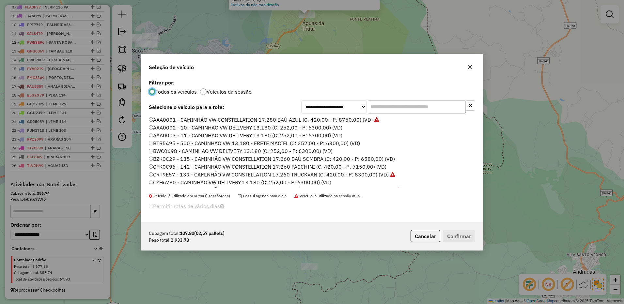
click at [388, 109] on input "text" at bounding box center [417, 106] width 98 height 13
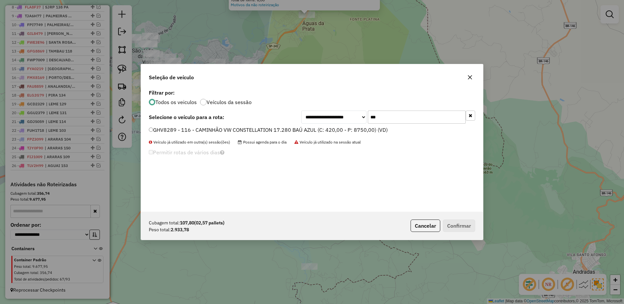
type input "***"
click at [336, 128] on label "GHV8289 - 116 - CAMINHÃO VW CONSTELLATION 17.280 BAÚ AZUL (C: 420,00 - P: 8750,…" at bounding box center [268, 130] width 239 height 8
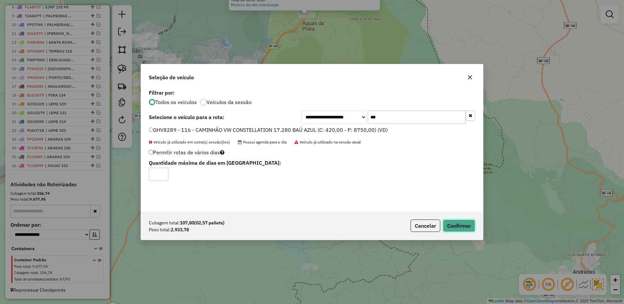
click at [458, 229] on button "Confirmar" at bounding box center [459, 226] width 32 height 12
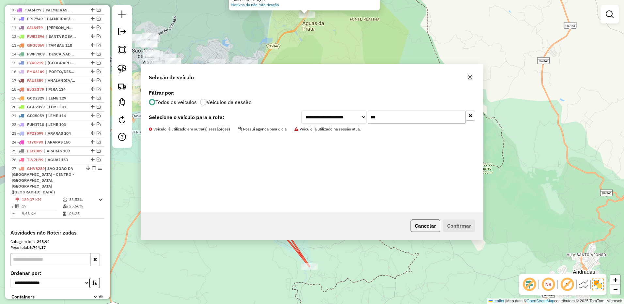
scroll to position [371, 0]
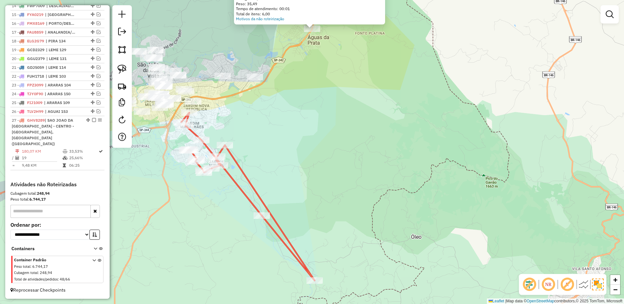
drag, startPoint x: 235, startPoint y: 107, endPoint x: 234, endPoint y: 159, distance: 51.2
click at [251, 159] on div "Atividade não roteirizada 16515 - [PERSON_NAME]: [STREET_ADDRESS][PERSON_NAME] …" at bounding box center [312, 152] width 624 height 304
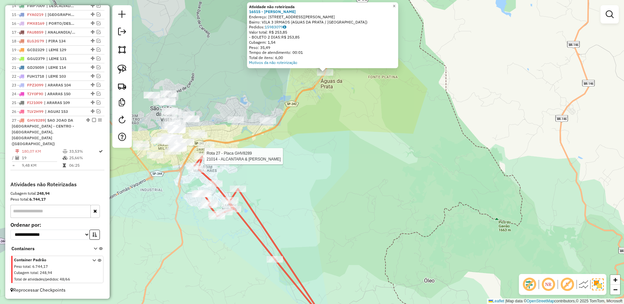
select select "**********"
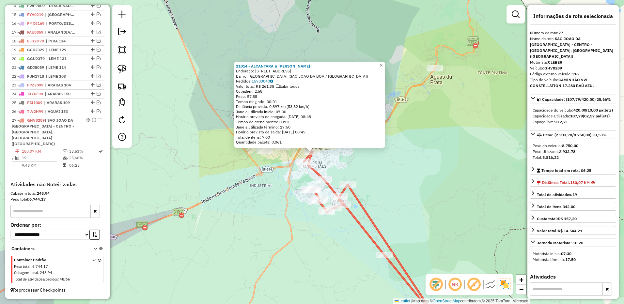
click at [382, 63] on span "×" at bounding box center [380, 66] width 3 height 6
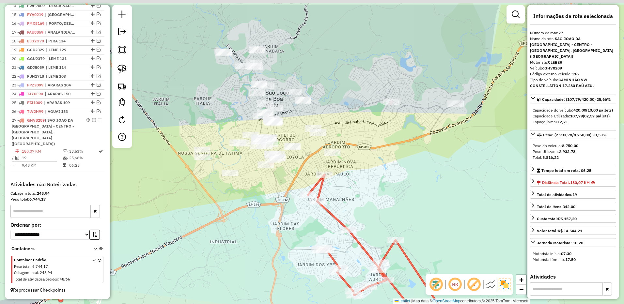
click at [364, 163] on div "Janela de atendimento Grade de atendimento Capacidade Transportadoras Veículos …" at bounding box center [312, 152] width 624 height 304
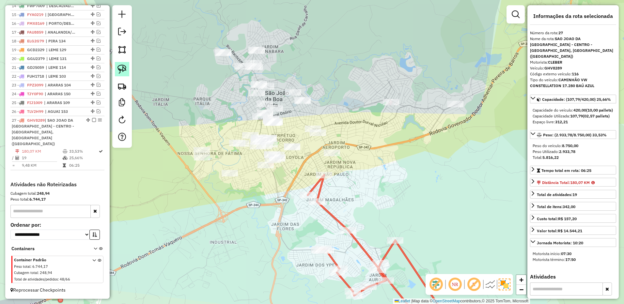
click at [126, 74] on link at bounding box center [122, 69] width 14 height 14
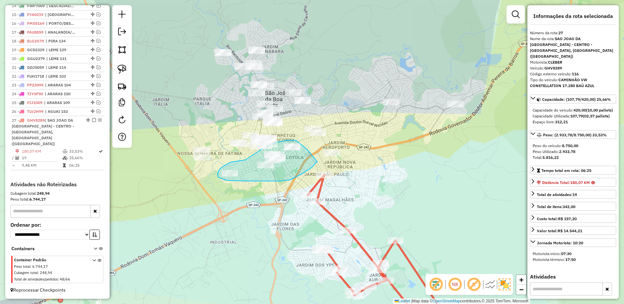
drag, startPoint x: 307, startPoint y: 149, endPoint x: 355, endPoint y: 145, distance: 48.4
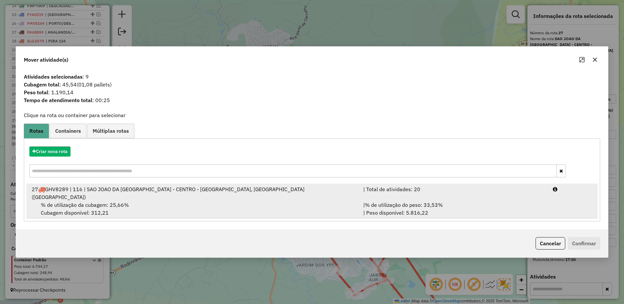
click at [473, 201] on div "| % de utilização do peso: 33,53% | Peso disponível: 5.816,22" at bounding box center [453, 209] width 189 height 16
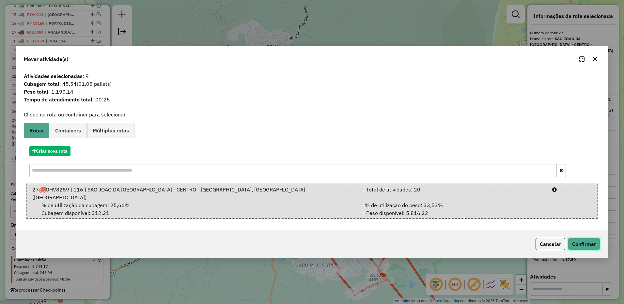
click at [584, 242] on button "Confirmar" at bounding box center [584, 244] width 32 height 12
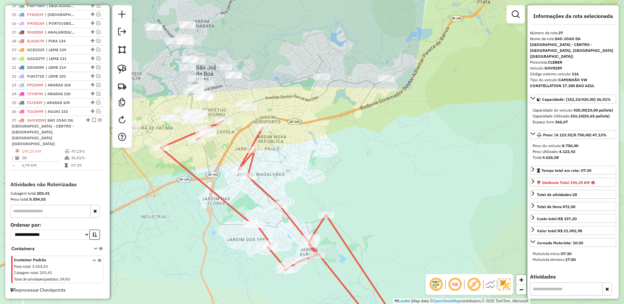
drag, startPoint x: 469, startPoint y: 199, endPoint x: 403, endPoint y: 174, distance: 70.8
click at [403, 174] on div "Janela de atendimento Grade de atendimento Capacidade Transportadoras Veículos …" at bounding box center [312, 152] width 624 height 304
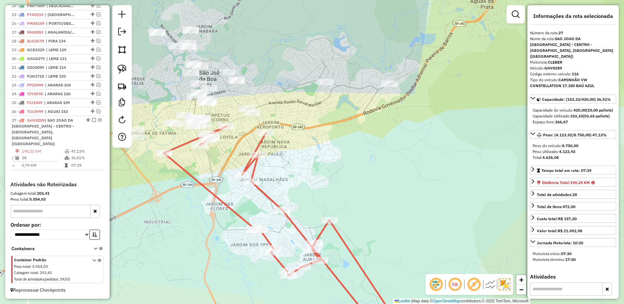
drag, startPoint x: 298, startPoint y: 134, endPoint x: 324, endPoint y: 174, distance: 47.2
click at [324, 174] on div "Janela de atendimento Grade de atendimento Capacidade Transportadoras Veículos …" at bounding box center [312, 152] width 624 height 304
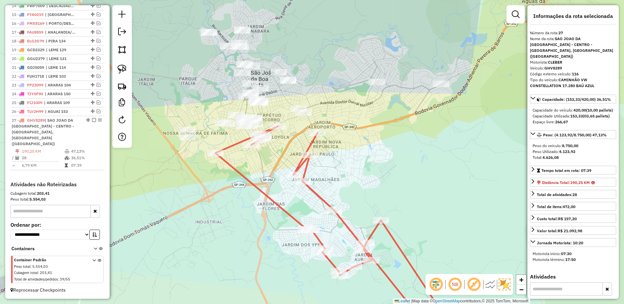
click at [351, 189] on div "Janela de atendimento Grade de atendimento Capacidade Transportadoras Veículos …" at bounding box center [312, 152] width 624 height 304
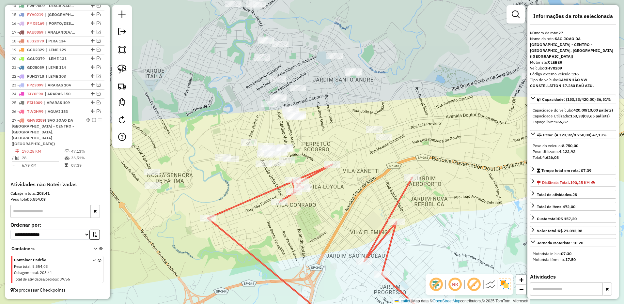
drag, startPoint x: 259, startPoint y: 171, endPoint x: 220, endPoint y: 168, distance: 38.7
click at [220, 168] on div "Janela de atendimento Grade de atendimento Capacidade Transportadoras Veículos …" at bounding box center [312, 152] width 624 height 304
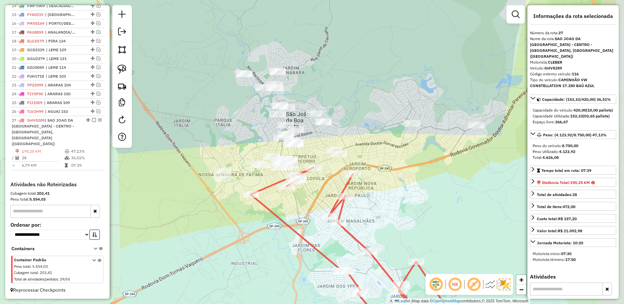
drag, startPoint x: 444, startPoint y: 144, endPoint x: 373, endPoint y: 158, distance: 71.9
click at [373, 158] on div "Janela de atendimento Grade de atendimento Capacidade Transportadoras Veículos …" at bounding box center [312, 152] width 624 height 304
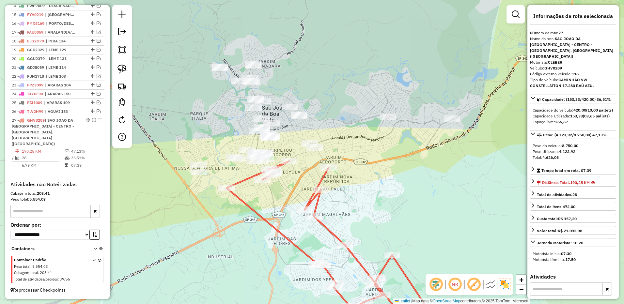
click at [369, 160] on div "Janela de atendimento Grade de atendimento Capacidade Transportadoras Veículos …" at bounding box center [312, 152] width 624 height 304
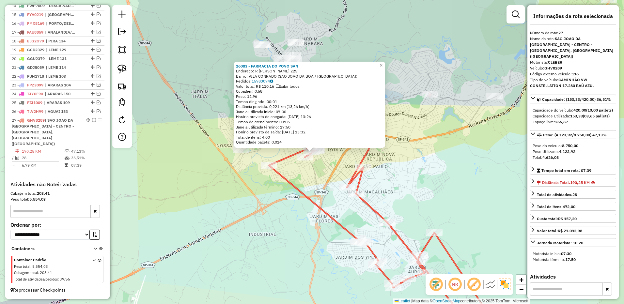
click at [389, 64] on div "26083 - FARMACIA DO POVO SAN Endereço: R CAROLINA MALHEIROS 225 Bairro: [GEOGRA…" at bounding box center [312, 152] width 624 height 304
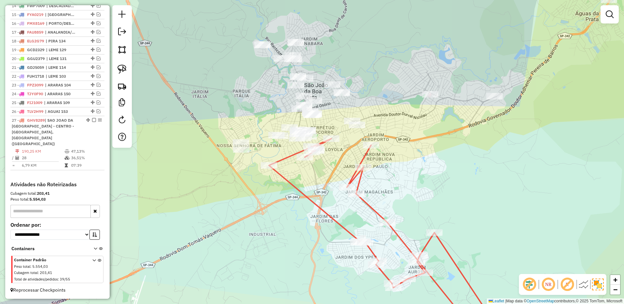
click at [360, 130] on div "Janela de atendimento Grade de atendimento Capacidade Transportadoras Veículos …" at bounding box center [312, 152] width 624 height 304
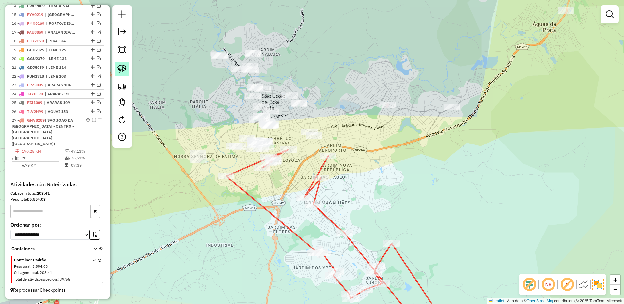
click at [129, 73] on link at bounding box center [122, 69] width 14 height 14
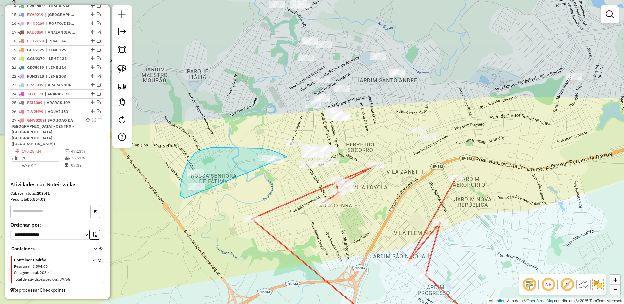
drag, startPoint x: 286, startPoint y: 157, endPoint x: 207, endPoint y: 188, distance: 85.3
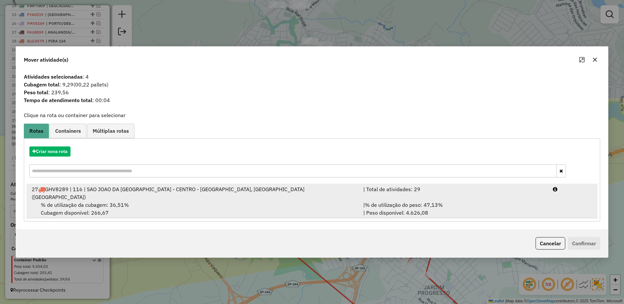
click at [443, 205] on div "| % de utilização do peso: 47,13% | Peso disponível: 4.626,08" at bounding box center [453, 209] width 189 height 16
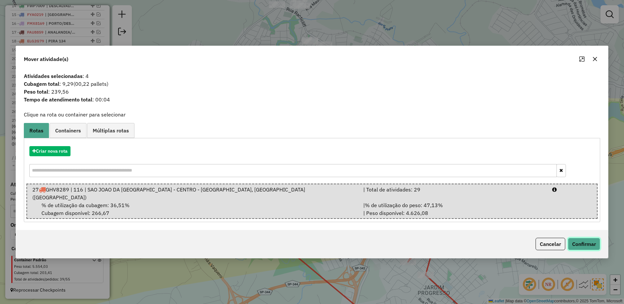
click at [575, 243] on button "Confirmar" at bounding box center [584, 244] width 32 height 12
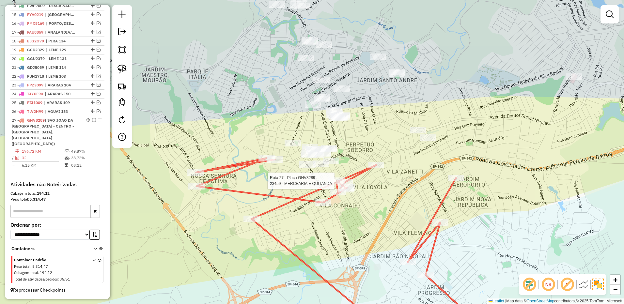
select select "**********"
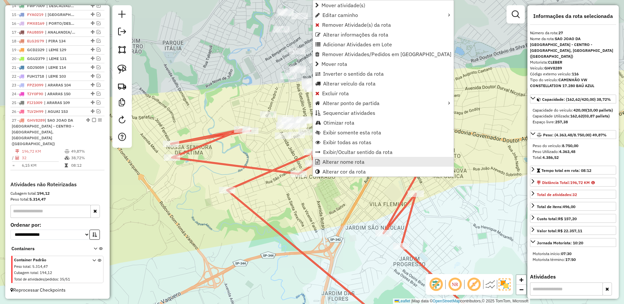
click at [335, 160] on span "Alterar nome rota" at bounding box center [343, 161] width 42 height 5
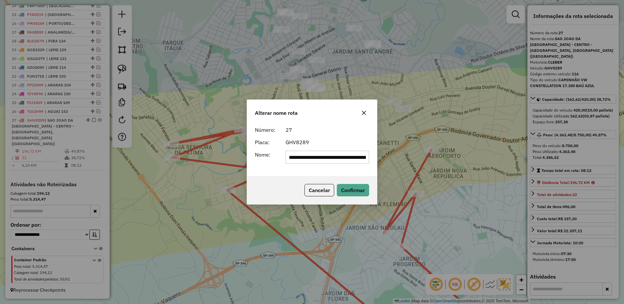
scroll to position [0, 130]
click at [336, 158] on input "**********" at bounding box center [327, 157] width 84 height 13
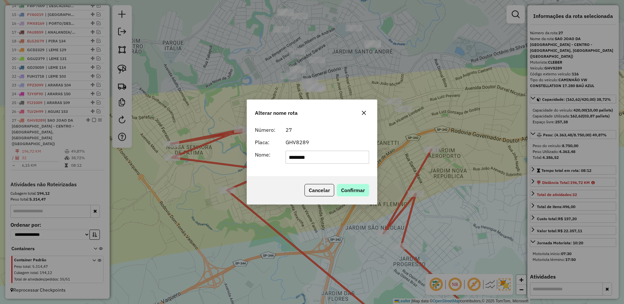
type input "********"
click at [358, 190] on button "Confirmar" at bounding box center [353, 190] width 32 height 12
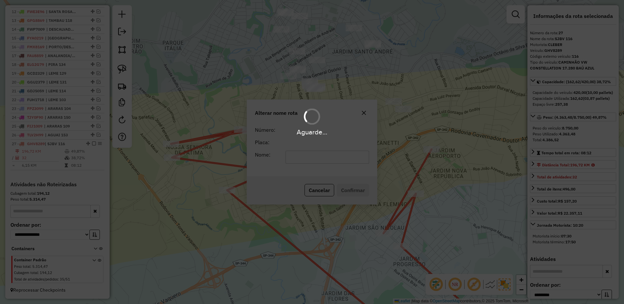
scroll to position [353, 0]
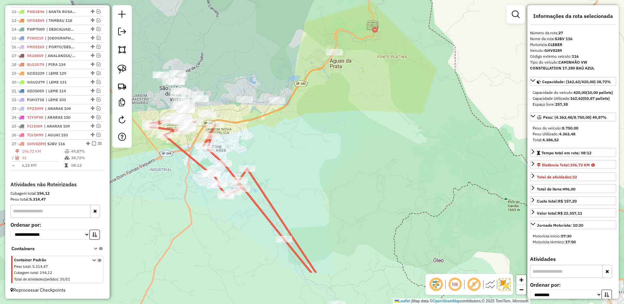
drag, startPoint x: 392, startPoint y: 218, endPoint x: 305, endPoint y: 158, distance: 105.8
click at [305, 158] on div "Janela de atendimento Grade de atendimento Capacidade Transportadoras Veículos …" at bounding box center [312, 152] width 624 height 304
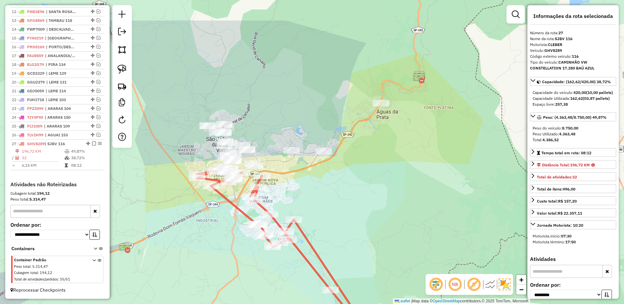
drag, startPoint x: 299, startPoint y: 142, endPoint x: 339, endPoint y: 188, distance: 61.0
click at [339, 188] on div "Janela de atendimento Grade de atendimento Capacidade Transportadoras Veículos …" at bounding box center [312, 152] width 624 height 304
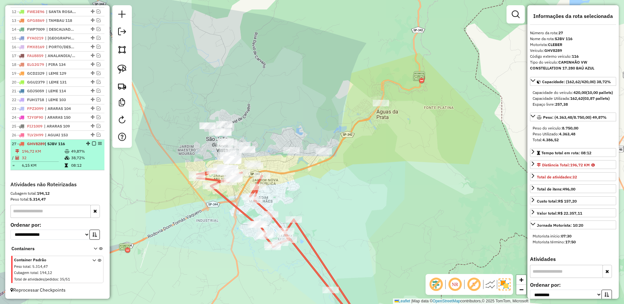
click at [90, 144] on div at bounding box center [92, 144] width 20 height 4
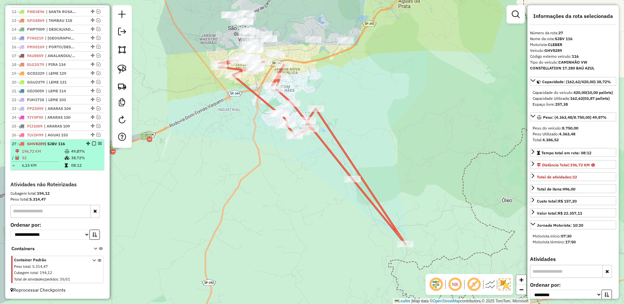
click at [93, 143] on em at bounding box center [94, 144] width 4 height 4
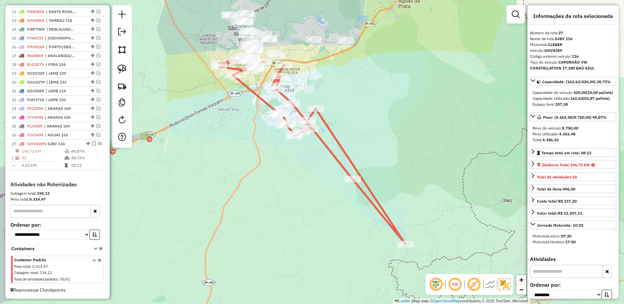
scroll to position [331, 0]
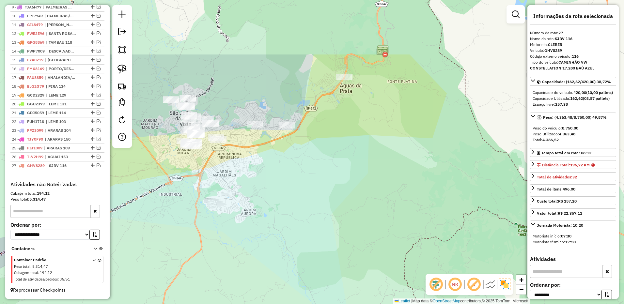
drag, startPoint x: 290, startPoint y: 182, endPoint x: 268, endPoint y: 191, distance: 24.0
click at [275, 201] on div "Janela de atendimento Grade de atendimento Capacidade Transportadoras Veículos …" at bounding box center [312, 152] width 624 height 304
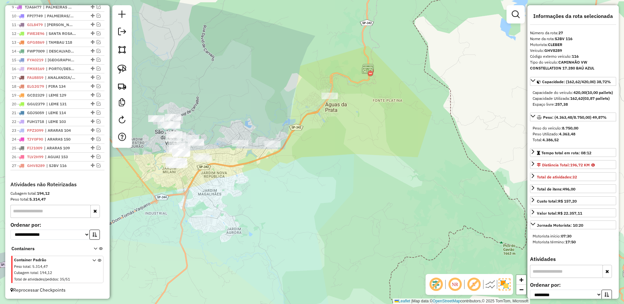
drag, startPoint x: 123, startPoint y: 67, endPoint x: 204, endPoint y: 100, distance: 87.3
click at [124, 67] on img at bounding box center [121, 69] width 9 height 9
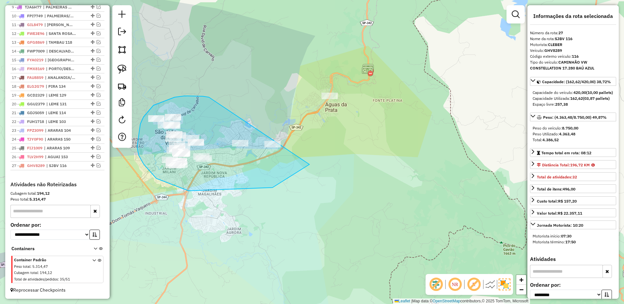
drag, startPoint x: 206, startPoint y: 97, endPoint x: 325, endPoint y: 101, distance: 118.5
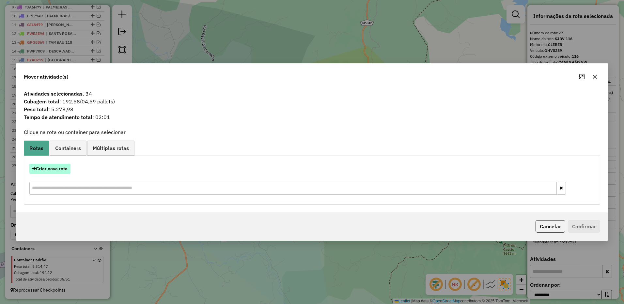
click at [55, 174] on button "Criar nova rota" at bounding box center [49, 169] width 41 height 10
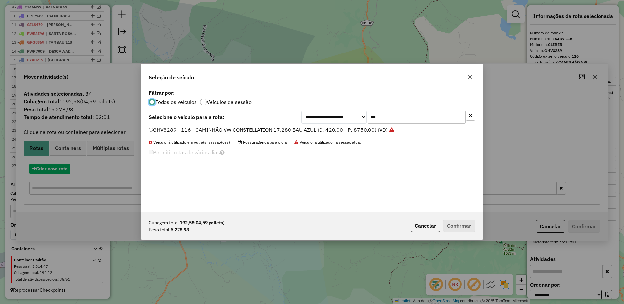
scroll to position [4, 2]
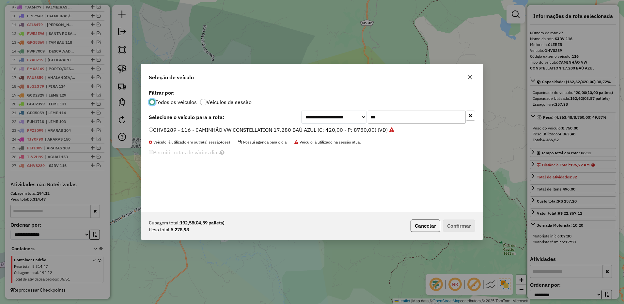
click at [385, 116] on input "***" at bounding box center [417, 117] width 98 height 13
type input "***"
drag, startPoint x: 338, startPoint y: 129, endPoint x: 422, endPoint y: 167, distance: 91.5
click at [338, 129] on label "FXE1429 - 132 - CAMINHÃO VW CONSTELLATION 17.280 BAÚ AZUL (C: 420,00 - P: 8750,…" at bounding box center [267, 130] width 237 height 8
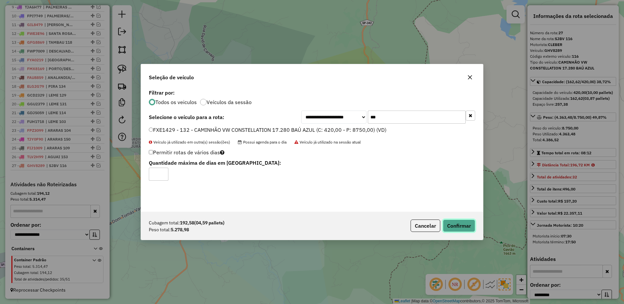
click at [451, 224] on button "Confirmar" at bounding box center [459, 226] width 32 height 12
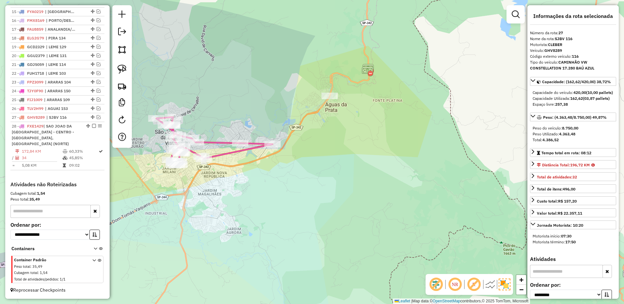
scroll to position [379, 0]
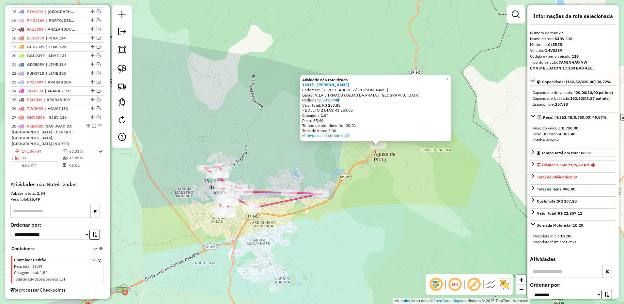
click at [435, 170] on div "Atividade não roteirizada 16515 - [PERSON_NAME]: [STREET_ADDRESS][PERSON_NAME] …" at bounding box center [312, 152] width 624 height 304
click at [448, 80] on span "×" at bounding box center [447, 79] width 3 height 6
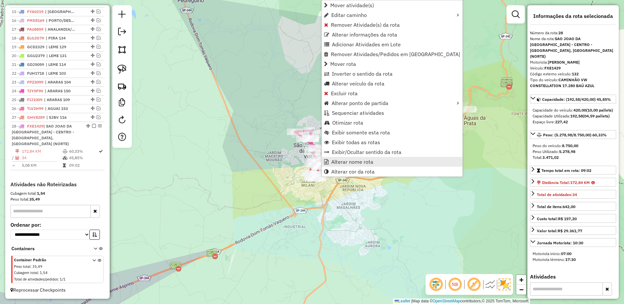
click at [355, 159] on span "Alterar nome rota" at bounding box center [352, 161] width 42 height 5
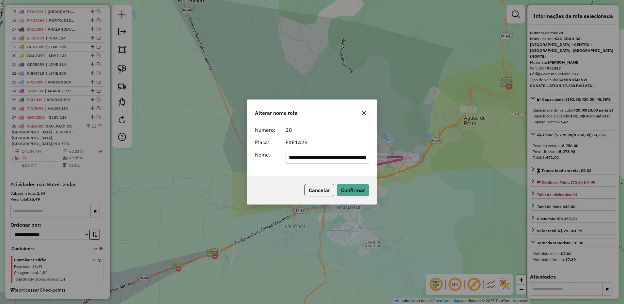
scroll to position [0, 136]
click at [308, 154] on input "**********" at bounding box center [327, 157] width 84 height 13
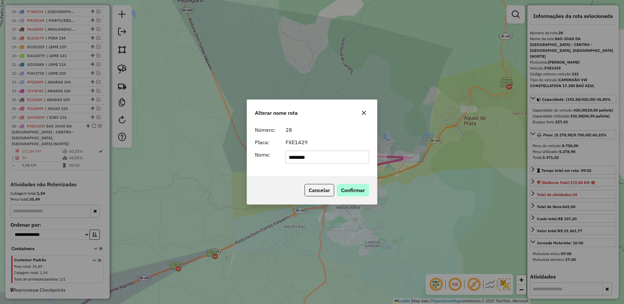
type input "********"
click at [367, 191] on button "Confirmar" at bounding box center [353, 190] width 32 height 12
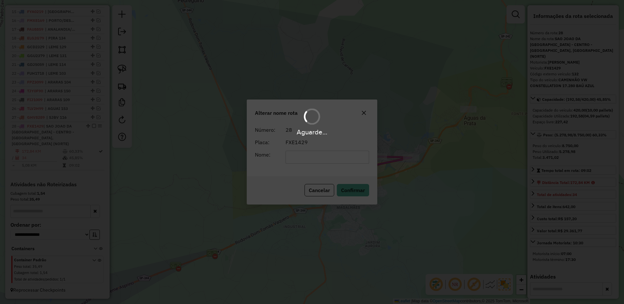
scroll to position [362, 0]
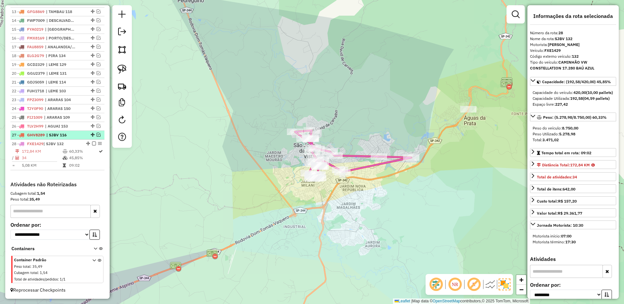
click at [97, 136] on em at bounding box center [99, 135] width 4 height 4
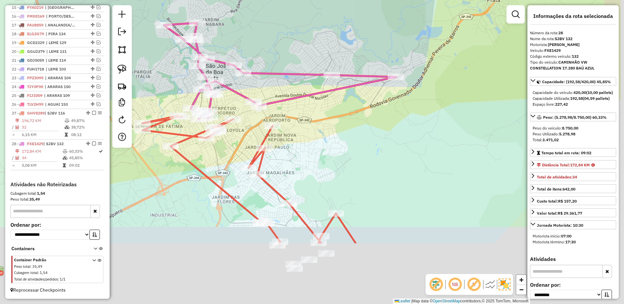
drag, startPoint x: 379, startPoint y: 136, endPoint x: 369, endPoint y: 116, distance: 21.9
click at [371, 116] on div "Janela de atendimento Grade de atendimento Capacidade Transportadoras Veículos …" at bounding box center [312, 152] width 624 height 304
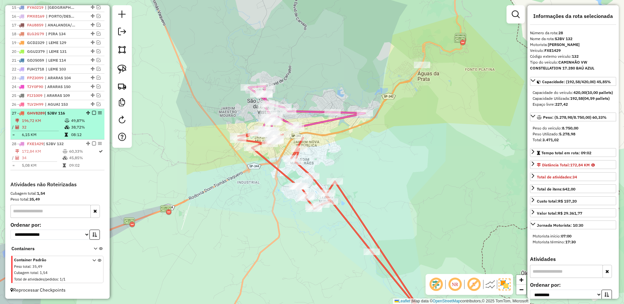
click at [93, 115] on em at bounding box center [94, 113] width 4 height 4
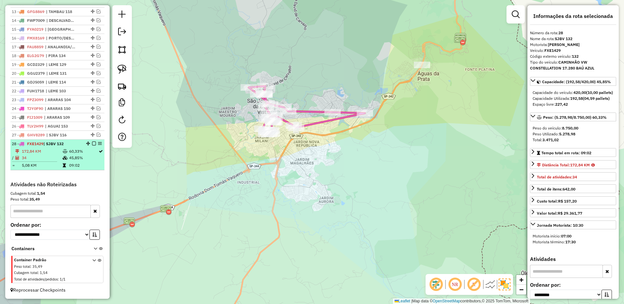
click at [92, 143] on em at bounding box center [94, 144] width 4 height 4
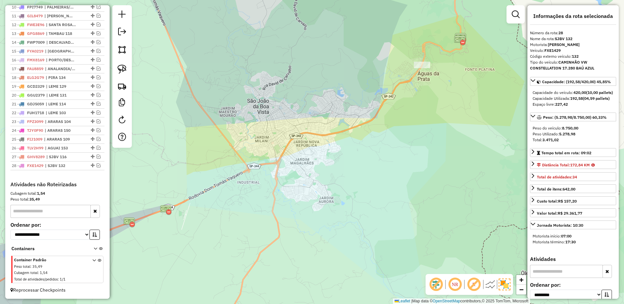
scroll to position [340, 0]
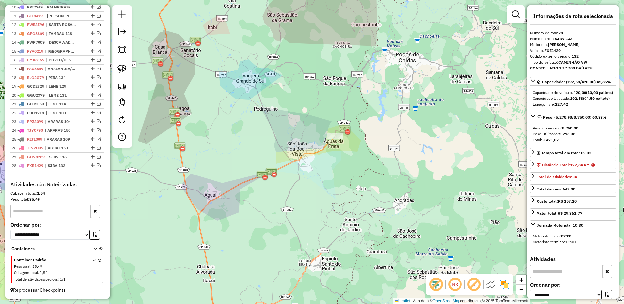
drag, startPoint x: 259, startPoint y: 126, endPoint x: 325, endPoint y: 161, distance: 74.1
click at [325, 161] on div "Janela de atendimento Grade de atendimento Capacidade Transportadoras Veículos …" at bounding box center [312, 152] width 624 height 304
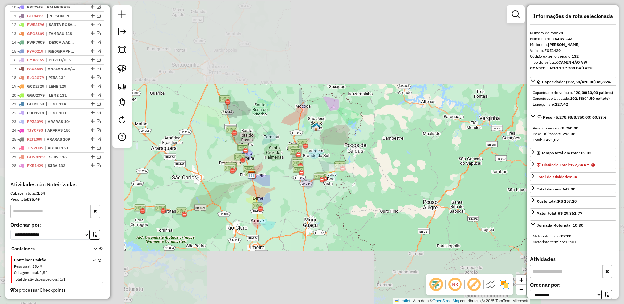
drag, startPoint x: 281, startPoint y: 131, endPoint x: 291, endPoint y: 168, distance: 38.8
click at [291, 168] on div "Janela de atendimento Grade de atendimento Capacidade Transportadoras Veículos …" at bounding box center [312, 152] width 624 height 304
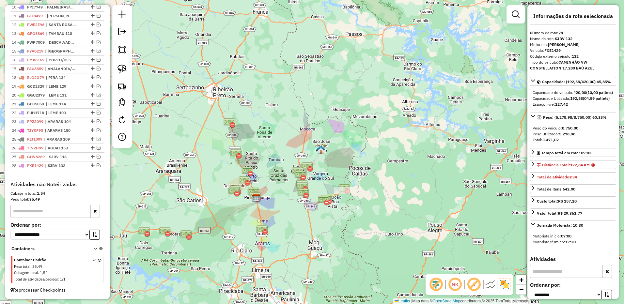
click at [333, 191] on div "Janela de atendimento Grade de atendimento Capacidade Transportadoras Veículos …" at bounding box center [312, 152] width 624 height 304
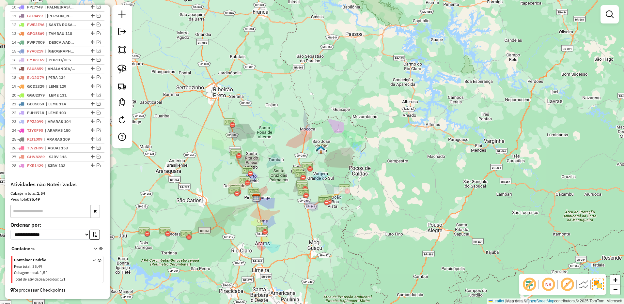
click at [338, 182] on div "Janela de atendimento Grade de atendimento Capacidade Transportadoras Veículos …" at bounding box center [312, 152] width 624 height 304
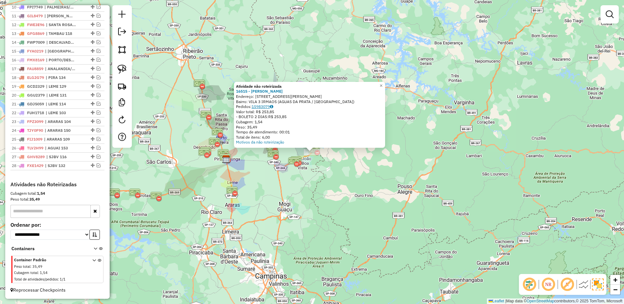
click at [268, 106] on link "15983079" at bounding box center [262, 106] width 22 height 5
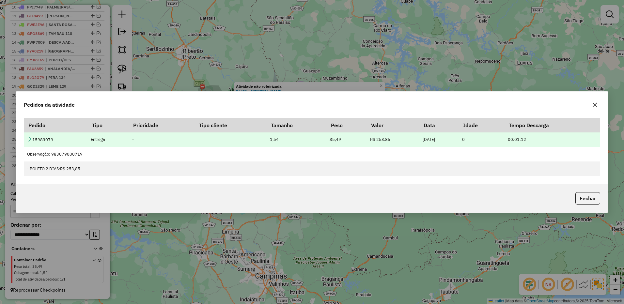
click at [31, 140] on icon at bounding box center [29, 138] width 5 height 5
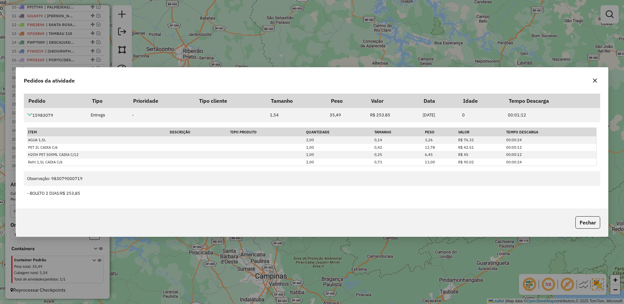
click at [599, 82] on button "button" at bounding box center [594, 80] width 10 height 10
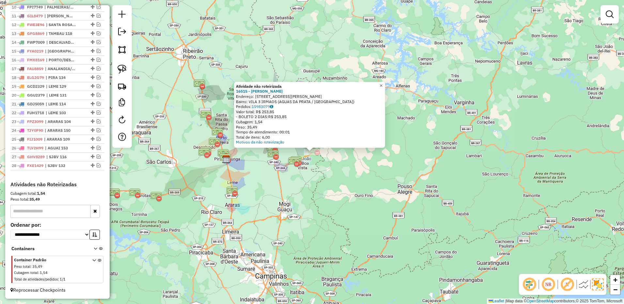
click at [385, 87] on link "×" at bounding box center [381, 86] width 8 height 8
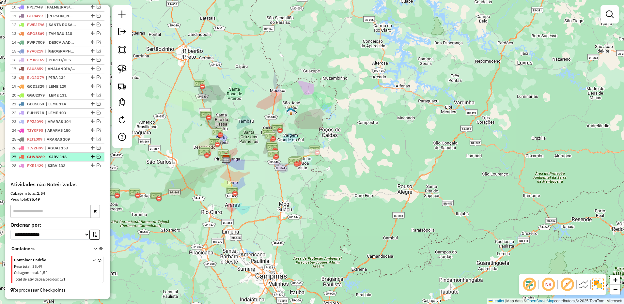
click at [72, 157] on span "| SJBV 116" at bounding box center [61, 157] width 30 height 6
select select "**********"
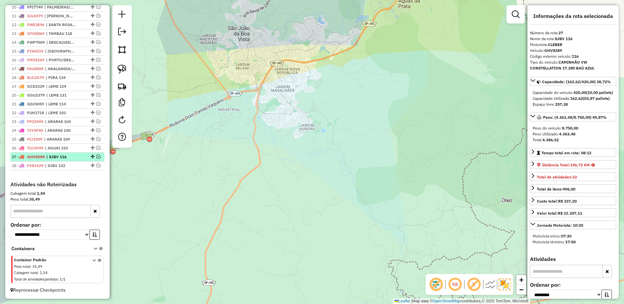
click at [69, 160] on li "27 - GHV8289 | SJBV 116" at bounding box center [57, 157] width 94 height 9
click at [68, 163] on span "| SJBV 132" at bounding box center [60, 166] width 30 height 6
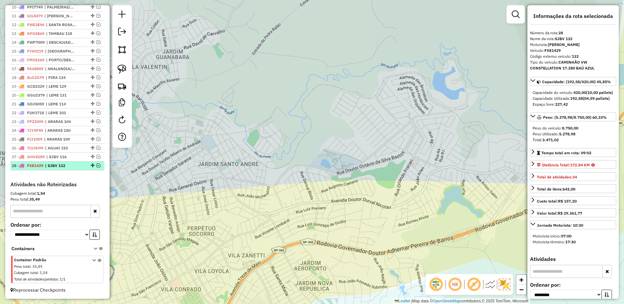
click at [97, 165] on em at bounding box center [99, 165] width 4 height 4
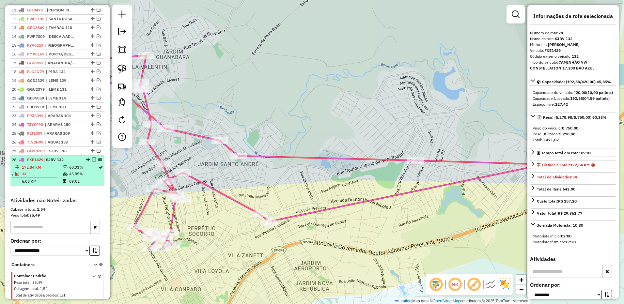
scroll to position [362, 0]
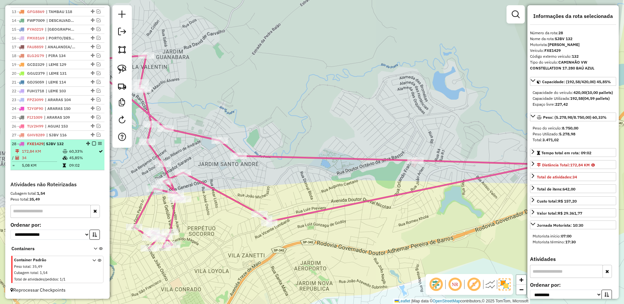
click at [92, 144] on em at bounding box center [94, 144] width 4 height 4
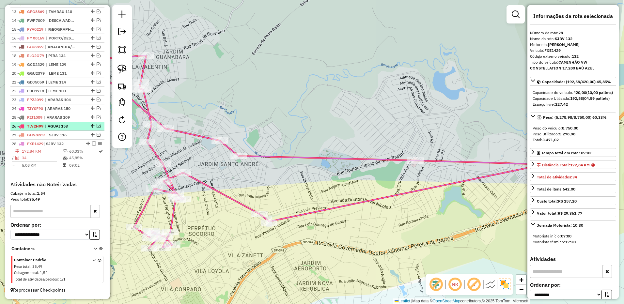
scroll to position [340, 0]
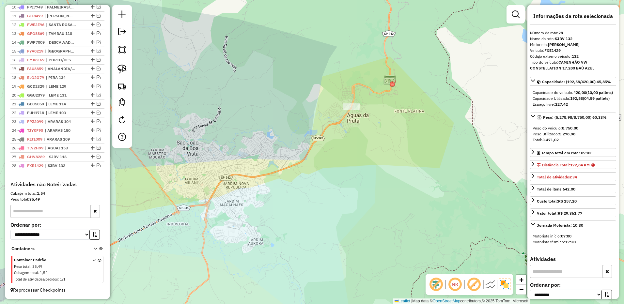
drag, startPoint x: 333, startPoint y: 181, endPoint x: 341, endPoint y: 181, distance: 7.2
click at [339, 181] on div "Janela de atendimento Grade de atendimento Capacidade Transportadoras Veículos …" at bounding box center [312, 152] width 624 height 304
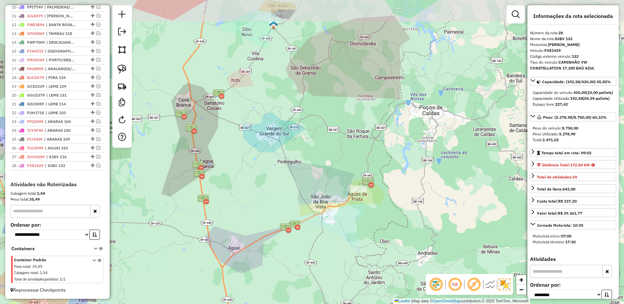
drag, startPoint x: 288, startPoint y: 166, endPoint x: 279, endPoint y: 188, distance: 23.4
click at [279, 188] on div "Janela de atendimento Grade de atendimento Capacidade Transportadoras Veículos …" at bounding box center [312, 152] width 624 height 304
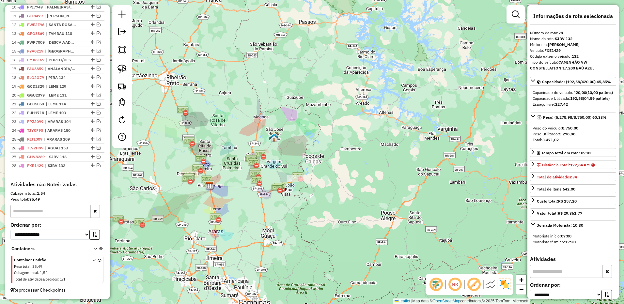
scroll to position [14, 0]
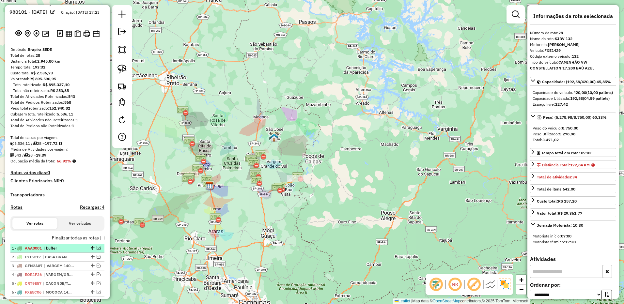
click at [97, 250] on em at bounding box center [99, 248] width 4 height 4
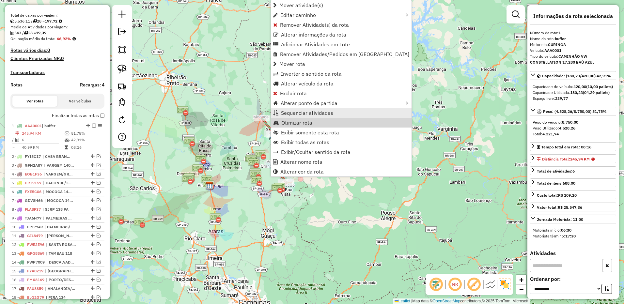
scroll to position [258, 0]
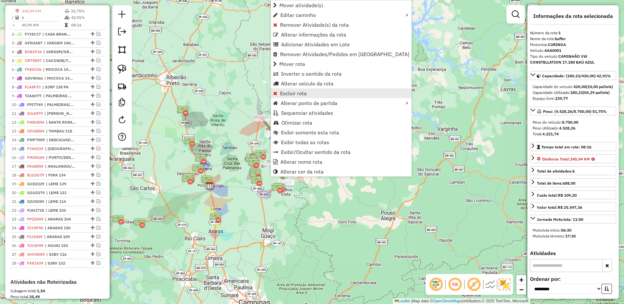
click at [296, 91] on span "Excluir rota" at bounding box center [293, 93] width 27 height 5
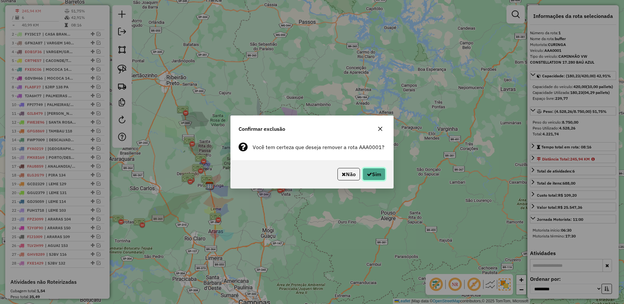
click at [373, 175] on button "Sim" at bounding box center [373, 174] width 23 height 12
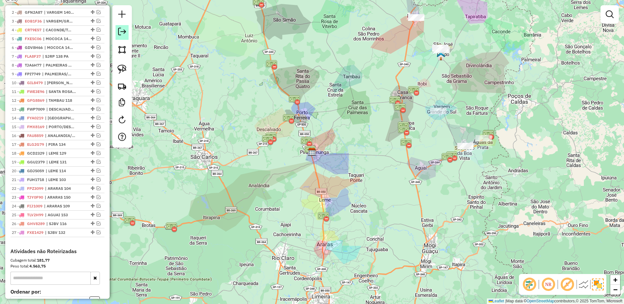
click at [124, 36] on link at bounding box center [121, 32] width 13 height 15
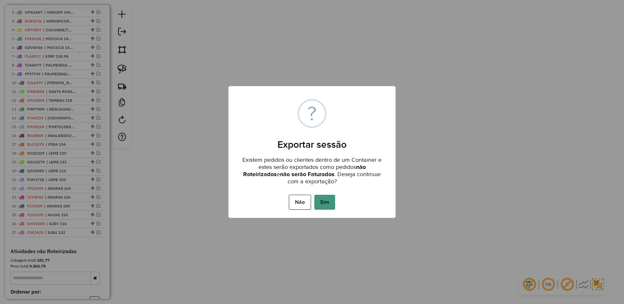
click at [328, 203] on button "Sim" at bounding box center [324, 202] width 21 height 15
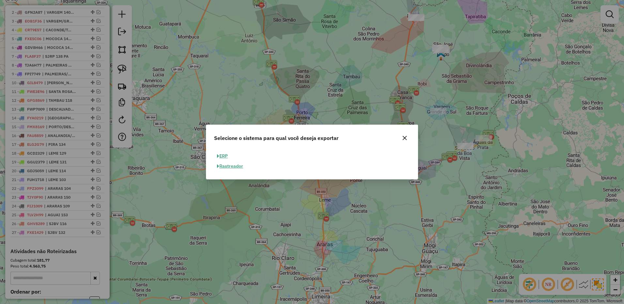
click at [408, 137] on button "button" at bounding box center [404, 138] width 10 height 10
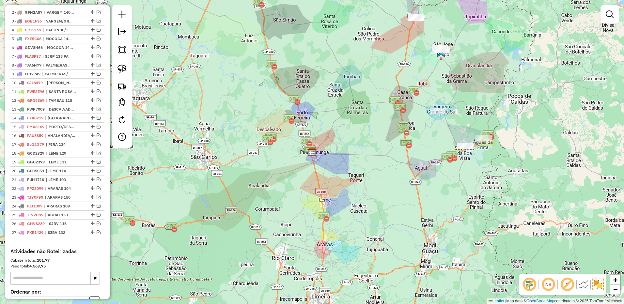
click at [131, 84] on div at bounding box center [122, 76] width 20 height 143
click at [122, 86] on img at bounding box center [121, 86] width 9 height 9
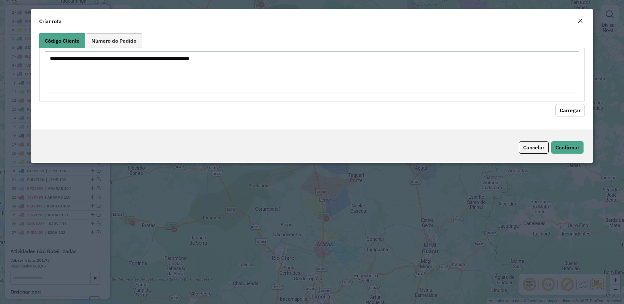
click at [180, 68] on textarea at bounding box center [312, 72] width 535 height 41
paste textarea "*****"
paste textarea "* *****"
paste textarea "* ***"
paste textarea "* ****"
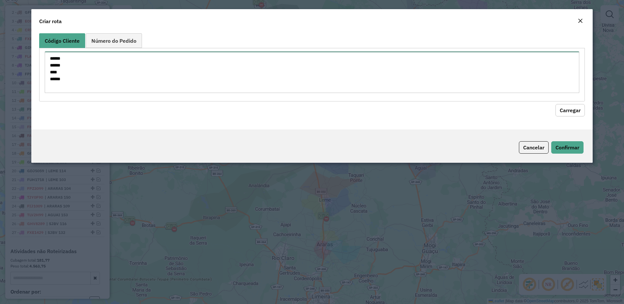
paste textarea "* *****"
type textarea "****** ****** **** ***** *****"
drag, startPoint x: 550, startPoint y: 101, endPoint x: 556, endPoint y: 106, distance: 8.1
click at [552, 102] on hb-field-button "Carregar" at bounding box center [312, 108] width 546 height 15
click at [558, 107] on button "Carregar" at bounding box center [569, 110] width 29 height 12
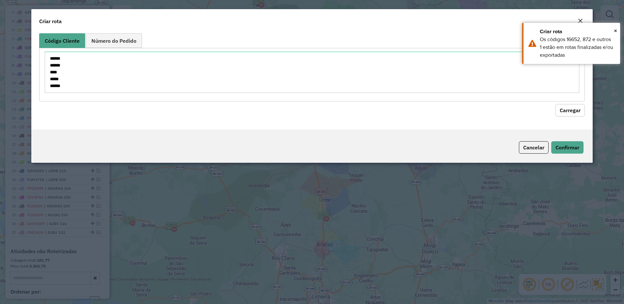
click at [580, 19] on em "Close" at bounding box center [579, 20] width 5 height 5
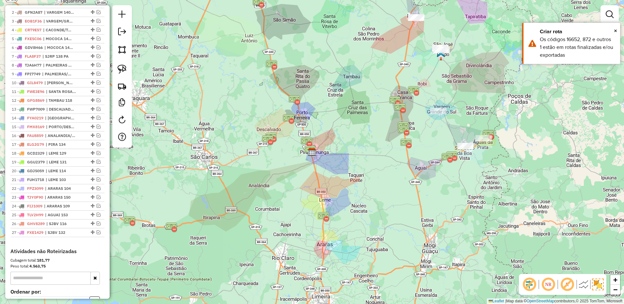
click at [132, 33] on div "Janela de atendimento Grade de atendimento Capacidade Transportadoras Veículos …" at bounding box center [312, 152] width 624 height 304
drag, startPoint x: 128, startPoint y: 32, endPoint x: 226, endPoint y: 55, distance: 100.5
click at [128, 32] on link at bounding box center [121, 32] width 13 height 15
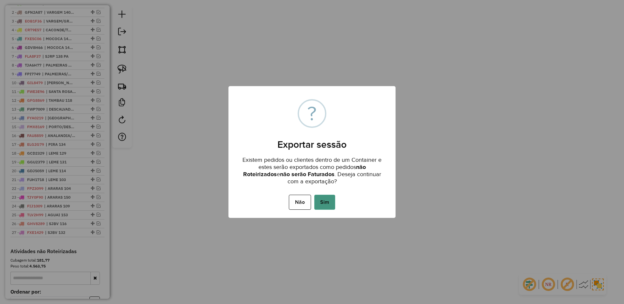
click at [324, 207] on button "Sim" at bounding box center [324, 202] width 21 height 15
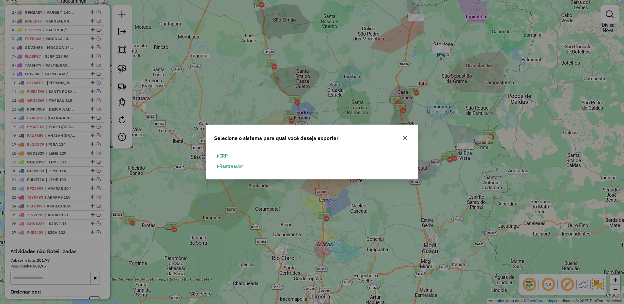
click at [224, 152] on button "ERP" at bounding box center [222, 156] width 17 height 10
select select "**"
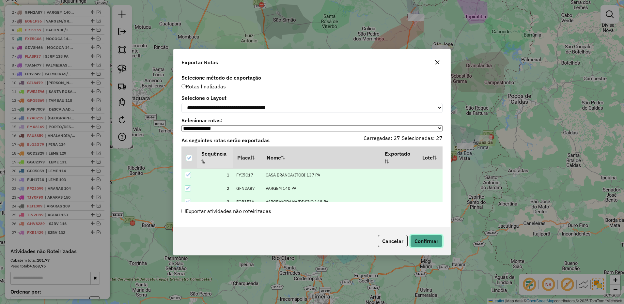
click at [431, 246] on button "Confirmar" at bounding box center [426, 241] width 32 height 12
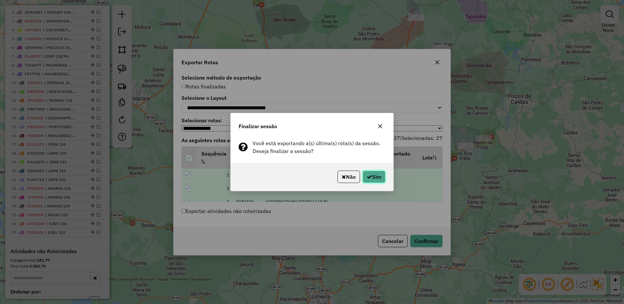
click at [380, 181] on button "Sim" at bounding box center [373, 177] width 23 height 12
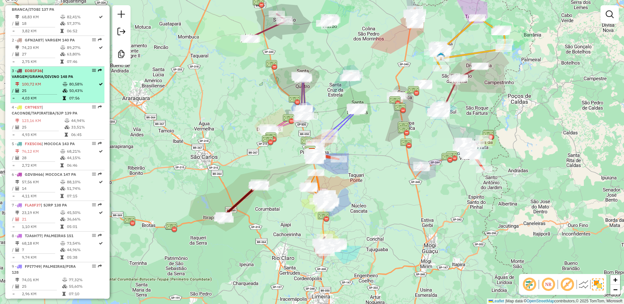
scroll to position [0, 0]
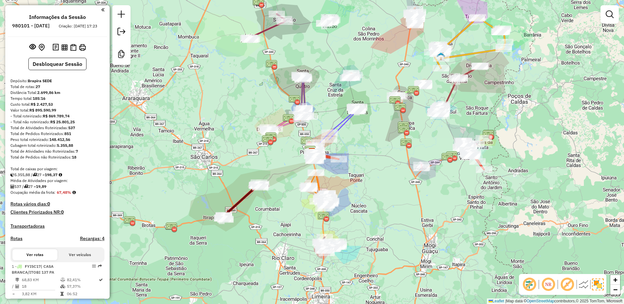
drag, startPoint x: 64, startPoint y: 53, endPoint x: 99, endPoint y: 73, distance: 41.5
click at [64, 51] on img at bounding box center [64, 47] width 6 height 6
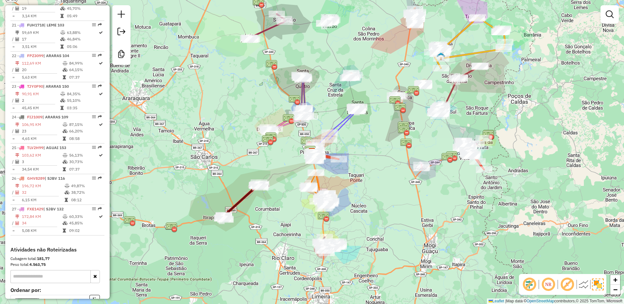
scroll to position [970, 0]
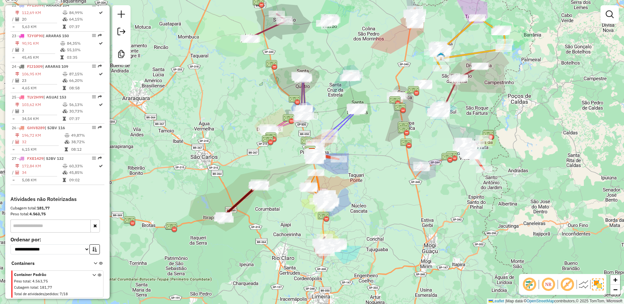
copy strong "4.563,75"
drag, startPoint x: 55, startPoint y: 217, endPoint x: 30, endPoint y: 215, distance: 25.5
click at [30, 215] on div "Peso total: 4.563,75" at bounding box center [57, 214] width 94 height 6
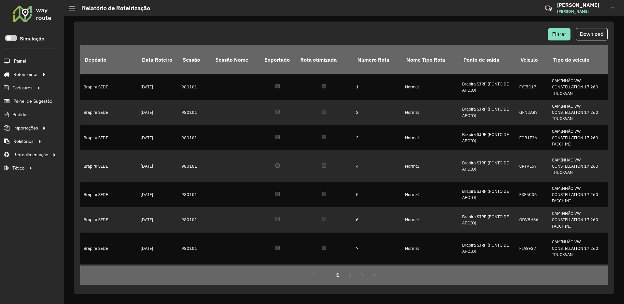
click at [592, 36] on span "Download" at bounding box center [591, 34] width 23 height 6
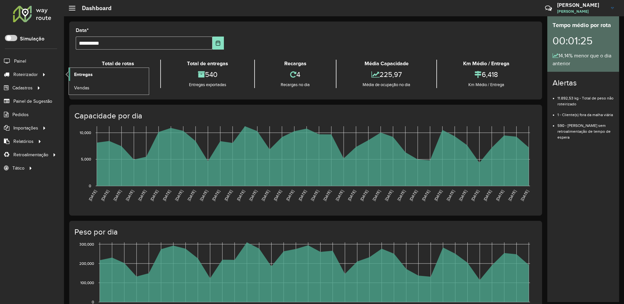
click at [87, 74] on span "Entregas" at bounding box center [83, 74] width 19 height 7
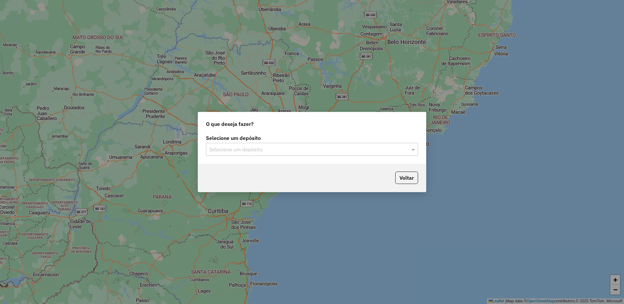
click at [264, 150] on input "text" at bounding box center [305, 150] width 192 height 8
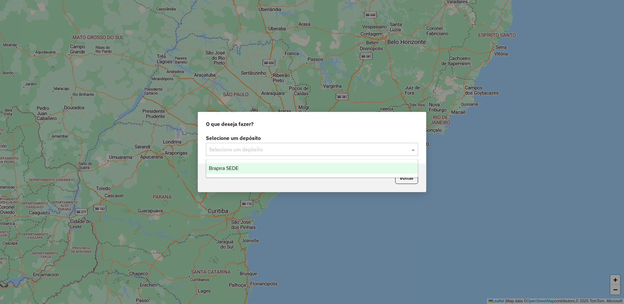
click at [266, 164] on div "Brapira SEDE" at bounding box center [311, 168] width 211 height 11
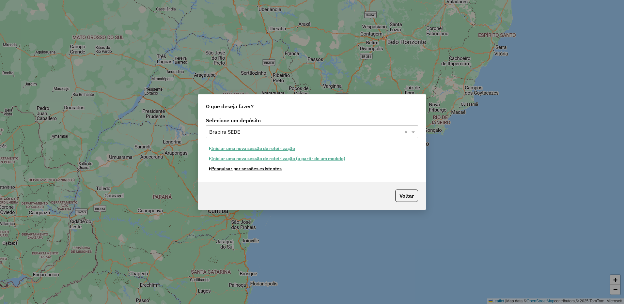
click at [266, 170] on button "Pesquisar por sessões existentes" at bounding box center [245, 169] width 79 height 10
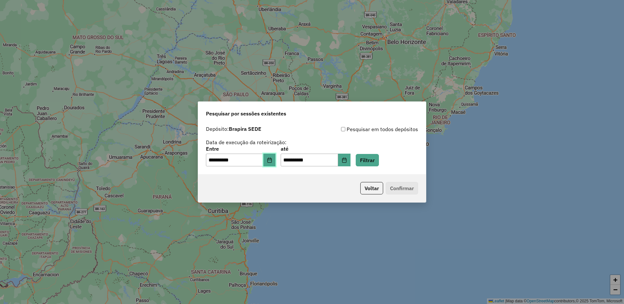
click at [270, 160] on button "Choose Date" at bounding box center [269, 160] width 12 height 13
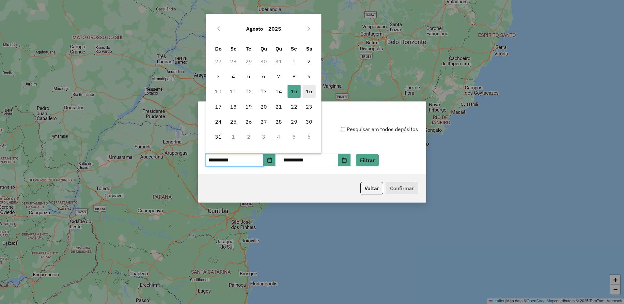
click at [308, 88] on span "16" at bounding box center [308, 91] width 13 height 13
type input "**********"
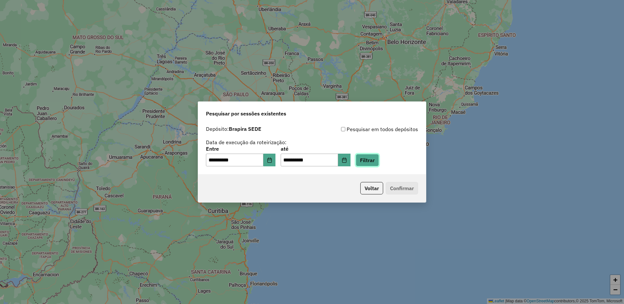
click at [373, 157] on button "Filtrar" at bounding box center [367, 160] width 23 height 12
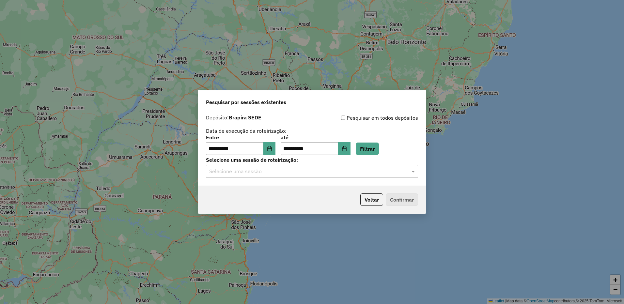
click at [295, 174] on input "text" at bounding box center [305, 172] width 192 height 8
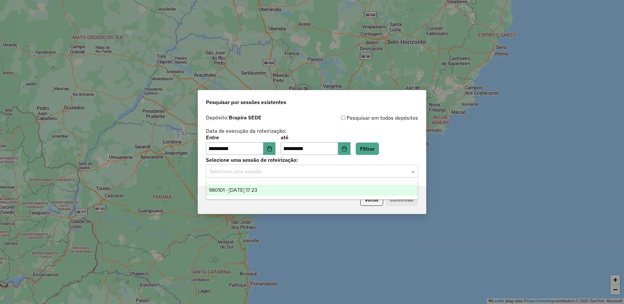
click at [283, 189] on div "980101 - [DATE] 17:23" at bounding box center [311, 190] width 211 height 11
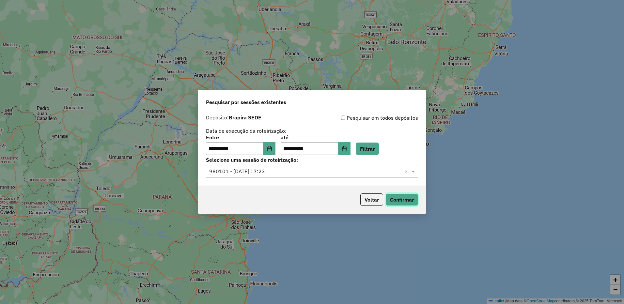
click at [400, 200] on button "Confirmar" at bounding box center [402, 199] width 32 height 12
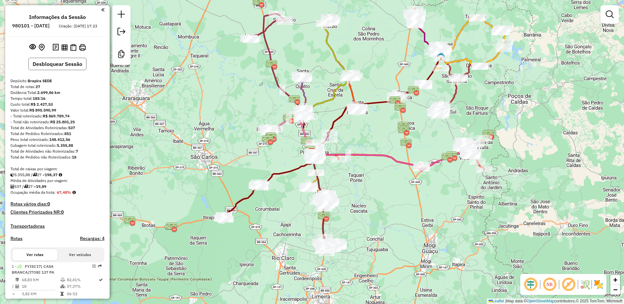
click at [72, 70] on button "Desbloquear Sessão" at bounding box center [57, 64] width 58 height 12
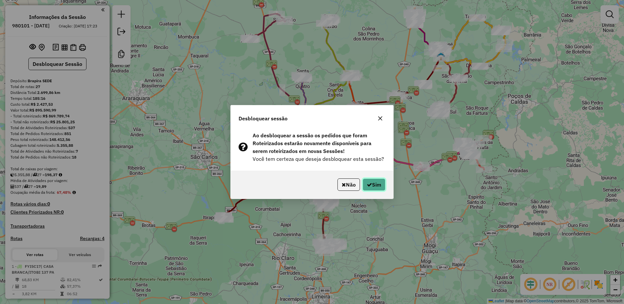
click at [371, 182] on button "Sim" at bounding box center [373, 184] width 23 height 12
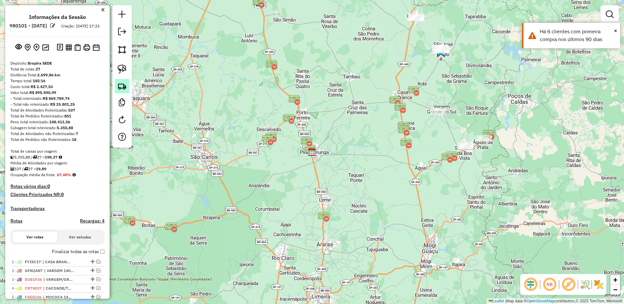
click at [120, 91] on link at bounding box center [122, 86] width 14 height 14
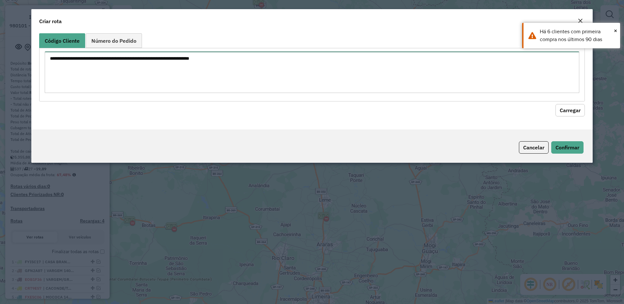
click at [258, 67] on textarea at bounding box center [312, 72] width 535 height 41
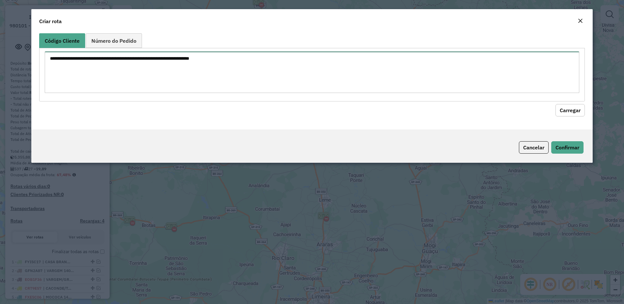
paste textarea "*****"
click at [579, 112] on button "Carregar" at bounding box center [569, 110] width 29 height 12
click at [165, 72] on textarea "*****" at bounding box center [312, 72] width 535 height 41
paste textarea "** ****"
type textarea "******* ****"
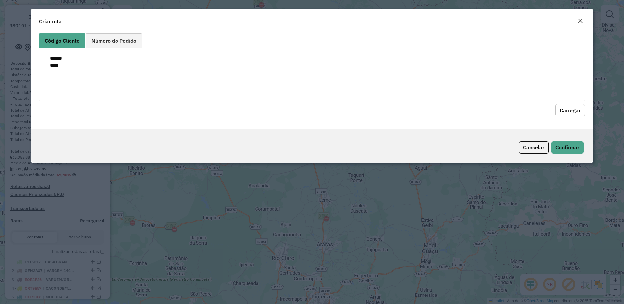
click at [579, 109] on button "Carregar" at bounding box center [569, 110] width 29 height 12
click at [578, 19] on em "Close" at bounding box center [579, 20] width 5 height 5
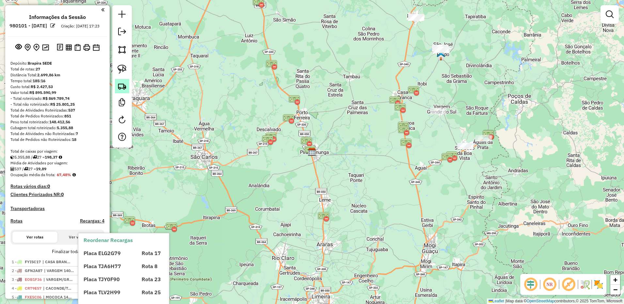
click at [117, 85] on img at bounding box center [121, 86] width 9 height 9
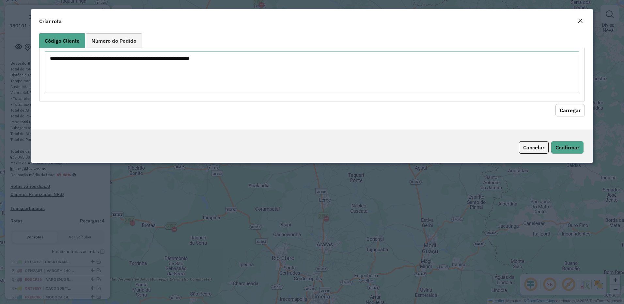
click at [236, 67] on textarea at bounding box center [312, 72] width 535 height 41
click at [586, 23] on div "Criar rota" at bounding box center [311, 20] width 561 height 22
drag, startPoint x: 582, startPoint y: 19, endPoint x: 214, endPoint y: 152, distance: 391.4
click at [581, 19] on em "Close" at bounding box center [579, 20] width 5 height 5
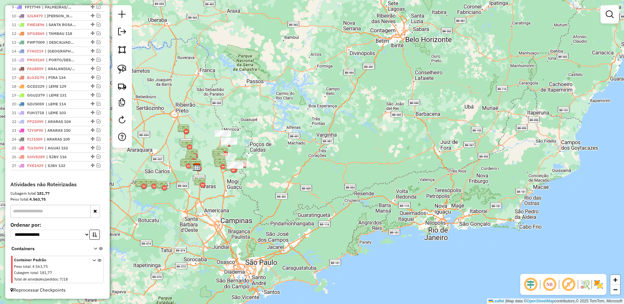
scroll to position [233, 0]
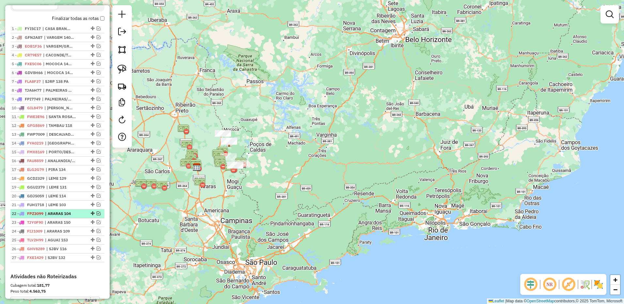
click at [69, 217] on span "| ARARAS 104" at bounding box center [60, 214] width 30 height 6
select select "**********"
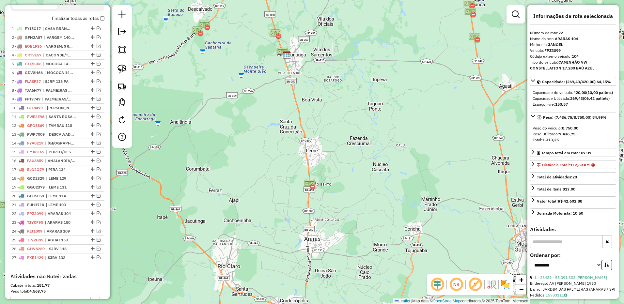
click at [555, 248] on input "text" at bounding box center [566, 241] width 73 height 13
drag, startPoint x: 536, startPoint y: 241, endPoint x: 538, endPoint y: 249, distance: 8.2
click at [536, 242] on input "*****" at bounding box center [566, 241] width 73 height 13
click at [538, 248] on input "*****" at bounding box center [566, 241] width 73 height 13
type input "*****"
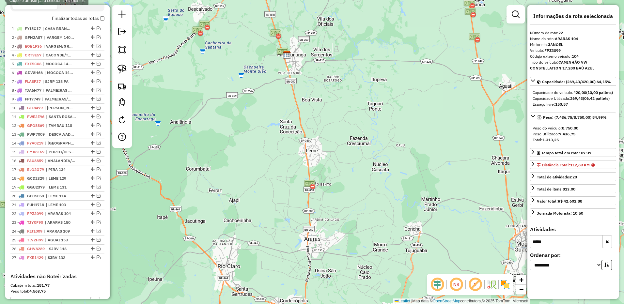
click at [538, 248] on input "*****" at bounding box center [566, 241] width 73 height 13
click at [69, 225] on span "| ARARAS 150" at bounding box center [60, 223] width 30 height 6
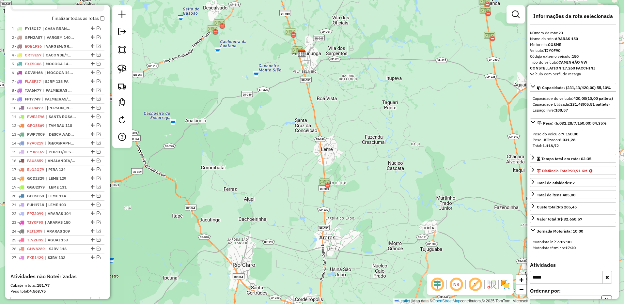
scroll to position [26, 0]
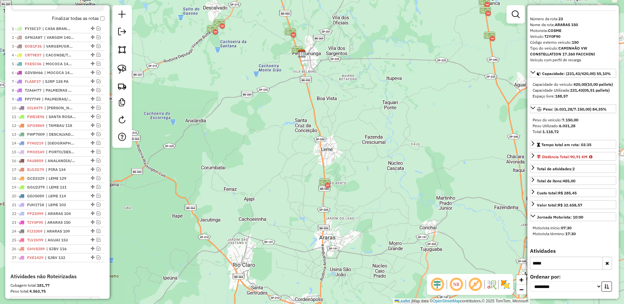
click at [559, 265] on input "*****" at bounding box center [566, 263] width 73 height 13
click at [63, 234] on span "| ARARAS 109" at bounding box center [59, 231] width 30 height 6
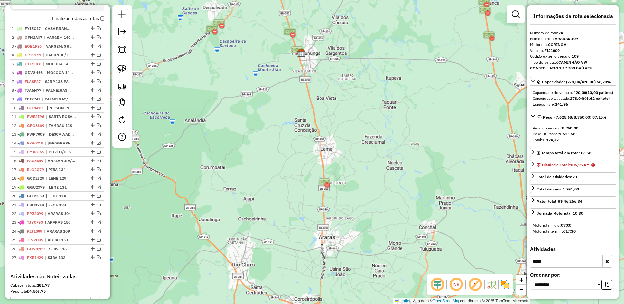
scroll to position [0, 0]
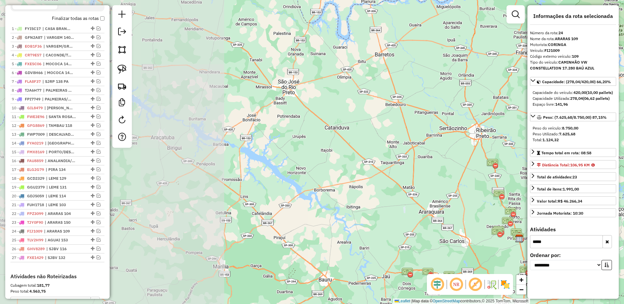
click at [561, 244] on input "*****" at bounding box center [566, 241] width 73 height 13
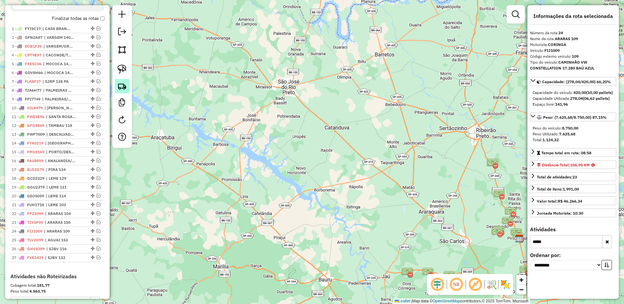
click at [125, 91] on link at bounding box center [122, 86] width 14 height 14
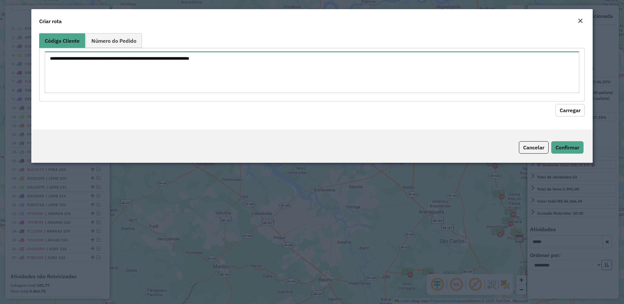
click at [174, 70] on textarea at bounding box center [312, 72] width 535 height 41
type textarea "*****"
click at [575, 107] on button "Carregar" at bounding box center [569, 110] width 29 height 12
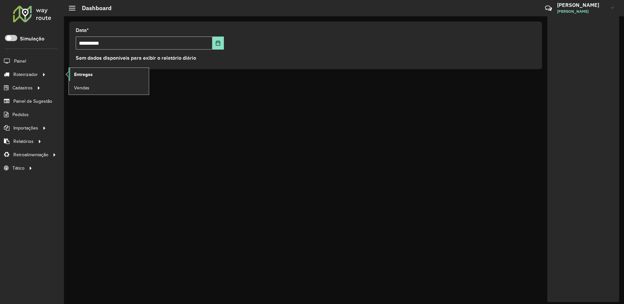
click at [86, 74] on span "Entregas" at bounding box center [83, 74] width 19 height 7
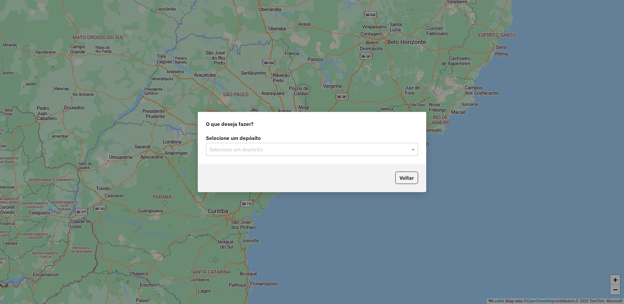
click at [230, 150] on input "text" at bounding box center [305, 150] width 192 height 8
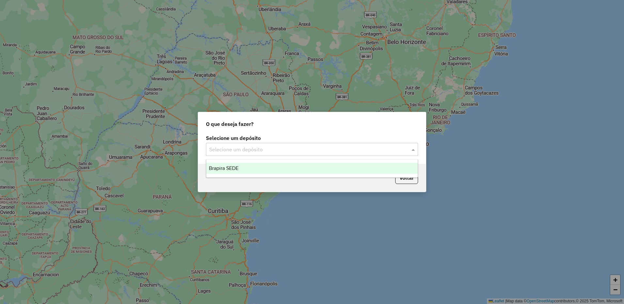
click at [263, 171] on div "Brapira SEDE" at bounding box center [311, 168] width 211 height 11
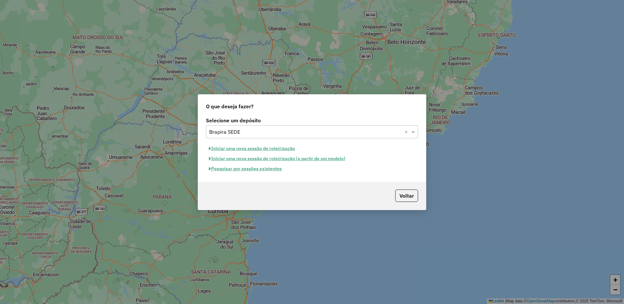
click at [280, 169] on button "Pesquisar por sessões existentes" at bounding box center [245, 169] width 79 height 10
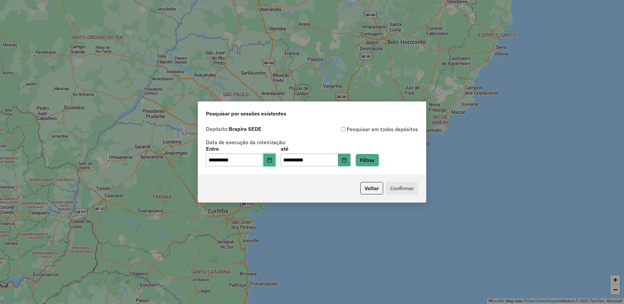
click at [273, 156] on button "Choose Date" at bounding box center [269, 160] width 12 height 13
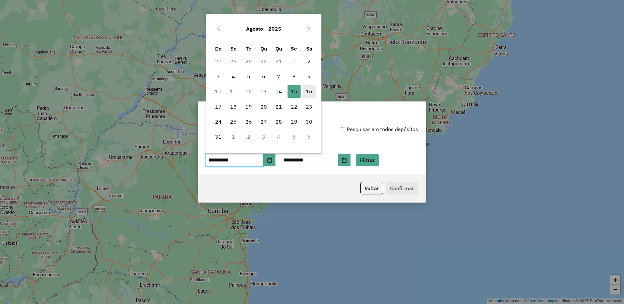
click at [304, 87] on span "16" at bounding box center [308, 91] width 13 height 13
type input "**********"
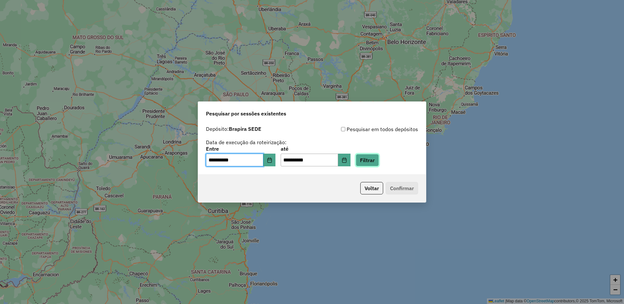
click at [370, 156] on button "Filtrar" at bounding box center [367, 160] width 23 height 12
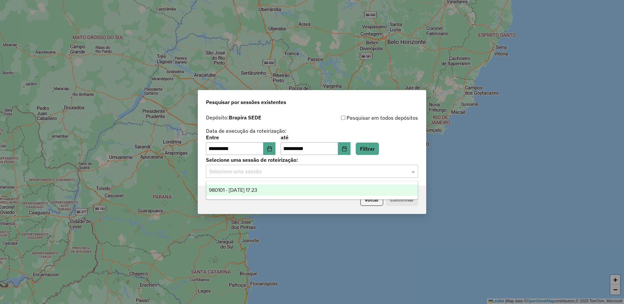
click at [354, 171] on input "text" at bounding box center [305, 172] width 192 height 8
click at [331, 190] on div "980101 - [DATE] 17:23" at bounding box center [311, 190] width 211 height 11
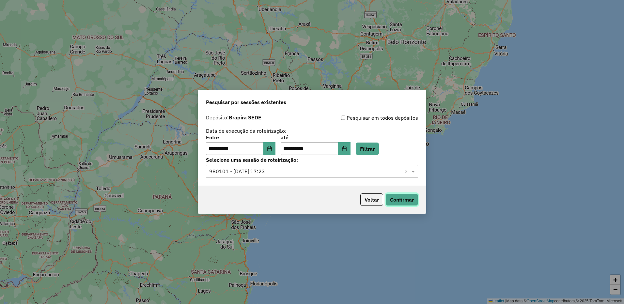
click at [395, 199] on button "Confirmar" at bounding box center [402, 199] width 32 height 12
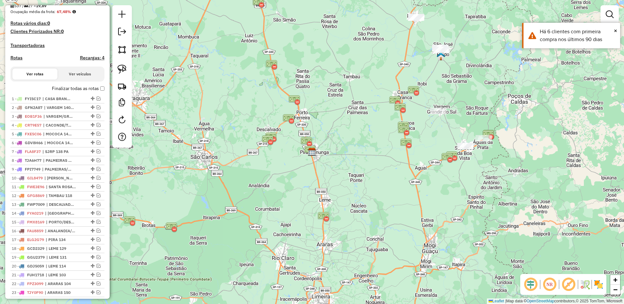
scroll to position [331, 0]
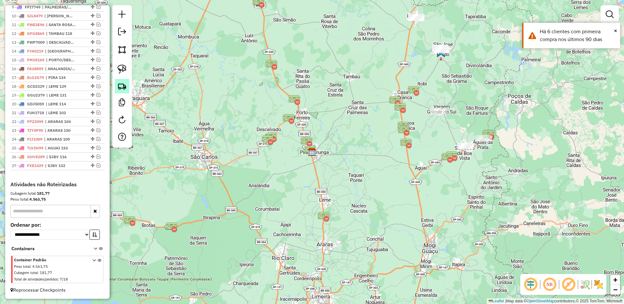
click at [121, 84] on img at bounding box center [121, 86] width 9 height 9
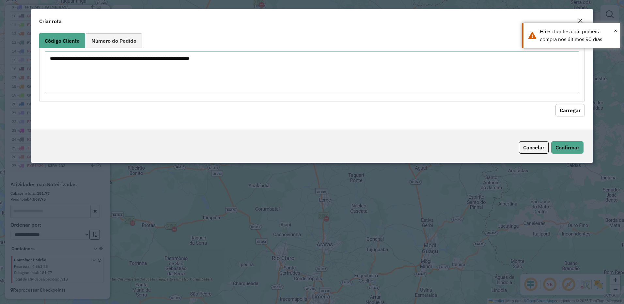
click at [309, 70] on textarea at bounding box center [312, 72] width 535 height 41
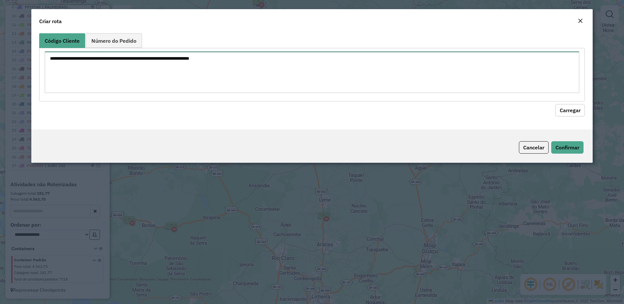
paste textarea "*****"
type textarea "*****"
click at [571, 116] on button "Carregar" at bounding box center [569, 110] width 29 height 12
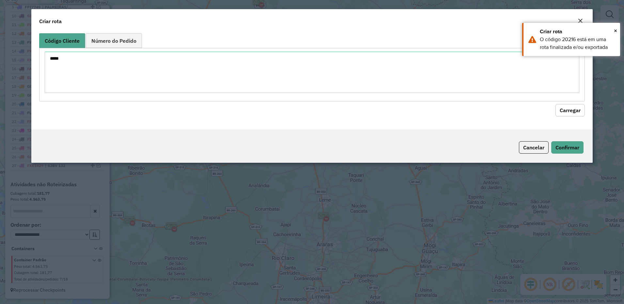
click at [578, 20] on em "Close" at bounding box center [579, 20] width 5 height 5
